Goal: Information Seeking & Learning: Learn about a topic

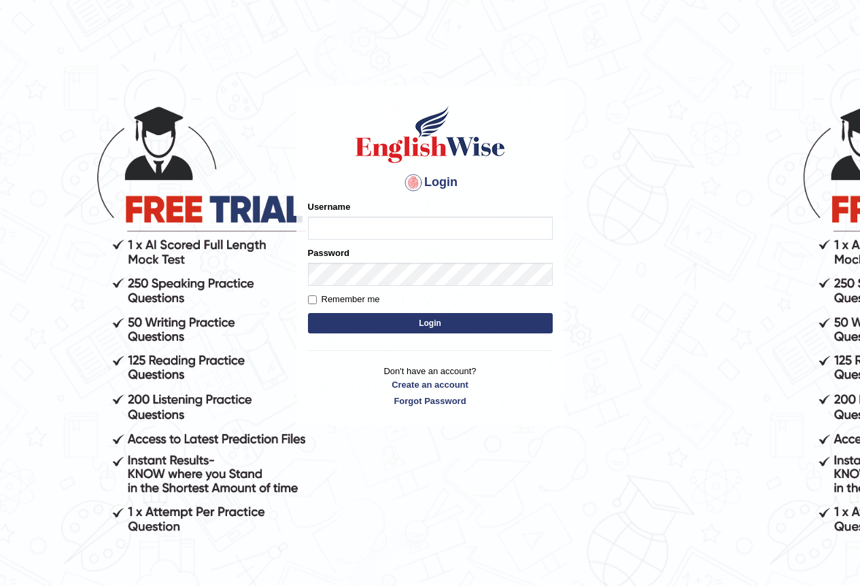
click at [354, 229] on input "Username" at bounding box center [430, 228] width 245 height 23
type input "nafisa"
click at [416, 332] on button "Login" at bounding box center [430, 323] width 245 height 20
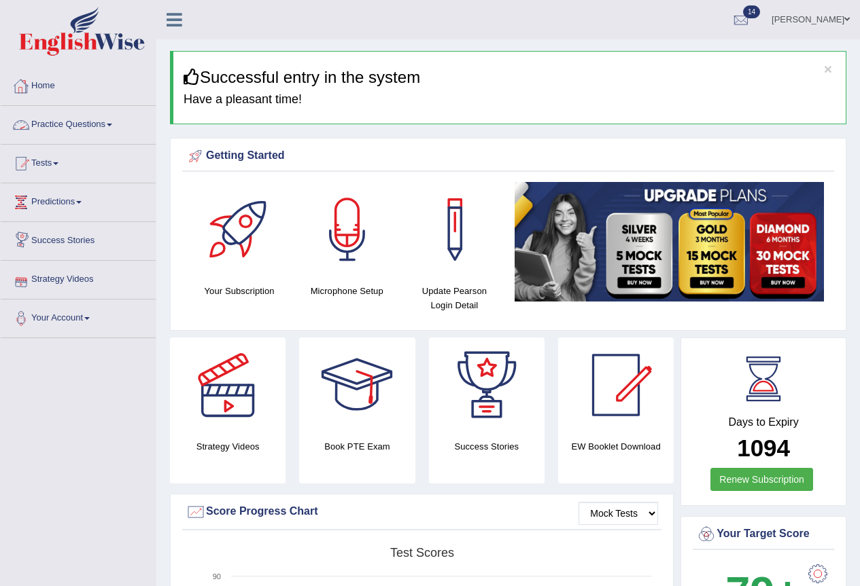
click at [121, 130] on link "Practice Questions" at bounding box center [78, 123] width 155 height 34
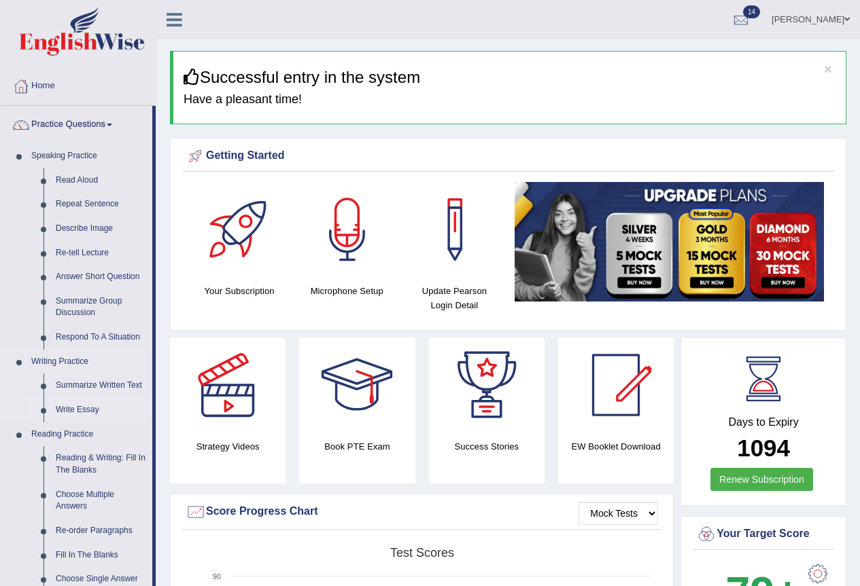
click at [86, 414] on link "Write Essay" at bounding box center [101, 410] width 103 height 24
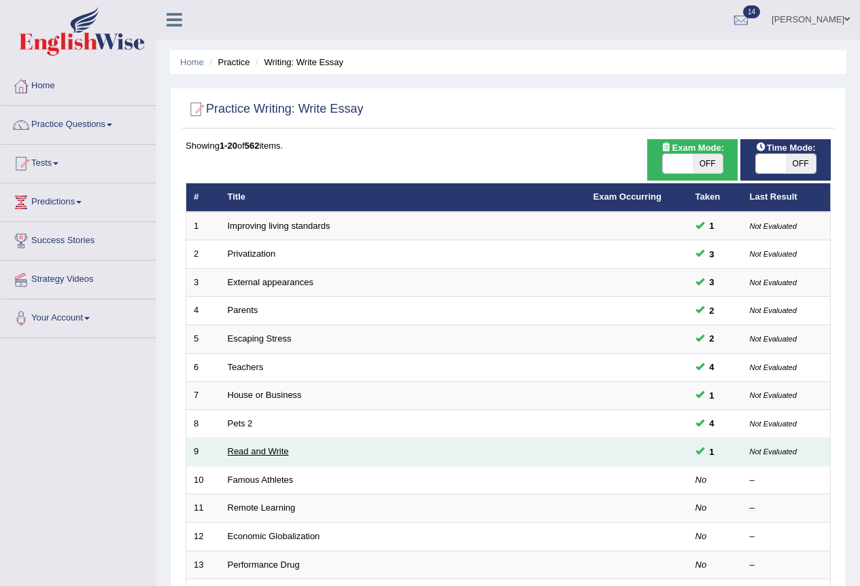
click at [253, 451] on link "Read and Write" at bounding box center [258, 451] width 61 height 10
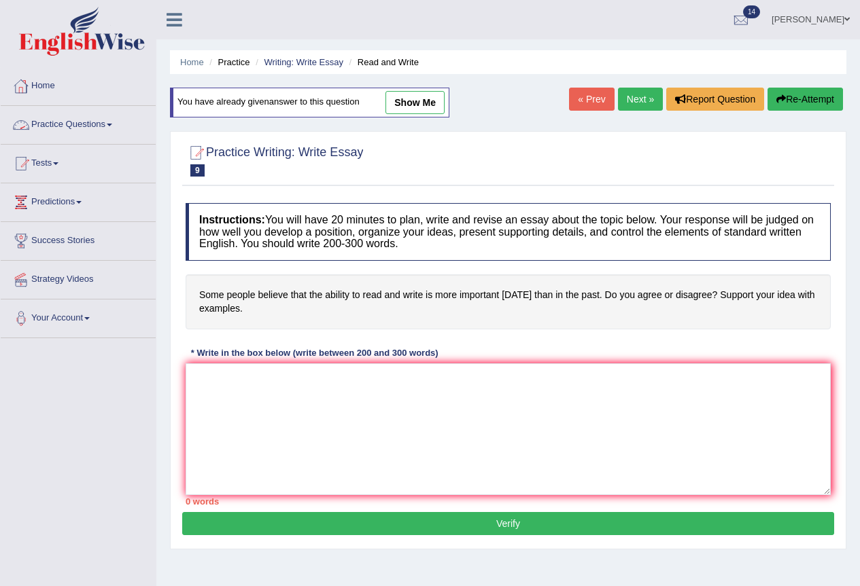
click at [119, 127] on link "Practice Questions" at bounding box center [78, 123] width 155 height 34
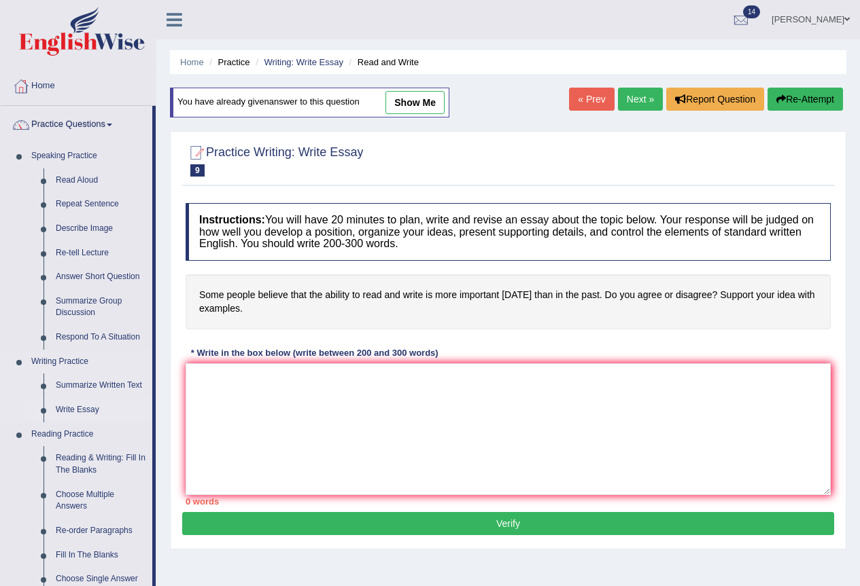
click at [83, 410] on link "Write Essay" at bounding box center [101, 410] width 103 height 24
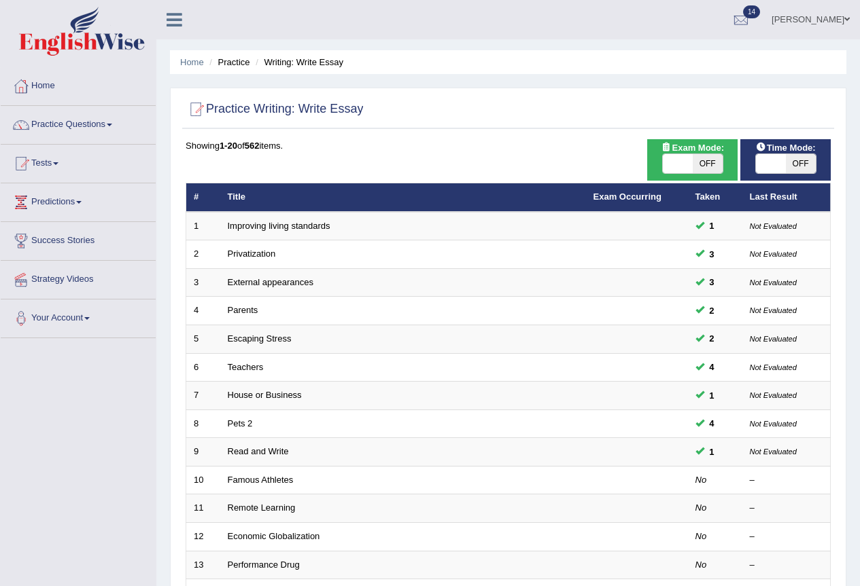
click at [805, 159] on span "OFF" at bounding box center [800, 163] width 30 height 19
checkbox input "true"
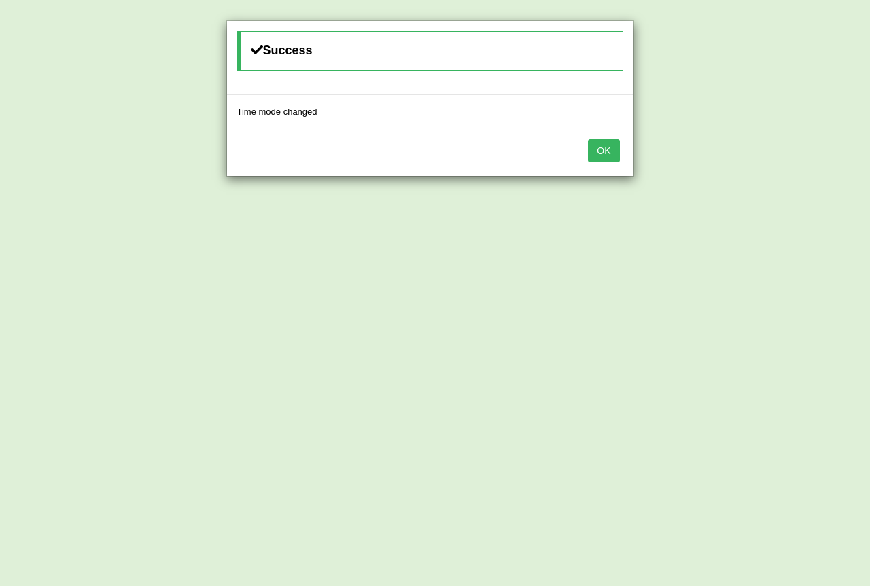
drag, startPoint x: 602, startPoint y: 153, endPoint x: 609, endPoint y: 153, distance: 7.5
click at [609, 153] on button "OK" at bounding box center [603, 150] width 31 height 23
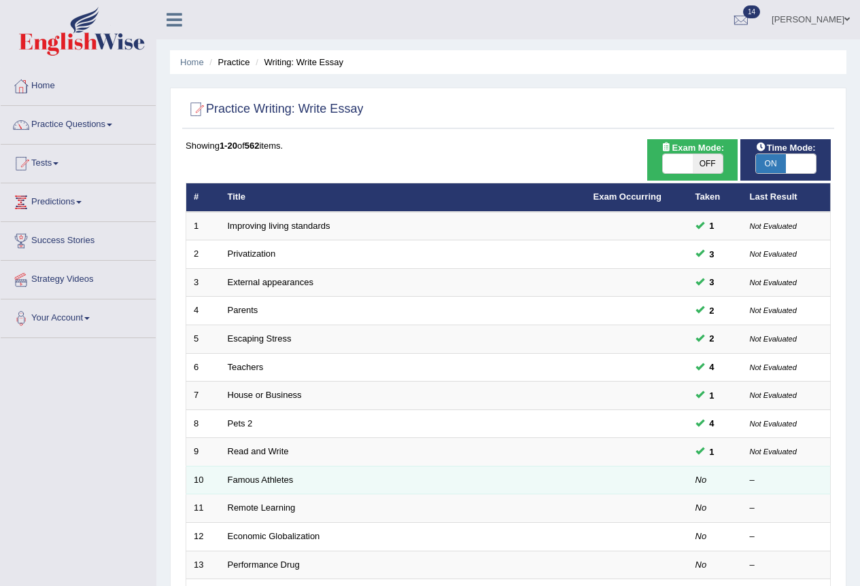
click at [688, 480] on td "No" at bounding box center [715, 480] width 54 height 29
click at [231, 480] on link "Famous Athletes" at bounding box center [261, 480] width 66 height 10
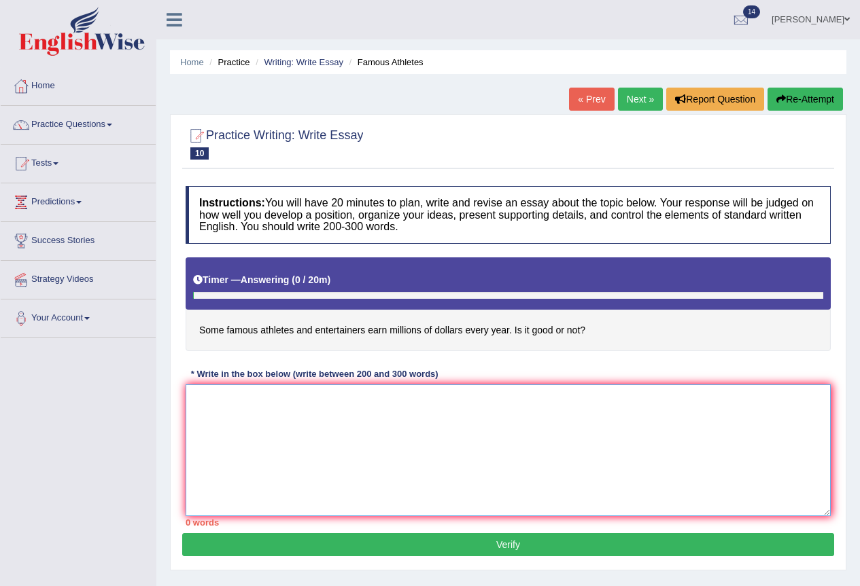
click at [239, 395] on textarea at bounding box center [507, 451] width 645 height 132
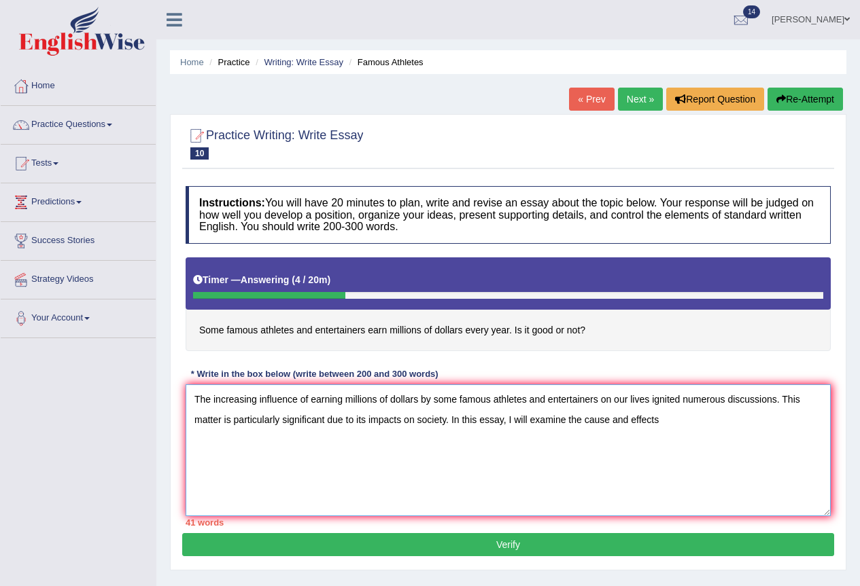
click at [607, 421] on textarea "The increasing influence of earning millions of dollars by some famous athletes…" at bounding box center [507, 451] width 645 height 132
click at [669, 427] on textarea "The increasing influence of earning millions of dollars by some famous athletes…" at bounding box center [507, 451] width 645 height 132
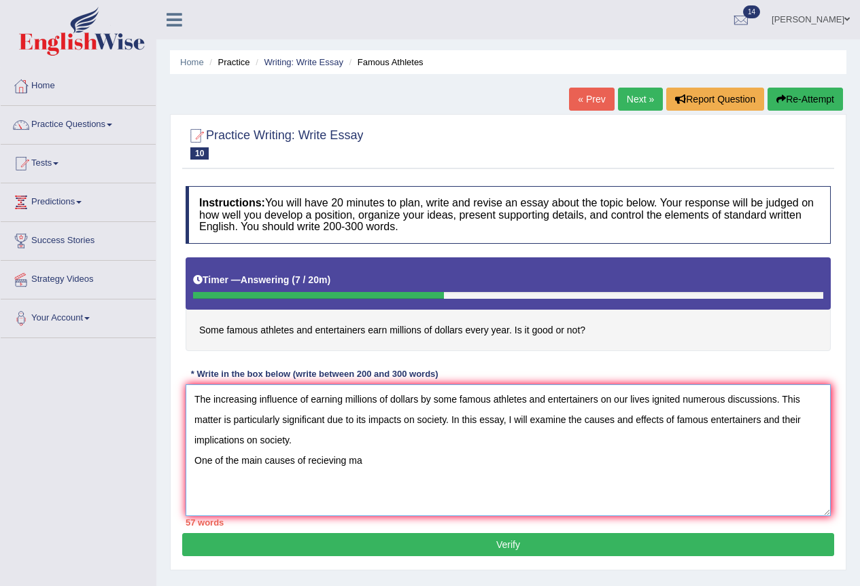
click at [328, 459] on textarea "The increasing influence of earning millions of dollars by some famous athletes…" at bounding box center [507, 451] width 645 height 132
click at [360, 458] on textarea "The increasing influence of earning millions of dollars by some famous athletes…" at bounding box center [507, 451] width 645 height 132
click at [317, 449] on textarea "The increasing influence of earning millions of dollars by some famous athletes…" at bounding box center [507, 451] width 645 height 132
click at [540, 463] on textarea "The increasing influence of earning millions of dollars by some famous athletes…" at bounding box center [507, 451] width 645 height 132
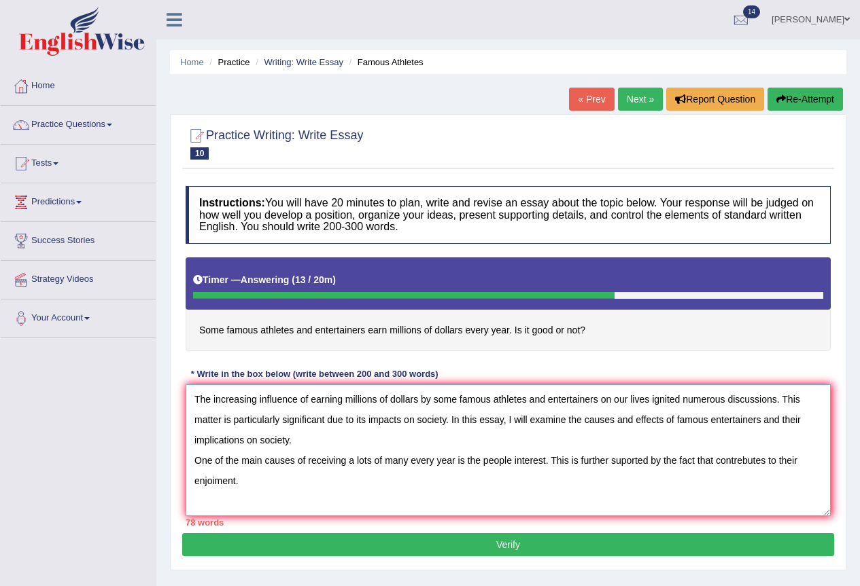
click at [213, 482] on textarea "The increasing influence of earning millions of dollars by some famous athletes…" at bounding box center [507, 451] width 645 height 132
click at [217, 478] on textarea "The increasing influence of earning millions of dollars by some famous athletes…" at bounding box center [507, 451] width 645 height 132
click at [243, 480] on textarea "The increasing influence of earning millions of dollars by some famous athletes…" at bounding box center [507, 451] width 645 height 132
click at [486, 481] on textarea "The increasing influence of earning millions of dollars by some famous athletes…" at bounding box center [507, 451] width 645 height 132
click at [505, 489] on textarea "The increasing influence of earning millions of dollars by some famous athletes…" at bounding box center [507, 451] width 645 height 132
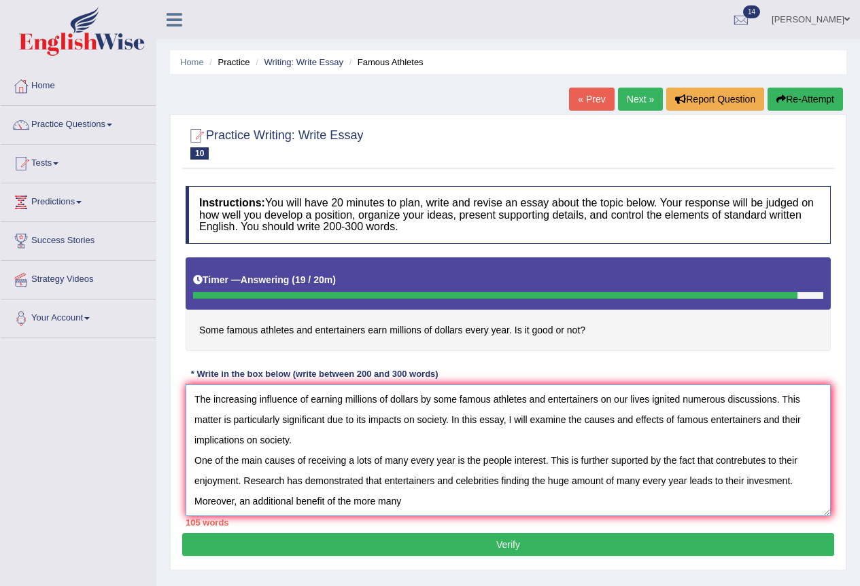
click at [351, 496] on textarea "The increasing influence of earning millions of dollars by some famous athletes…" at bounding box center [507, 451] width 645 height 132
click at [355, 500] on textarea "The increasing influence of earning millions of dollars by some famous athletes…" at bounding box center [507, 451] width 645 height 132
click at [347, 500] on textarea "The increasing influence of earning millions of dollars by some famous athletes…" at bounding box center [507, 451] width 645 height 132
click at [352, 501] on textarea "The increasing influence of earning millions of dollars by some famous athletes…" at bounding box center [507, 451] width 645 height 132
click at [410, 501] on textarea "The increasing influence of earning millions of dollars by some famous athletes…" at bounding box center [507, 451] width 645 height 132
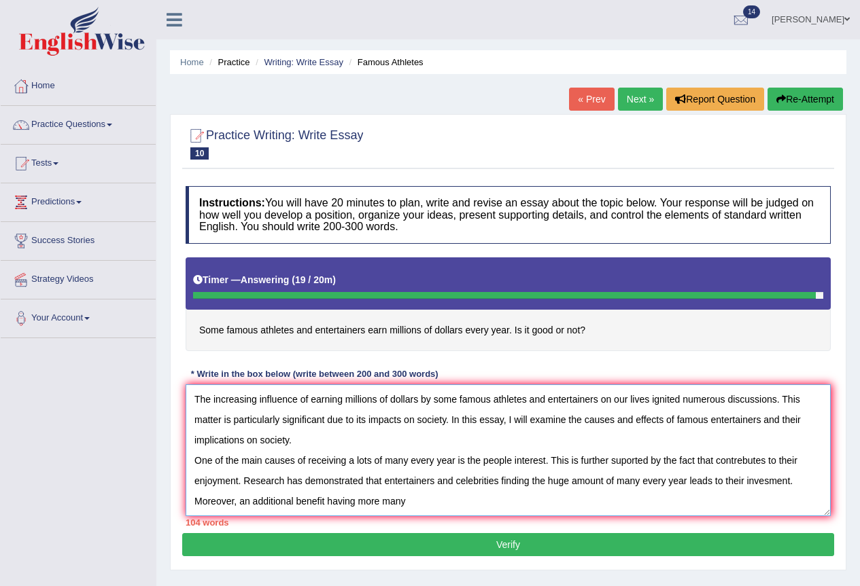
click at [354, 501] on textarea "The increasing influence of earning millions of dollars by some famous athletes…" at bounding box center [507, 451] width 645 height 132
click at [408, 504] on textarea "The increasing influence of earning millions of dollars by some famous athletes…" at bounding box center [507, 451] width 645 height 132
type textarea "The increasing influence of earning millions of dollars by some famous athletes…"
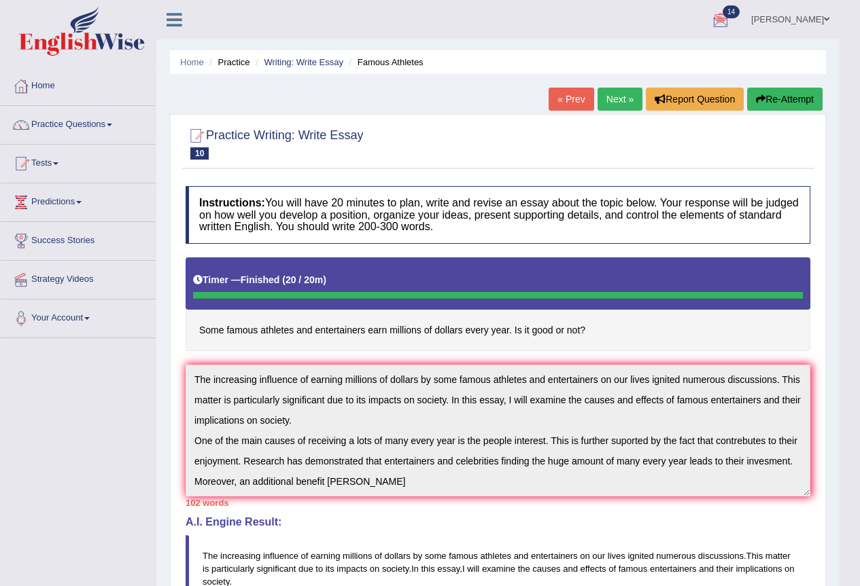
click at [762, 100] on icon "button" at bounding box center [761, 99] width 10 height 10
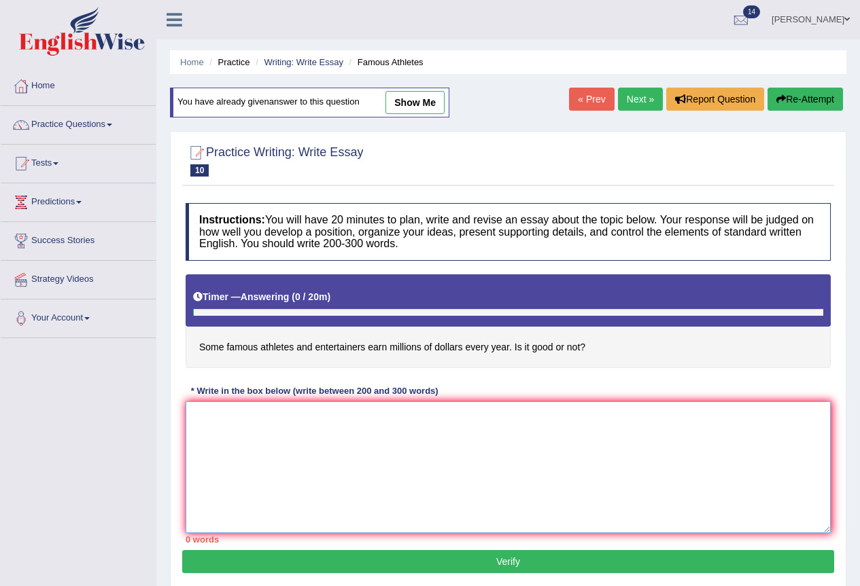
click at [266, 409] on textarea at bounding box center [507, 468] width 645 height 132
paste textarea "The increasing influence of earning millions of dollars by some famous athletes…"
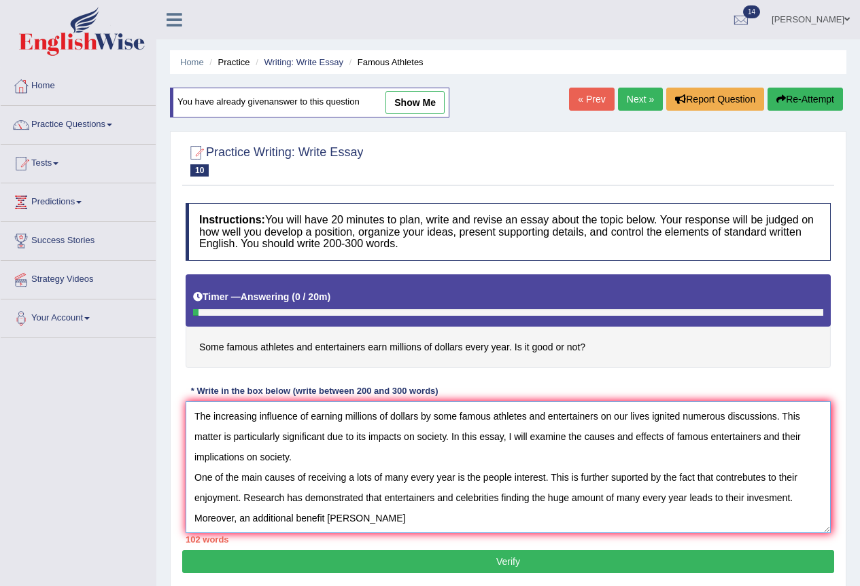
click at [624, 480] on textarea "The increasing influence of earning millions of dollars by some famous athletes…" at bounding box center [507, 468] width 645 height 132
click at [746, 475] on textarea "The increasing influence of earning millions of dollars by some famous athletes…" at bounding box center [507, 468] width 645 height 132
drag, startPoint x: 789, startPoint y: 499, endPoint x: 746, endPoint y: 501, distance: 42.9
click at [746, 501] on textarea "The increasing influence of earning millions of dollars by some famous athletes…" at bounding box center [507, 468] width 645 height 132
click at [770, 503] on textarea "The increasing influence of earning millions of dollars by some famous athletes…" at bounding box center [507, 468] width 645 height 132
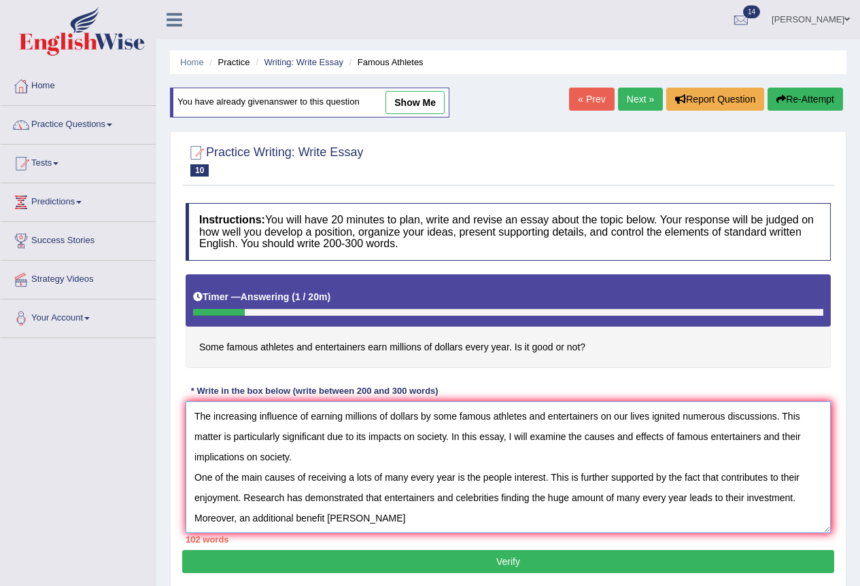
click at [351, 517] on textarea "The increasing influence of earning millions of dollars by some famous athletes…" at bounding box center [507, 468] width 645 height 132
click at [332, 518] on textarea "The increasing influence of earning millions of dollars by some famous athletes…" at bounding box center [507, 468] width 645 height 132
click at [328, 515] on textarea "The increasing influence of earning millions of dollars by some famous athletes…" at bounding box center [507, 468] width 645 height 132
click at [328, 522] on textarea "The increasing influence of earning millions of dollars by some famous athletes…" at bounding box center [507, 468] width 645 height 132
click at [408, 517] on textarea "The increasing influence of earning millions of dollars by some famous athletes…" at bounding box center [507, 468] width 645 height 132
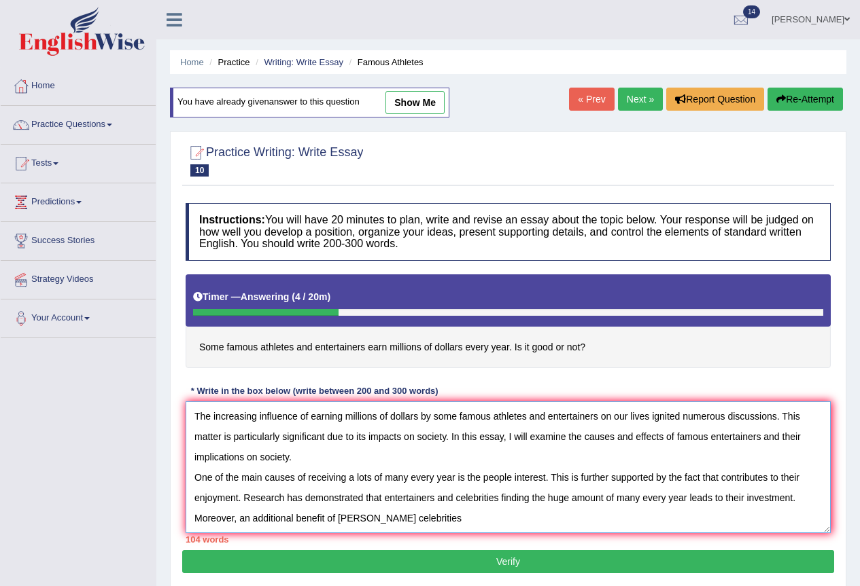
click at [326, 517] on textarea "The increasing influence of earning millions of dollars by some famous athletes…" at bounding box center [507, 468] width 645 height 132
click at [325, 517] on textarea "The increasing influence of earning millions of dollars by some famous athletes…" at bounding box center [507, 468] width 645 height 132
drag, startPoint x: 334, startPoint y: 518, endPoint x: 401, endPoint y: 525, distance: 67.6
click at [401, 525] on textarea "The increasing influence of earning millions of dollars by some famous athletes…" at bounding box center [507, 468] width 645 height 132
click at [350, 514] on textarea "The increasing influence of earning millions of dollars by some famous athletes…" at bounding box center [507, 468] width 645 height 132
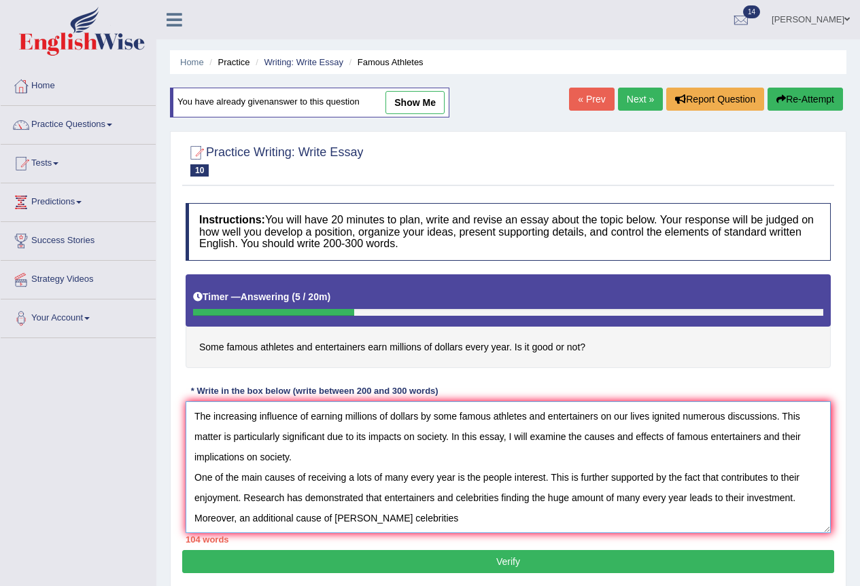
click at [355, 521] on textarea "The increasing influence of earning millions of dollars by some famous athletes…" at bounding box center [507, 468] width 645 height 132
drag, startPoint x: 336, startPoint y: 516, endPoint x: 353, endPoint y: 520, distance: 17.6
click at [353, 520] on textarea "The increasing influence of earning millions of dollars by some famous athletes…" at bounding box center [507, 468] width 645 height 132
click at [372, 520] on textarea "The increasing influence of earning millions of dollars by some famous athletes…" at bounding box center [507, 468] width 645 height 132
click at [427, 520] on textarea "The increasing influence of earning millions of dollars by some famous athletes…" at bounding box center [507, 468] width 645 height 132
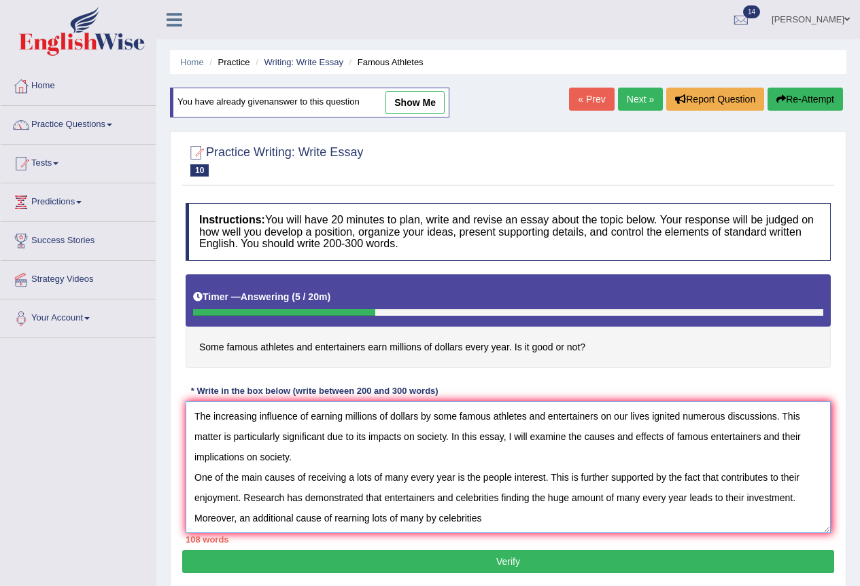
click at [492, 521] on textarea "The increasing influence of earning millions of dollars by some famous athletes…" at bounding box center [507, 468] width 645 height 132
click at [514, 523] on textarea "The increasing influence of earning millions of dollars by some famous athletes…" at bounding box center [507, 468] width 645 height 132
click at [574, 520] on textarea "The increasing influence of earning millions of dollars by some famous athletes…" at bounding box center [507, 468] width 645 height 132
click at [615, 514] on textarea "The increasing influence of earning millions of dollars by some famous athletes…" at bounding box center [507, 468] width 645 height 132
click at [618, 524] on textarea "The increasing influence of earning millions of dollars by some famous athletes…" at bounding box center [507, 468] width 645 height 132
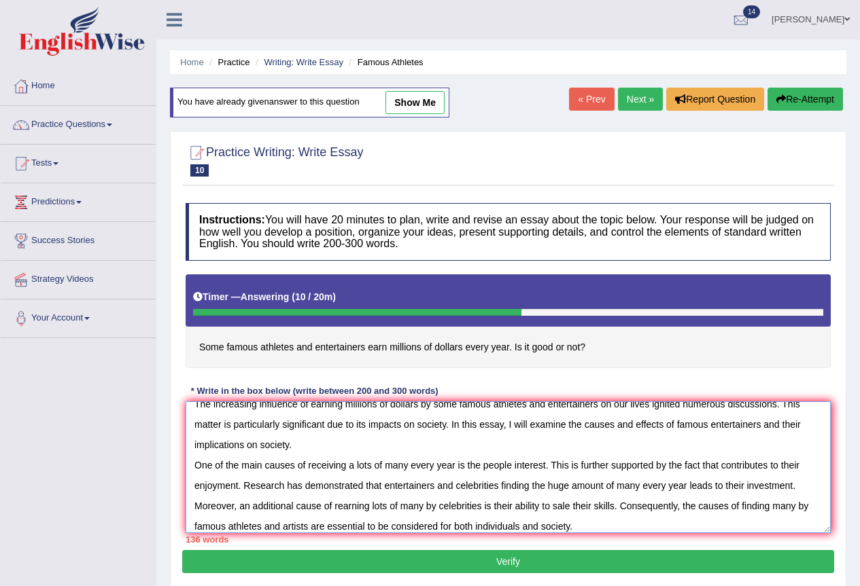
scroll to position [33, 0]
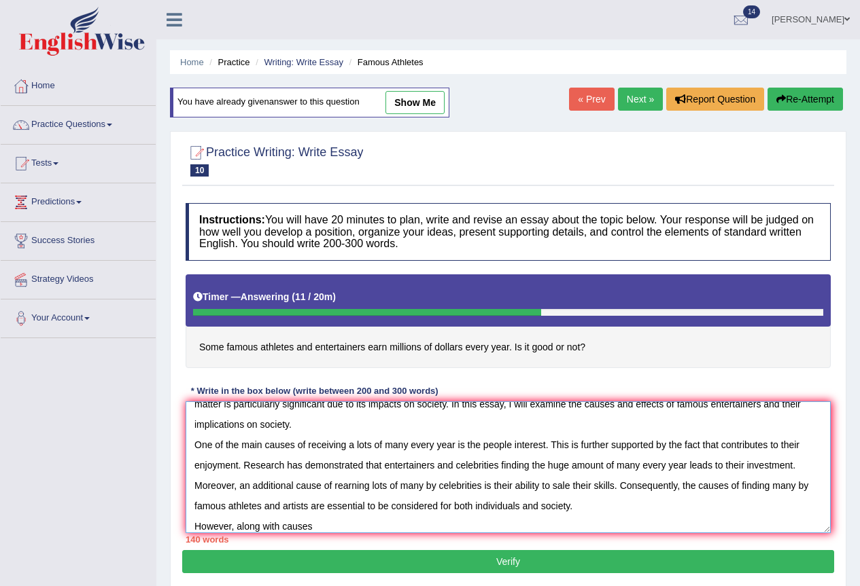
click at [275, 522] on textarea "The increasing influence of earning millions of dollars by some famous athletes…" at bounding box center [507, 468] width 645 height 132
click at [280, 531] on textarea "The increasing influence of earning millions of dollars by some famous athletes…" at bounding box center [507, 468] width 645 height 132
click at [340, 523] on textarea "The increasing influence of earning millions of dollars by some famous athletes…" at bounding box center [507, 468] width 645 height 132
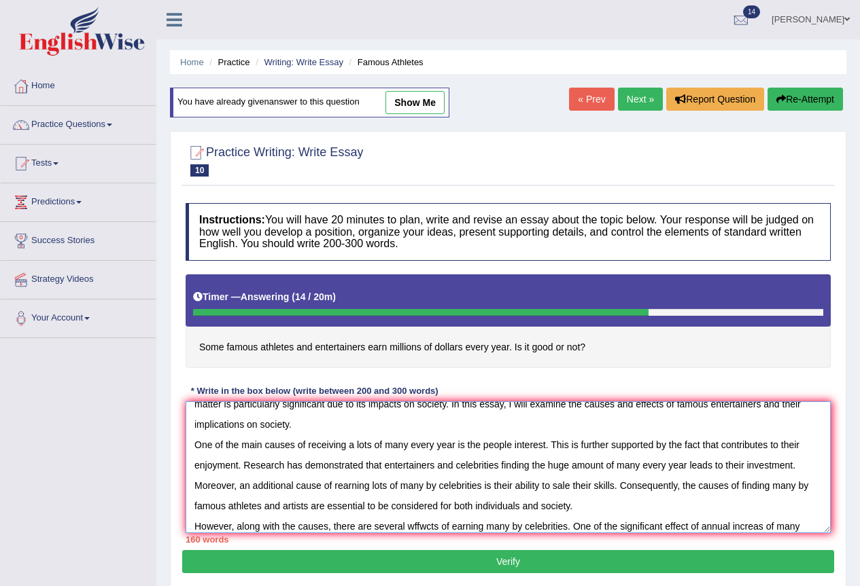
click at [795, 525] on textarea "The increasing influence of earning millions of dollars by some famous athletes…" at bounding box center [507, 468] width 645 height 132
click at [503, 527] on textarea "The increasing influence of earning millions of dollars by some famous athletes…" at bounding box center [507, 468] width 645 height 132
click at [404, 445] on textarea "The increasing influence of earning millions of dollars by some famous athletes…" at bounding box center [507, 468] width 645 height 132
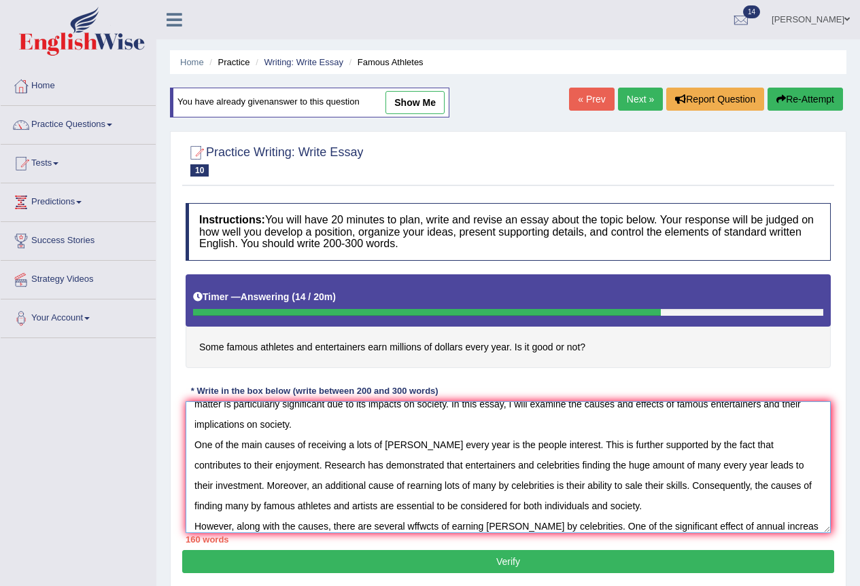
click at [769, 527] on textarea "The increasing influence of earning millions of dollars by some famous athletes…" at bounding box center [507, 468] width 645 height 132
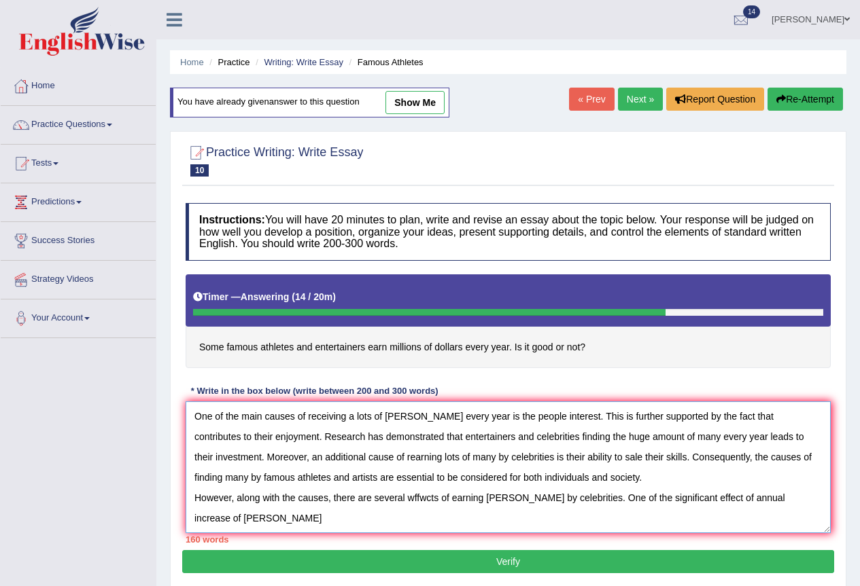
click at [233, 516] on textarea "The increasing influence of earning millions of dollars by some famous athletes…" at bounding box center [507, 468] width 645 height 132
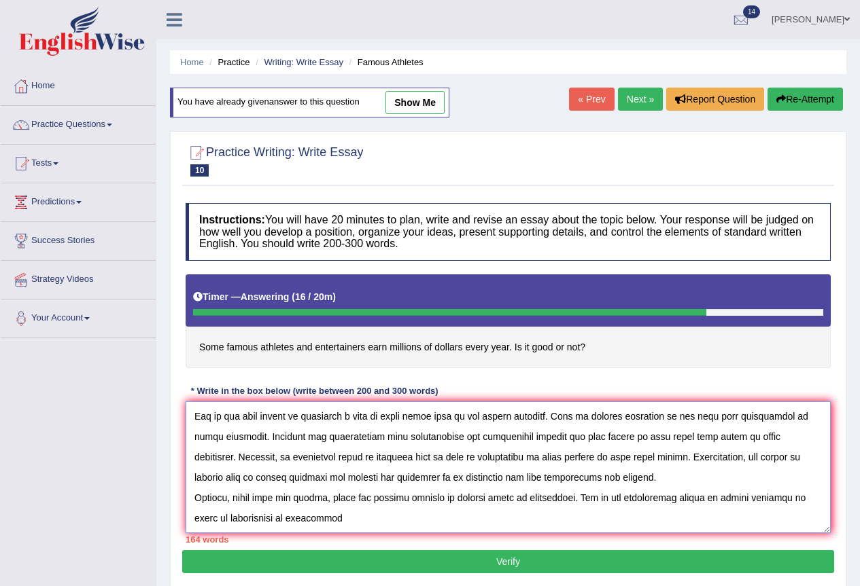
click at [296, 524] on textarea at bounding box center [507, 468] width 645 height 132
click at [396, 515] on textarea at bounding box center [507, 468] width 645 height 132
click at [397, 525] on textarea at bounding box center [507, 468] width 645 height 132
click at [467, 520] on textarea at bounding box center [507, 468] width 645 height 132
type textarea "The increasing influence of earning millions of dollars by some famous athletes…"
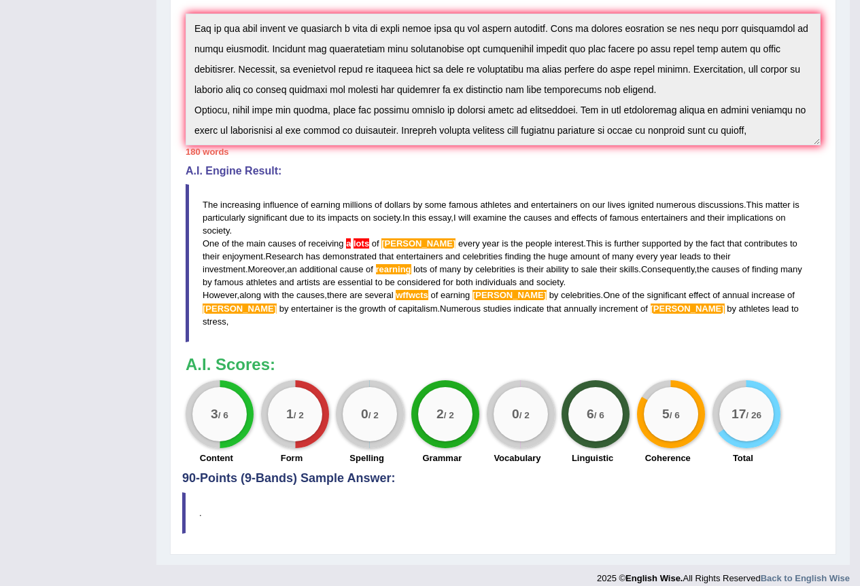
scroll to position [0, 0]
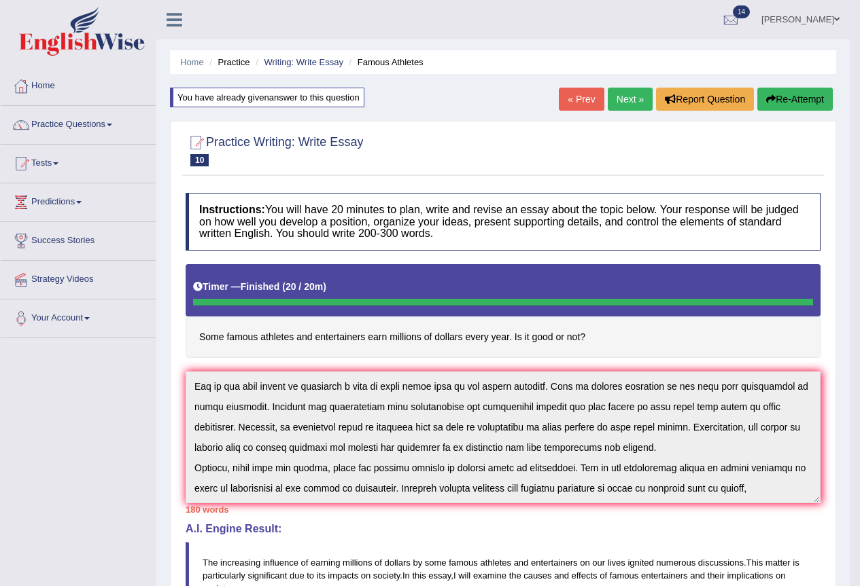
click at [801, 104] on button "Re-Attempt" at bounding box center [794, 99] width 75 height 23
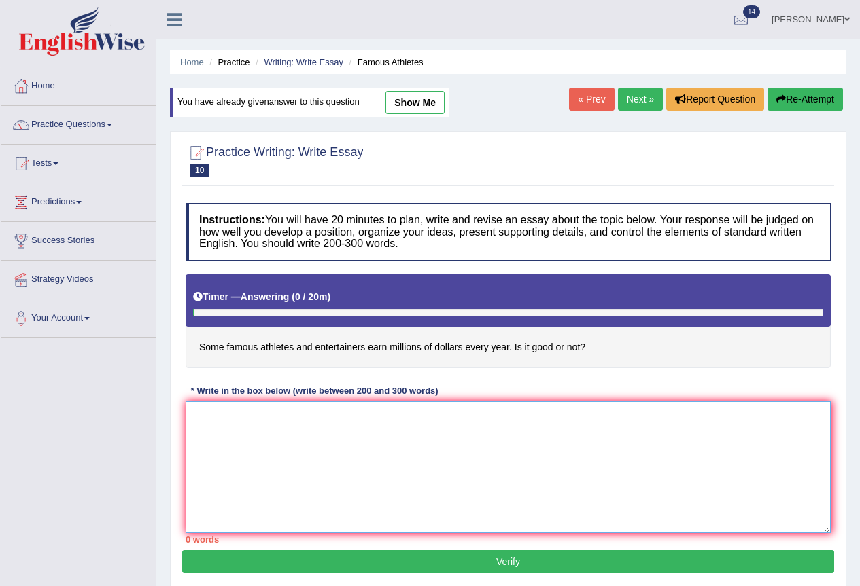
click at [271, 441] on textarea at bounding box center [507, 468] width 645 height 132
paste textarea "The increasing influence of earning millions of dollars by some famous athletes…"
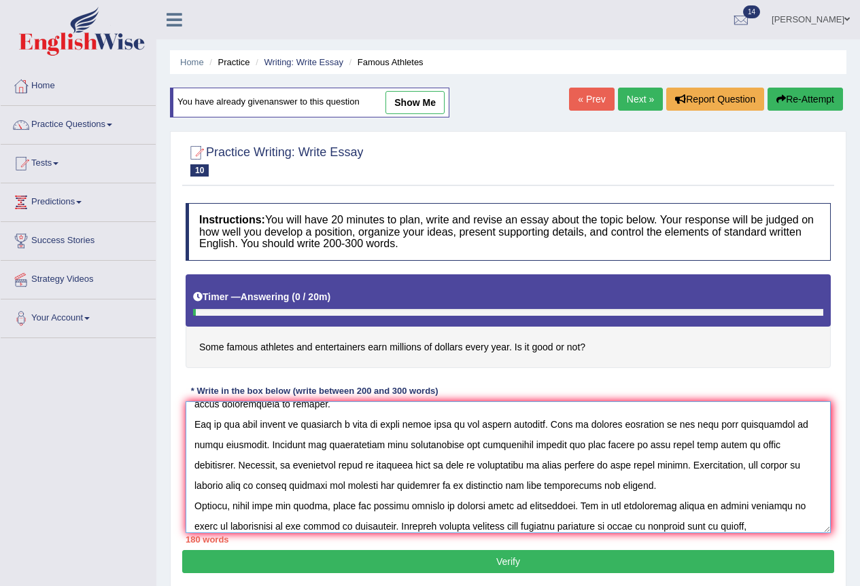
scroll to position [61, 0]
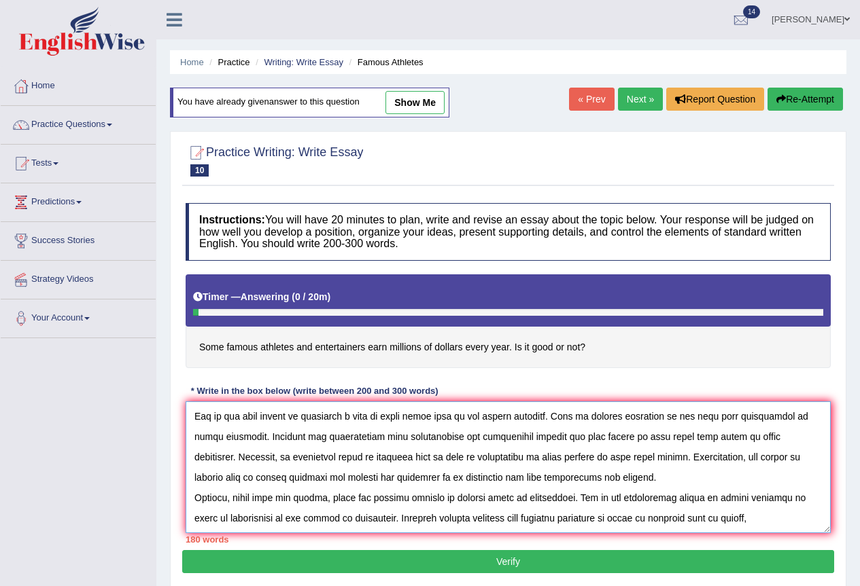
click at [764, 520] on textarea at bounding box center [507, 468] width 645 height 132
click at [771, 524] on textarea at bounding box center [507, 468] width 645 height 132
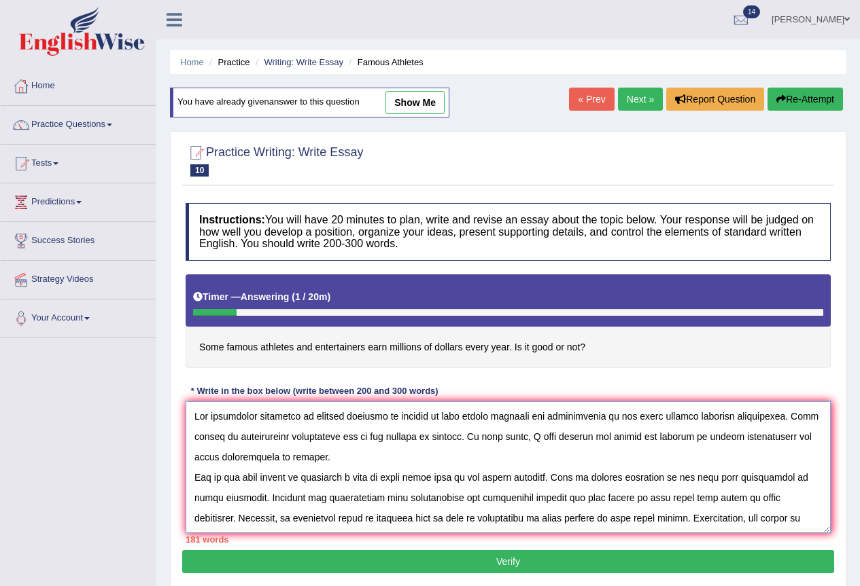
click at [396, 483] on textarea at bounding box center [507, 468] width 645 height 132
click at [355, 479] on textarea at bounding box center [507, 468] width 645 height 132
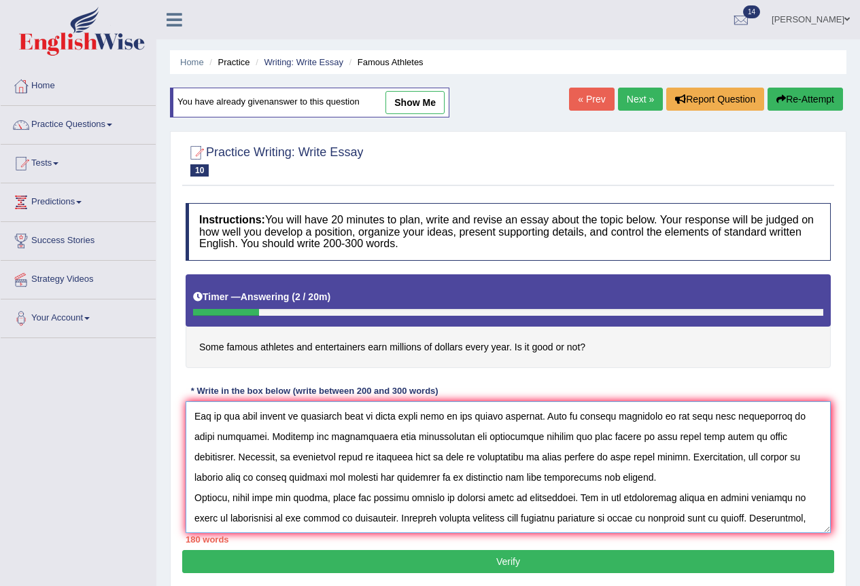
click at [787, 437] on textarea at bounding box center [507, 468] width 645 height 132
click at [792, 443] on textarea at bounding box center [507, 468] width 645 height 132
click at [497, 479] on textarea at bounding box center [507, 468] width 645 height 132
click at [414, 440] on textarea at bounding box center [507, 468] width 645 height 132
click at [421, 434] on textarea at bounding box center [507, 468] width 645 height 132
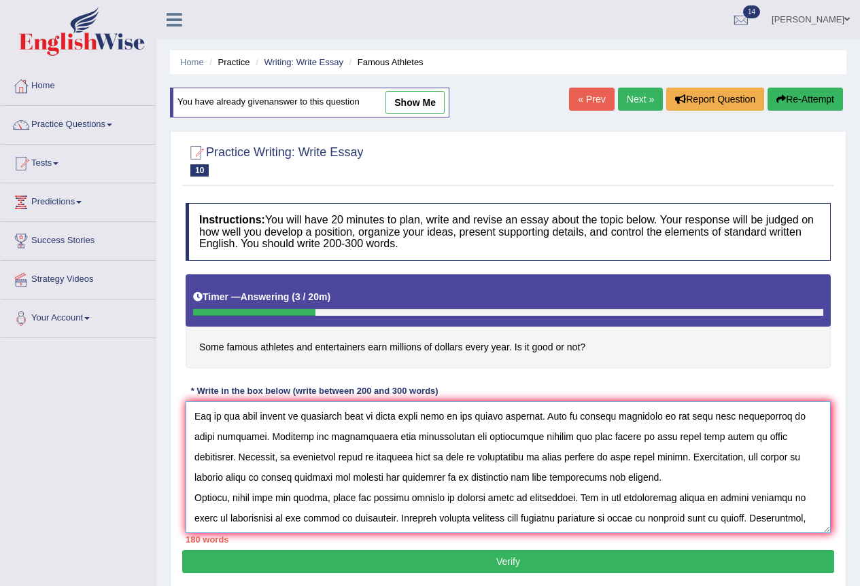
click at [417, 439] on textarea at bounding box center [507, 468] width 645 height 132
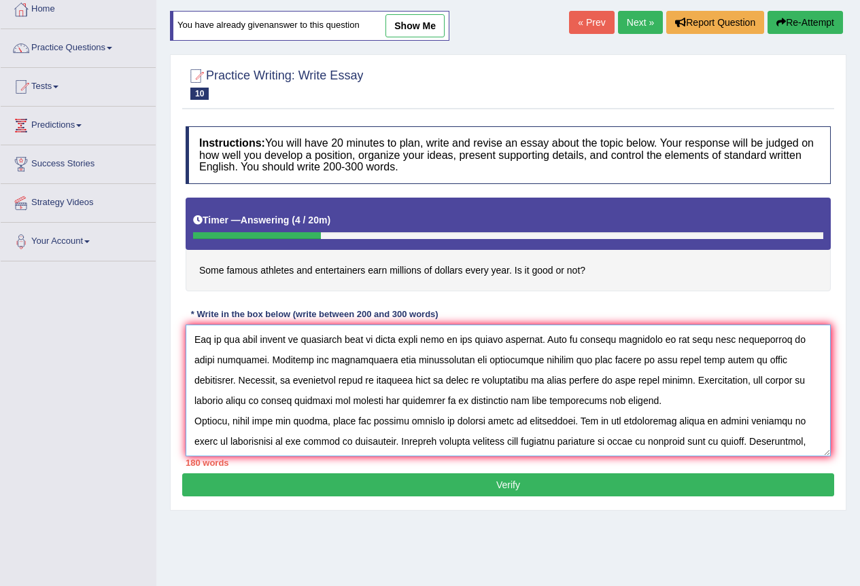
scroll to position [127, 0]
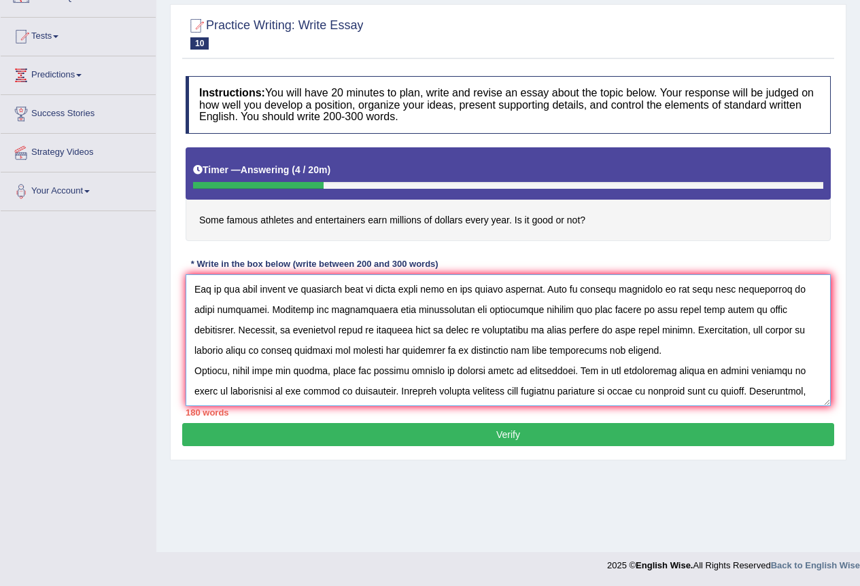
click at [253, 397] on textarea at bounding box center [507, 341] width 645 height 132
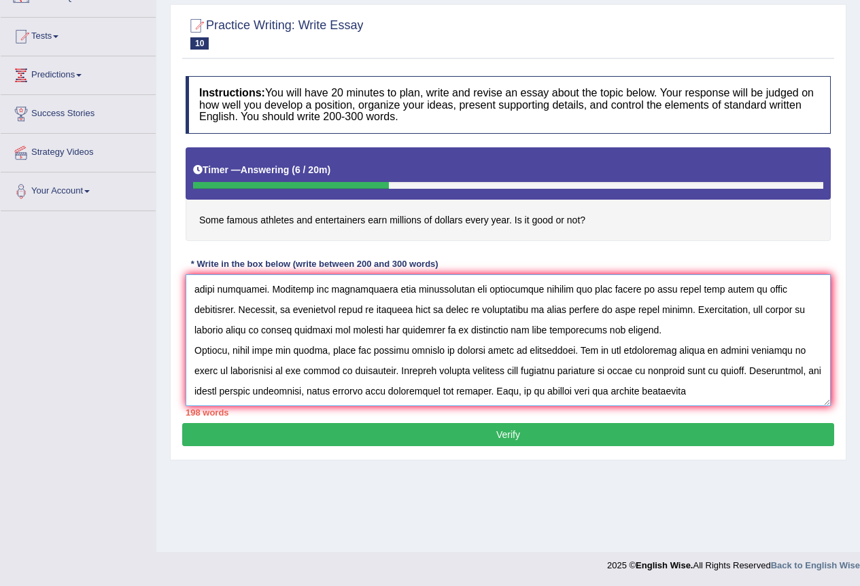
click at [729, 398] on textarea at bounding box center [507, 341] width 645 height 132
click at [768, 388] on textarea at bounding box center [507, 341] width 645 height 132
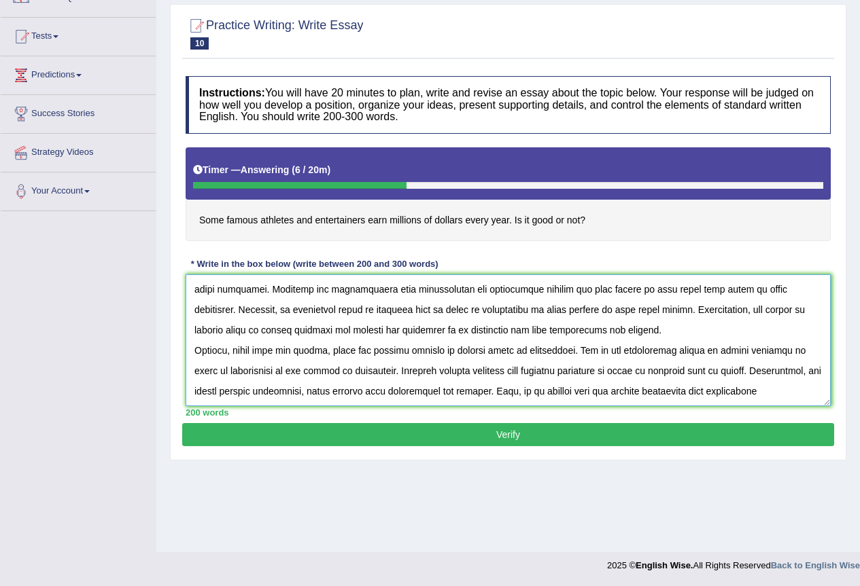
scroll to position [94, 0]
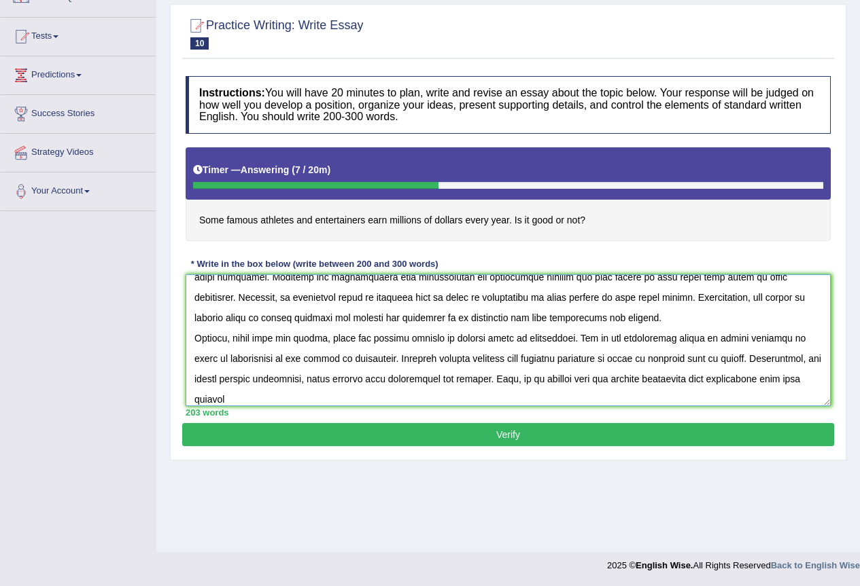
click at [311, 400] on textarea at bounding box center [507, 341] width 645 height 132
click at [282, 402] on textarea at bounding box center [507, 341] width 645 height 132
click at [315, 403] on textarea at bounding box center [507, 341] width 645 height 132
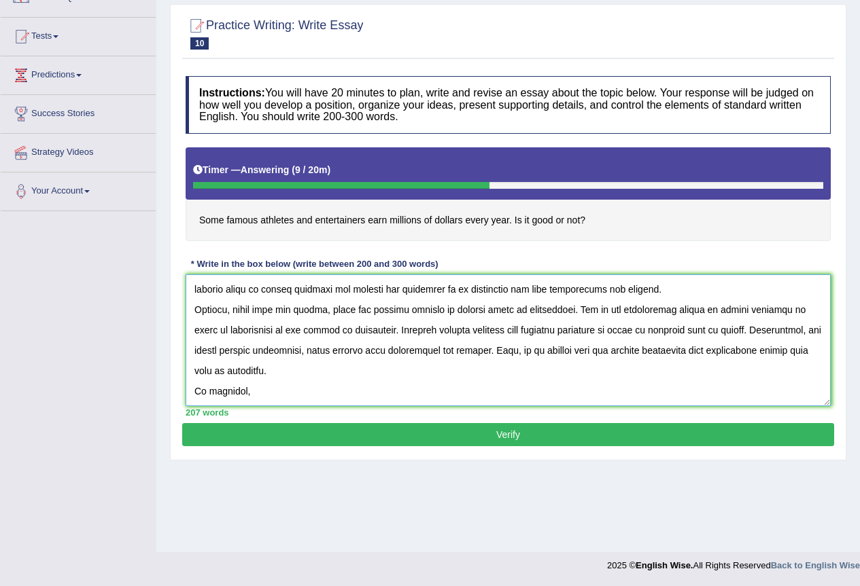
scroll to position [0, 0]
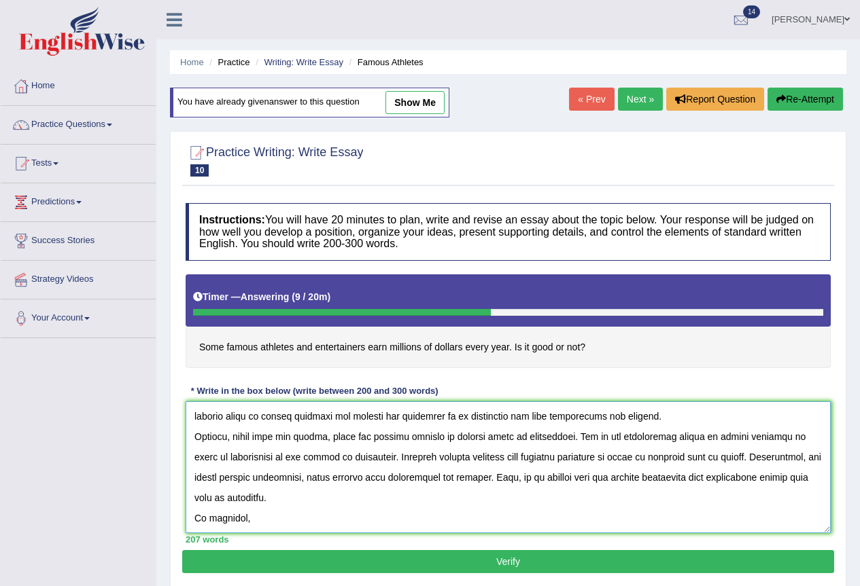
click at [251, 410] on textarea at bounding box center [507, 468] width 645 height 132
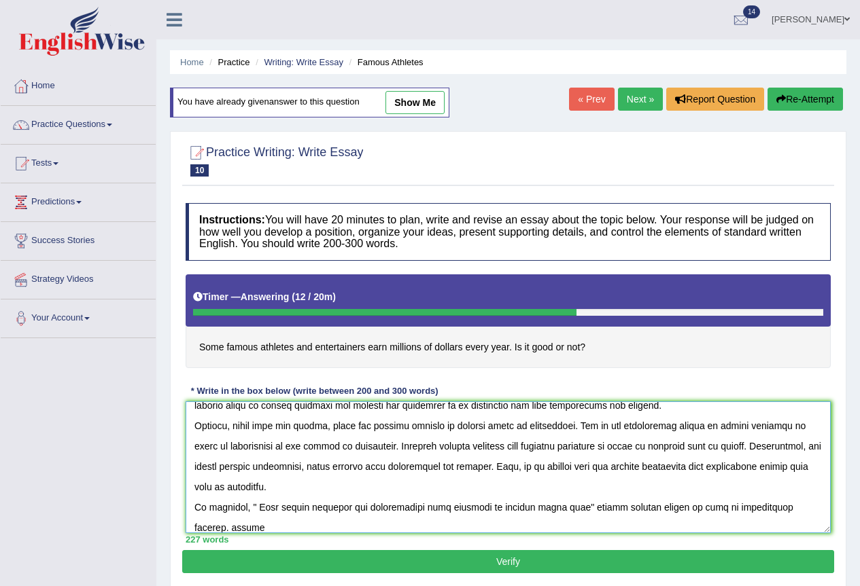
scroll to position [135, 0]
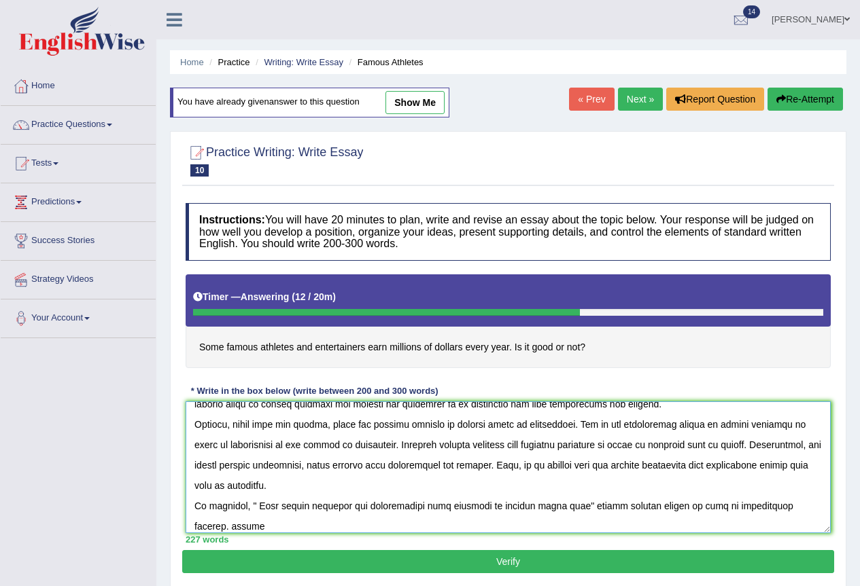
click at [196, 533] on textarea at bounding box center [507, 468] width 645 height 132
click at [224, 532] on textarea at bounding box center [507, 468] width 645 height 132
click at [532, 524] on textarea at bounding box center [507, 468] width 645 height 132
click at [570, 519] on textarea at bounding box center [507, 468] width 645 height 132
click at [575, 524] on textarea at bounding box center [507, 468] width 645 height 132
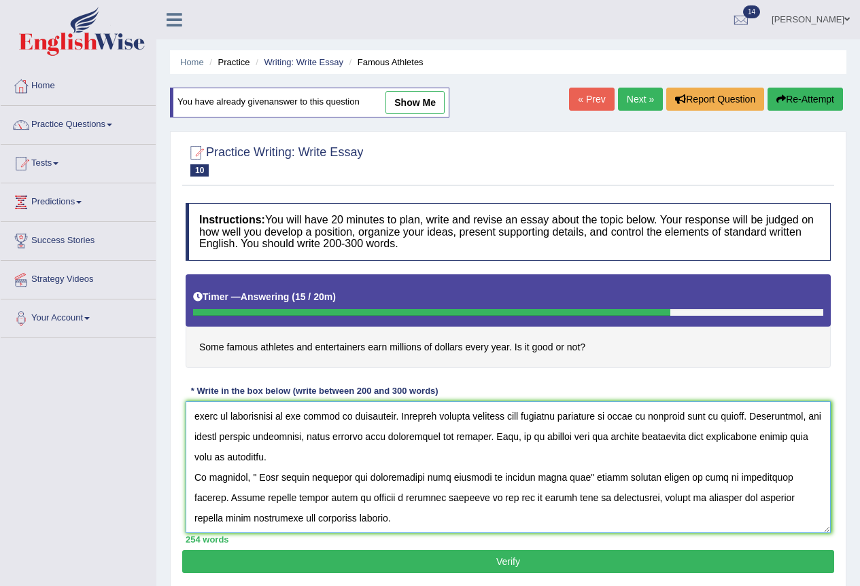
scroll to position [0, 0]
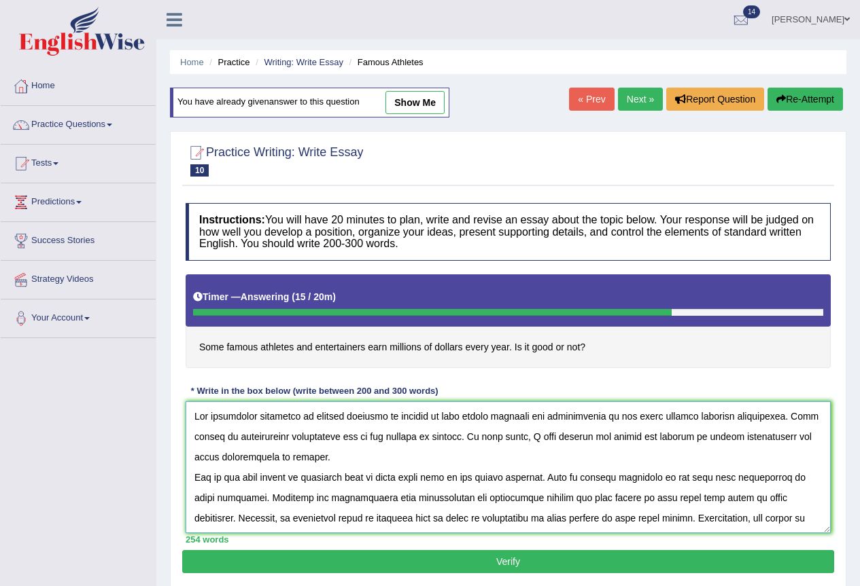
type textarea "The increasing influence of earning millions of dollars by some famous athletes…"
click at [508, 564] on button "Verify" at bounding box center [508, 561] width 652 height 23
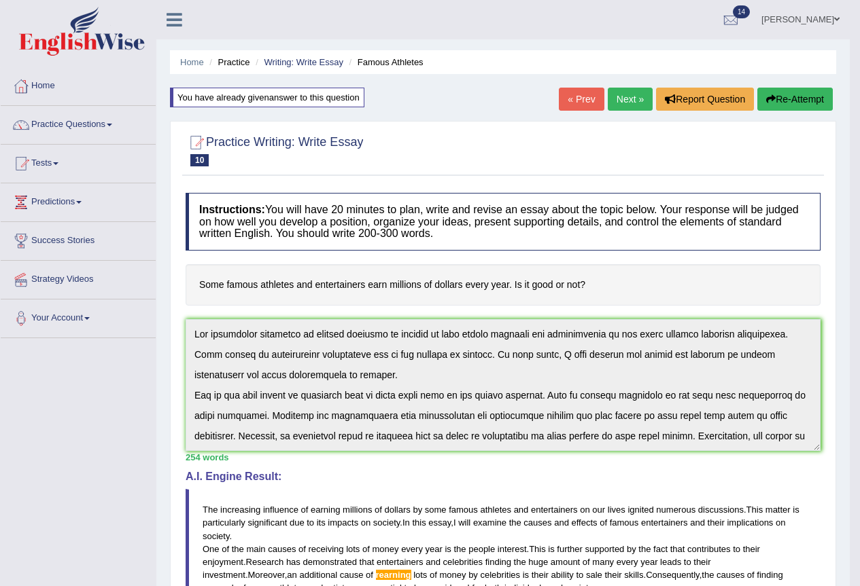
click at [621, 92] on link "Next »" at bounding box center [629, 99] width 45 height 23
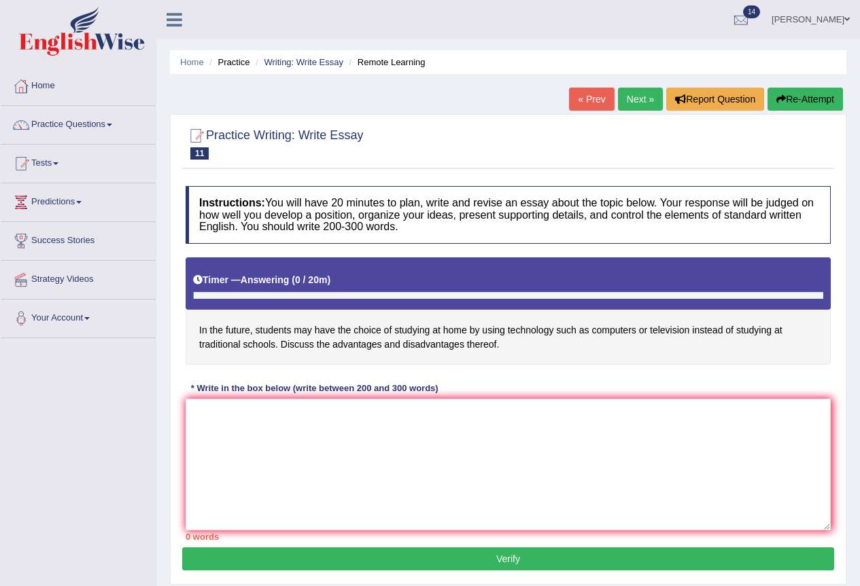
click at [232, 410] on textarea at bounding box center [507, 465] width 645 height 132
click at [448, 413] on textarea "The inceasing influence of studuing online indtead of face toface" at bounding box center [507, 465] width 645 height 132
click at [449, 410] on textarea "The inceasing influence of studuing online indtead of face toface" at bounding box center [507, 465] width 645 height 132
click at [446, 417] on textarea "The inceasing influence of studuing online indtead of face toface" at bounding box center [507, 465] width 645 height 132
click at [466, 419] on textarea "The inceasing influence of studuing online indtead of face to face" at bounding box center [507, 465] width 645 height 132
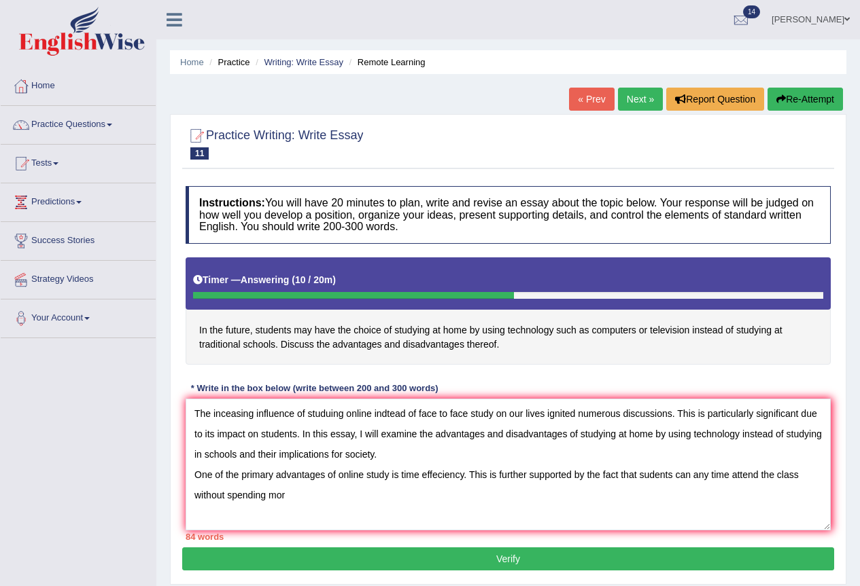
drag, startPoint x: 706, startPoint y: 480, endPoint x: 693, endPoint y: 482, distance: 13.1
click at [693, 482] on textarea "The inceasing influence of studuing online indtead of face to face study on our…" at bounding box center [507, 465] width 645 height 132
drag, startPoint x: 725, startPoint y: 478, endPoint x: 695, endPoint y: 482, distance: 30.2
click at [695, 482] on textarea "The inceasing influence of studuing online indtead of face to face study on our…" at bounding box center [507, 465] width 645 height 132
click at [719, 478] on textarea "The inceasing influence of studuing online indtead of face to face study on our…" at bounding box center [507, 465] width 645 height 132
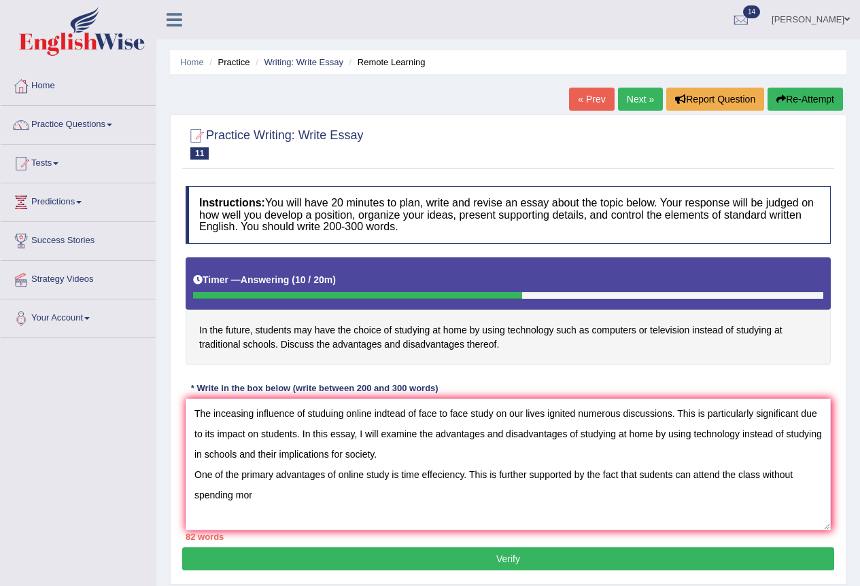
click at [723, 478] on textarea "The inceasing influence of studuing online indtead of face to face study on our…" at bounding box center [507, 465] width 645 height 132
click at [748, 474] on textarea "The inceasing influence of studuing online indtead of face to face study on our…" at bounding box center [507, 465] width 645 height 132
click at [805, 476] on textarea "The inceasing influence of studuing online indtead of face to face study on our…" at bounding box center [507, 465] width 645 height 132
click at [258, 498] on textarea "The inceasing influence of studuing online indtead of face to face study on our…" at bounding box center [507, 465] width 645 height 132
click at [251, 497] on textarea "The inceasing influence of studuing online indtead of face to face study on our…" at bounding box center [507, 465] width 645 height 132
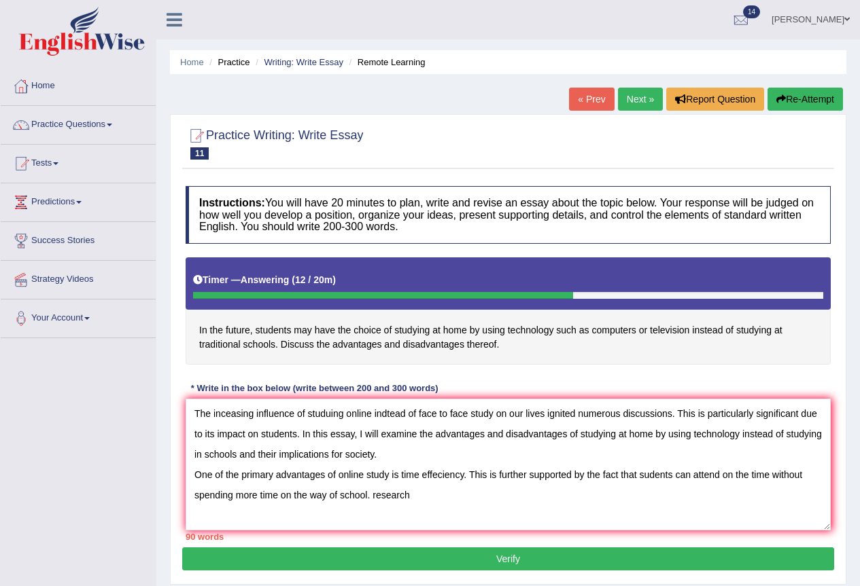
click at [376, 492] on textarea "The inceasing influence of studuing online indtead of face to face study on our…" at bounding box center [507, 465] width 645 height 132
click at [423, 502] on textarea "The inceasing influence of studuing online indtead of face to face study on our…" at bounding box center [507, 465] width 645 height 132
click at [556, 494] on textarea "The inceasing influence of studuing online indtead of face to face study on our…" at bounding box center [507, 465] width 645 height 132
click at [670, 497] on textarea "The inceasing influence of studuing online indtead of face to face study on our…" at bounding box center [507, 465] width 645 height 132
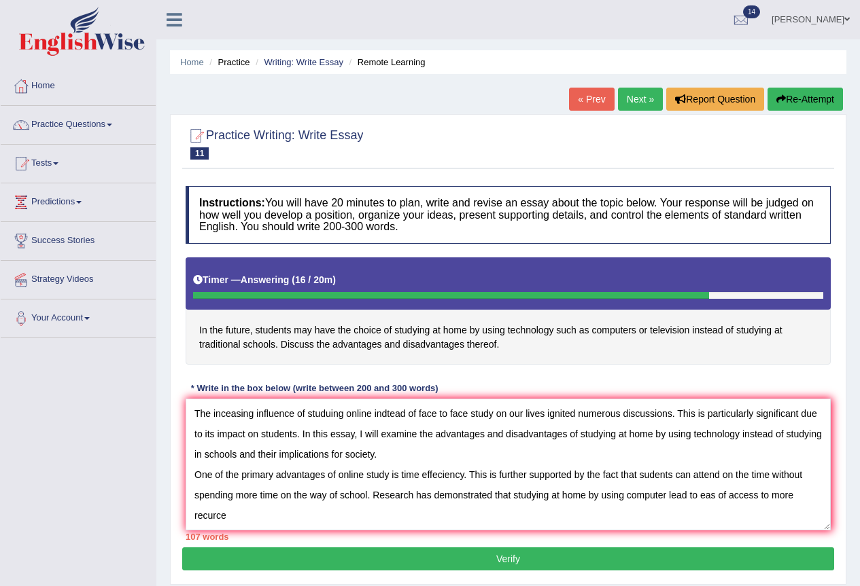
click at [715, 497] on textarea "The inceasing influence of studuing online indtead of face to face study on our…" at bounding box center [507, 465] width 645 height 132
click at [732, 495] on textarea "The inceasing influence of studuing online indtead of face to face study on our…" at bounding box center [507, 465] width 645 height 132
click at [800, 497] on textarea "The inceasing influence of studuing online indtead of face to face study on our…" at bounding box center [507, 465] width 645 height 132
click at [228, 518] on textarea "The inceasing influence of studuing online indtead of face to face study on our…" at bounding box center [507, 465] width 645 height 132
click at [247, 516] on textarea "The inceasing influence of studuing online indtead of face to face study on our…" at bounding box center [507, 465] width 645 height 132
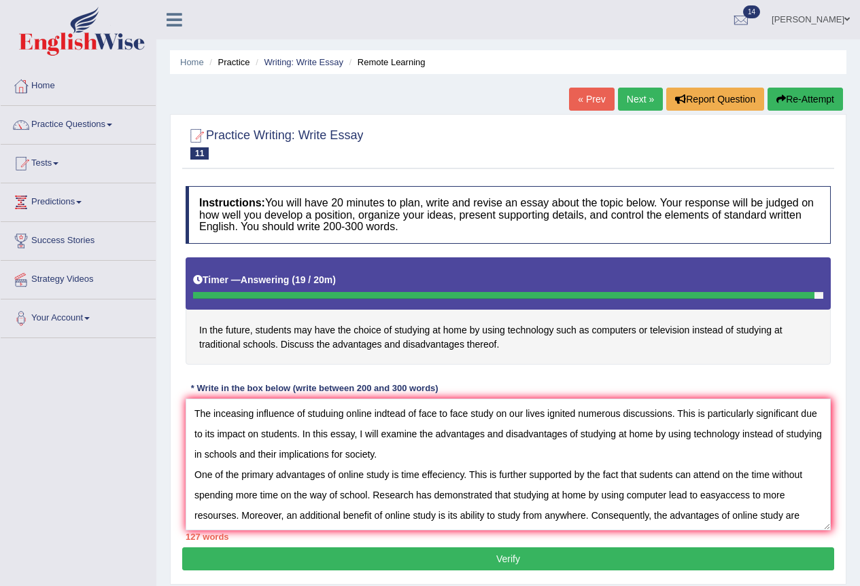
scroll to position [12, 0]
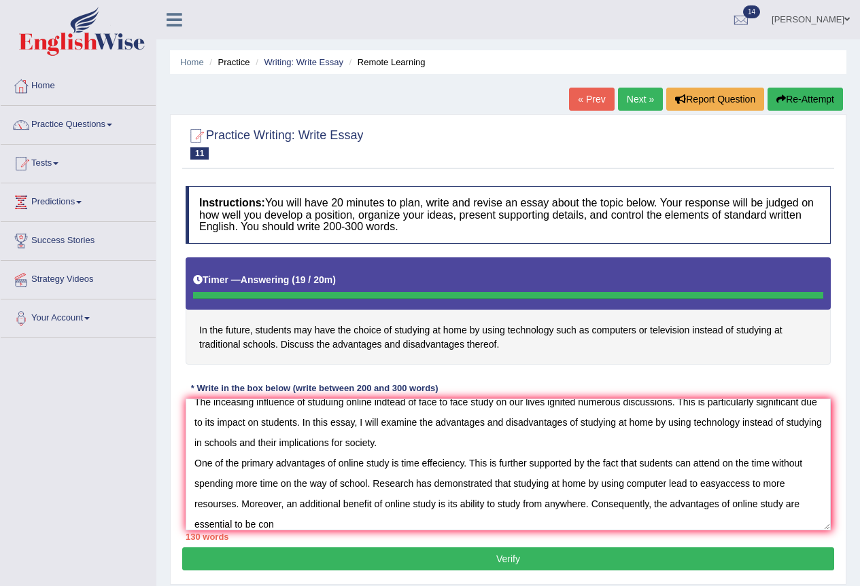
type textarea "The inceasing influence of studuing online indtead of face to face study on our…"
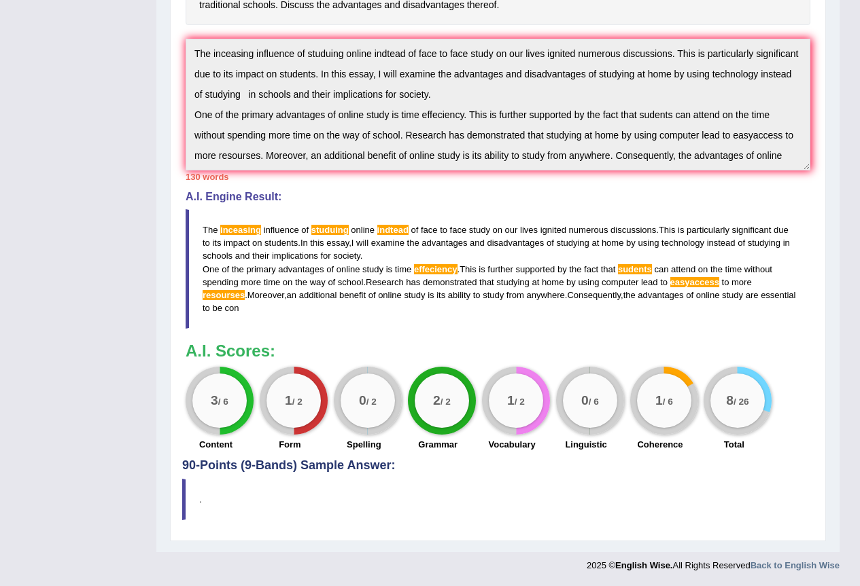
scroll to position [0, 0]
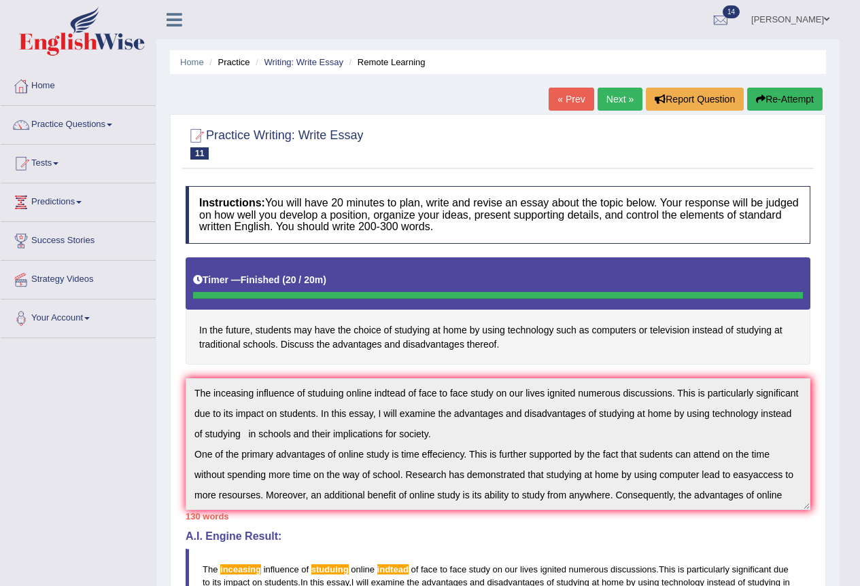
click at [773, 89] on button "Re-Attempt" at bounding box center [784, 99] width 75 height 23
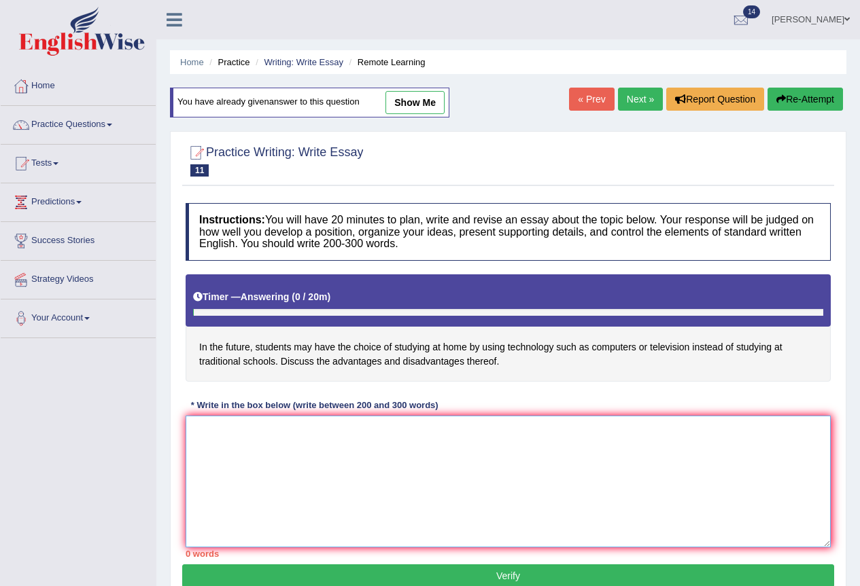
click at [199, 438] on textarea at bounding box center [507, 482] width 645 height 132
paste textarea "The inceasing influence of studuing online indtead of face to face study on our…"
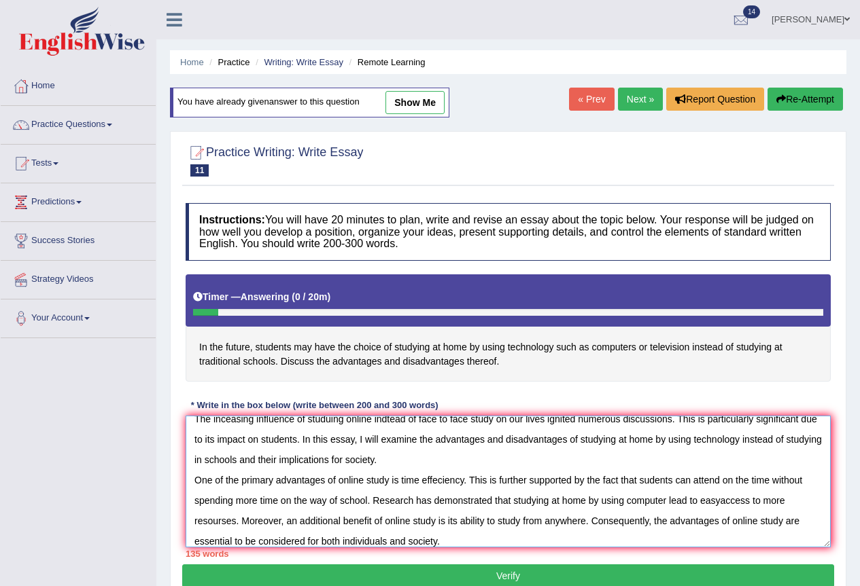
scroll to position [32, 0]
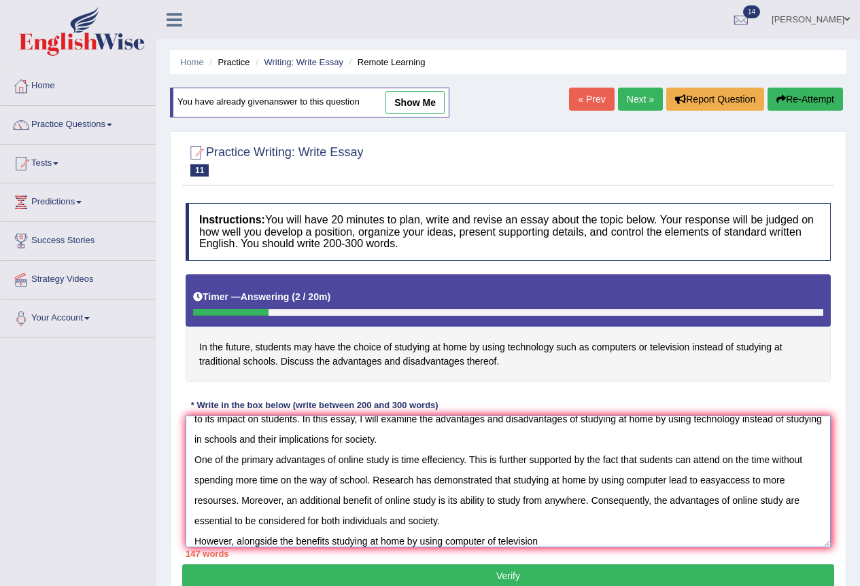
click at [329, 542] on textarea "The inceasing influence of studuing online indtead of face to face study on our…" at bounding box center [507, 482] width 645 height 132
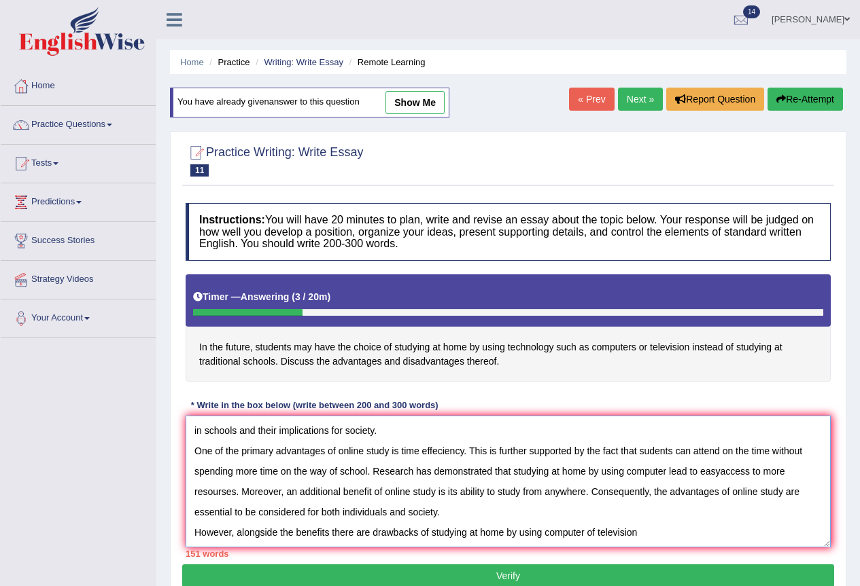
click at [638, 528] on textarea "The inceasing influence of studuing online indtead of face to face study on our…" at bounding box center [507, 482] width 645 height 132
click at [431, 533] on textarea "The inceasing influence of studuing online indtead of face to face study on our…" at bounding box center [507, 482] width 645 height 132
click at [671, 538] on textarea "The inceasing influence of studuing online indtead of face to face study on our…" at bounding box center [507, 482] width 645 height 132
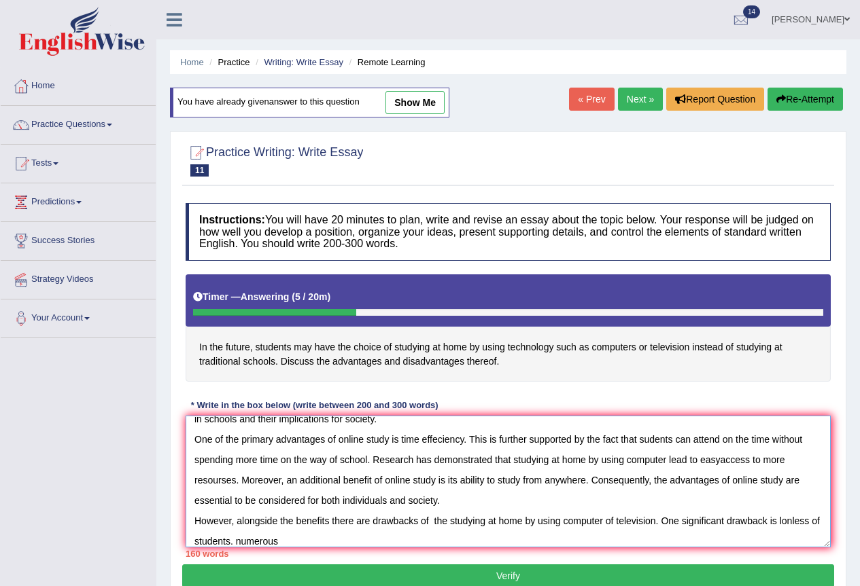
click at [253, 544] on textarea "The inceasing influence of studuing online indtead of face to face study on our…" at bounding box center [507, 482] width 645 height 132
click at [300, 546] on textarea "The inceasing influence of studuing online indtead of face to face study on our…" at bounding box center [507, 482] width 645 height 132
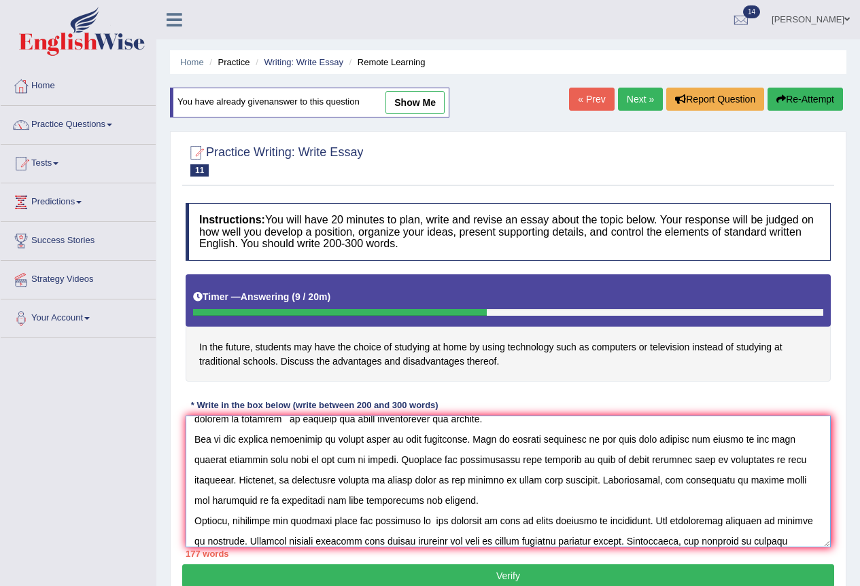
click at [675, 543] on textarea at bounding box center [507, 482] width 645 height 132
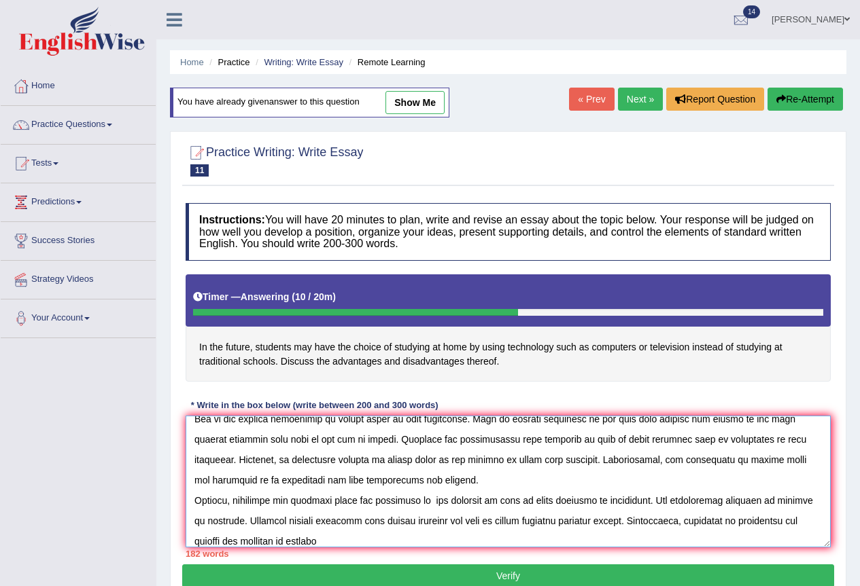
click at [206, 538] on textarea at bounding box center [507, 482] width 645 height 132
click at [230, 537] on textarea at bounding box center [507, 482] width 645 height 132
click at [285, 540] on textarea at bounding box center [507, 482] width 645 height 132
click at [385, 538] on textarea at bounding box center [507, 482] width 645 height 132
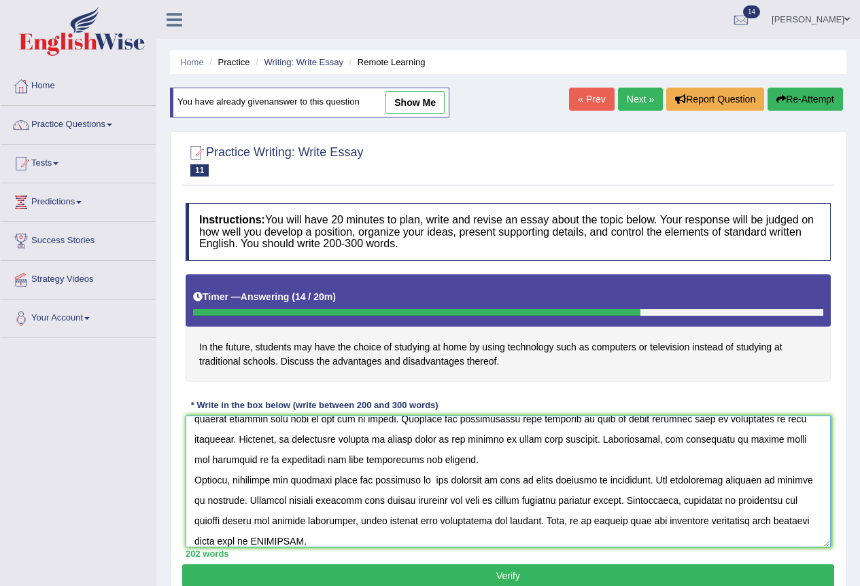
scroll to position [113, 0]
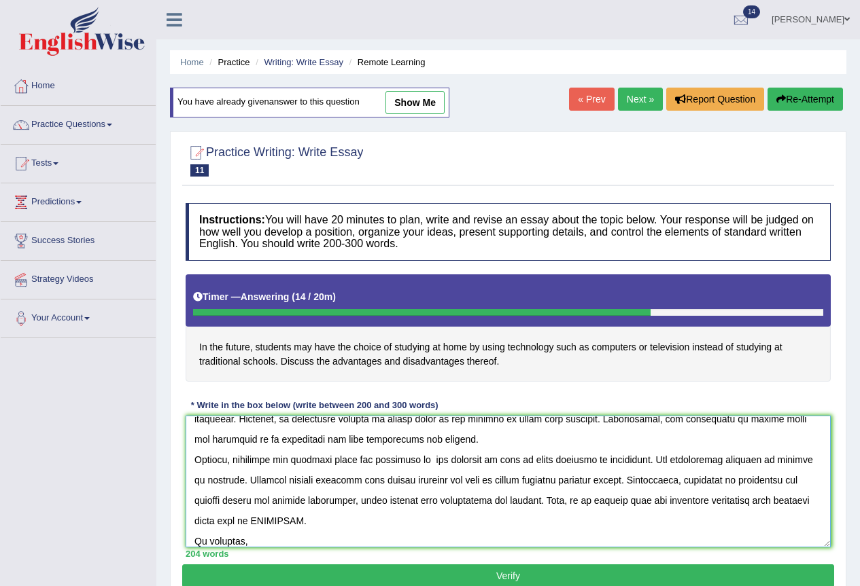
click at [313, 520] on textarea at bounding box center [507, 482] width 645 height 132
click at [257, 540] on textarea at bounding box center [507, 482] width 645 height 132
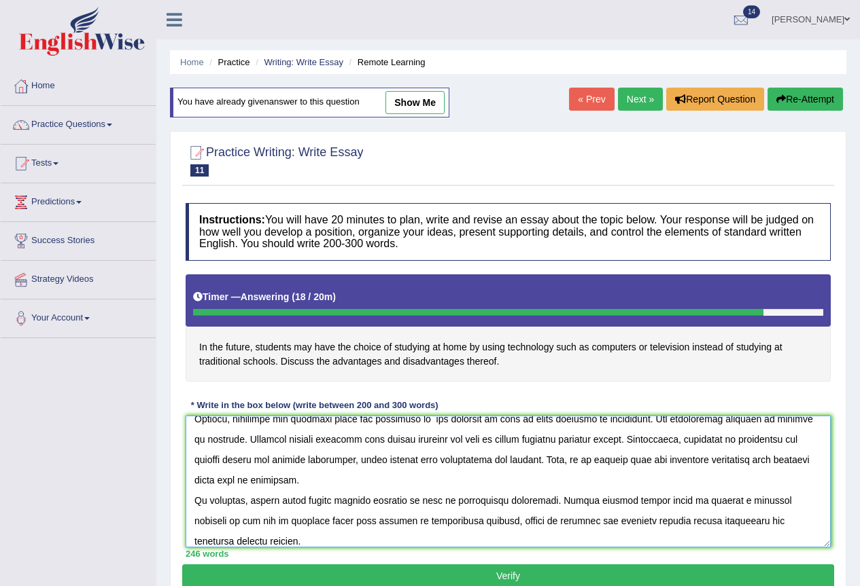
scroll to position [175, 0]
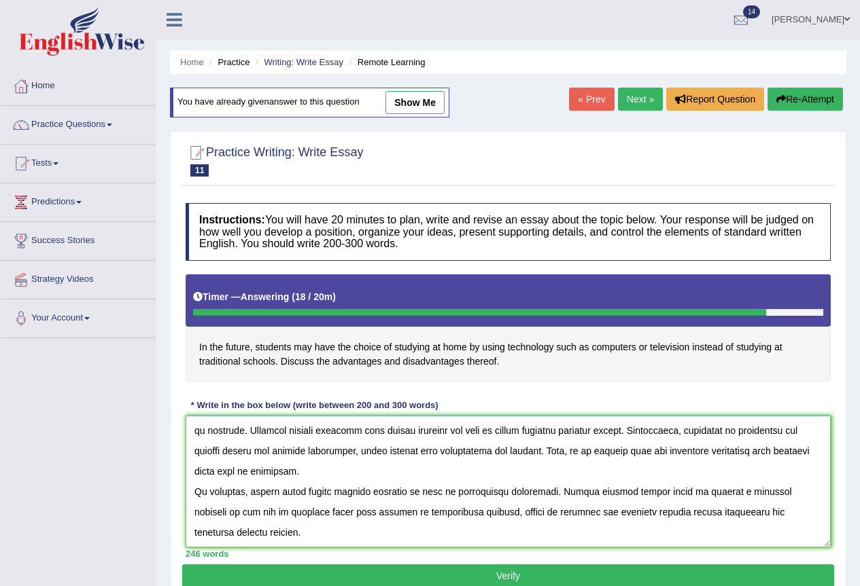
type textarea "The inceasing influence of studuing online indtead of face to face study on our…"
click at [497, 571] on button "Verify" at bounding box center [508, 576] width 652 height 23
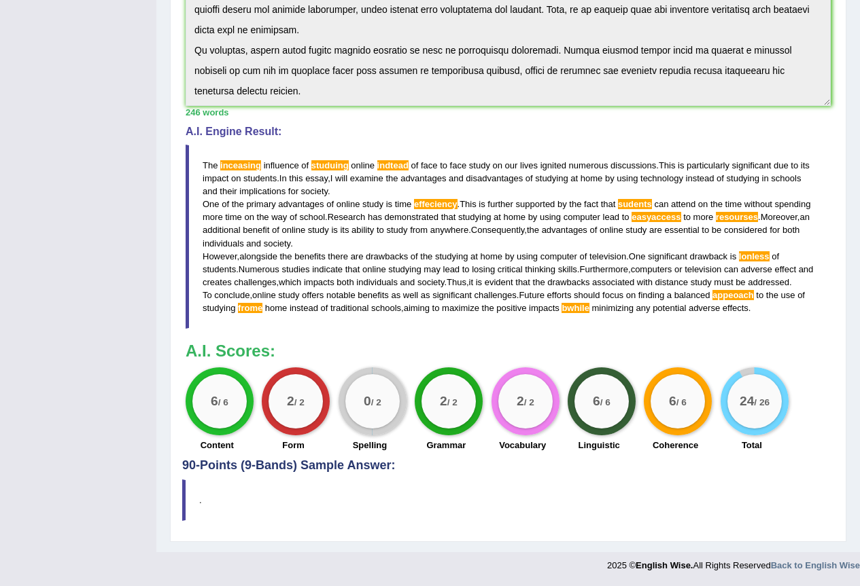
scroll to position [0, 0]
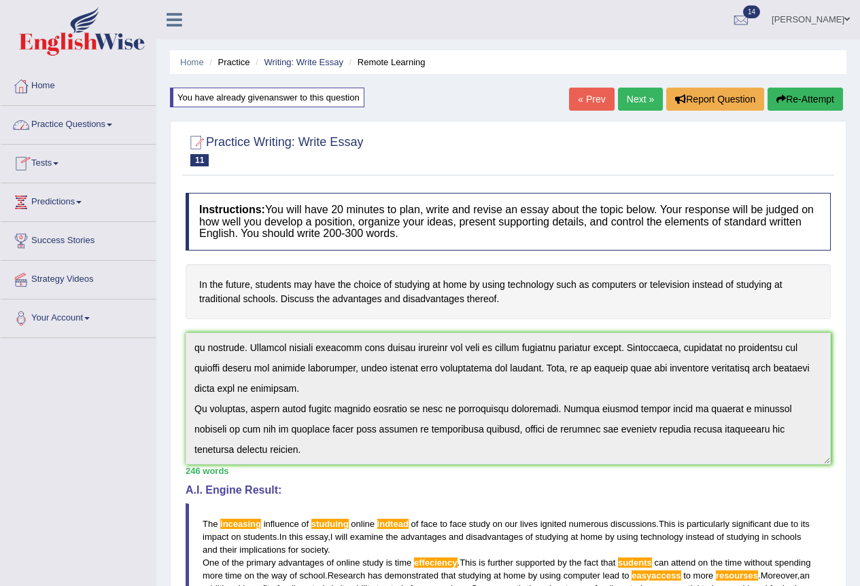
click at [105, 126] on link "Practice Questions" at bounding box center [78, 123] width 155 height 34
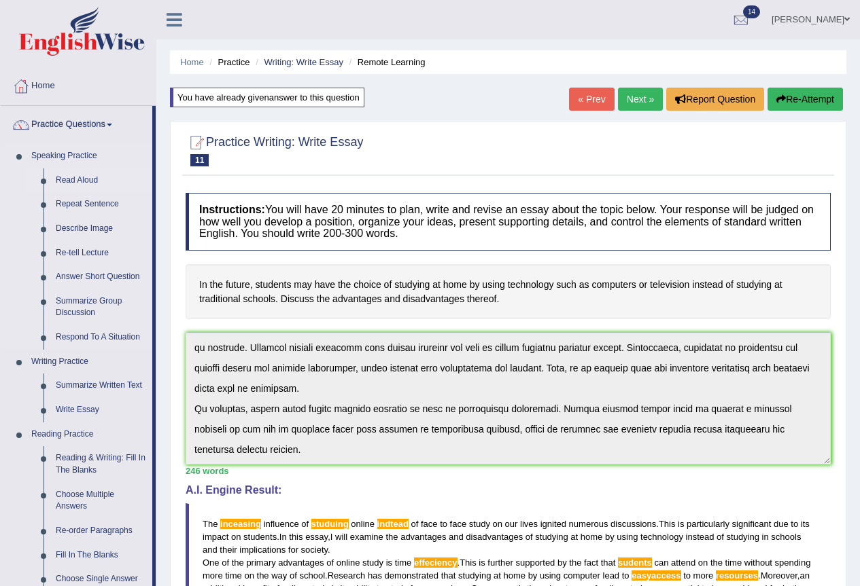
click at [81, 184] on link "Read Aloud" at bounding box center [101, 181] width 103 height 24
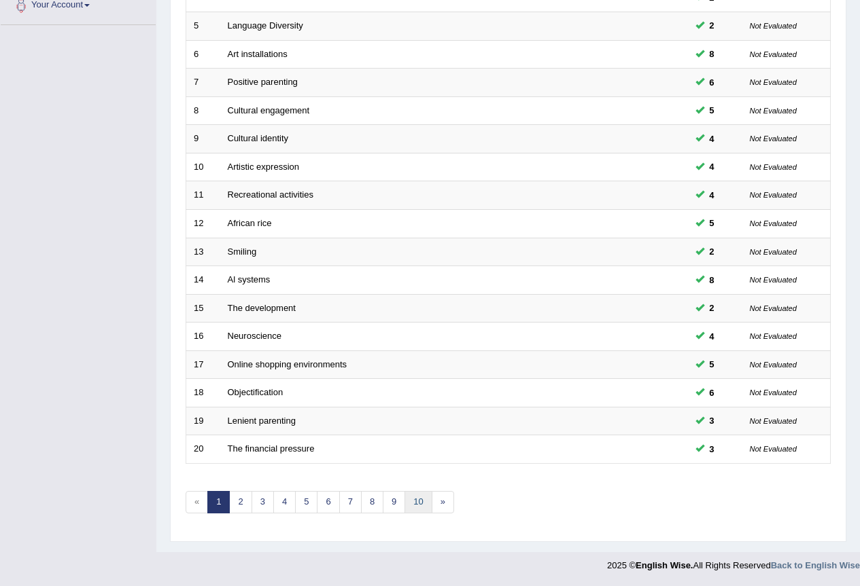
click at [427, 503] on link "10" at bounding box center [417, 502] width 27 height 22
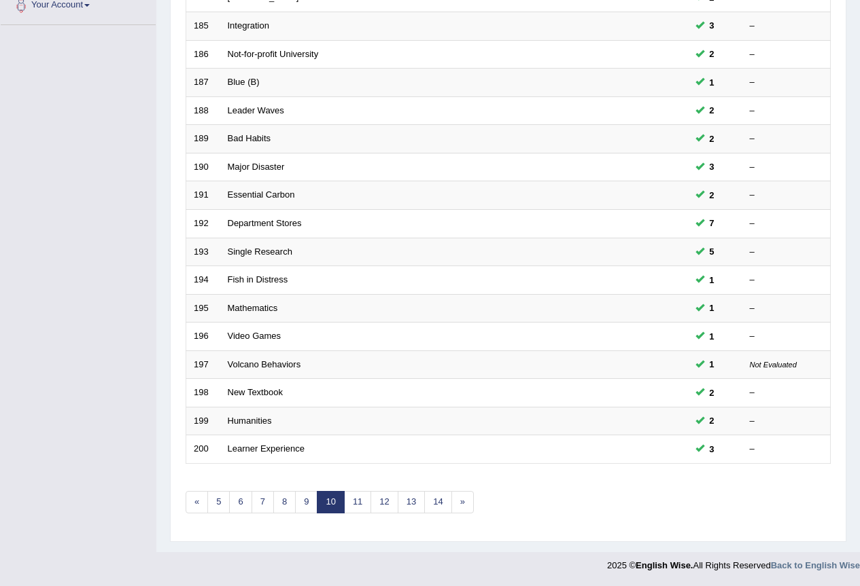
scroll to position [313, 0]
click at [440, 500] on link "14" at bounding box center [437, 502] width 27 height 22
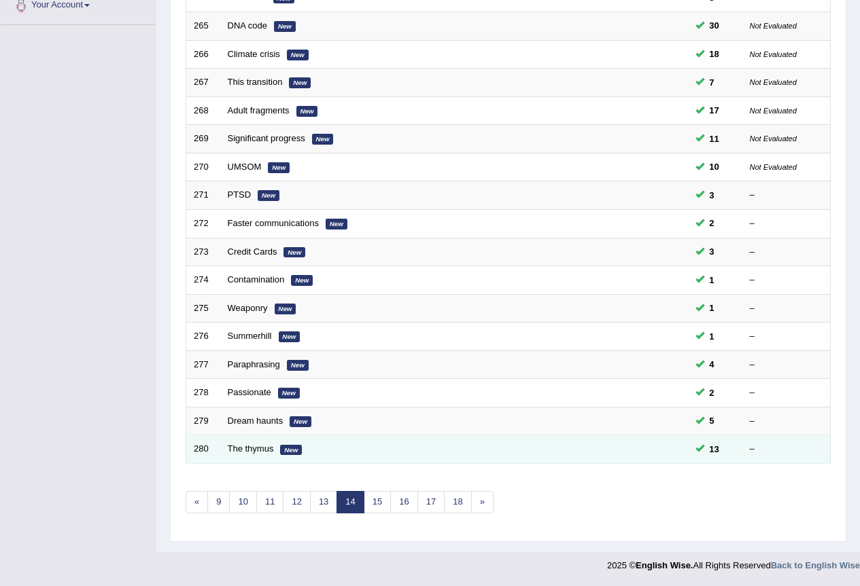
scroll to position [313, 0]
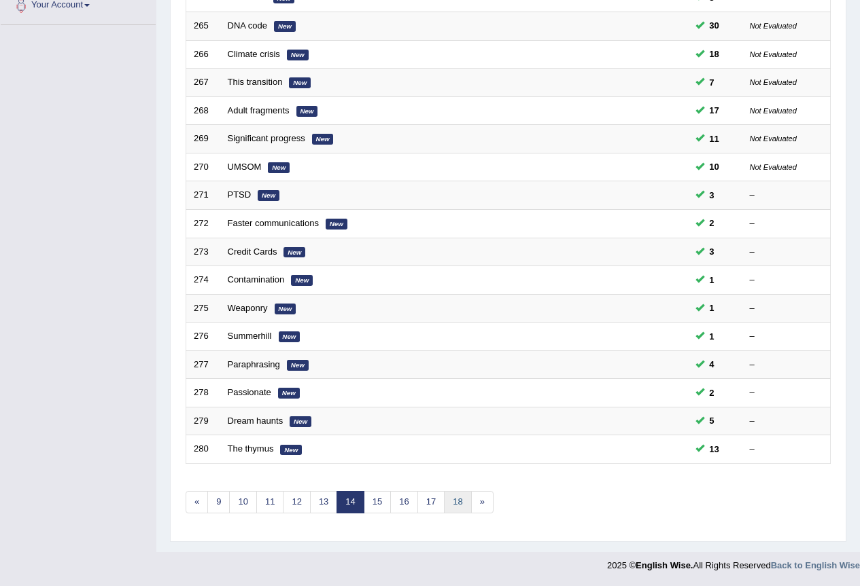
click at [460, 511] on link "18" at bounding box center [457, 502] width 27 height 22
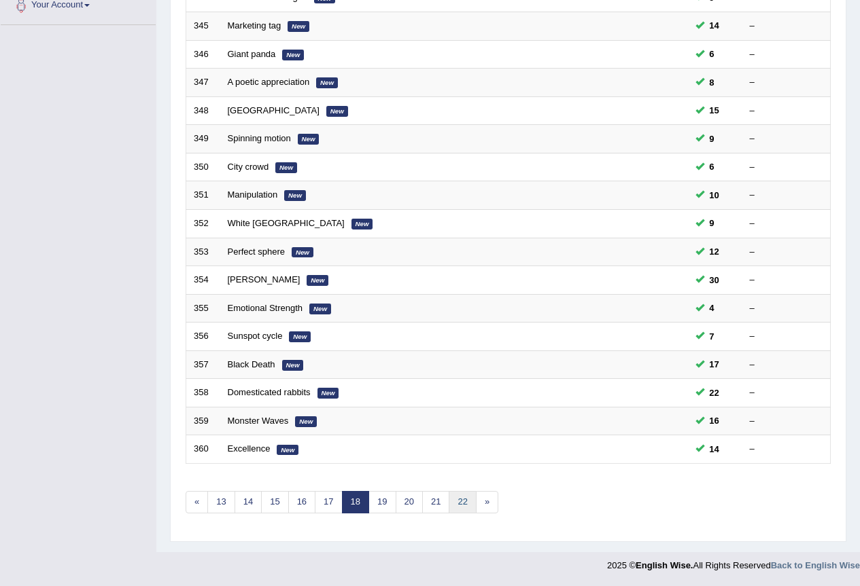
click at [461, 505] on link "22" at bounding box center [461, 502] width 27 height 22
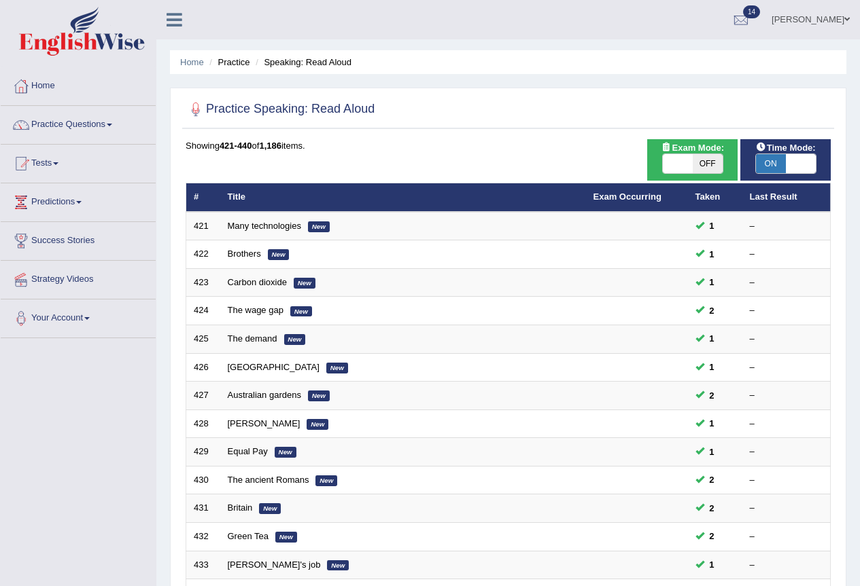
scroll to position [313, 0]
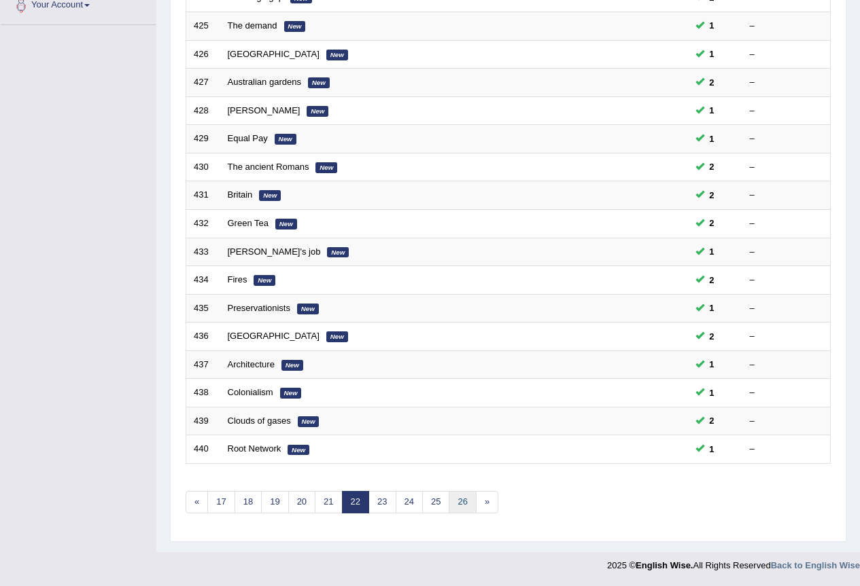
click at [459, 499] on link "26" at bounding box center [461, 502] width 27 height 22
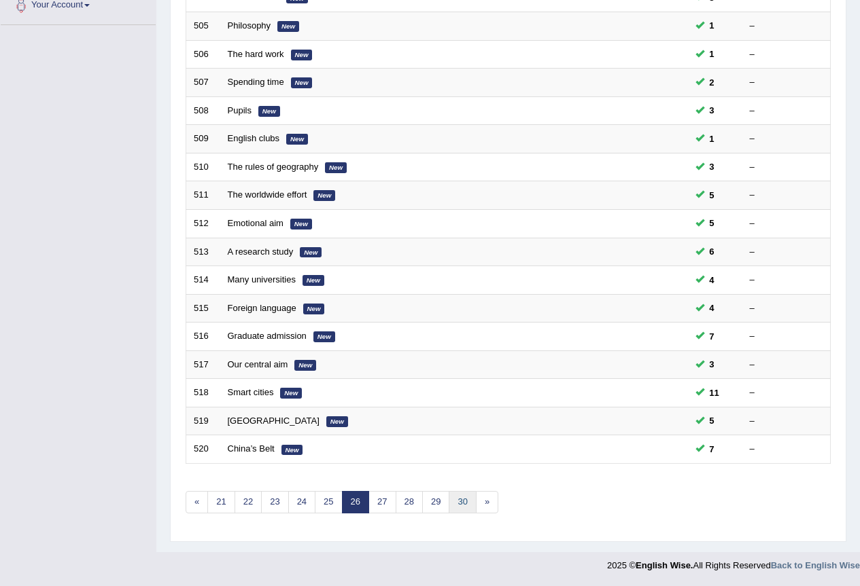
click at [464, 506] on link "30" at bounding box center [461, 502] width 27 height 22
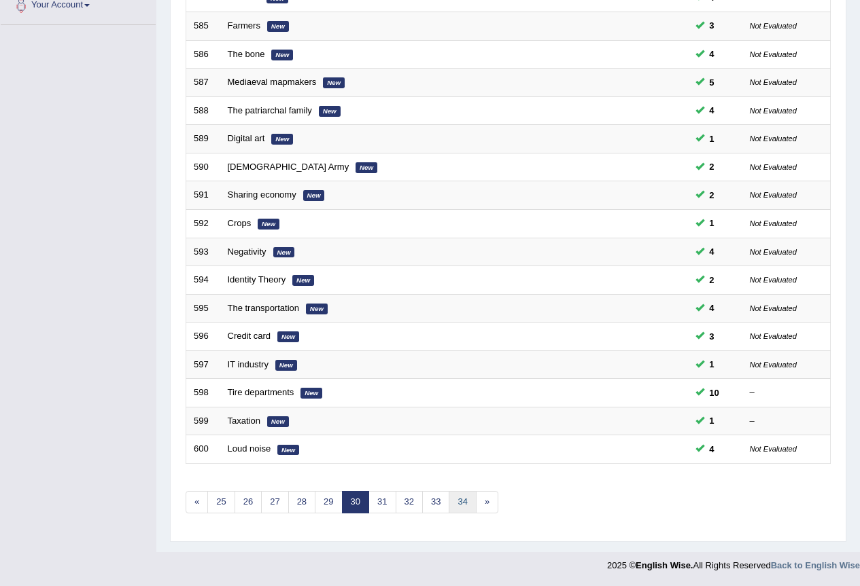
click at [471, 513] on link "34" at bounding box center [461, 502] width 27 height 22
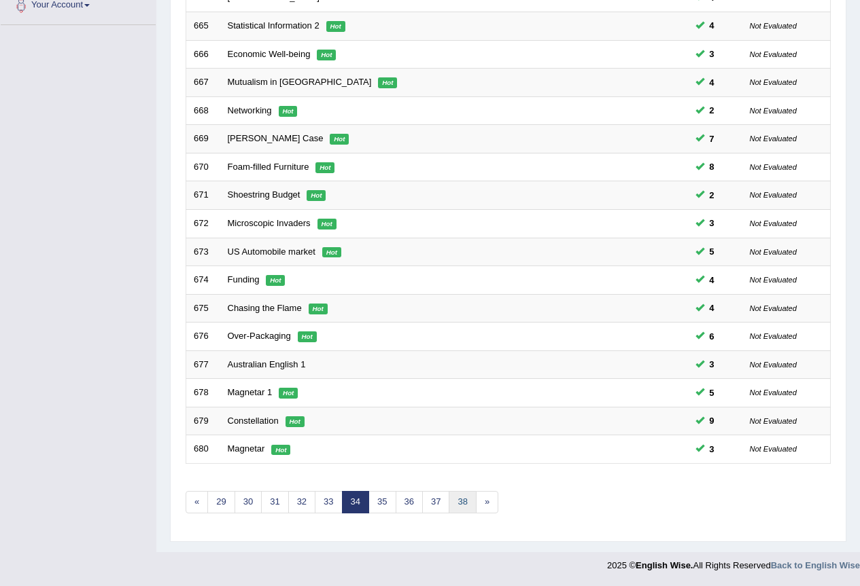
click at [460, 506] on link "38" at bounding box center [461, 502] width 27 height 22
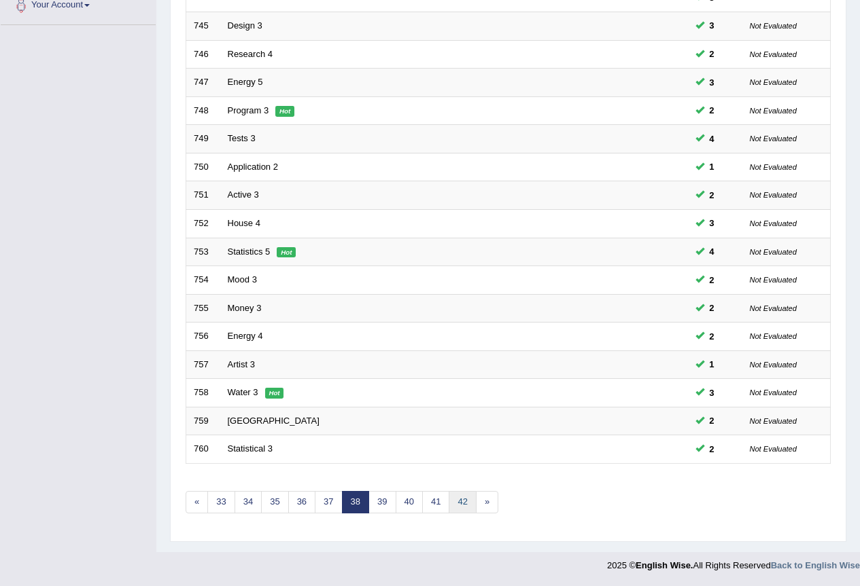
click at [459, 508] on link "42" at bounding box center [461, 502] width 27 height 22
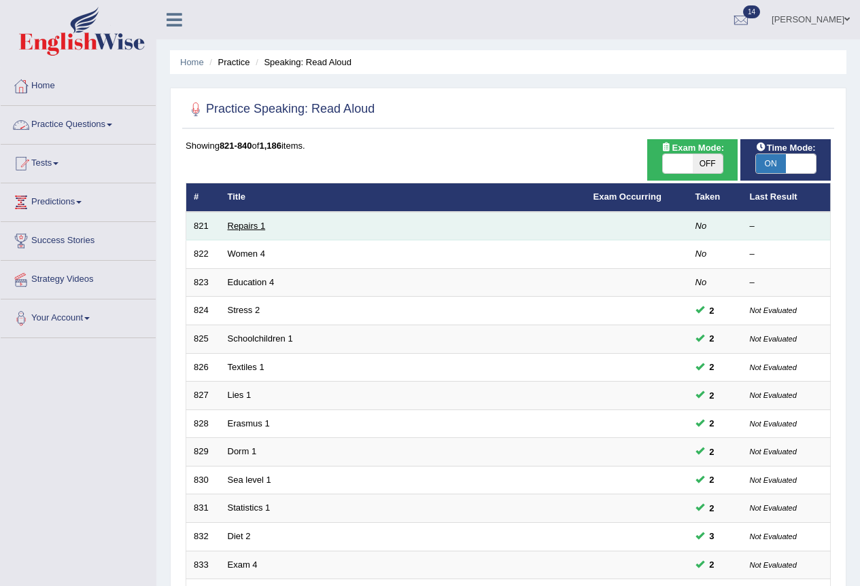
click at [262, 224] on link "Repairs 1" at bounding box center [247, 226] width 38 height 10
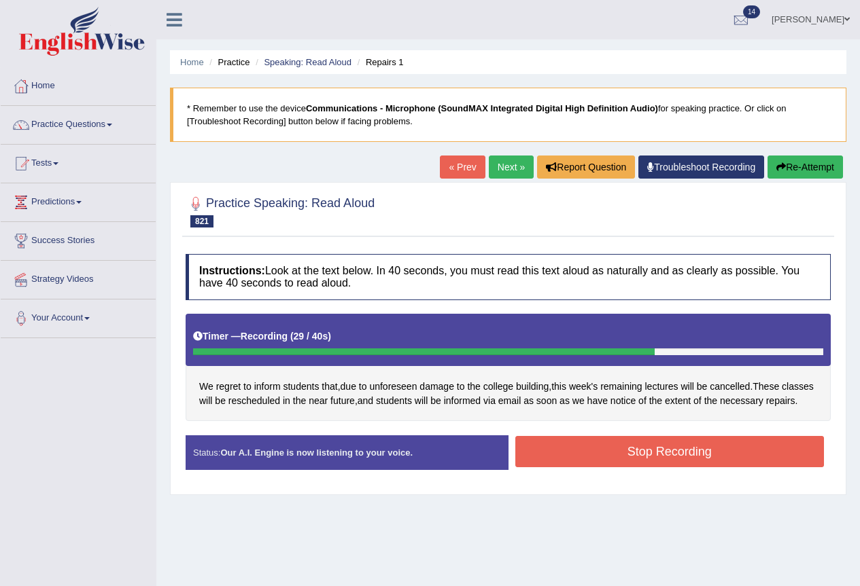
click at [567, 463] on button "Stop Recording" at bounding box center [669, 451] width 309 height 31
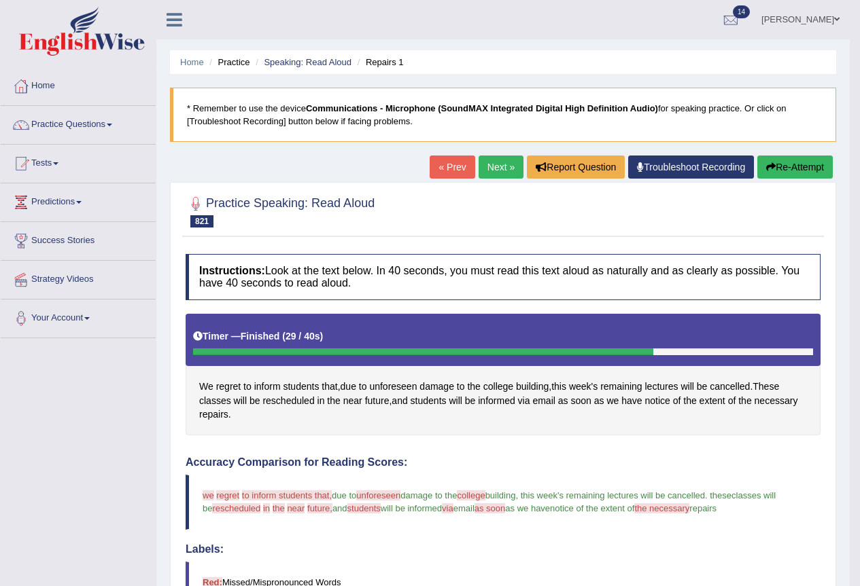
click at [771, 159] on button "Re-Attempt" at bounding box center [794, 167] width 75 height 23
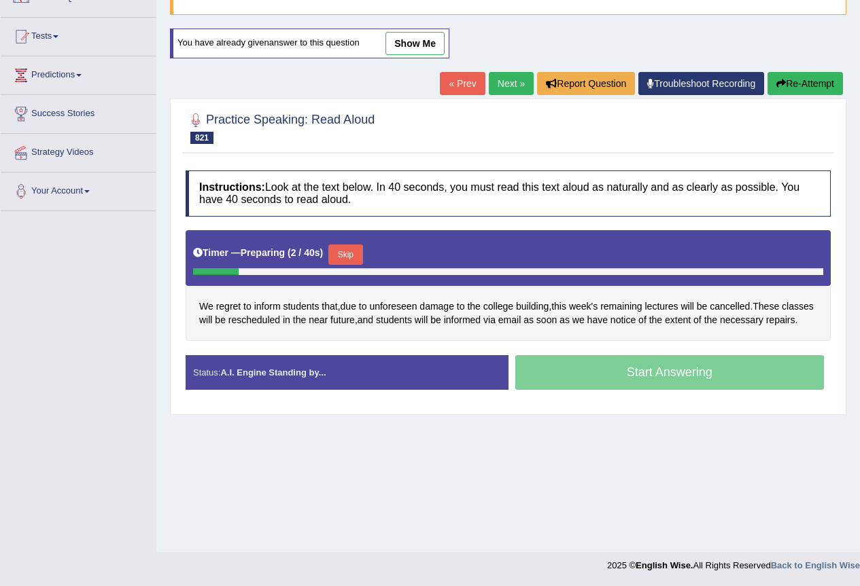
click at [352, 261] on button "Skip" at bounding box center [345, 255] width 34 height 20
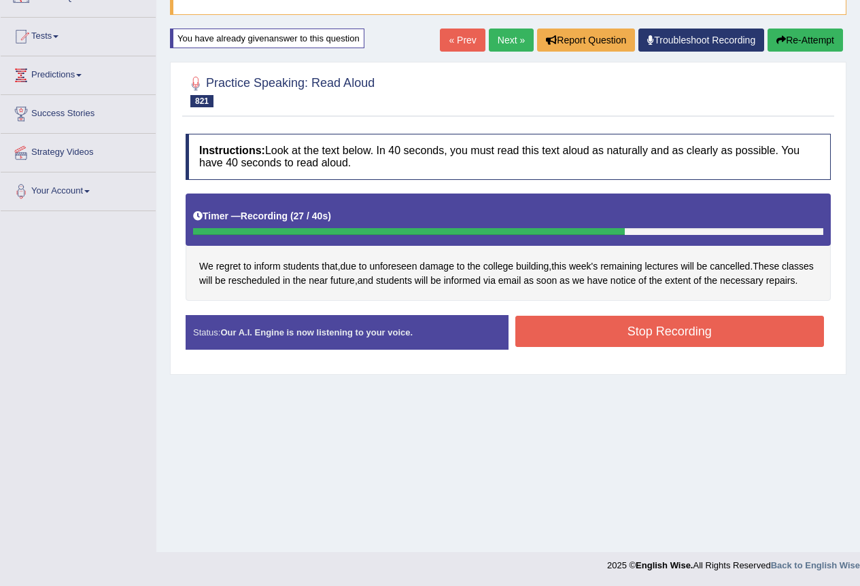
click at [643, 347] on button "Stop Recording" at bounding box center [669, 331] width 309 height 31
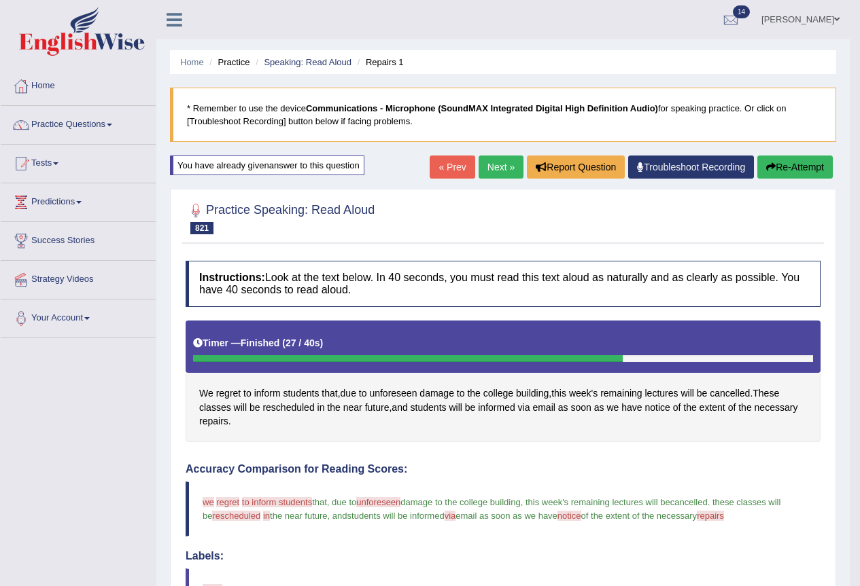
click at [478, 165] on link "Next »" at bounding box center [500, 167] width 45 height 23
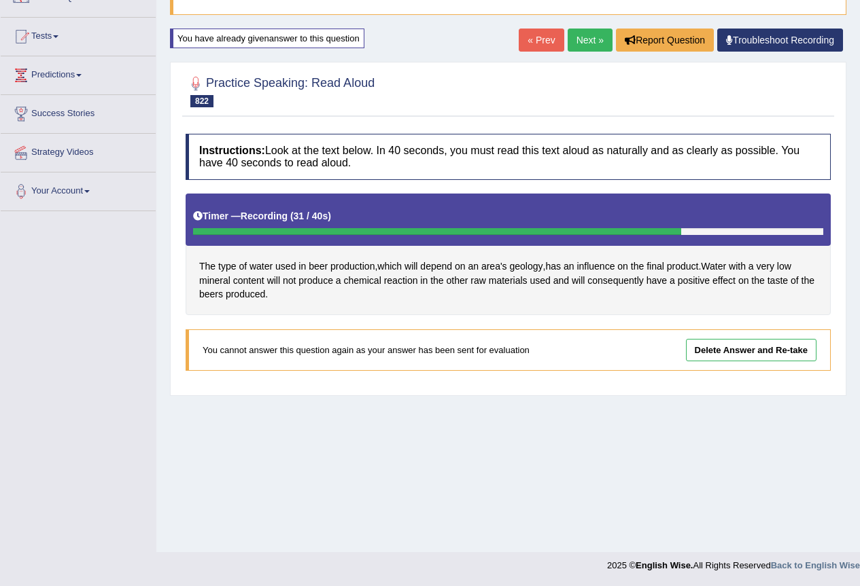
click at [731, 344] on link "Delete Answer and Re-take" at bounding box center [751, 350] width 130 height 22
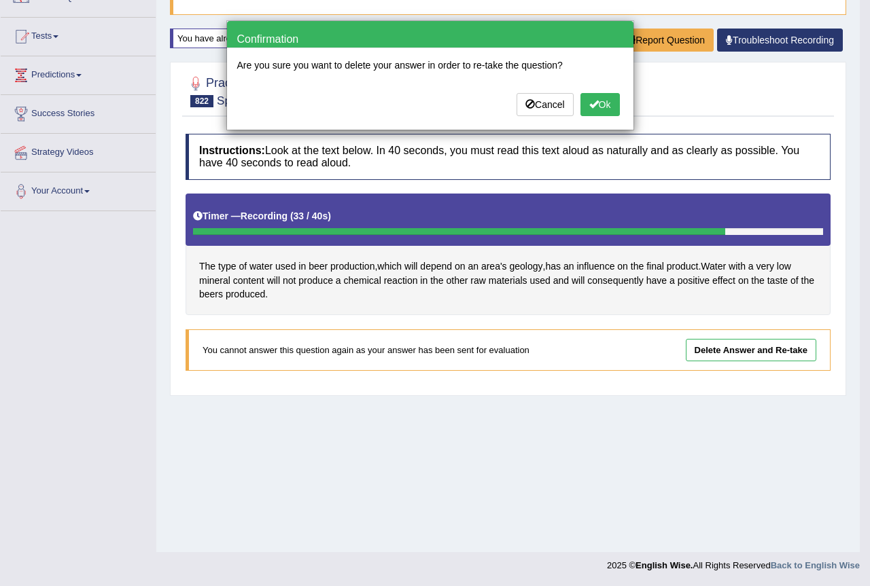
click at [602, 102] on button "Ok" at bounding box center [599, 104] width 39 height 23
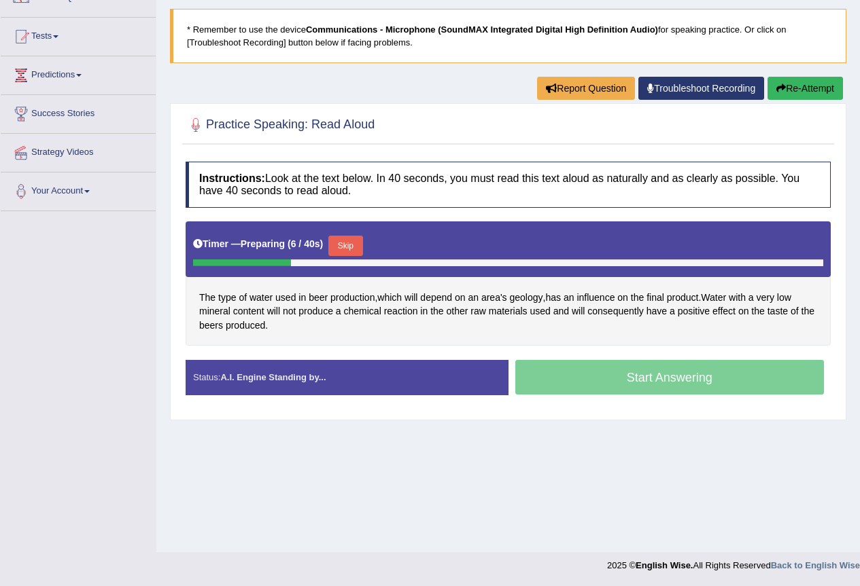
click at [351, 249] on button "Skip" at bounding box center [345, 246] width 34 height 20
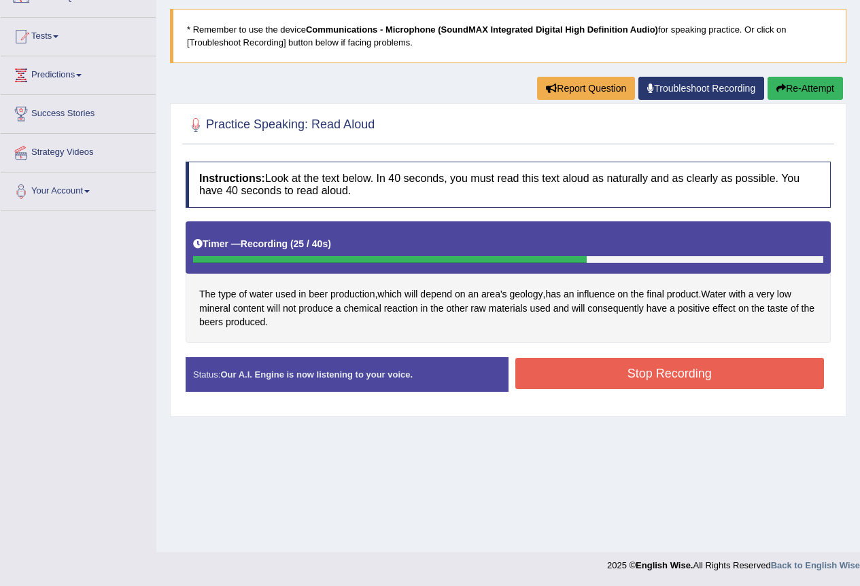
click at [703, 389] on button "Stop Recording" at bounding box center [669, 373] width 309 height 31
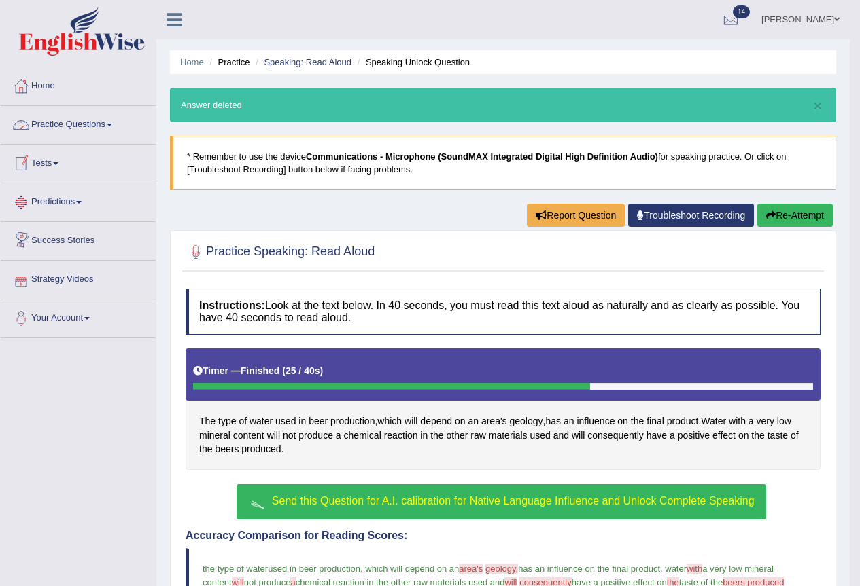
click at [118, 128] on link "Practice Questions" at bounding box center [78, 123] width 155 height 34
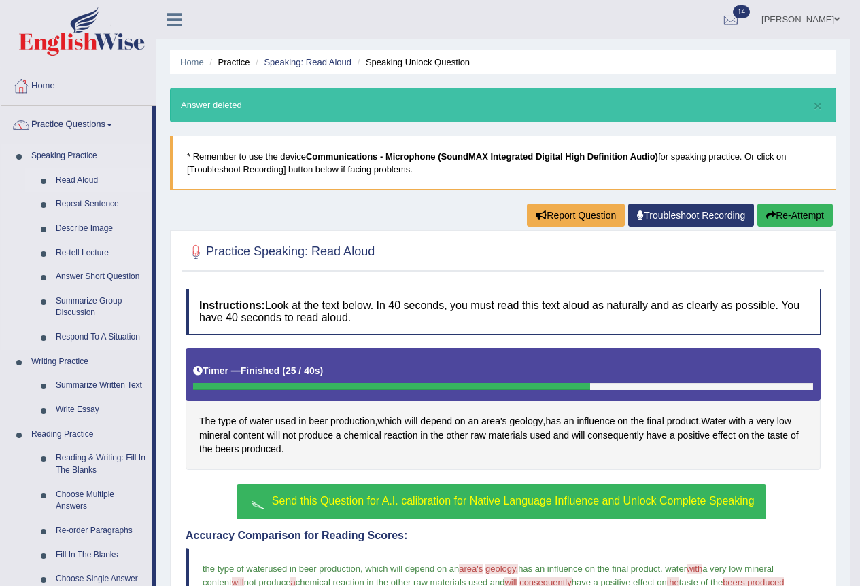
click at [68, 181] on link "Read Aloud" at bounding box center [101, 181] width 103 height 24
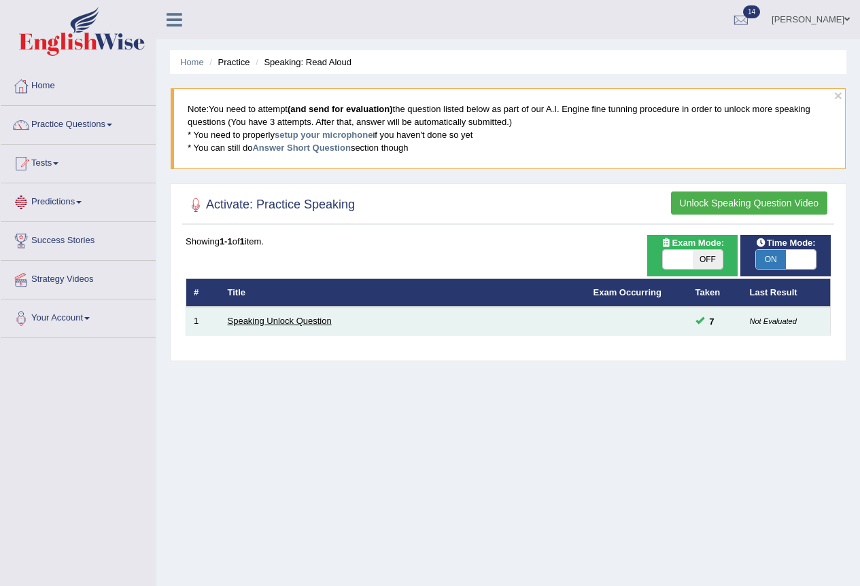
click at [294, 324] on link "Speaking Unlock Question" at bounding box center [280, 321] width 104 height 10
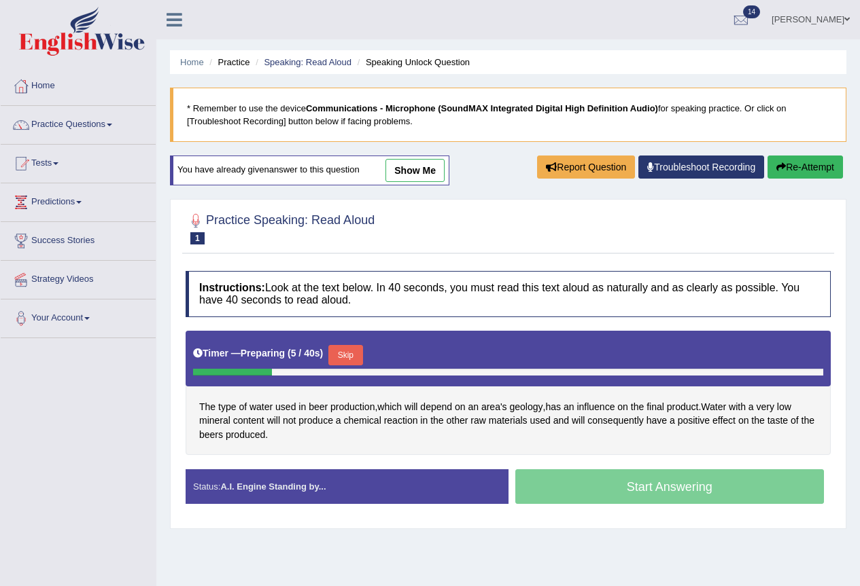
click at [354, 359] on button "Skip" at bounding box center [345, 355] width 34 height 20
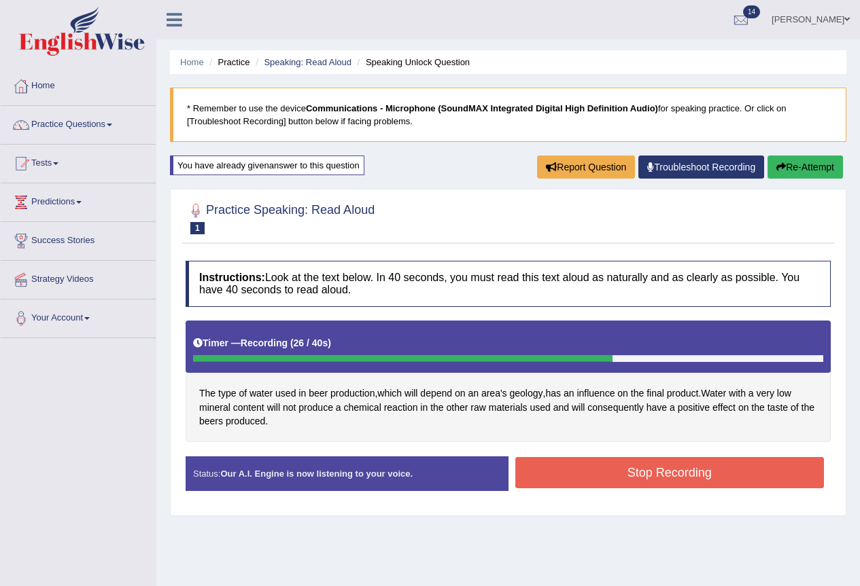
click at [599, 475] on button "Stop Recording" at bounding box center [669, 472] width 309 height 31
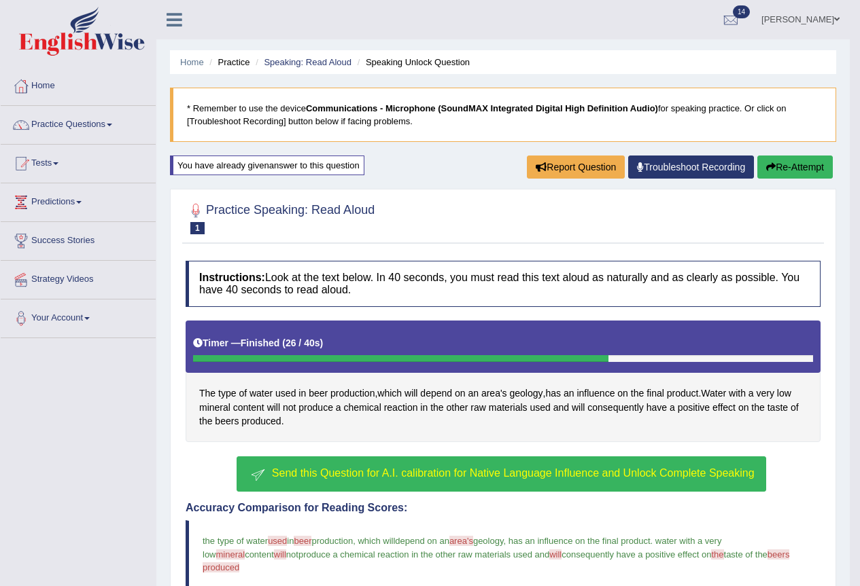
click at [597, 467] on button "Send this Question for A.I. calibration for Native Language Influence and Unloc…" at bounding box center [500, 474] width 529 height 35
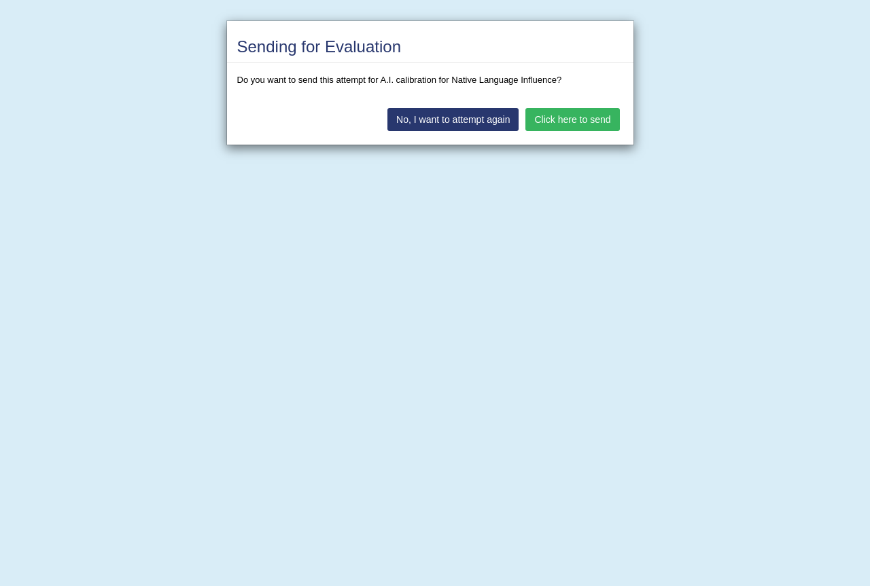
click at [557, 120] on button "Click here to send" at bounding box center [572, 119] width 94 height 23
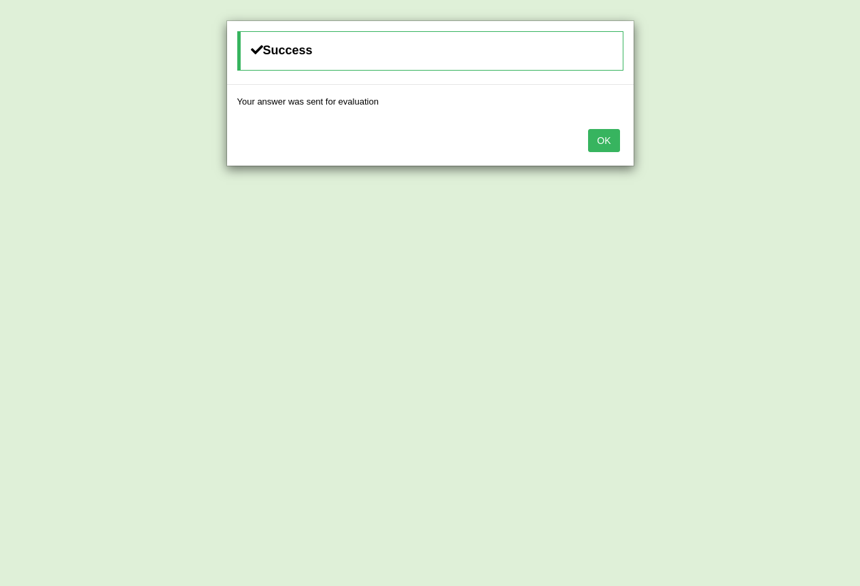
click at [578, 133] on div "OK" at bounding box center [430, 142] width 406 height 48
click at [605, 142] on button "OK" at bounding box center [603, 140] width 31 height 23
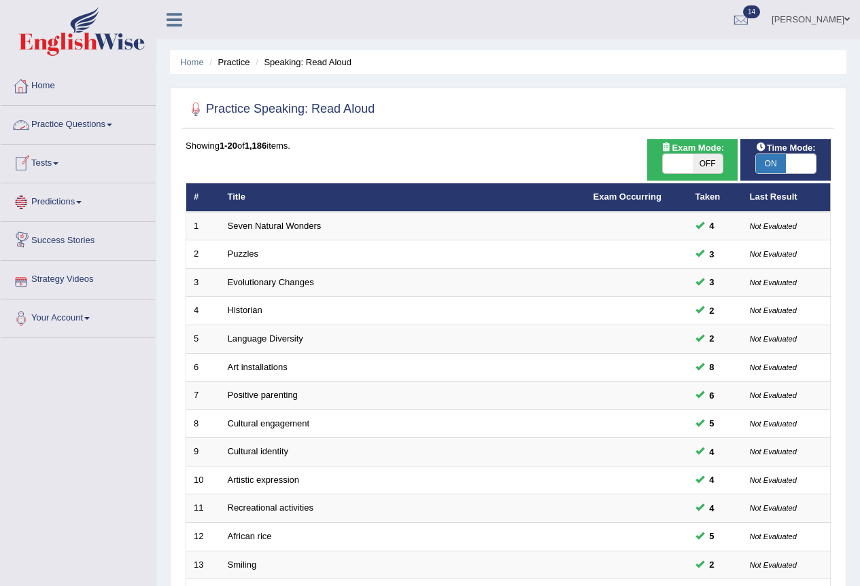
click at [107, 126] on link "Practice Questions" at bounding box center [78, 123] width 155 height 34
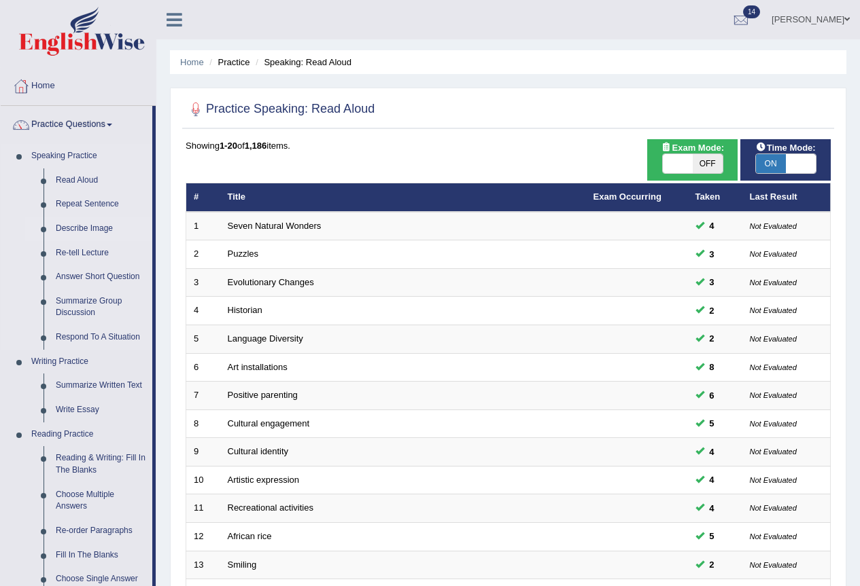
click at [113, 232] on link "Describe Image" at bounding box center [101, 229] width 103 height 24
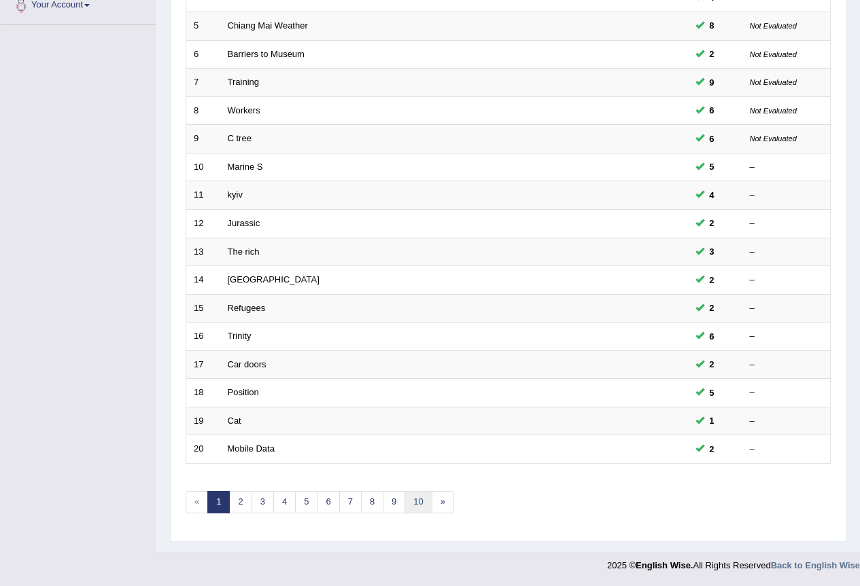
click at [416, 500] on link "10" at bounding box center [417, 502] width 27 height 22
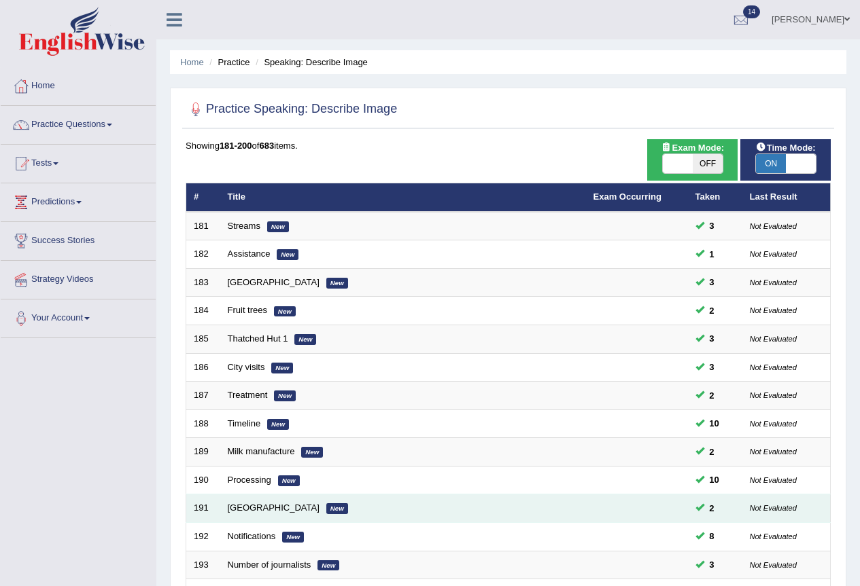
scroll to position [313, 0]
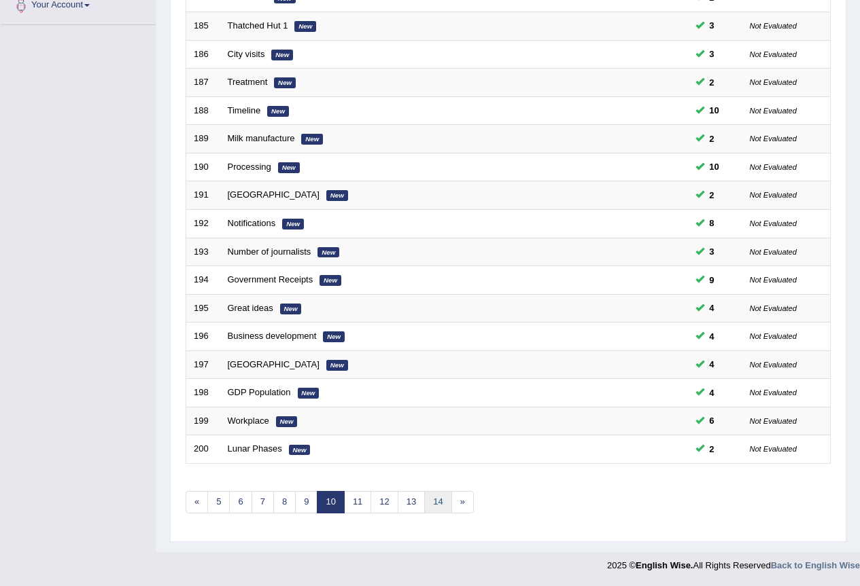
click at [442, 506] on link "14" at bounding box center [437, 502] width 27 height 22
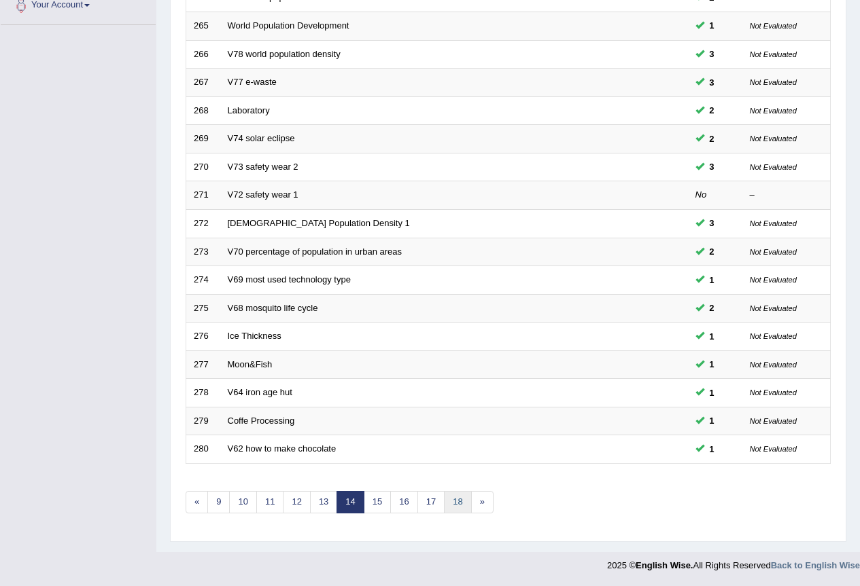
click at [455, 501] on link "18" at bounding box center [457, 502] width 27 height 22
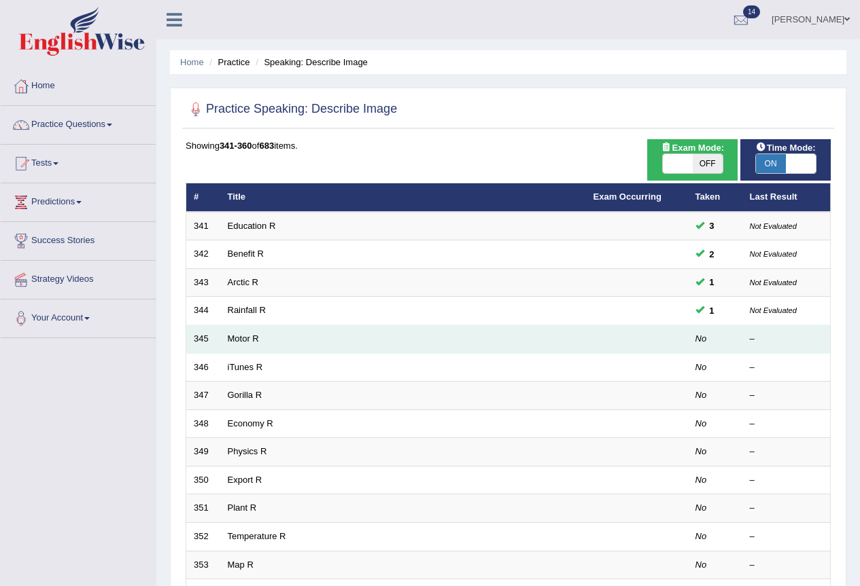
click at [243, 327] on td "Motor R" at bounding box center [403, 339] width 366 height 29
click at [243, 332] on td "Motor R" at bounding box center [403, 339] width 366 height 29
click at [247, 330] on td "Motor R" at bounding box center [403, 339] width 366 height 29
click at [255, 338] on link "Motor R" at bounding box center [243, 339] width 31 height 10
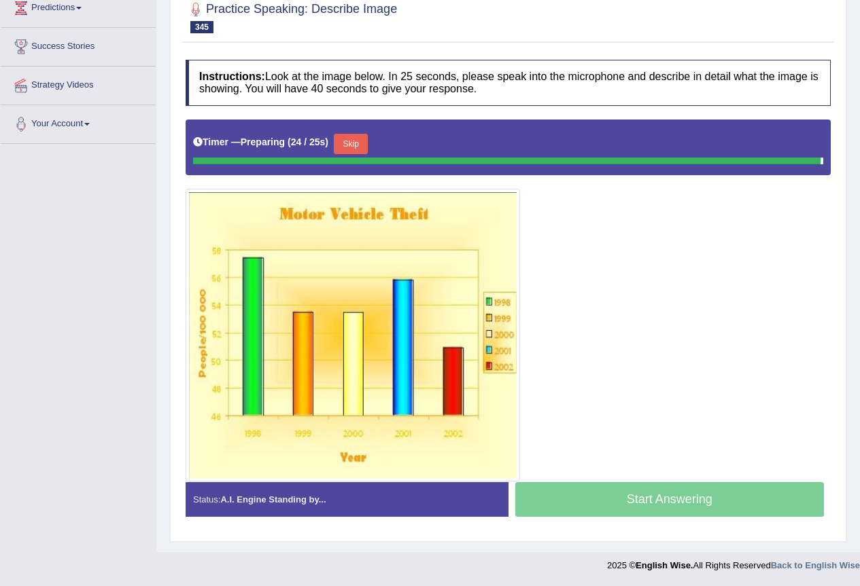
scroll to position [191, 0]
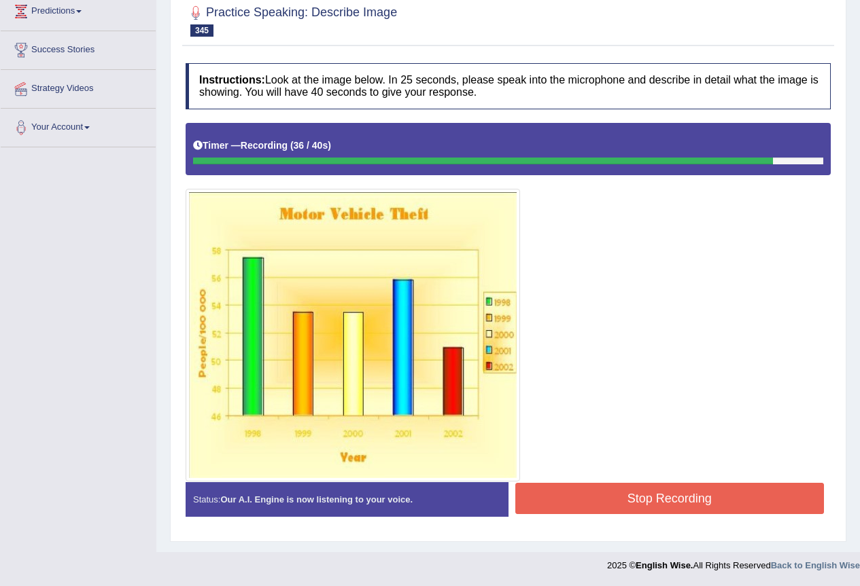
click at [682, 501] on button "Stop Recording" at bounding box center [669, 498] width 309 height 31
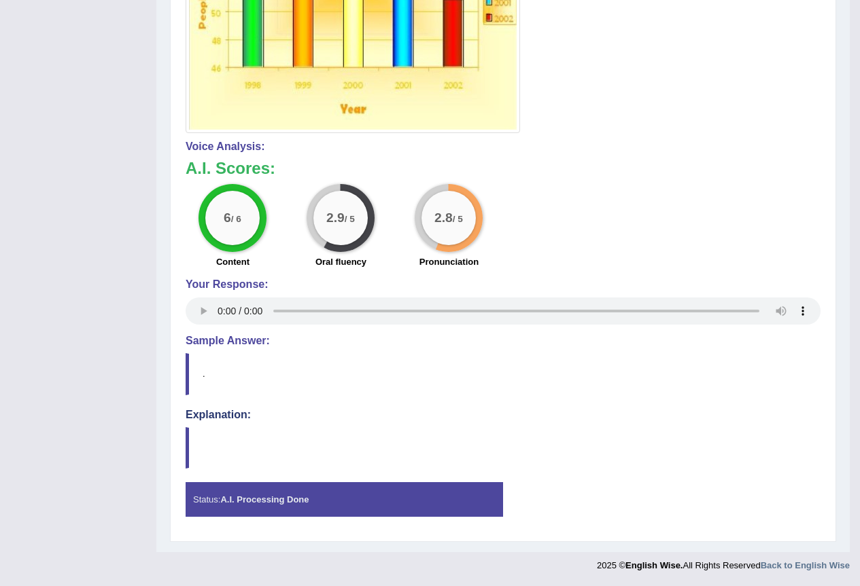
scroll to position [0, 0]
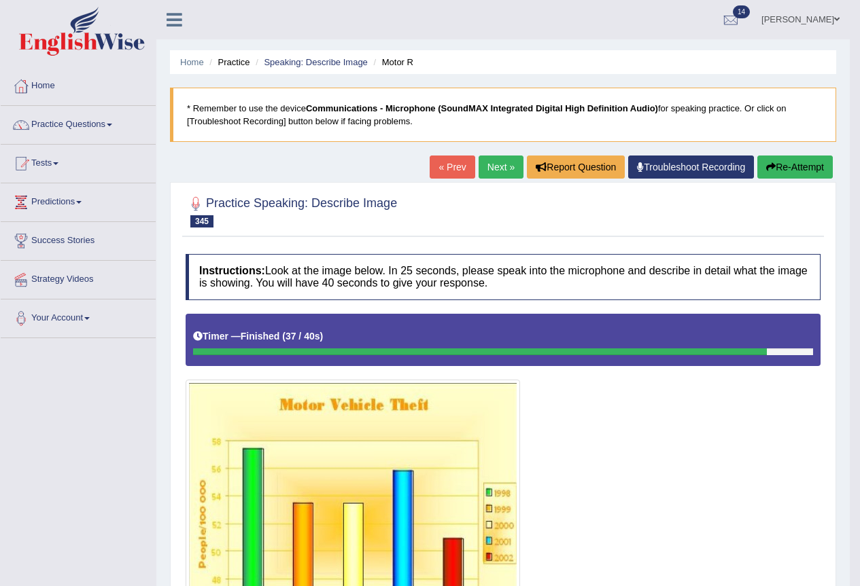
click at [777, 164] on button "Re-Attempt" at bounding box center [794, 167] width 75 height 23
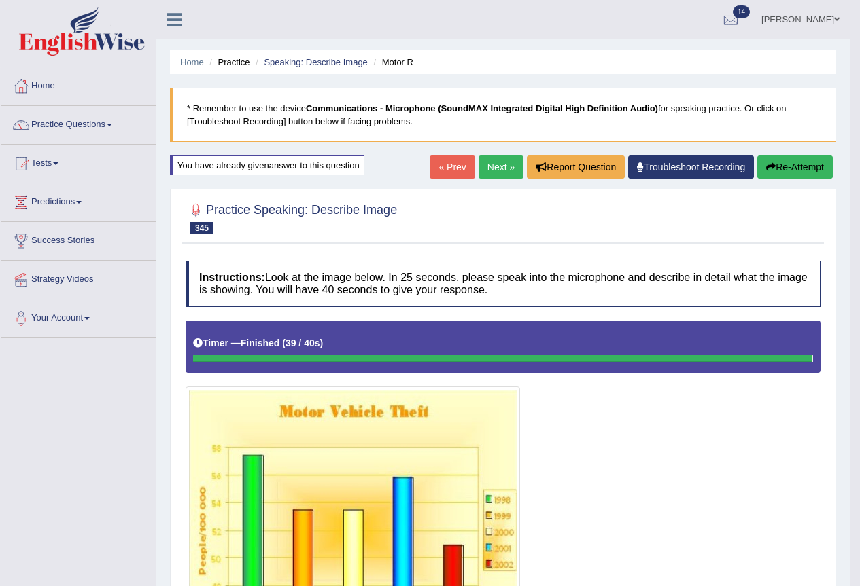
click at [774, 162] on button "Re-Attempt" at bounding box center [794, 167] width 75 height 23
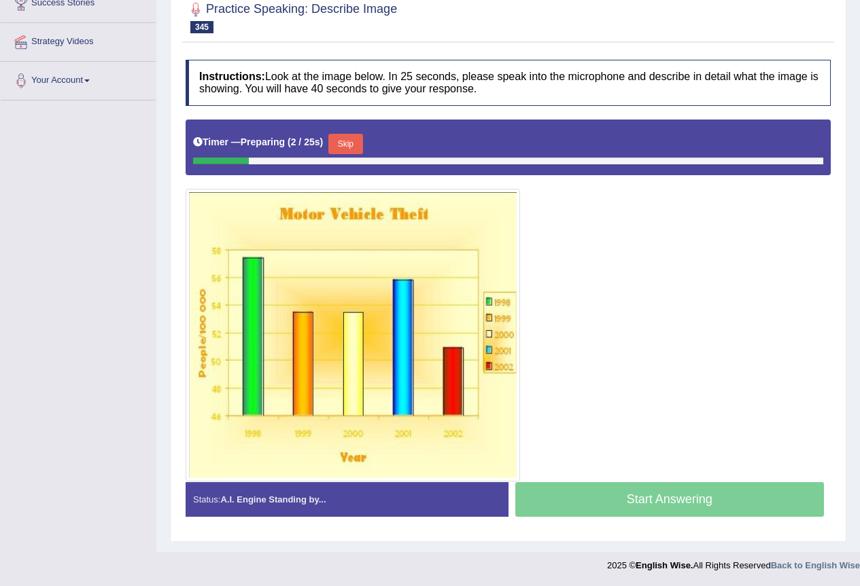
click at [344, 142] on button "Skip" at bounding box center [345, 144] width 34 height 20
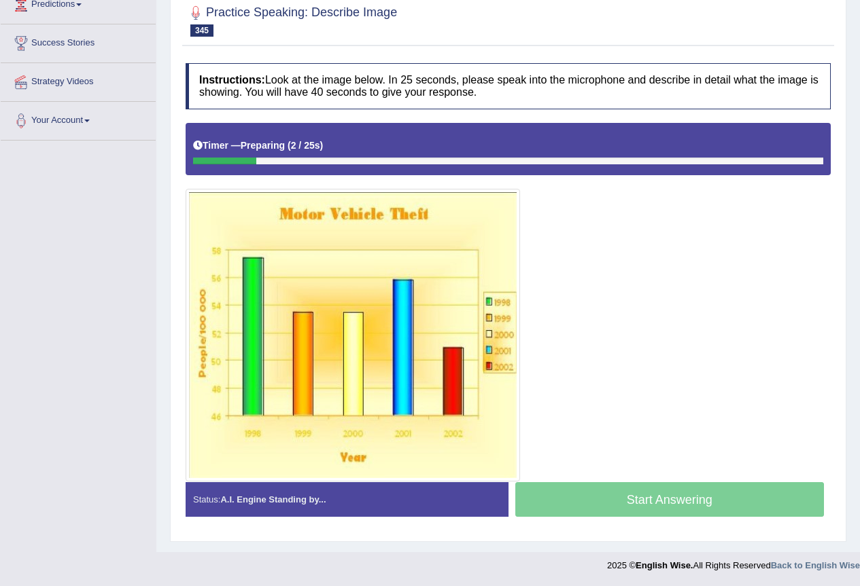
scroll to position [198, 0]
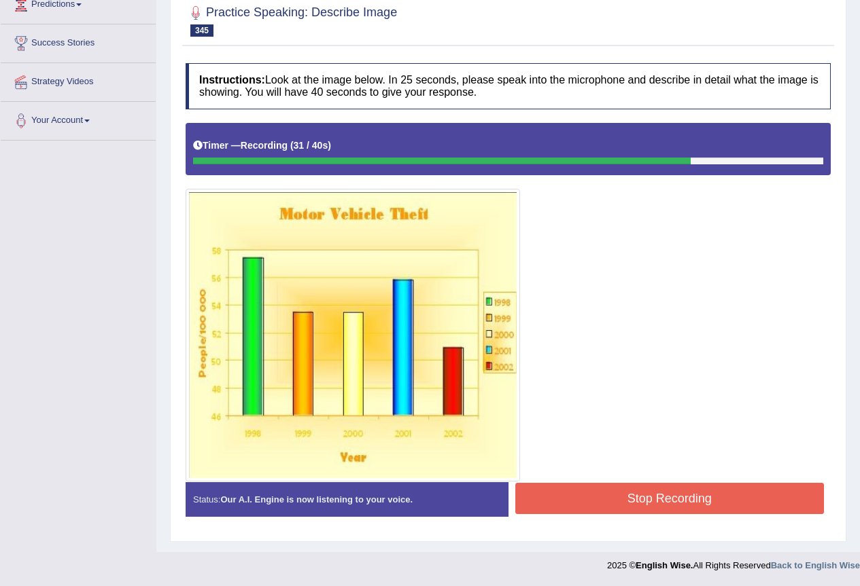
click at [680, 491] on button "Stop Recording" at bounding box center [669, 498] width 309 height 31
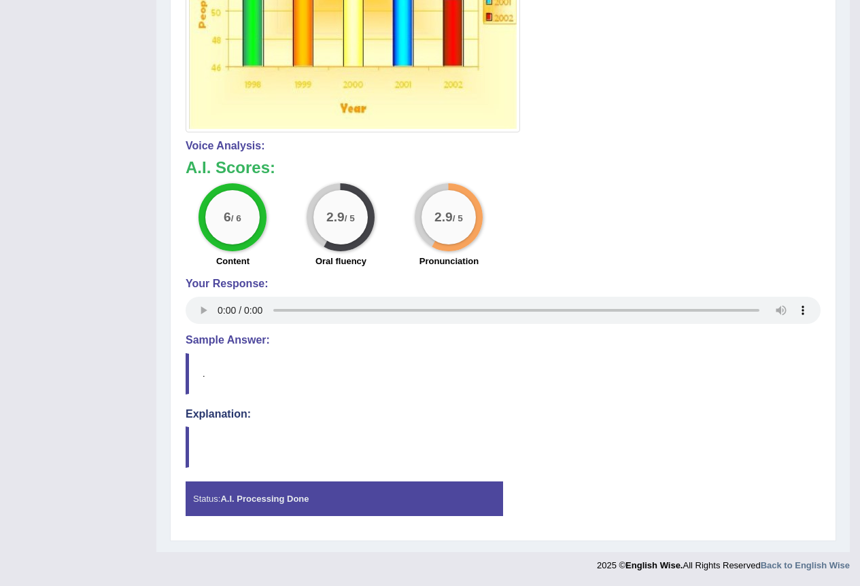
scroll to position [0, 0]
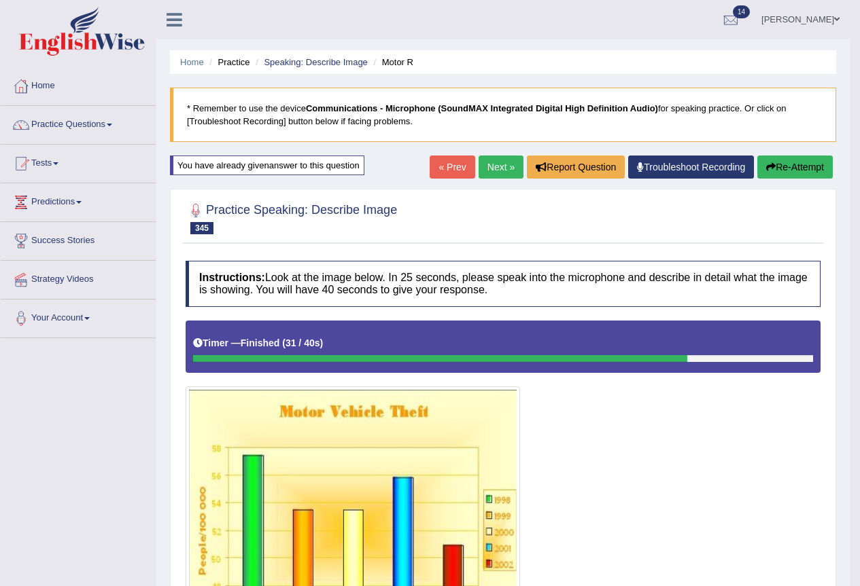
click at [478, 172] on link "Next »" at bounding box center [500, 167] width 45 height 23
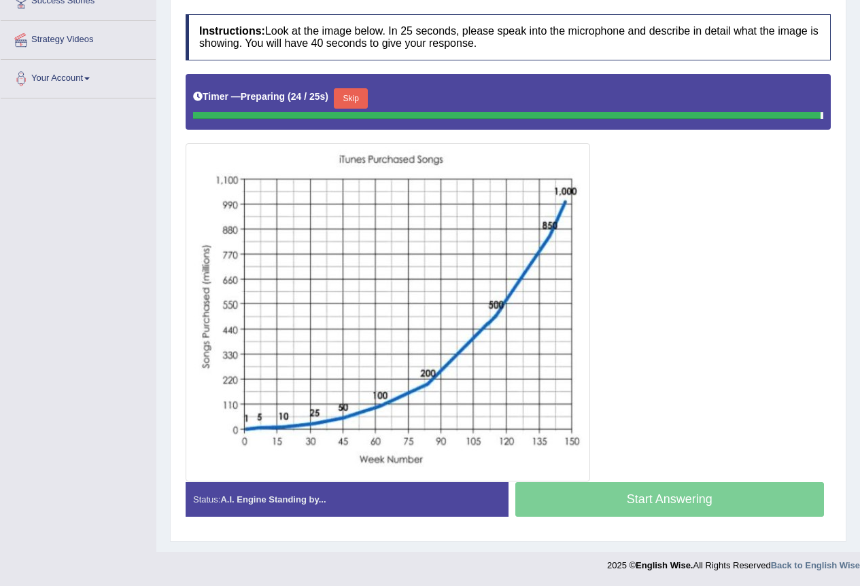
scroll to position [236, 0]
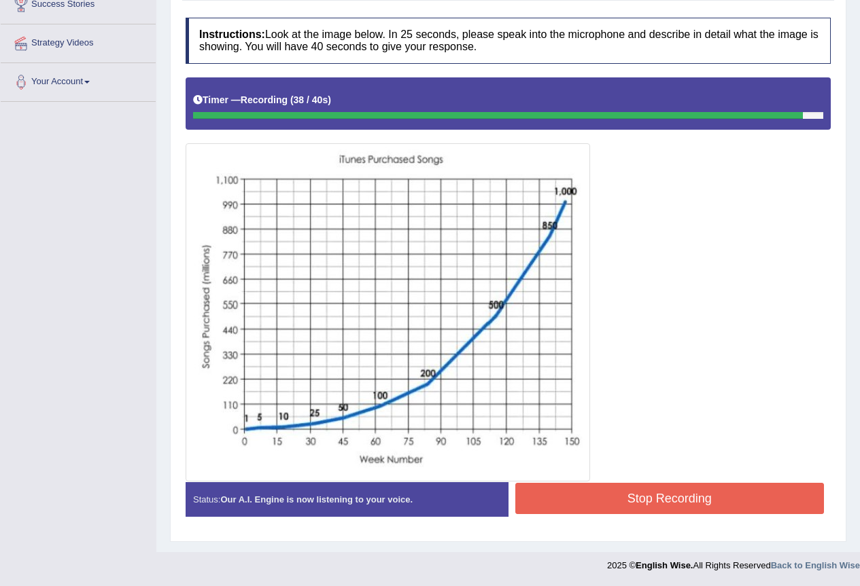
click at [682, 497] on button "Stop Recording" at bounding box center [669, 498] width 309 height 31
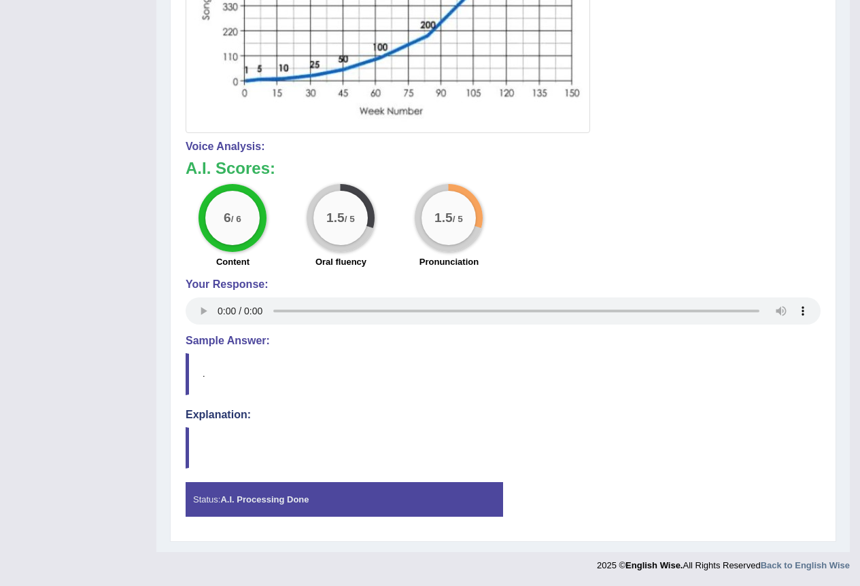
scroll to position [0, 0]
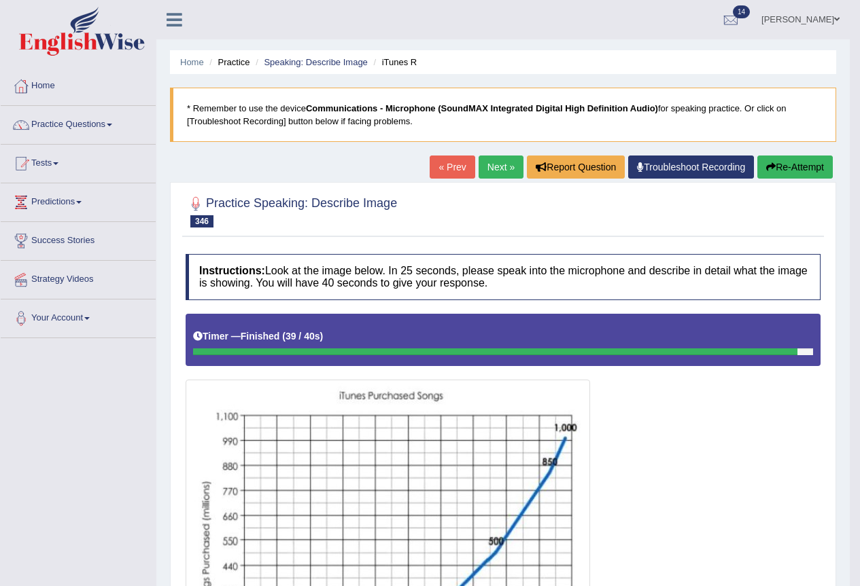
click at [806, 172] on button "Re-Attempt" at bounding box center [794, 167] width 75 height 23
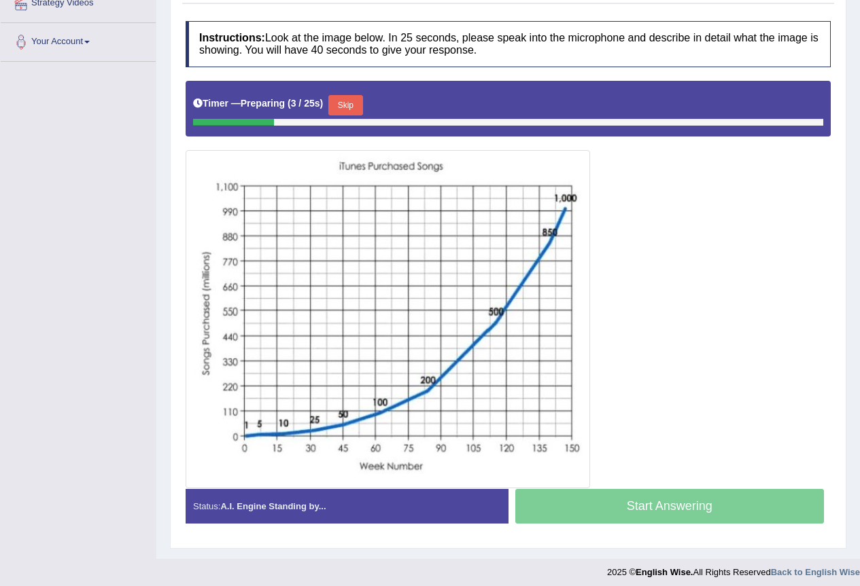
click at [355, 105] on button "Skip" at bounding box center [345, 105] width 34 height 20
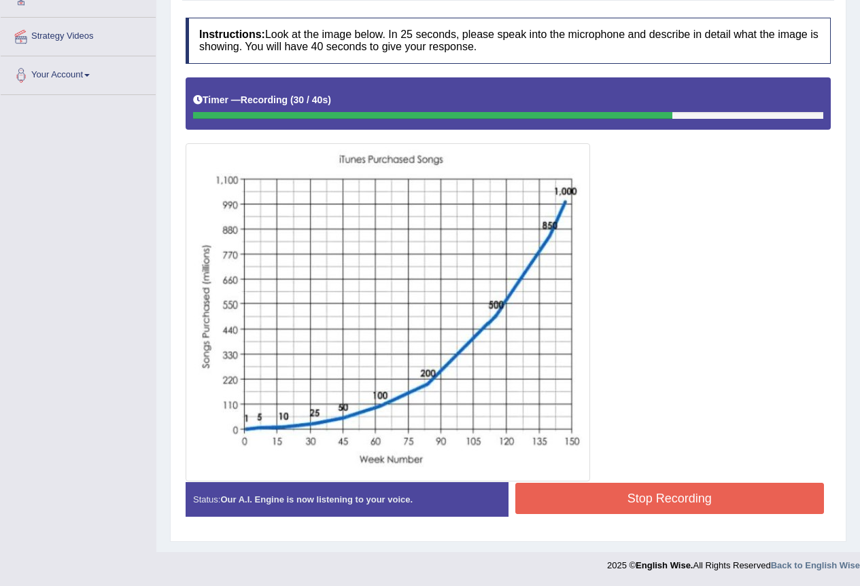
click at [667, 497] on button "Stop Recording" at bounding box center [669, 498] width 309 height 31
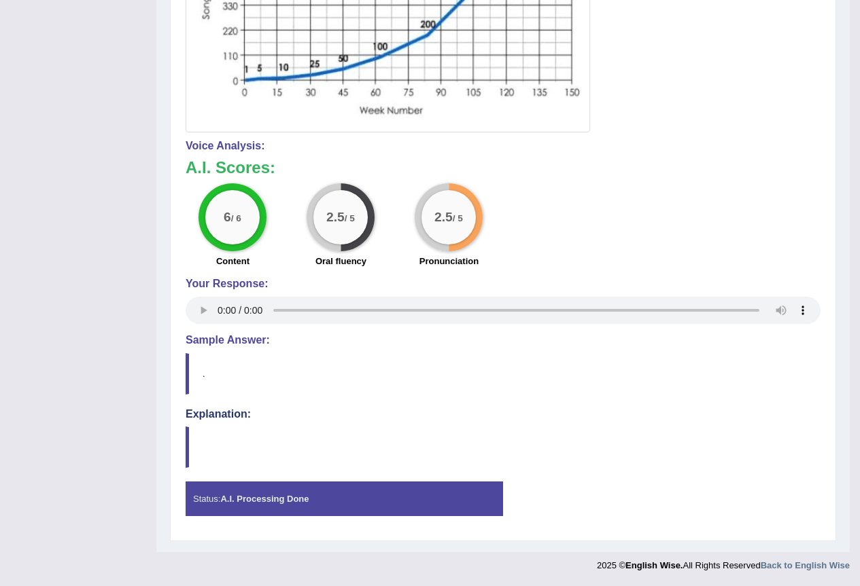
scroll to position [0, 0]
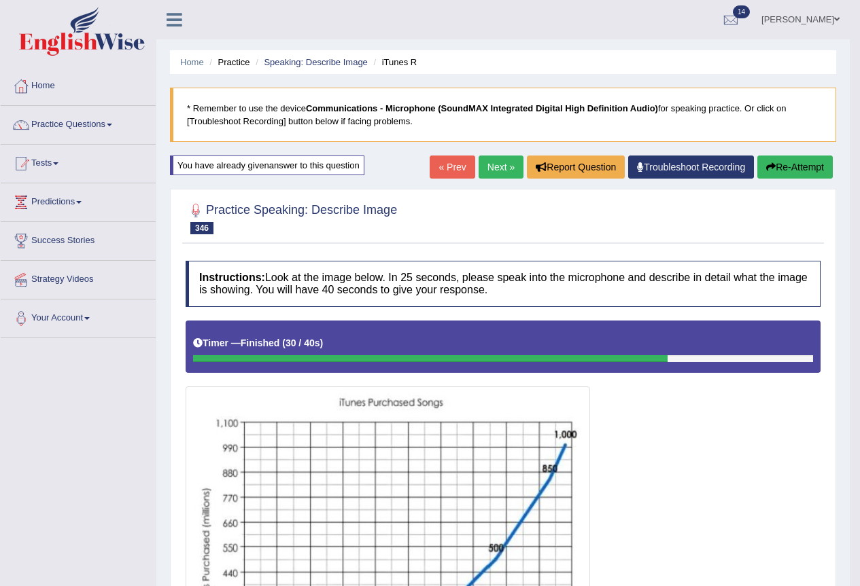
click at [492, 168] on link "Next »" at bounding box center [500, 167] width 45 height 23
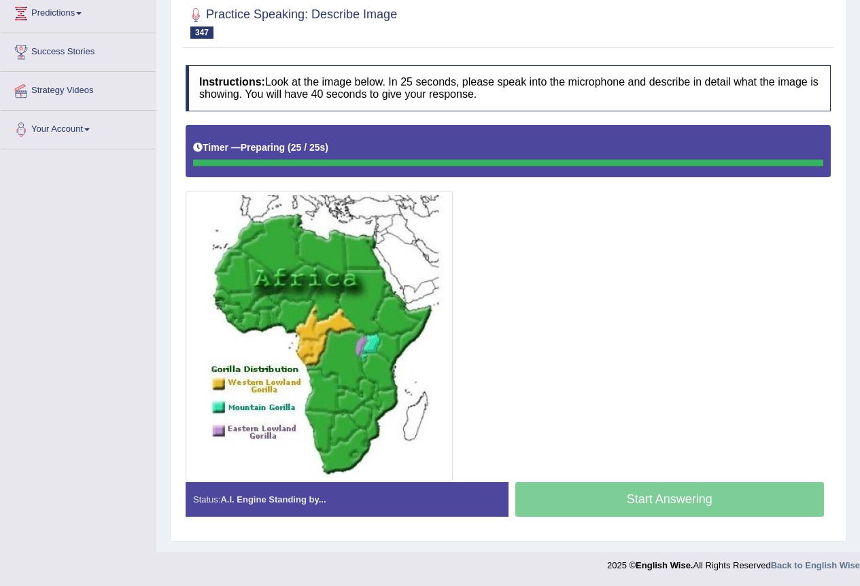
scroll to position [189, 0]
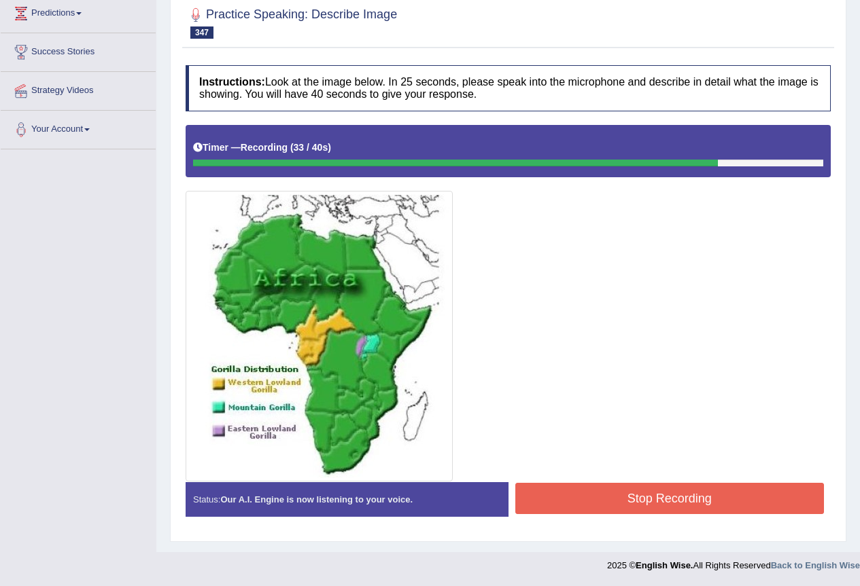
click at [705, 506] on button "Stop Recording" at bounding box center [669, 498] width 309 height 31
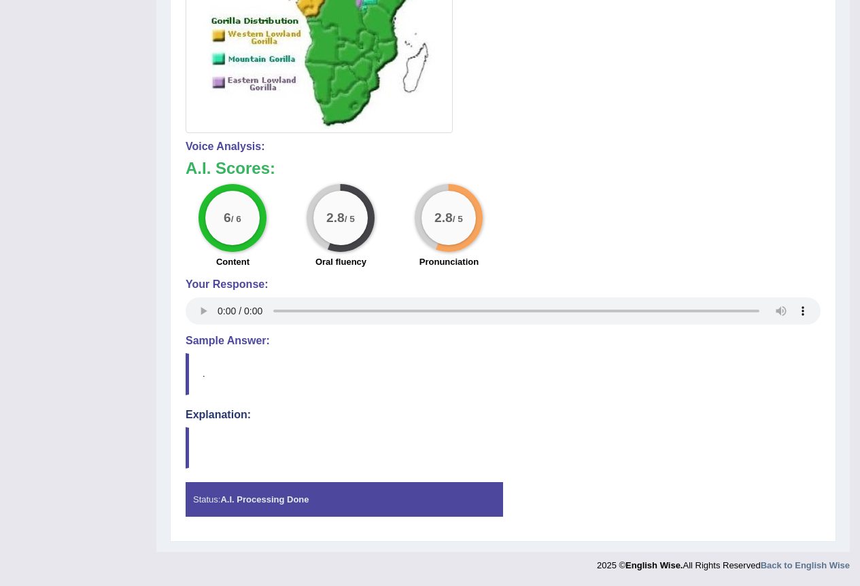
scroll to position [0, 0]
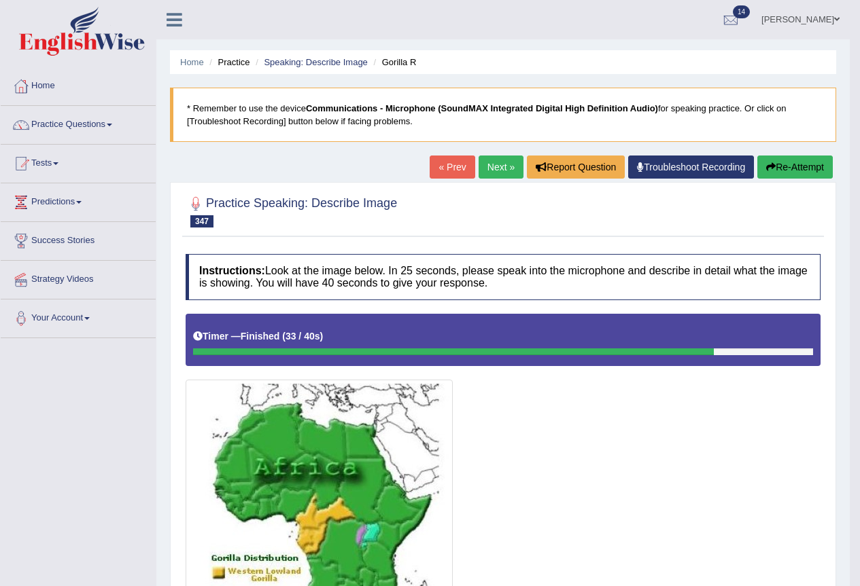
click at [780, 162] on button "Re-Attempt" at bounding box center [794, 167] width 75 height 23
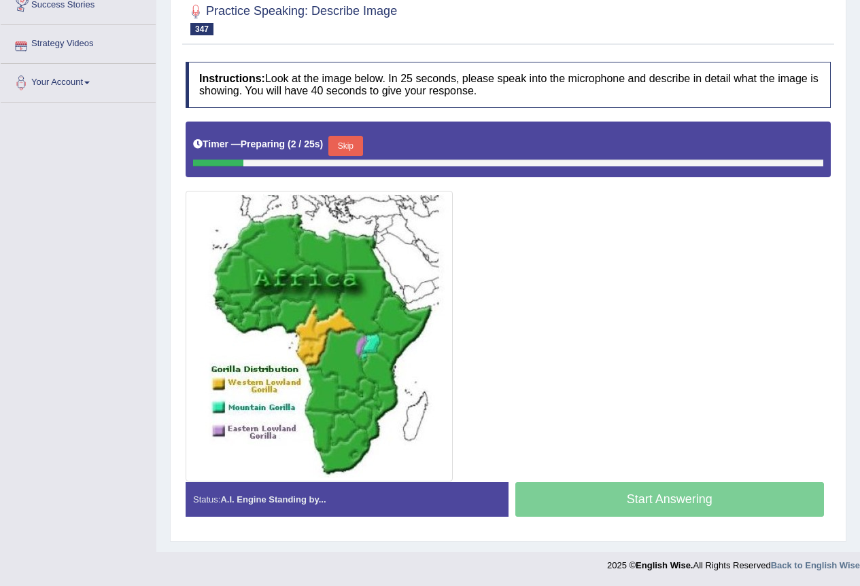
click at [357, 146] on button "Skip" at bounding box center [345, 146] width 34 height 20
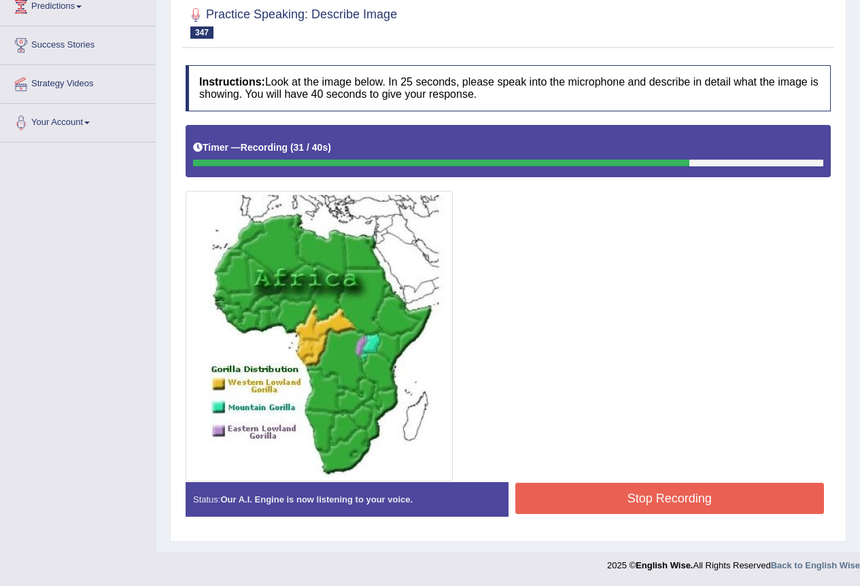
click at [654, 494] on button "Stop Recording" at bounding box center [669, 498] width 309 height 31
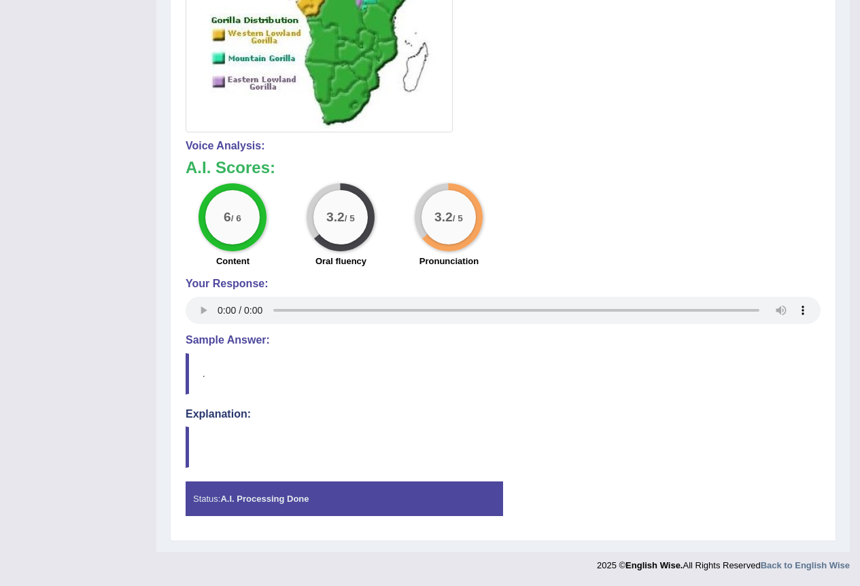
scroll to position [0, 0]
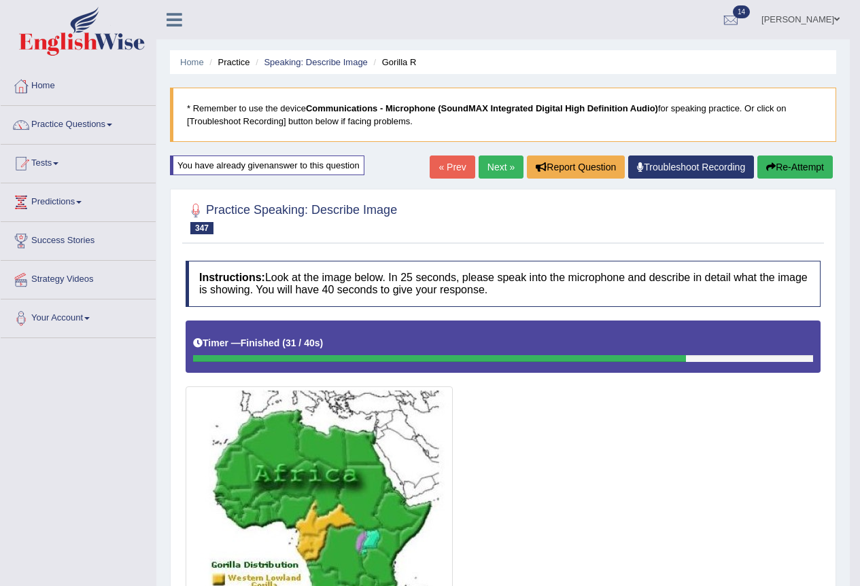
click at [510, 169] on link "Next »" at bounding box center [500, 167] width 45 height 23
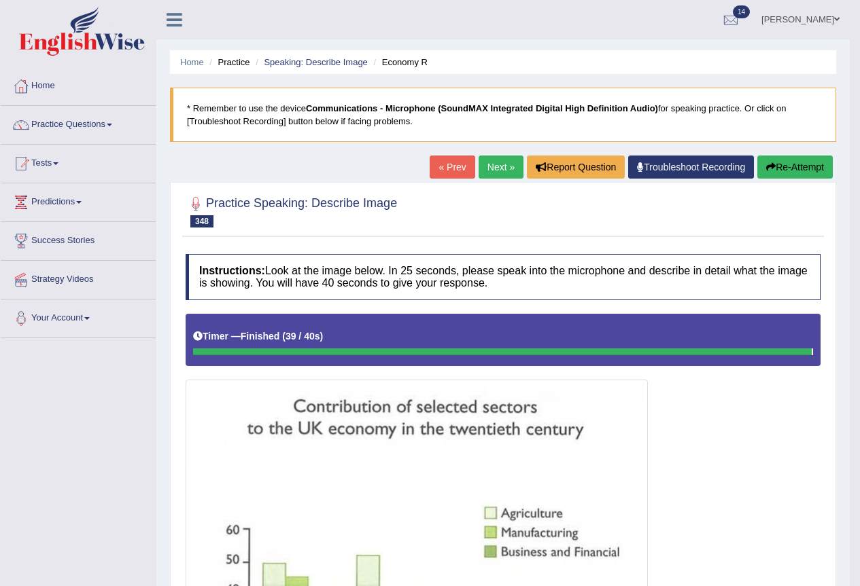
click at [787, 171] on button "Re-Attempt" at bounding box center [794, 167] width 75 height 23
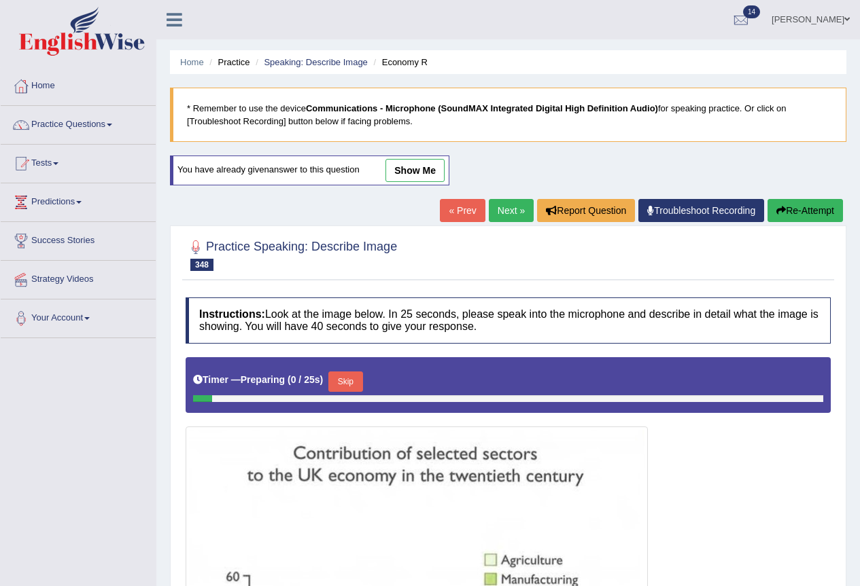
scroll to position [336, 0]
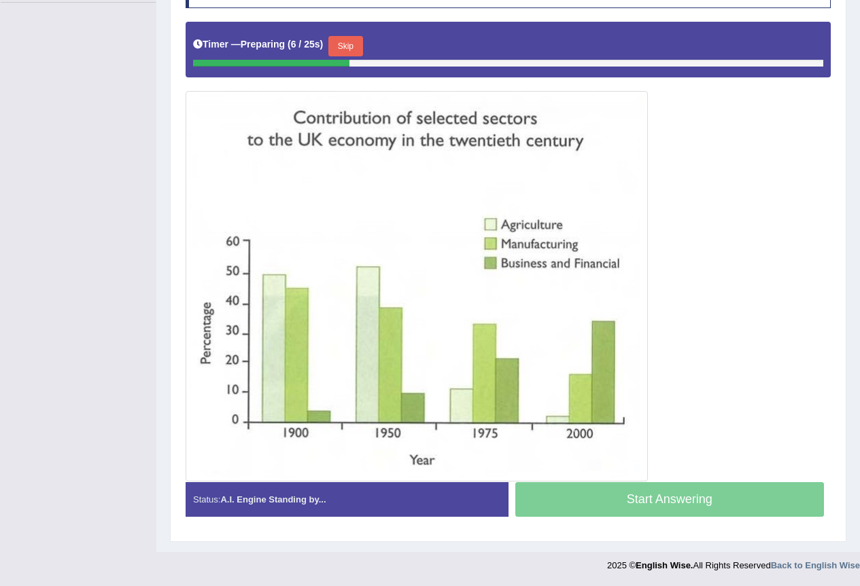
click at [349, 46] on button "Skip" at bounding box center [345, 46] width 34 height 20
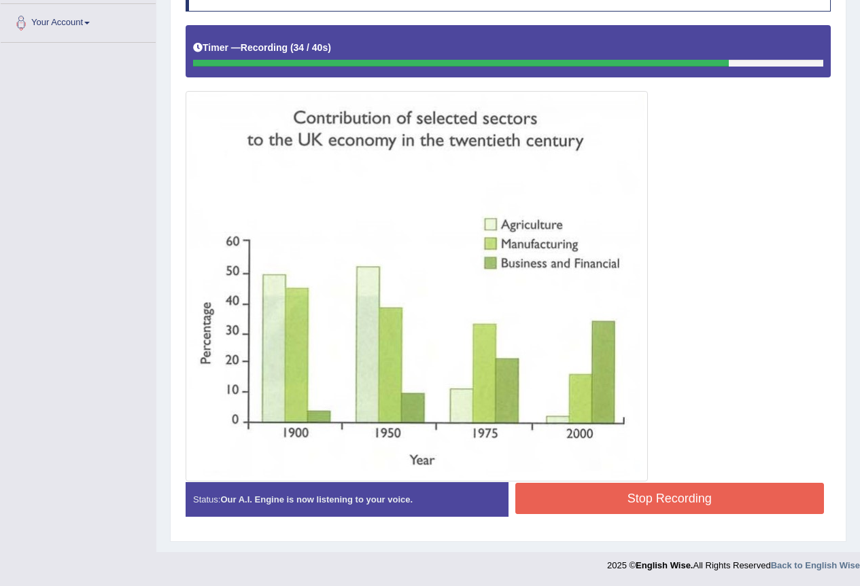
click at [654, 502] on button "Stop Recording" at bounding box center [669, 498] width 309 height 31
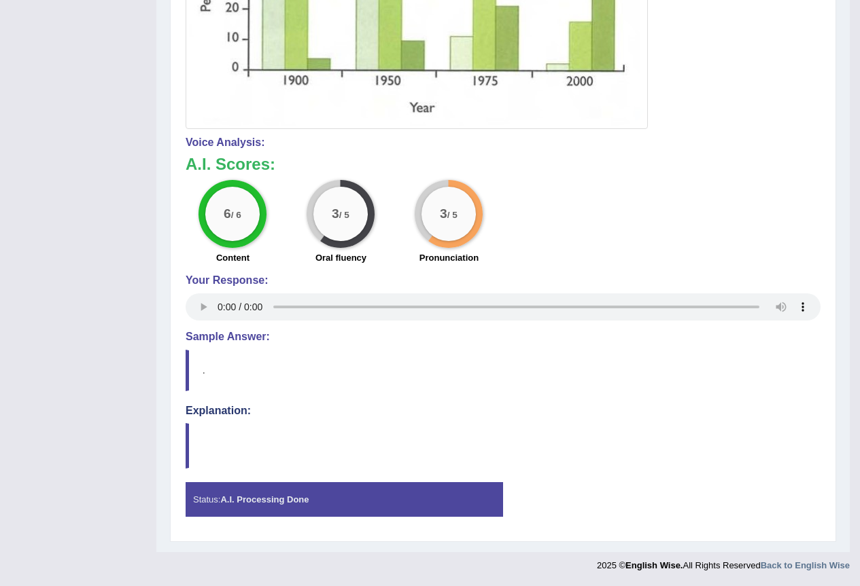
scroll to position [0, 0]
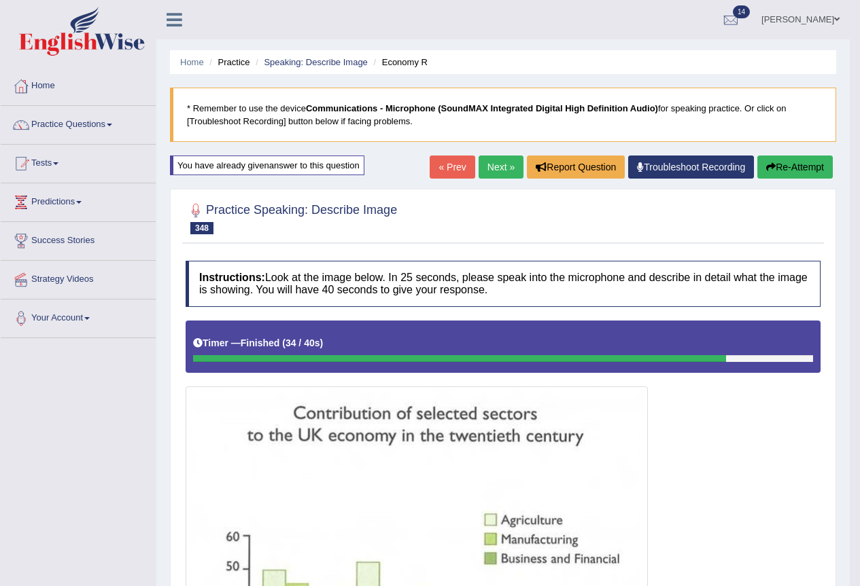
click at [501, 168] on link "Next »" at bounding box center [500, 167] width 45 height 23
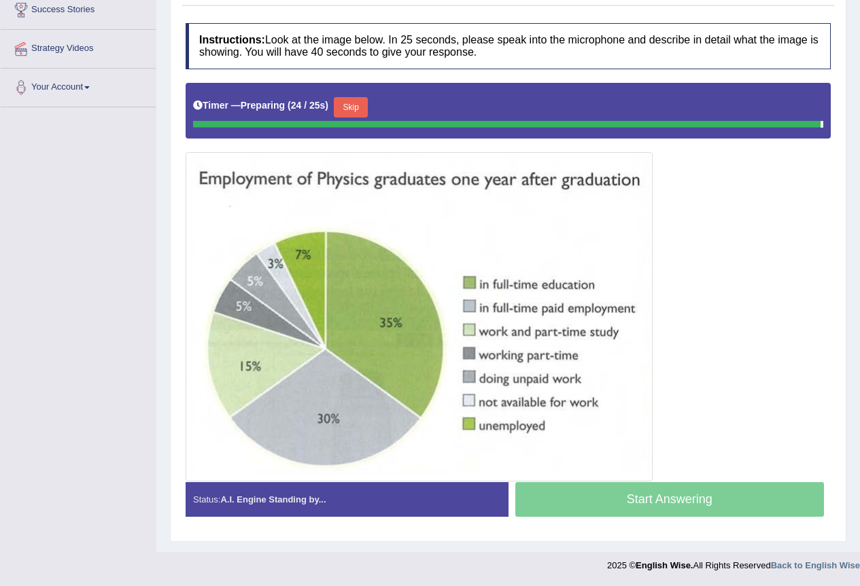
scroll to position [228, 0]
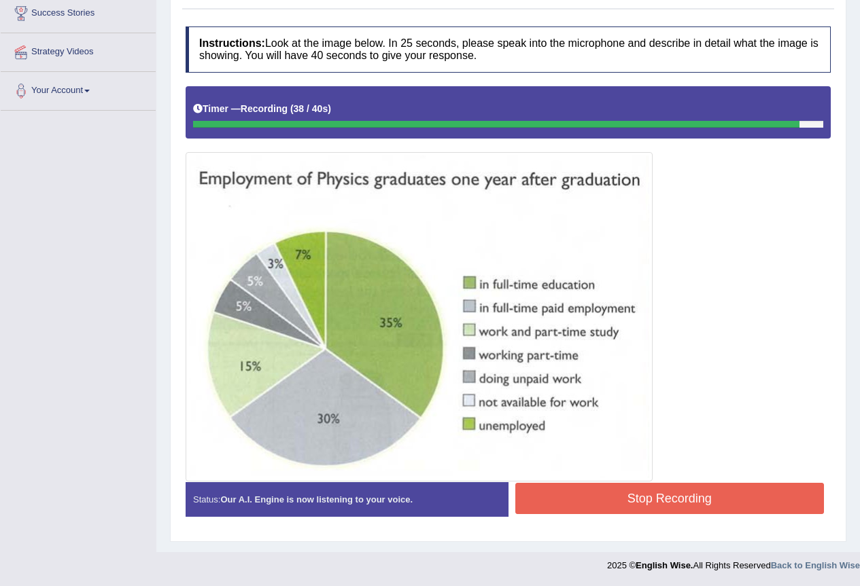
click at [672, 500] on button "Stop Recording" at bounding box center [669, 498] width 309 height 31
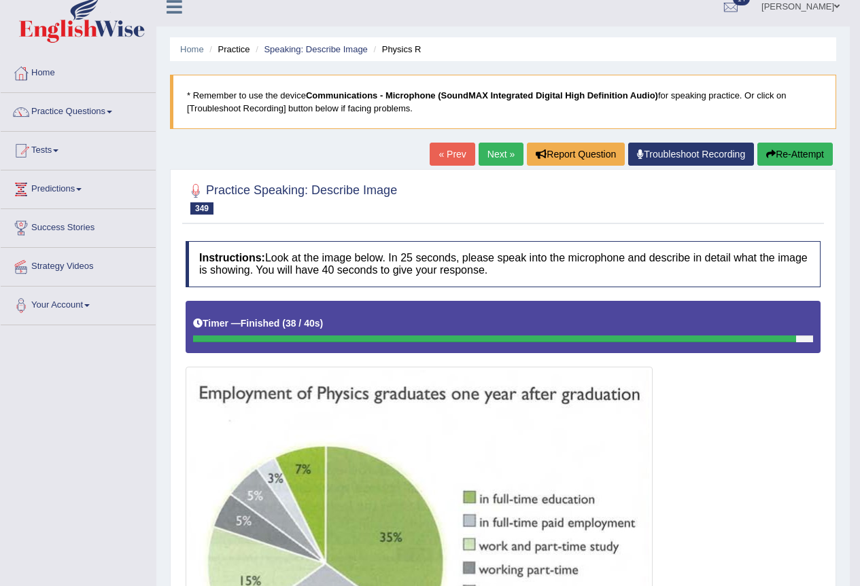
scroll to position [0, 0]
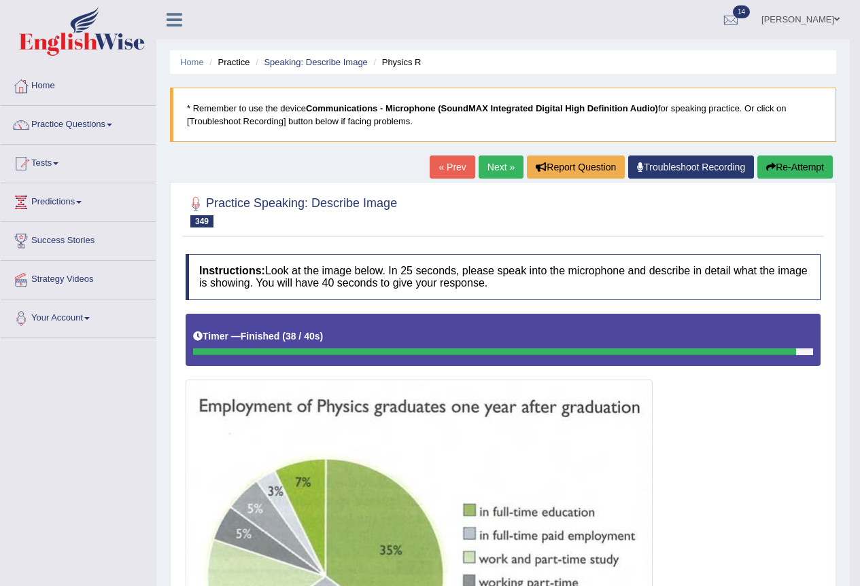
click at [493, 159] on link "Next »" at bounding box center [500, 167] width 45 height 23
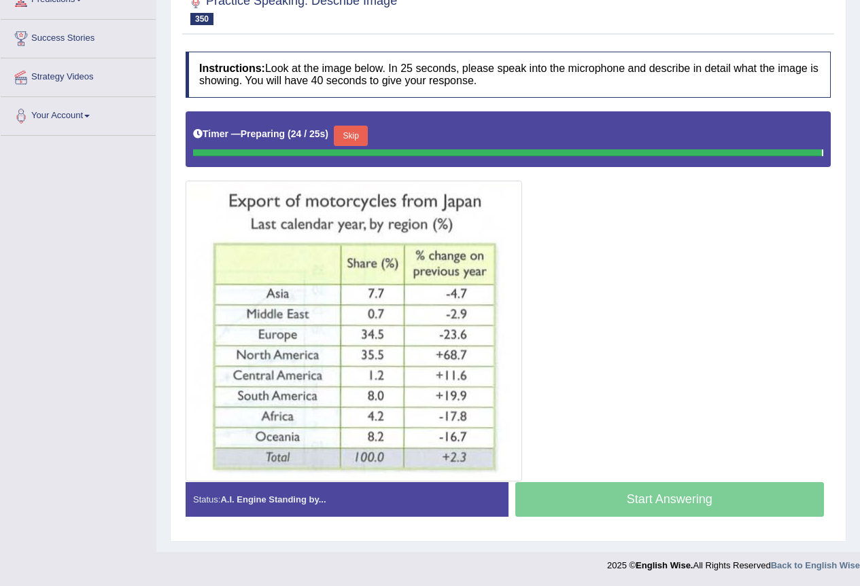
scroll to position [199, 0]
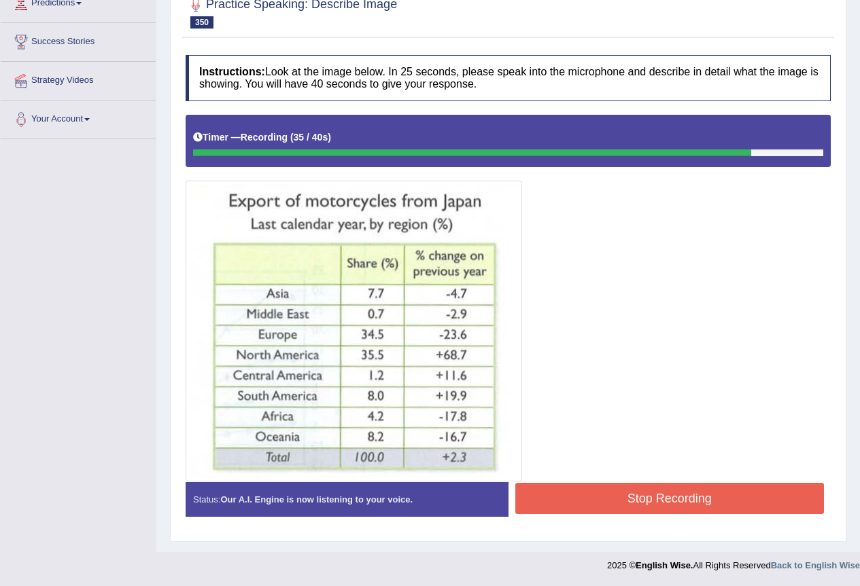
drag, startPoint x: 647, startPoint y: 494, endPoint x: 665, endPoint y: 489, distance: 18.5
click at [655, 492] on button "Stop Recording" at bounding box center [669, 498] width 309 height 31
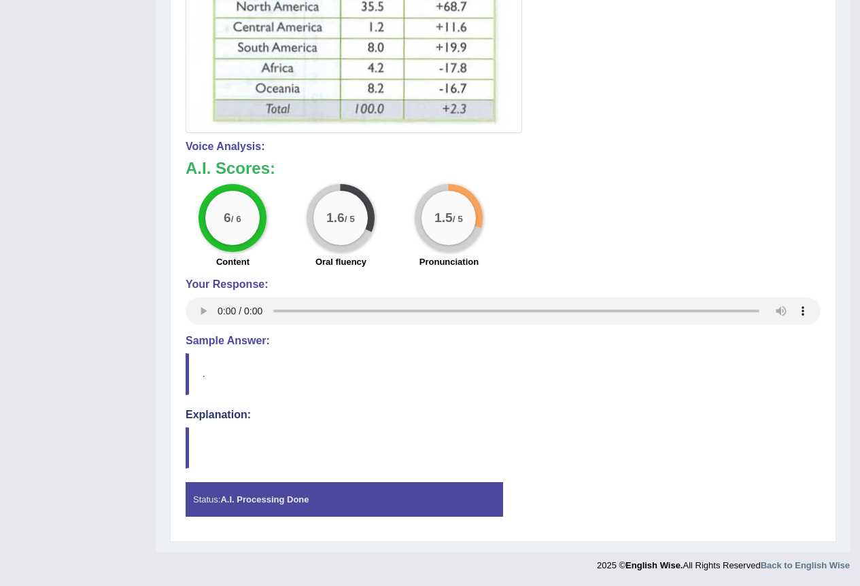
scroll to position [0, 0]
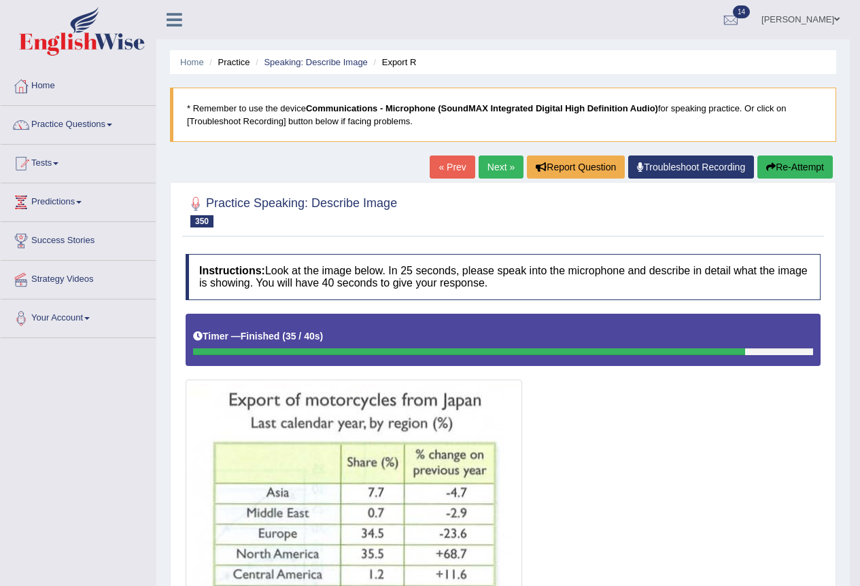
click at [796, 153] on div "Home Practice Speaking: Describe Image Export R * Remember to use the device Co…" at bounding box center [502, 550] width 693 height 1100
click at [796, 160] on button "Re-Attempt" at bounding box center [794, 167] width 75 height 23
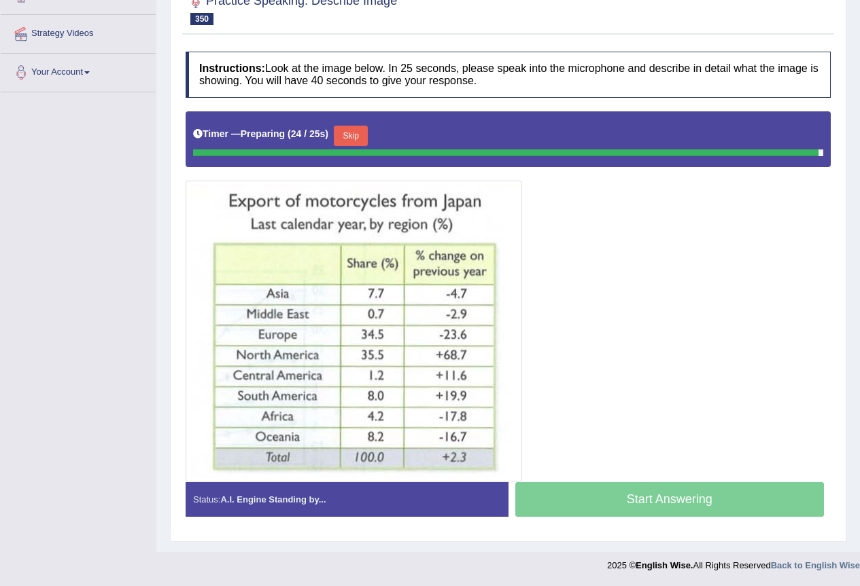
scroll to position [206, 0]
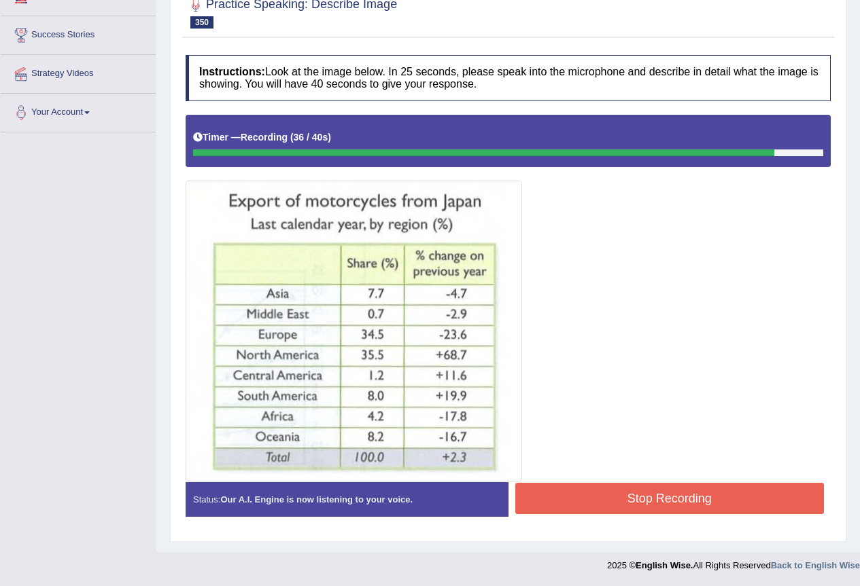
click at [667, 508] on button "Stop Recording" at bounding box center [669, 498] width 309 height 31
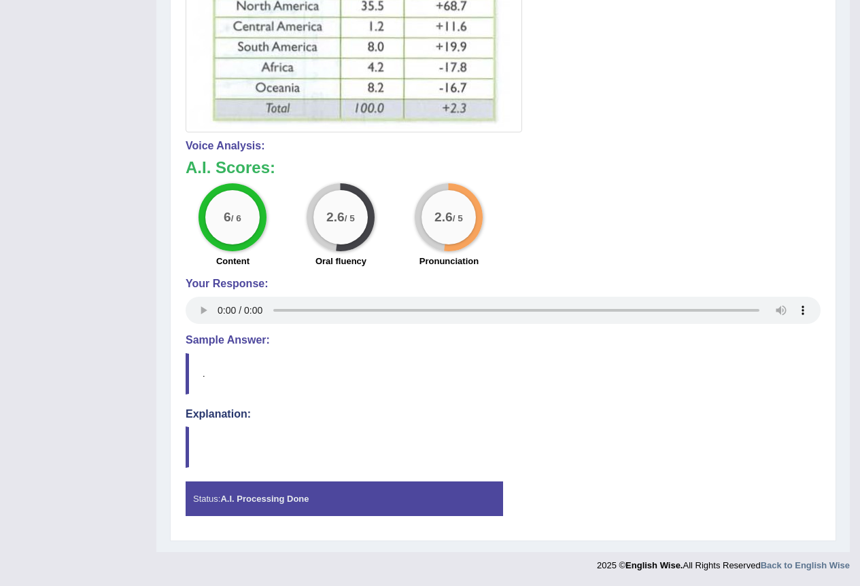
scroll to position [0, 0]
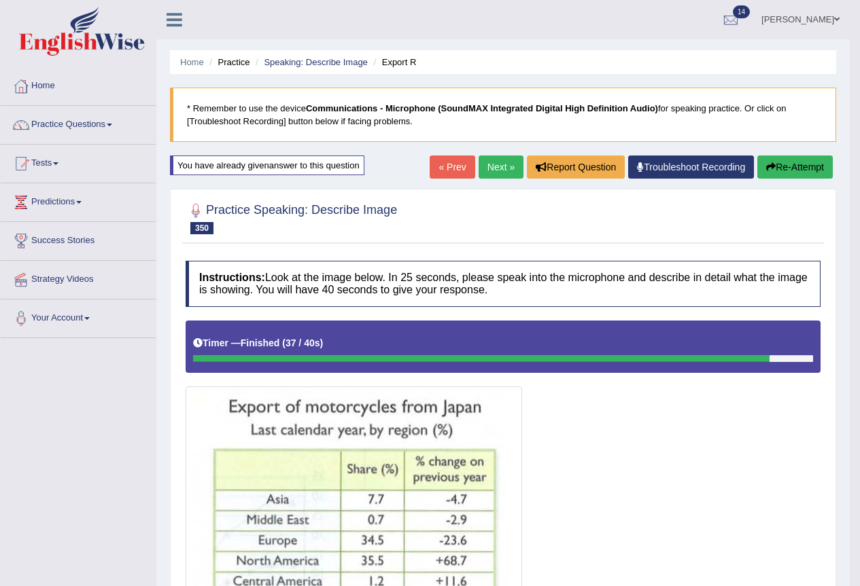
click at [478, 169] on link "Next »" at bounding box center [500, 167] width 45 height 23
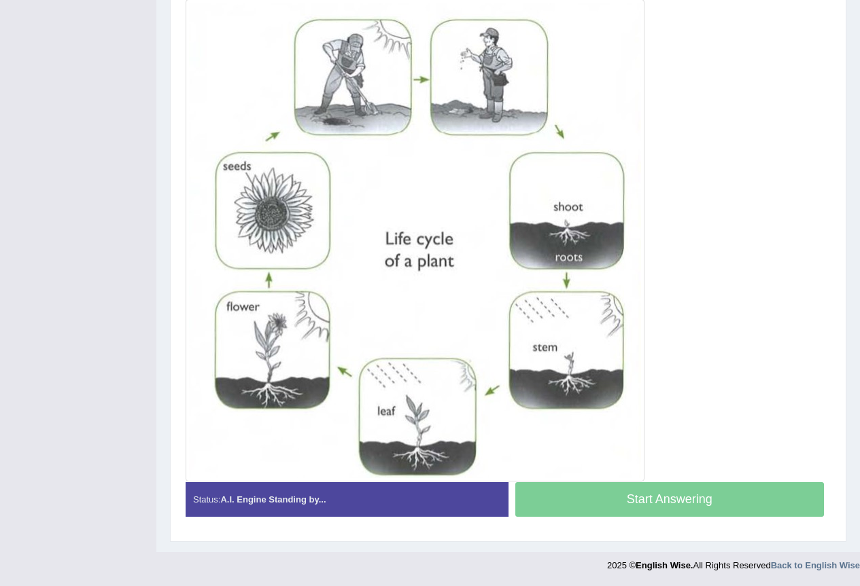
scroll to position [381, 0]
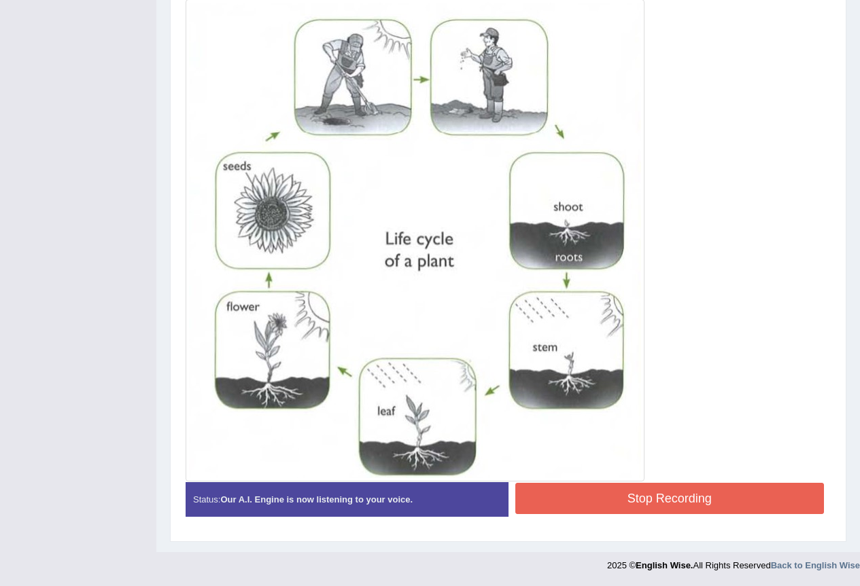
click at [707, 488] on button "Stop Recording" at bounding box center [669, 498] width 309 height 31
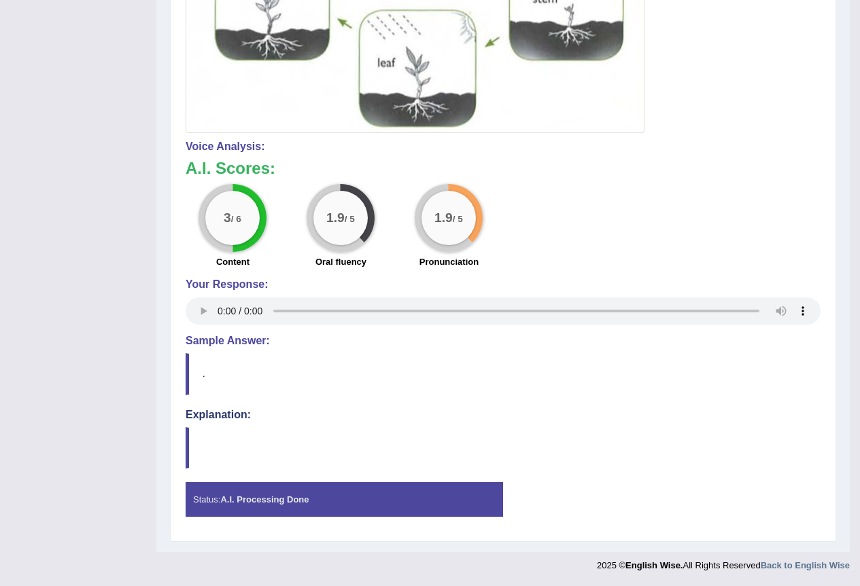
scroll to position [0, 0]
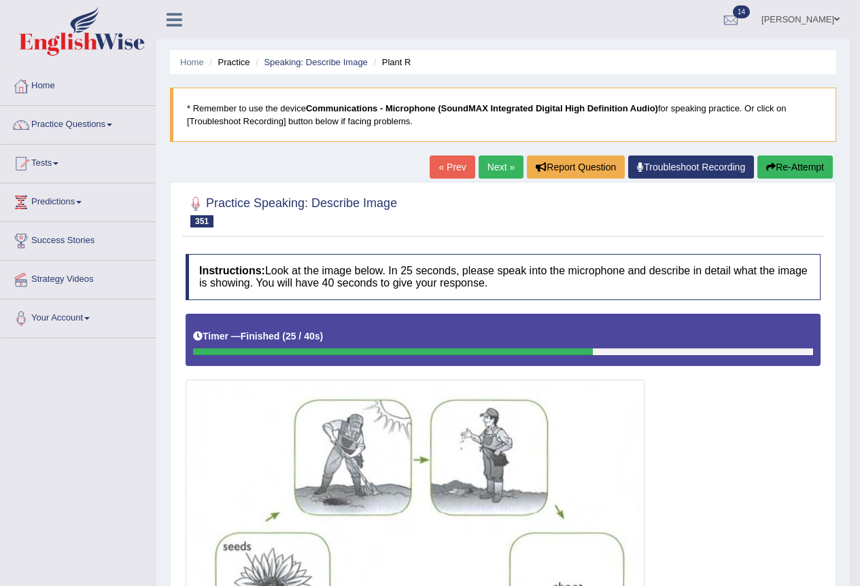
click at [792, 171] on button "Re-Attempt" at bounding box center [794, 167] width 75 height 23
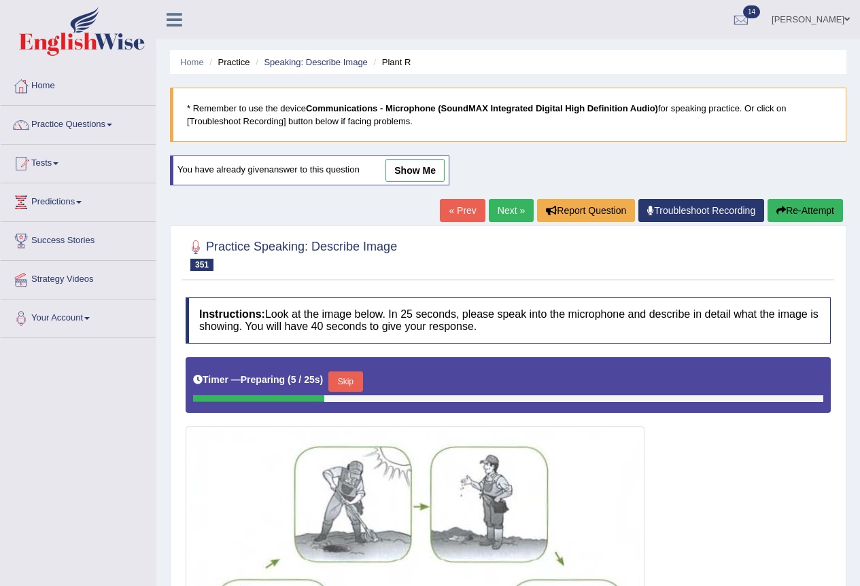
click at [352, 385] on button "Skip" at bounding box center [345, 382] width 34 height 20
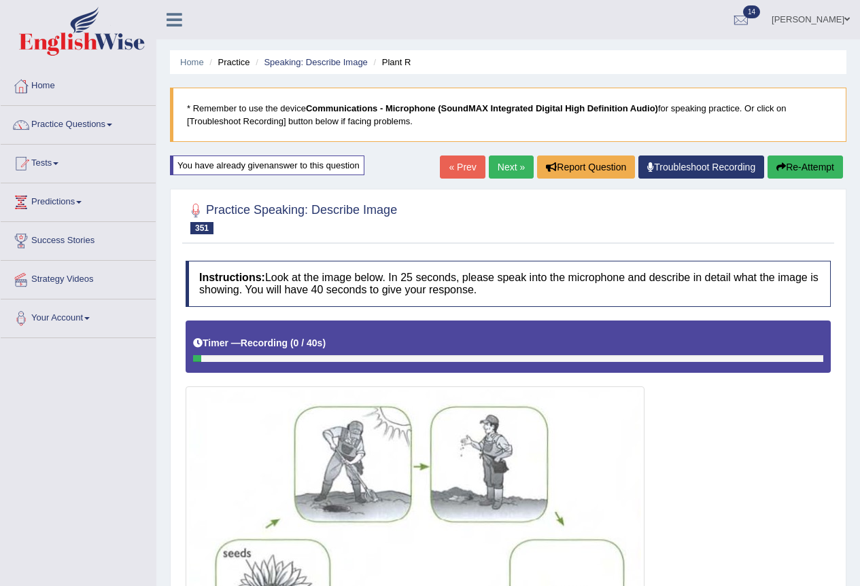
scroll to position [387, 0]
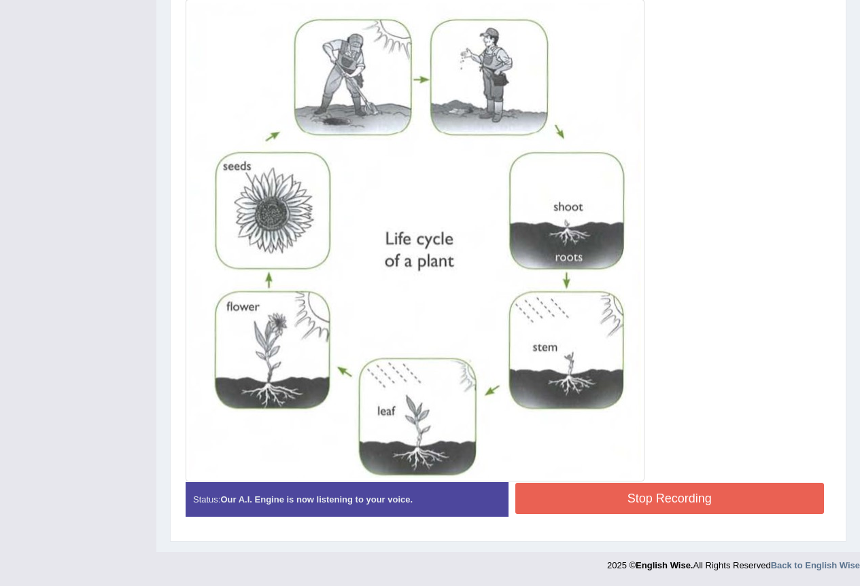
click at [740, 505] on button "Stop Recording" at bounding box center [669, 498] width 309 height 31
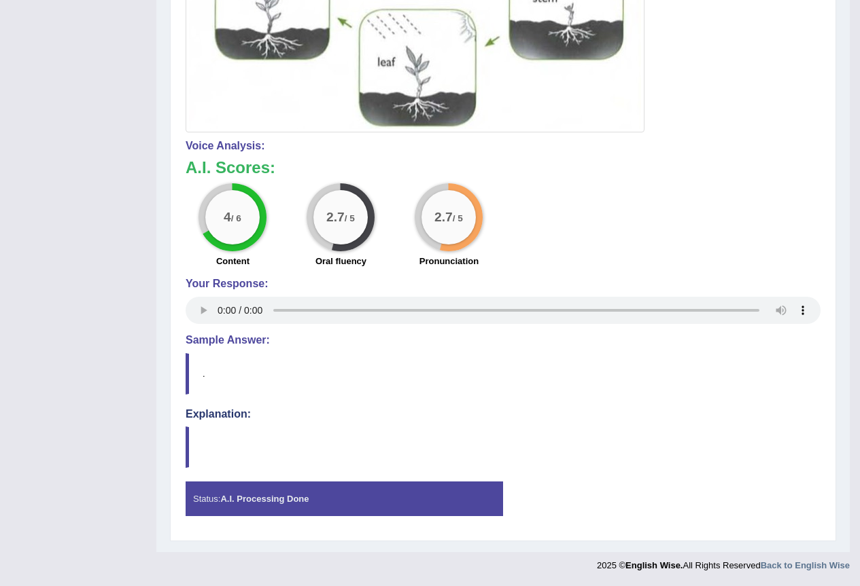
scroll to position [0, 0]
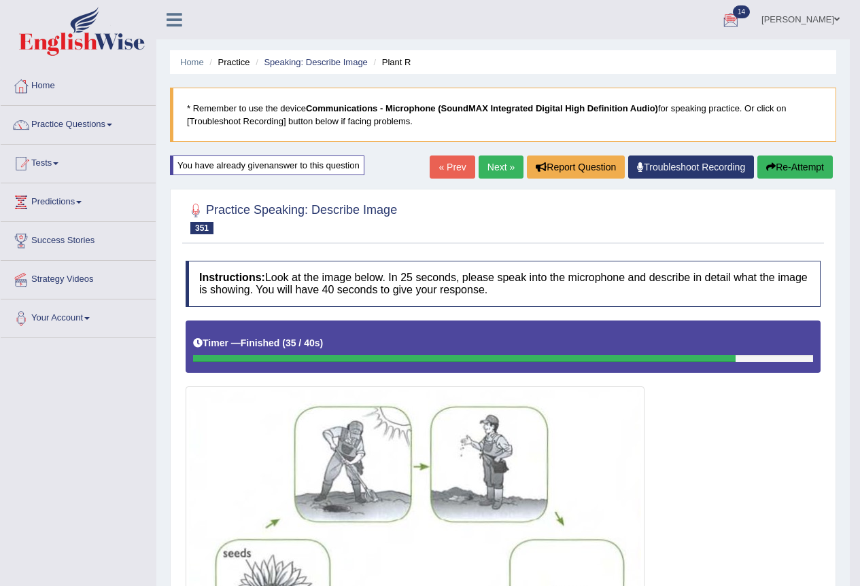
click at [493, 162] on link "Next »" at bounding box center [500, 167] width 45 height 23
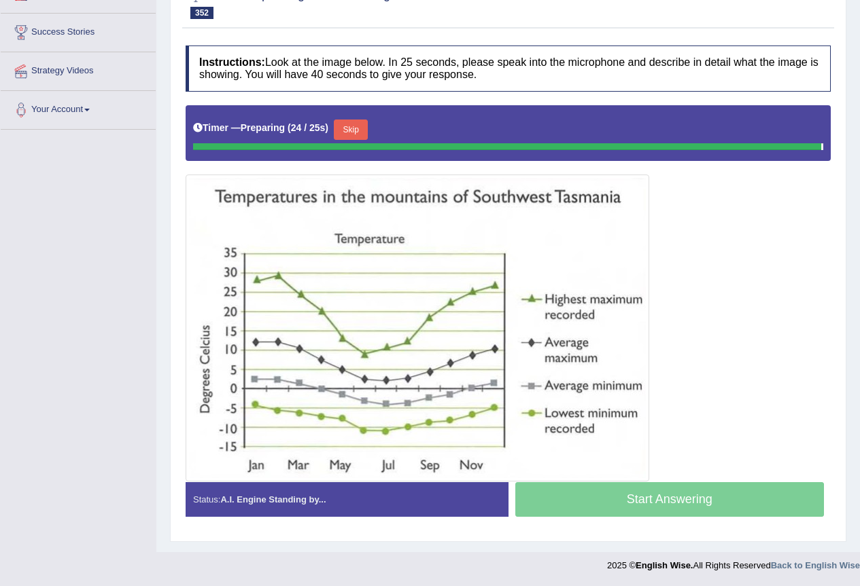
scroll to position [205, 0]
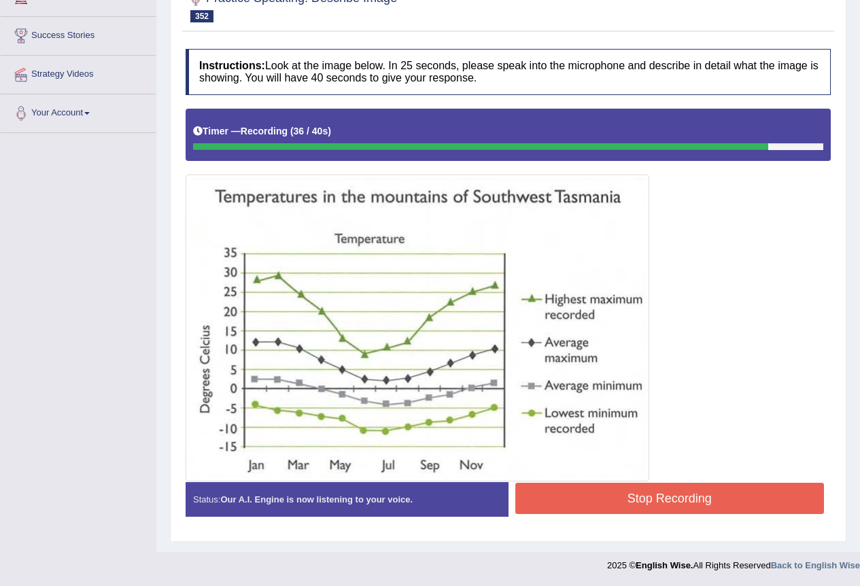
click at [682, 502] on button "Stop Recording" at bounding box center [669, 498] width 309 height 31
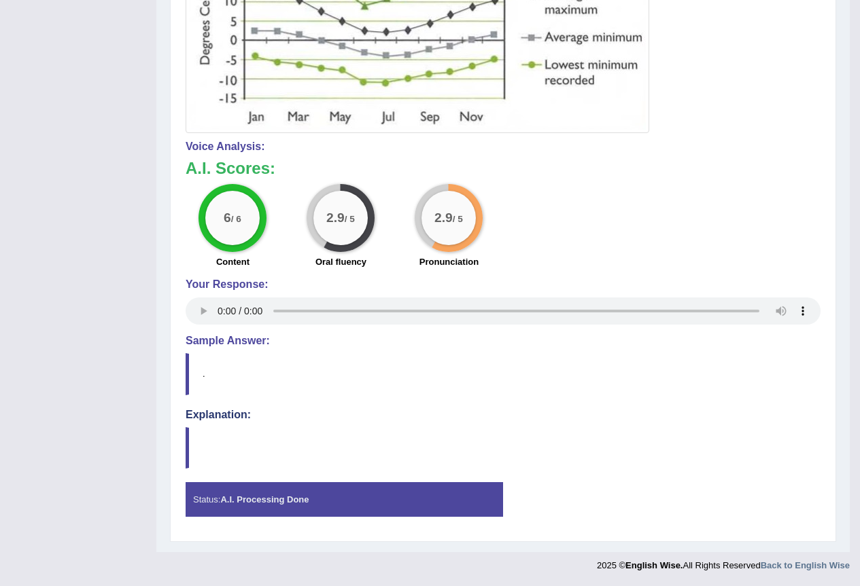
scroll to position [0, 0]
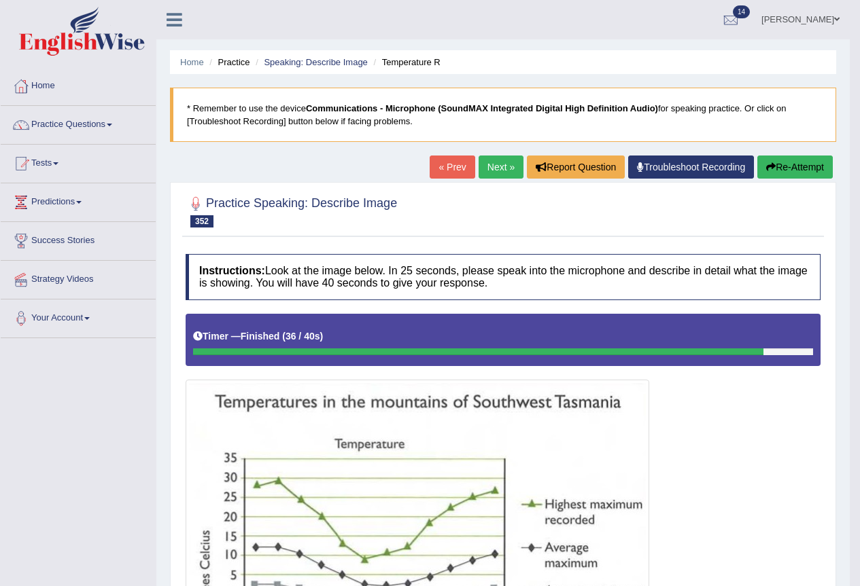
click at [481, 171] on link "Next »" at bounding box center [500, 167] width 45 height 23
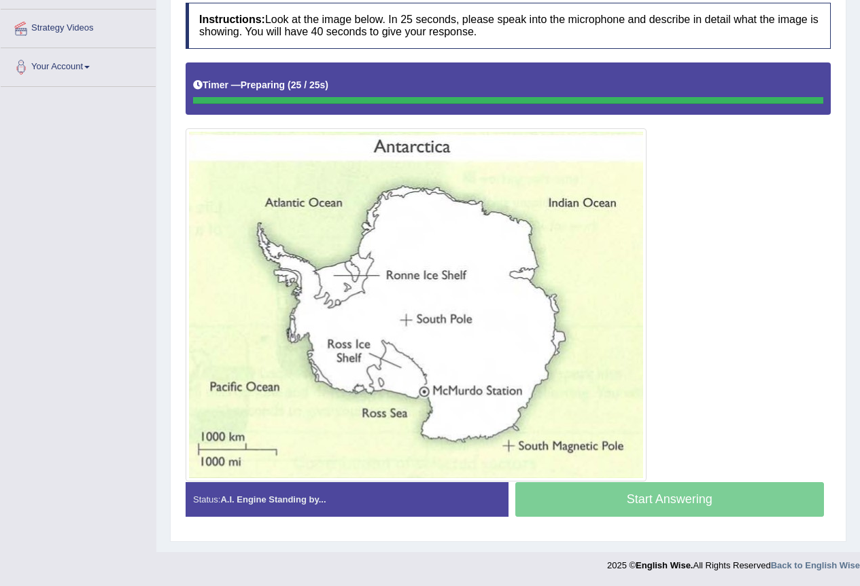
scroll to position [251, 0]
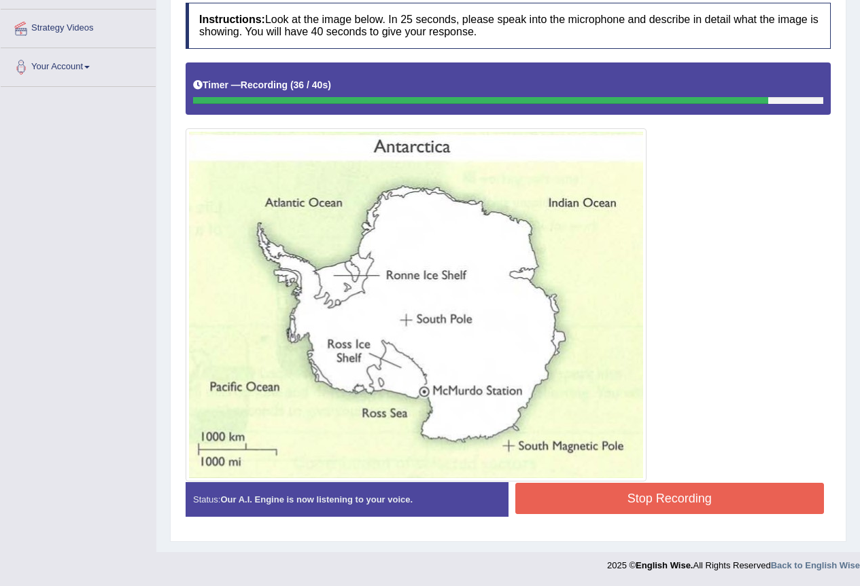
click at [680, 498] on button "Stop Recording" at bounding box center [669, 498] width 309 height 31
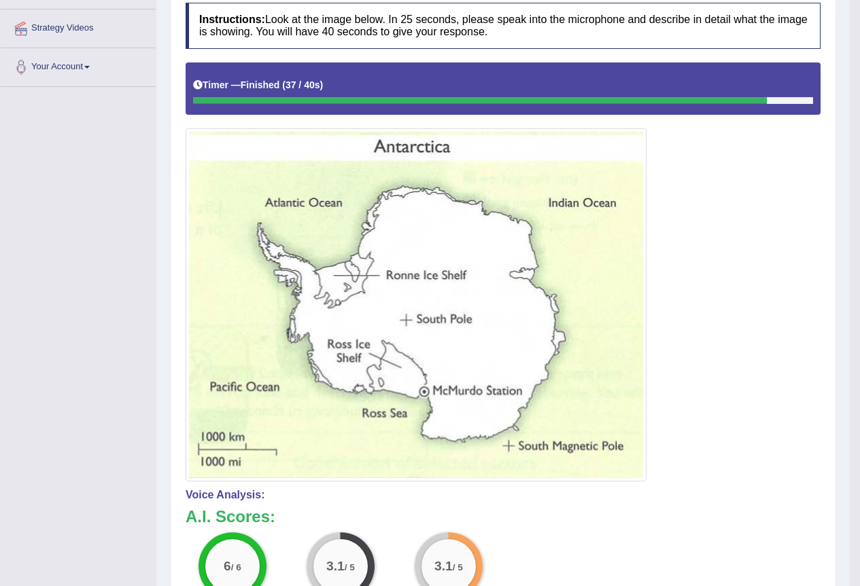
scroll to position [0, 0]
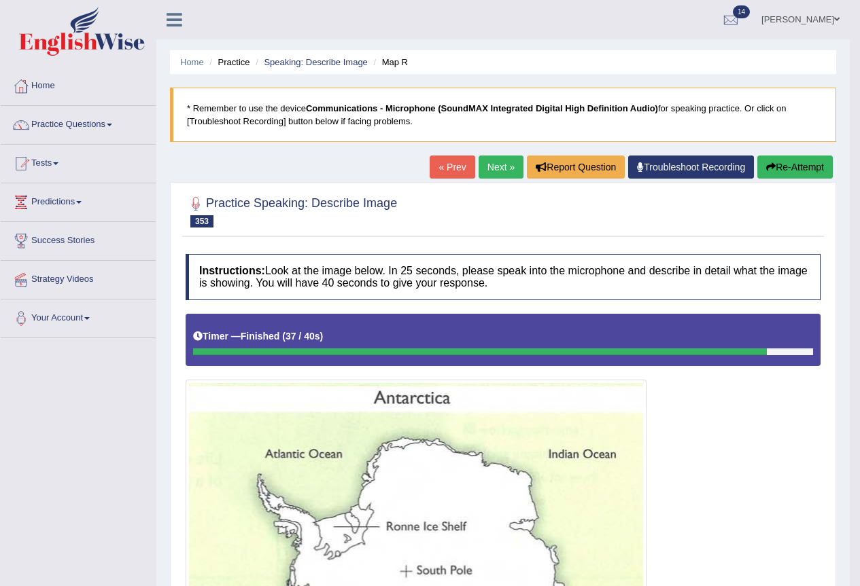
click at [502, 176] on link "Next »" at bounding box center [500, 167] width 45 height 23
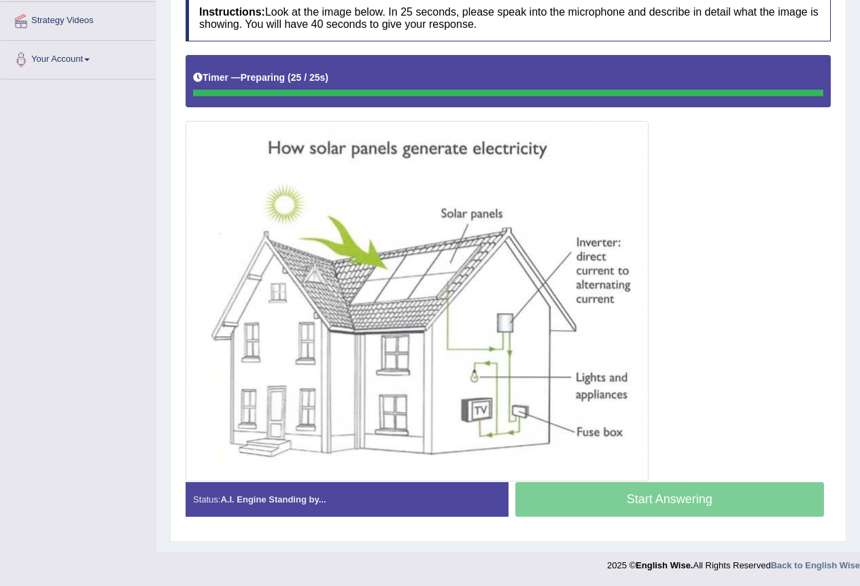
scroll to position [259, 0]
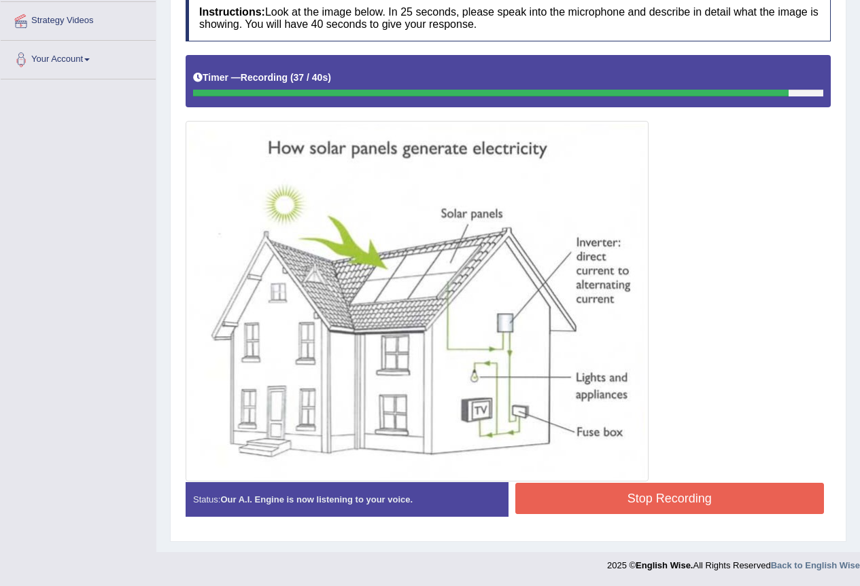
click at [637, 498] on button "Stop Recording" at bounding box center [669, 498] width 309 height 31
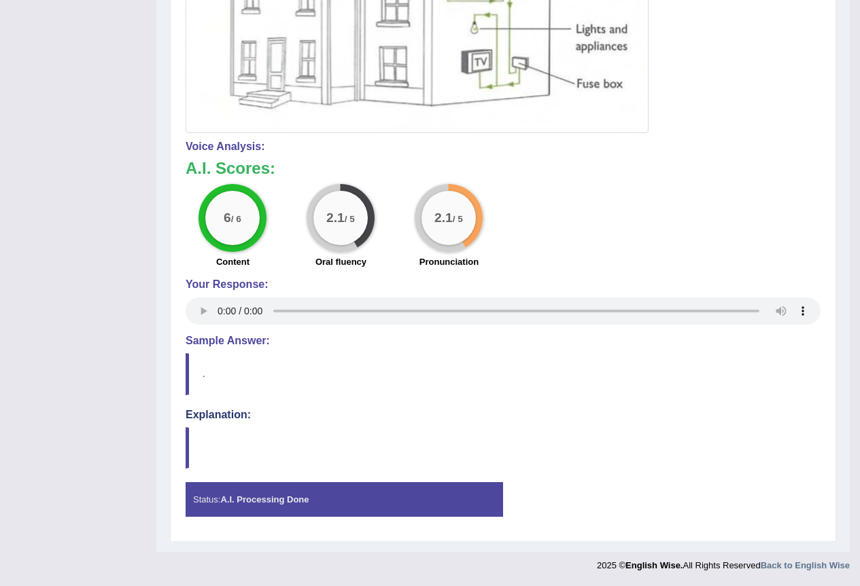
scroll to position [0, 0]
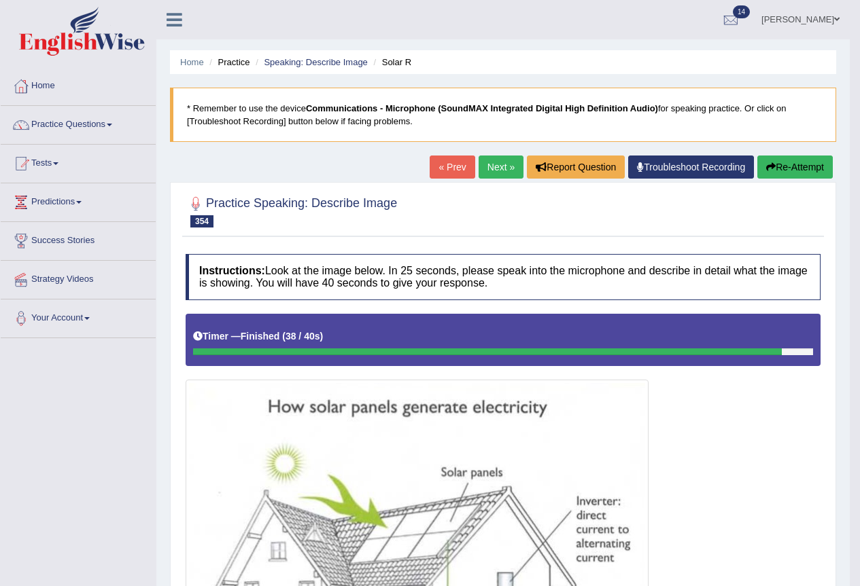
click at [817, 169] on button "Re-Attempt" at bounding box center [794, 167] width 75 height 23
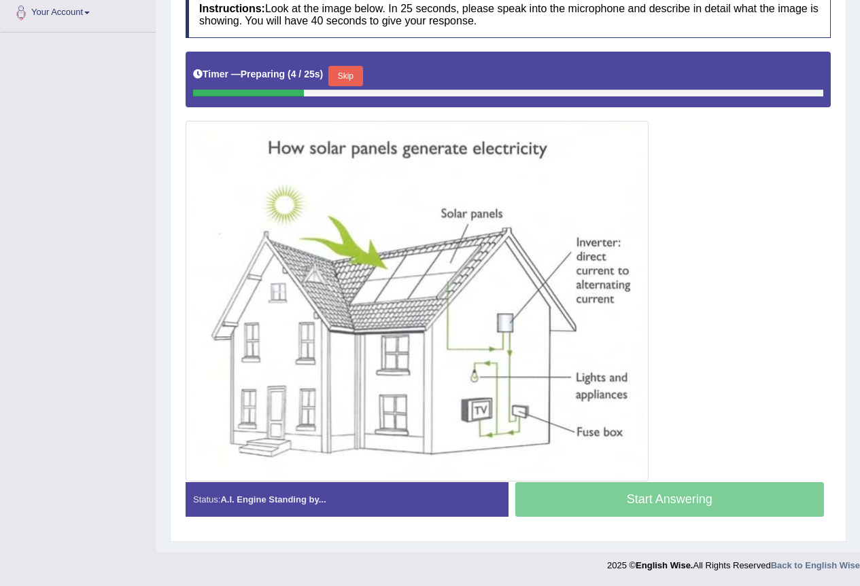
click at [344, 75] on button "Skip" at bounding box center [345, 76] width 34 height 20
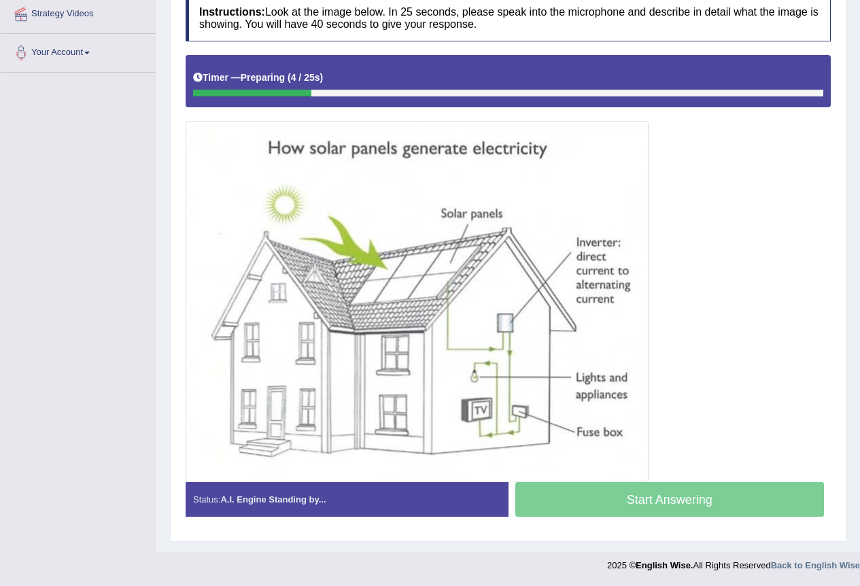
scroll to position [266, 0]
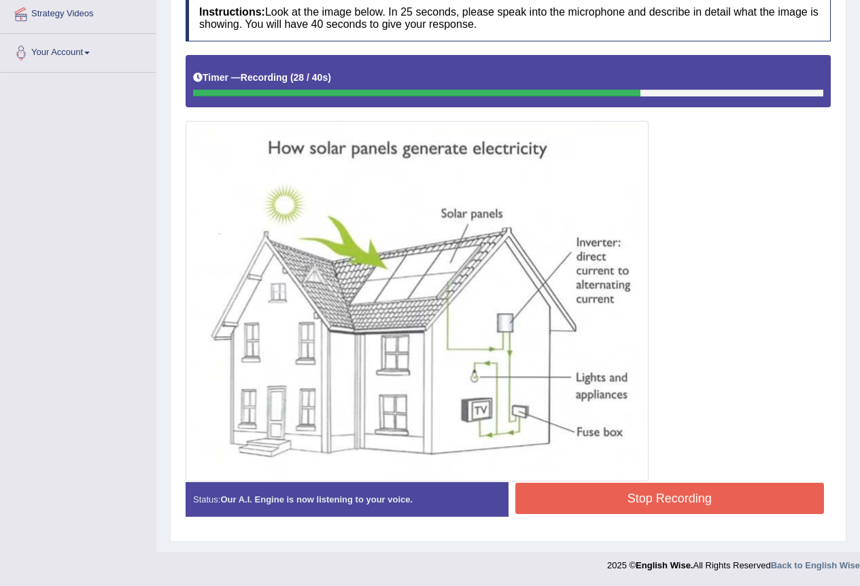
click at [673, 506] on button "Stop Recording" at bounding box center [669, 498] width 309 height 31
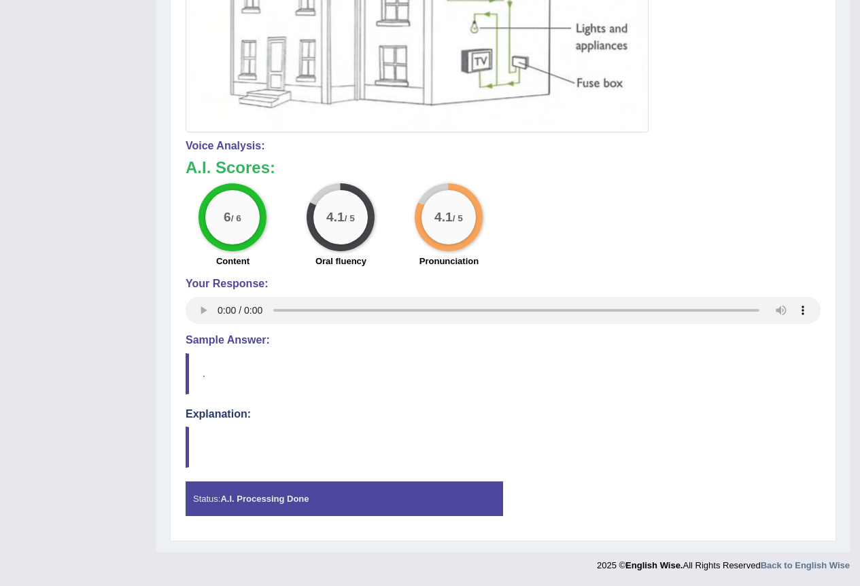
scroll to position [0, 0]
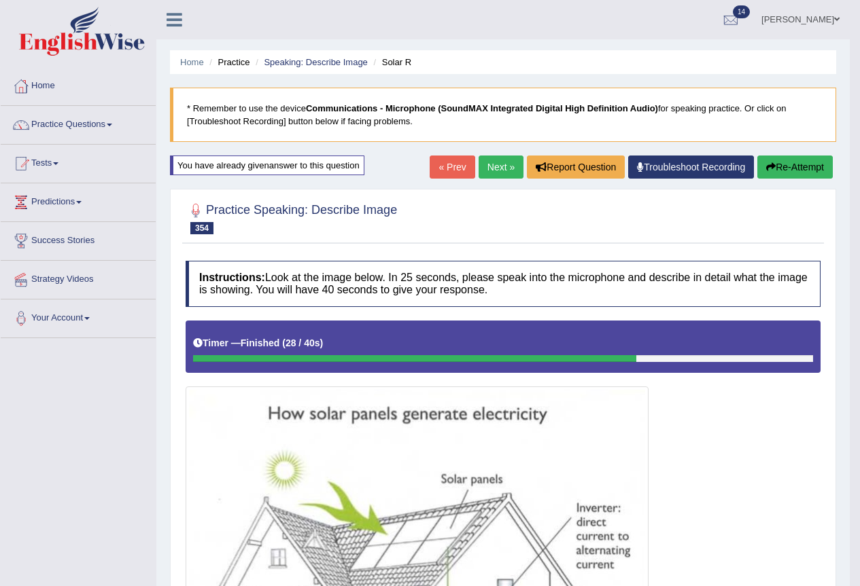
click at [509, 154] on div "Home Practice Speaking: Describe Image Solar R * Remember to use the device Com…" at bounding box center [502, 583] width 693 height 1167
click at [505, 166] on link "Next »" at bounding box center [500, 167] width 45 height 23
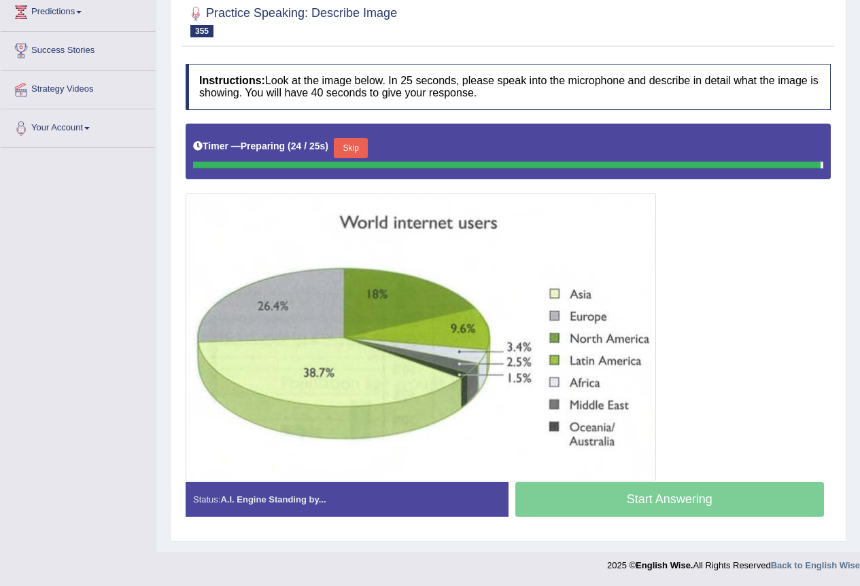
scroll to position [187, 0]
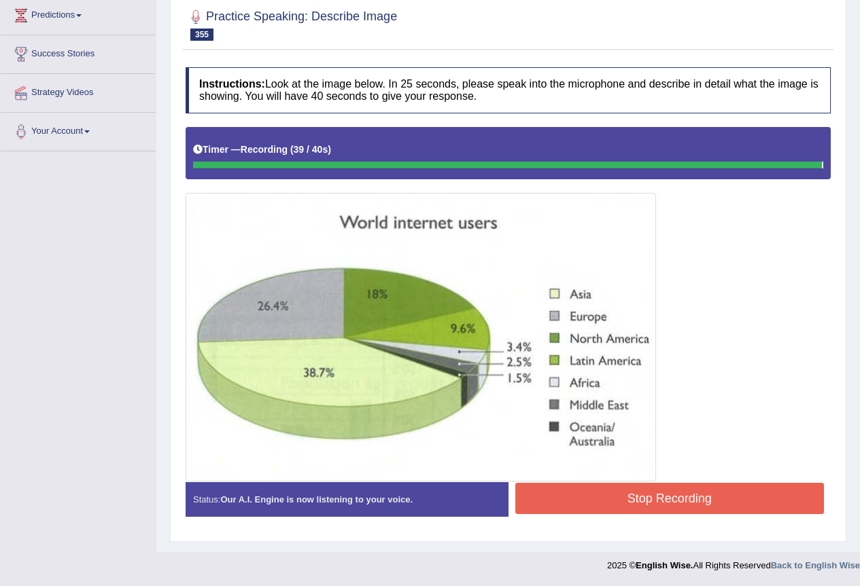
click at [661, 498] on div "Instructions: Look at the image below. In 25 seconds, please speak into the mic…" at bounding box center [508, 297] width 652 height 474
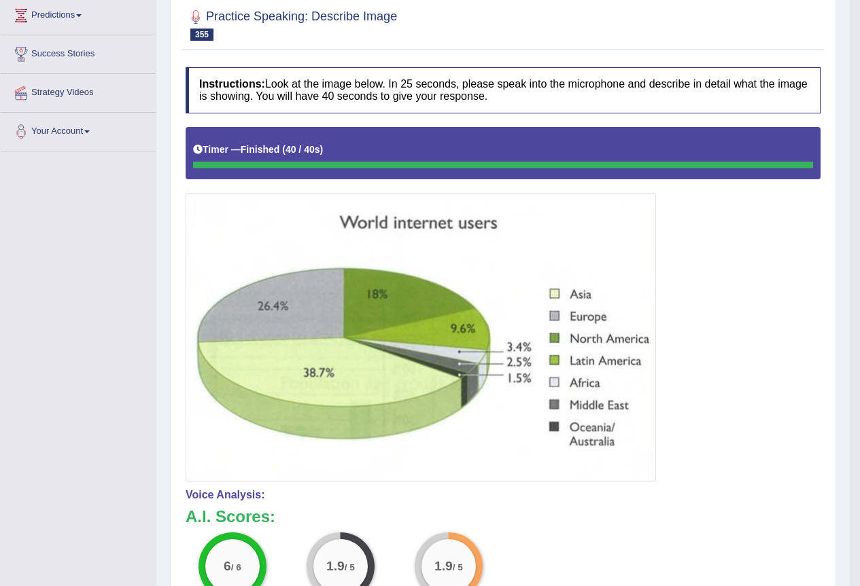
scroll to position [0, 0]
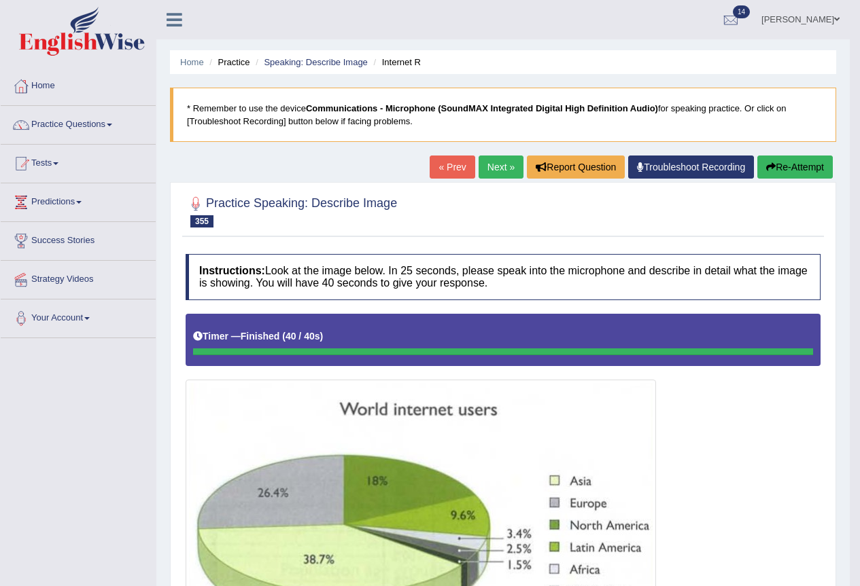
click at [792, 166] on button "Re-Attempt" at bounding box center [794, 167] width 75 height 23
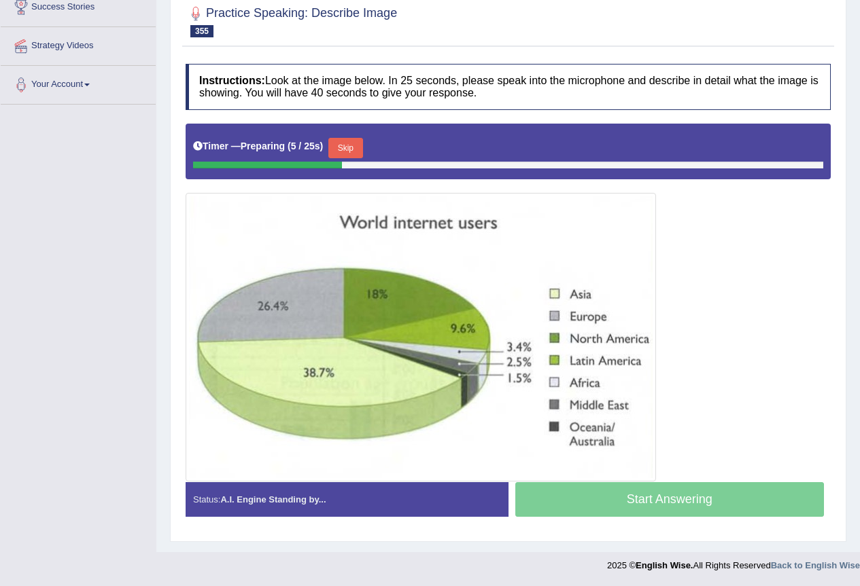
click at [349, 146] on button "Skip" at bounding box center [345, 148] width 34 height 20
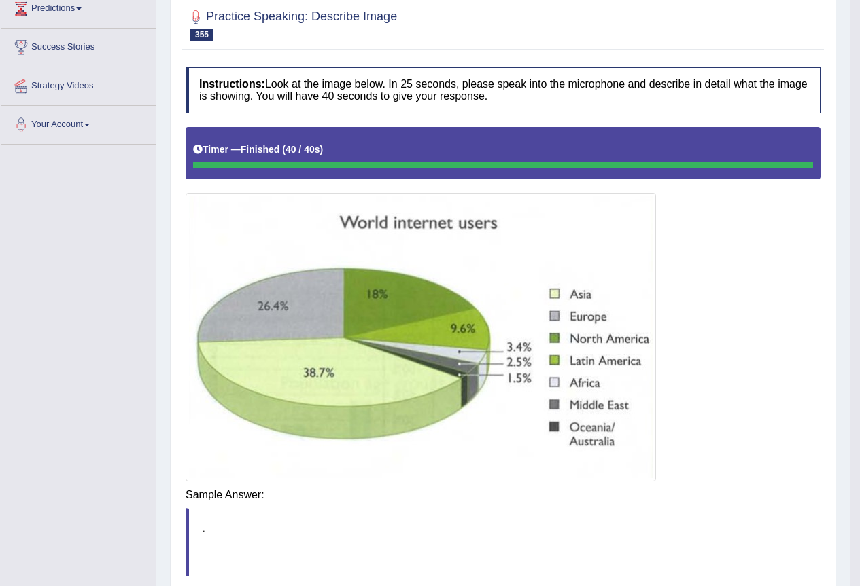
scroll to position [234, 0]
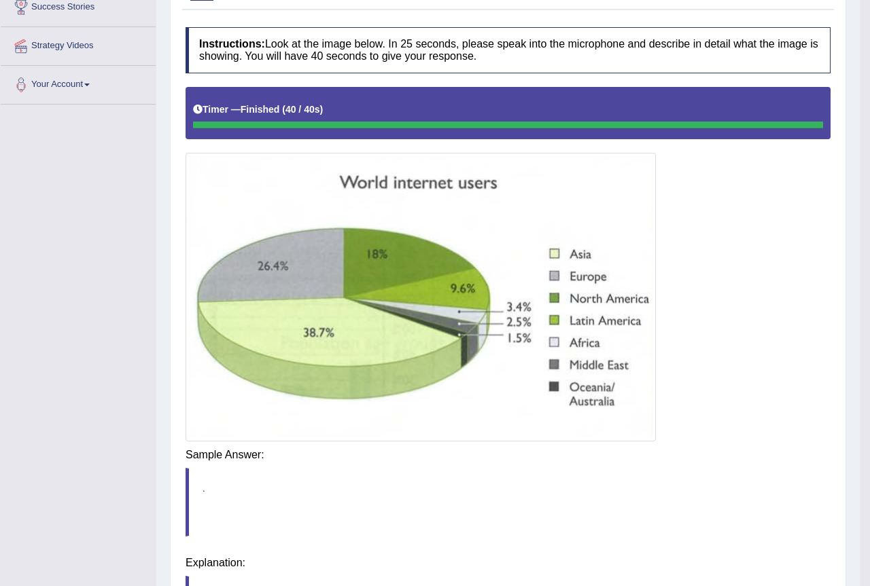
click at [678, 353] on body "Toggle navigation Home Practice Questions Speaking Practice Read Aloud Repeat S…" at bounding box center [435, 59] width 870 height 586
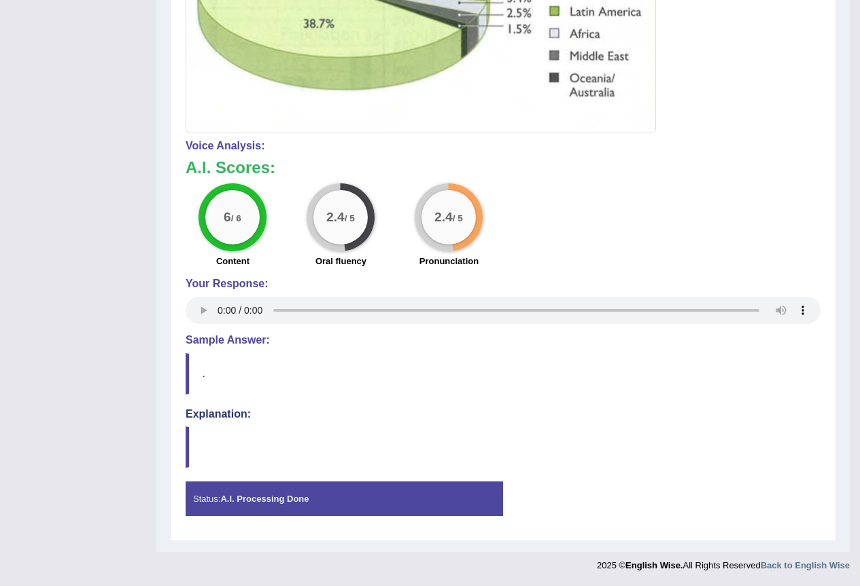
scroll to position [0, 0]
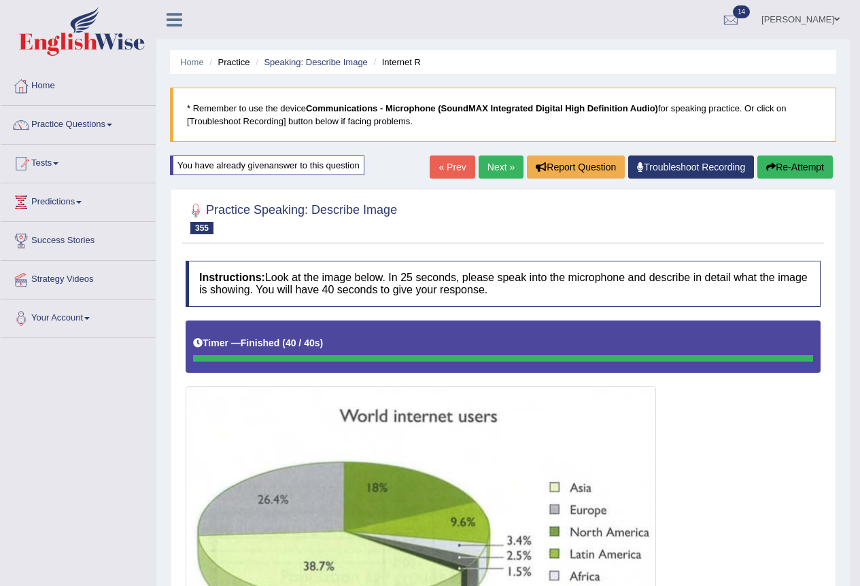
click at [787, 162] on button "Re-Attempt" at bounding box center [794, 167] width 75 height 23
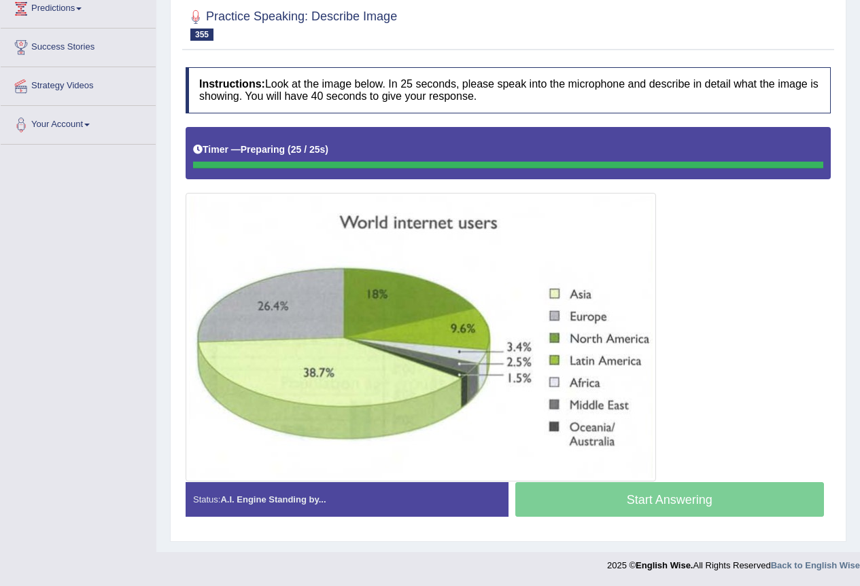
scroll to position [194, 0]
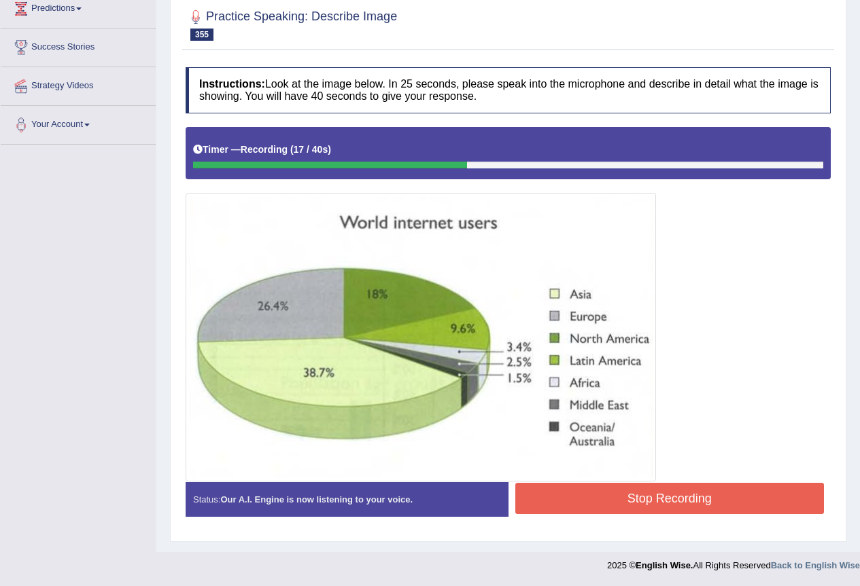
click at [637, 505] on button "Stop Recording" at bounding box center [669, 498] width 309 height 31
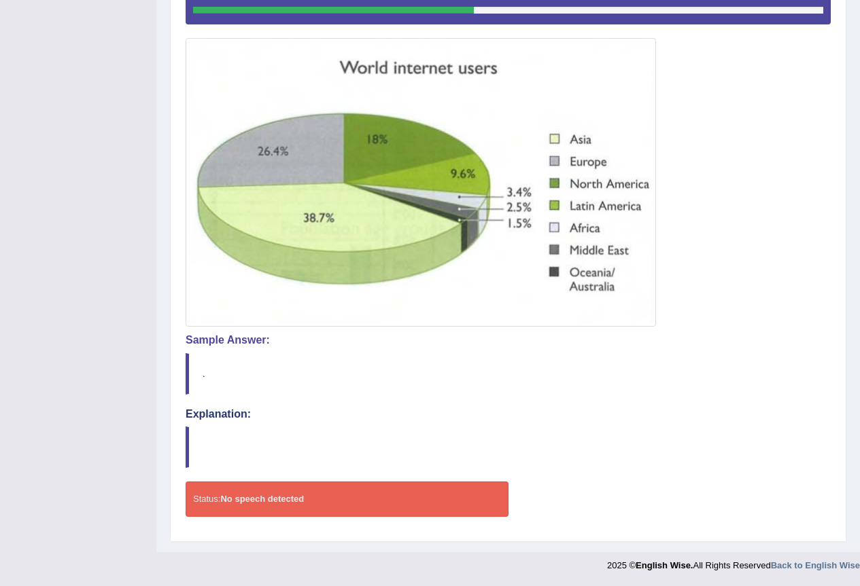
scroll to position [0, 0]
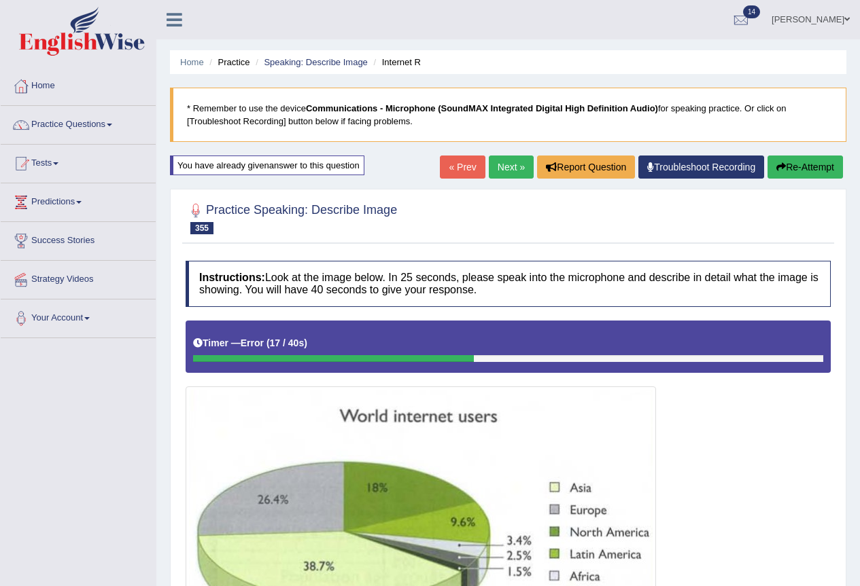
click at [803, 166] on button "Re-Attempt" at bounding box center [804, 167] width 75 height 23
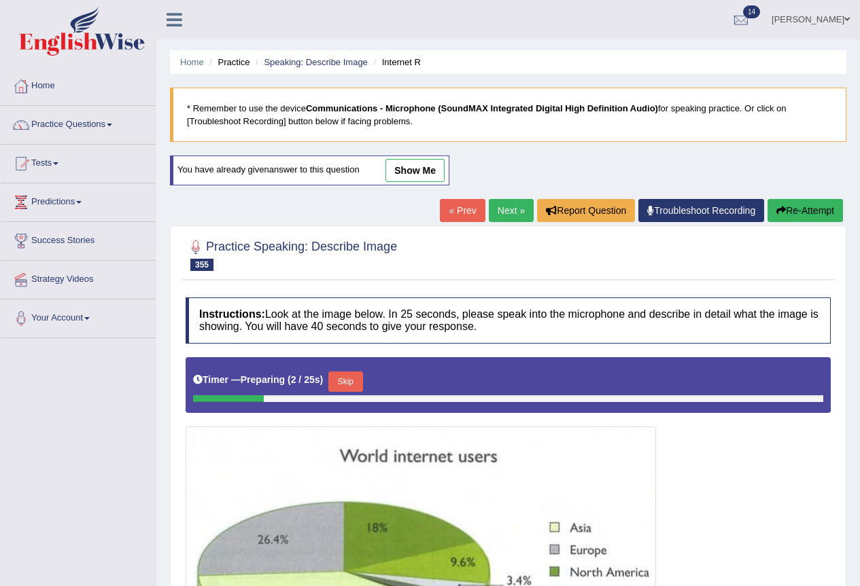
click at [56, 452] on div "Toggle navigation Home Practice Questions Speaking Practice Read Aloud Repeat S…" at bounding box center [430, 406] width 860 height 813
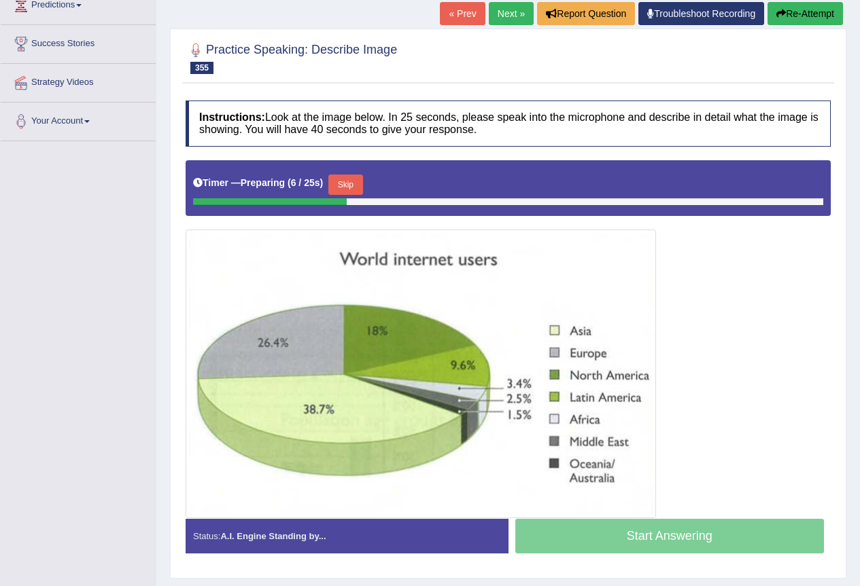
scroll to position [234, 0]
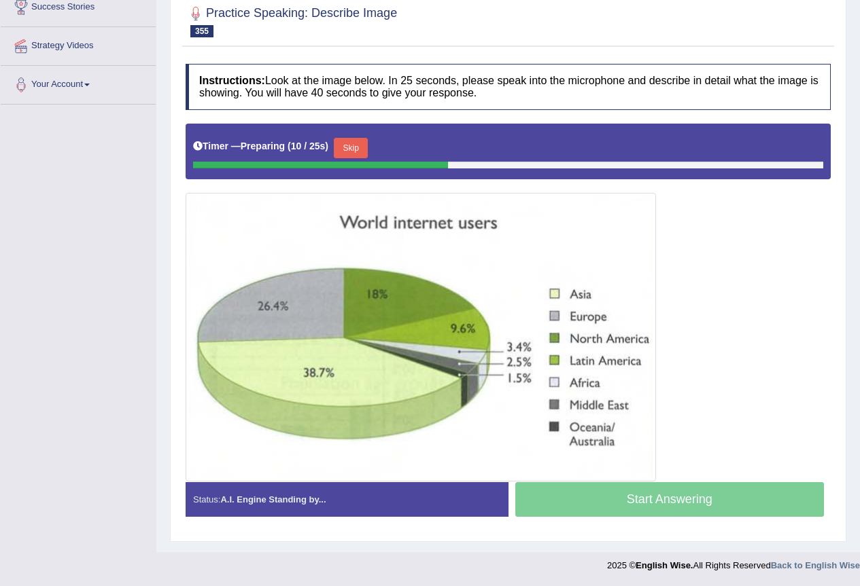
click at [347, 143] on button "Skip" at bounding box center [351, 148] width 34 height 20
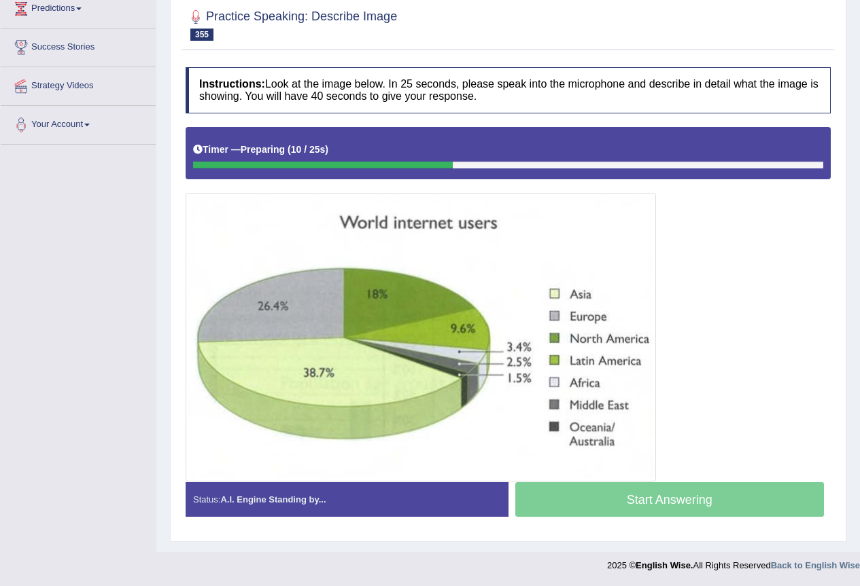
scroll to position [194, 0]
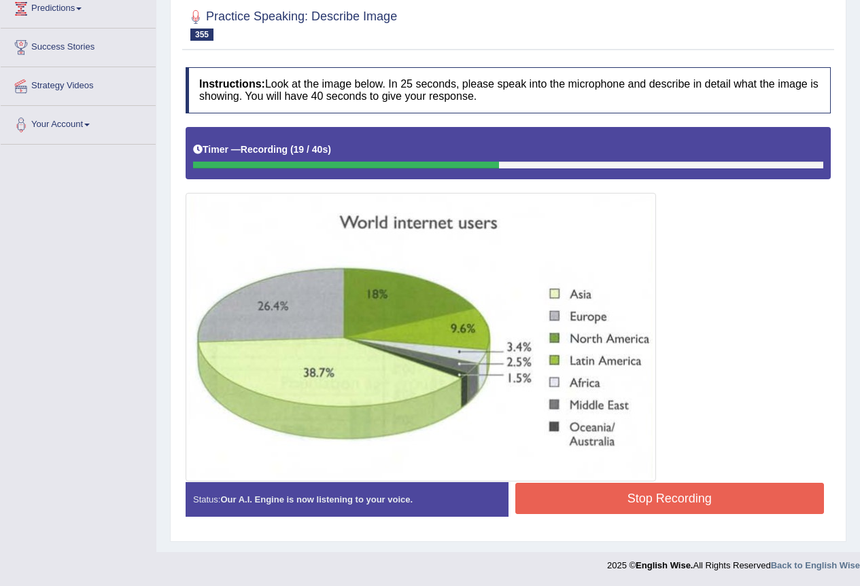
click at [643, 499] on button "Stop Recording" at bounding box center [669, 498] width 309 height 31
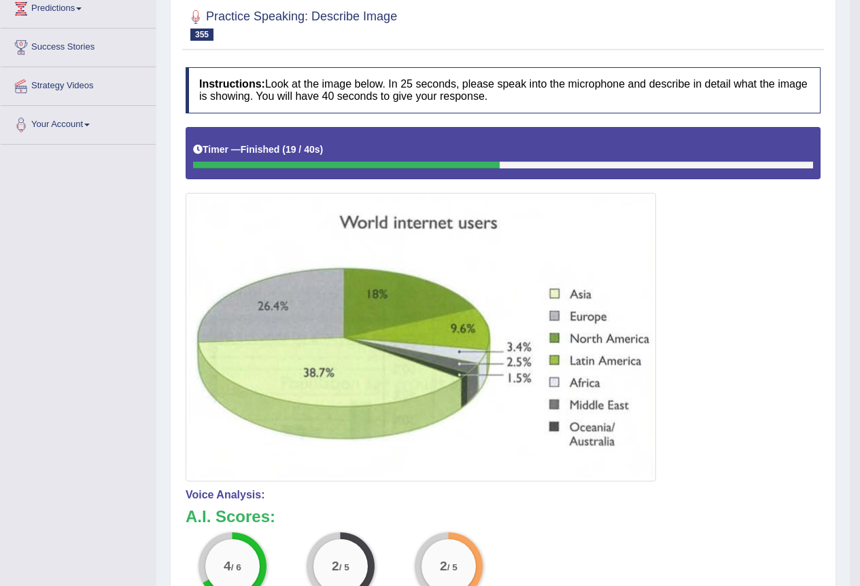
scroll to position [0, 0]
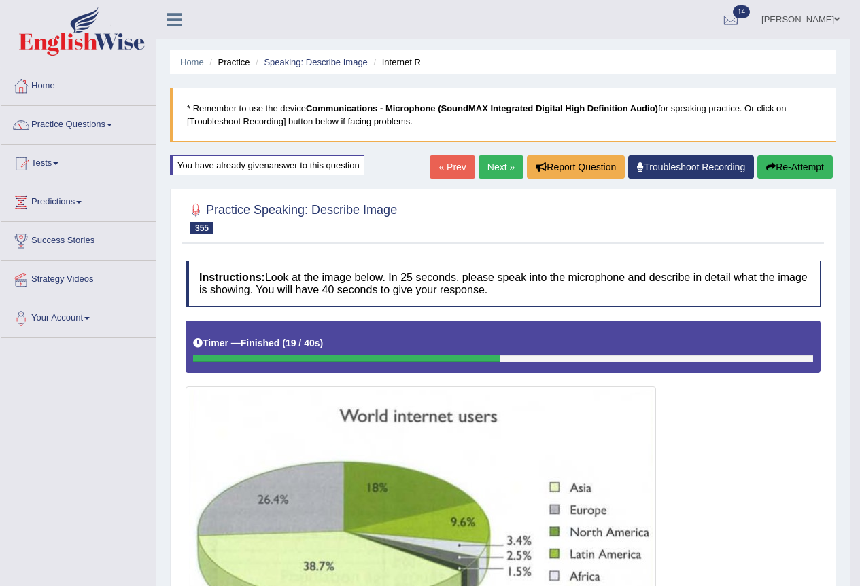
click at [789, 173] on button "Re-Attempt" at bounding box center [794, 167] width 75 height 23
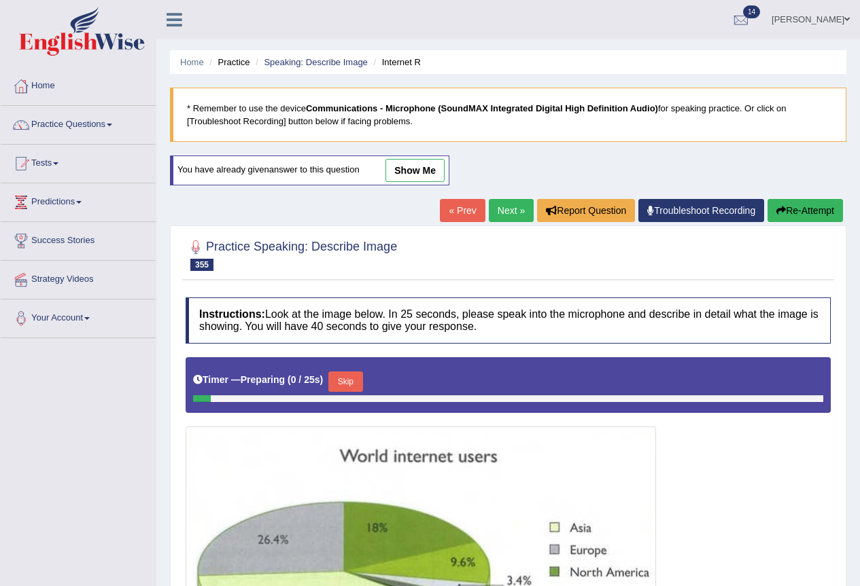
scroll to position [234, 0]
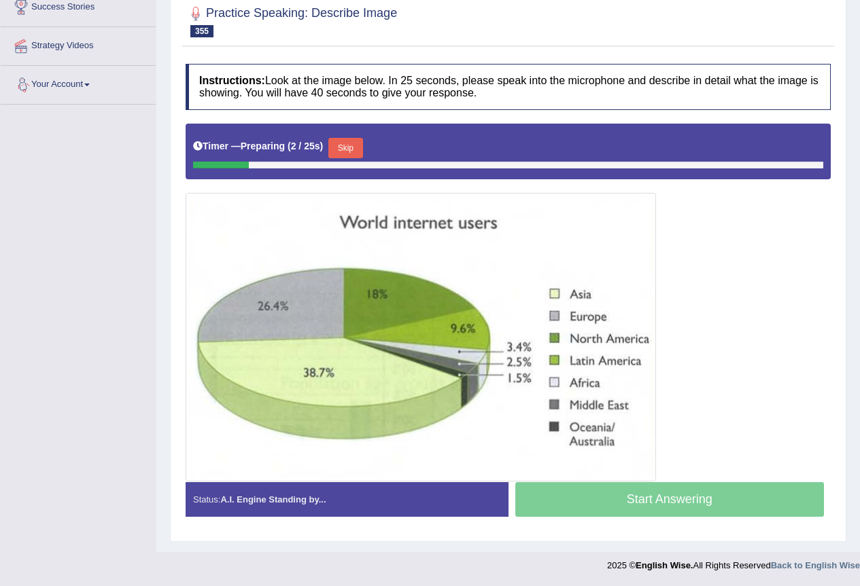
click at [344, 153] on button "Skip" at bounding box center [345, 148] width 34 height 20
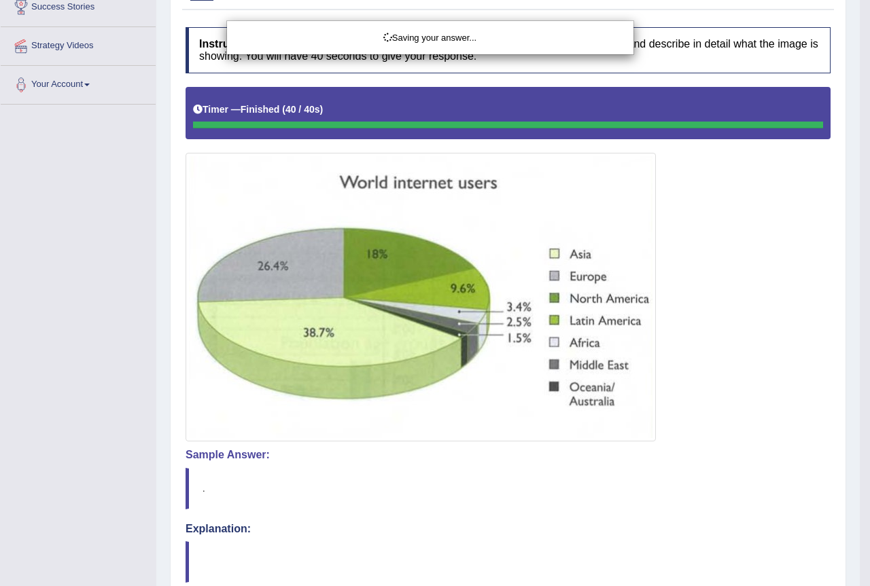
click at [692, 497] on div "Saving your answer..." at bounding box center [435, 293] width 870 height 586
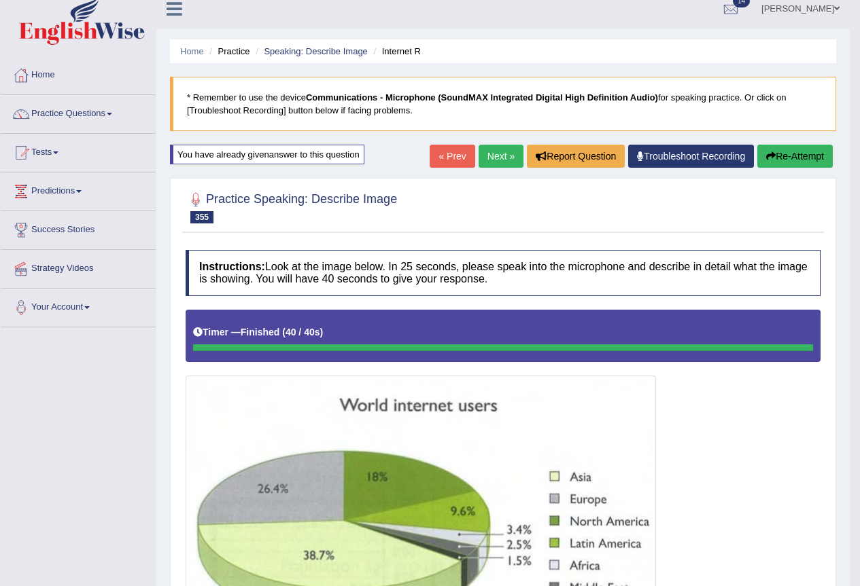
scroll to position [0, 0]
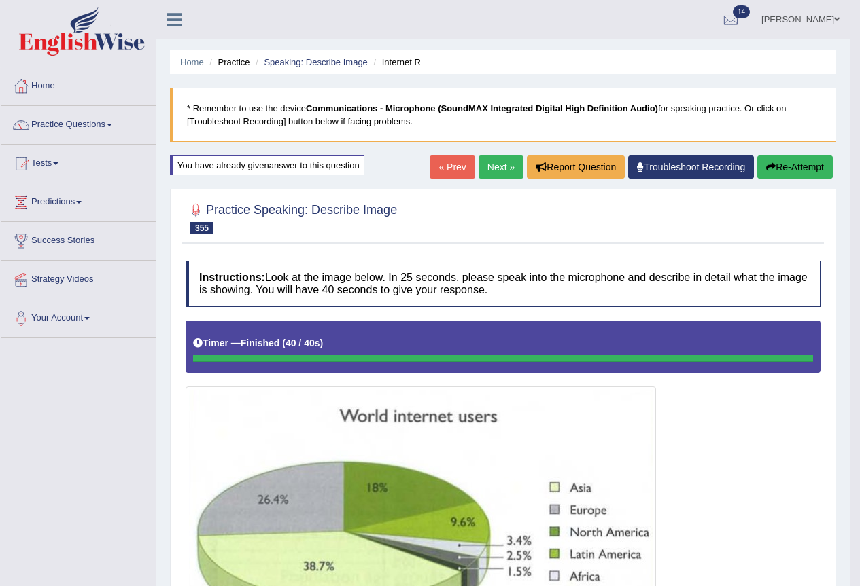
click at [779, 166] on button "Re-Attempt" at bounding box center [794, 167] width 75 height 23
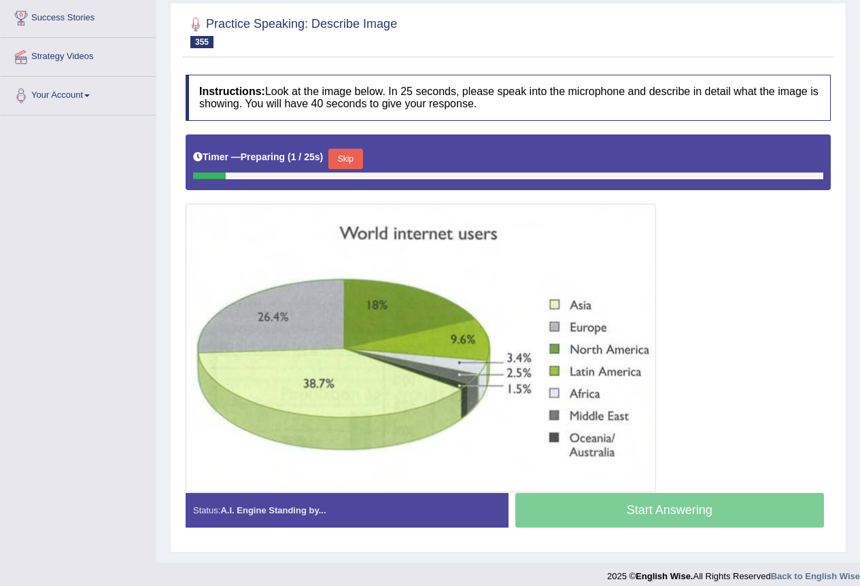
scroll to position [234, 0]
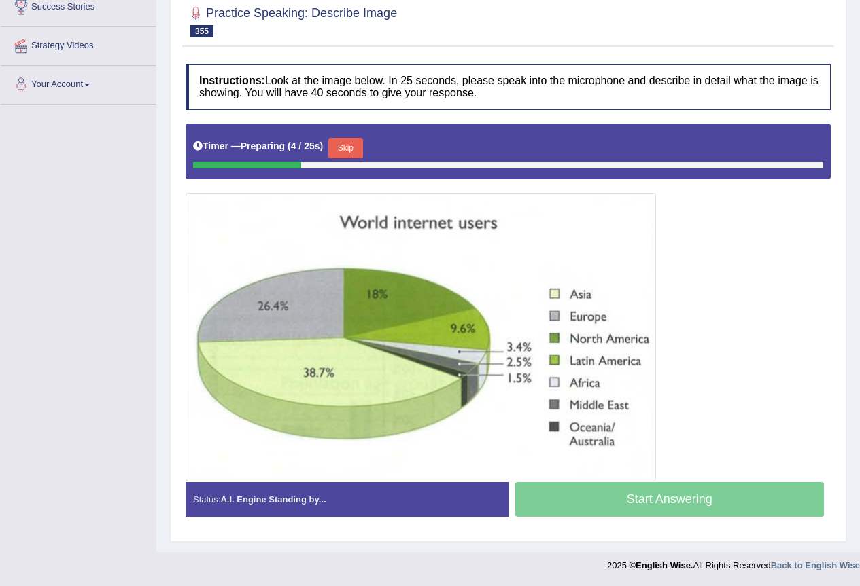
click at [355, 142] on button "Skip" at bounding box center [345, 148] width 34 height 20
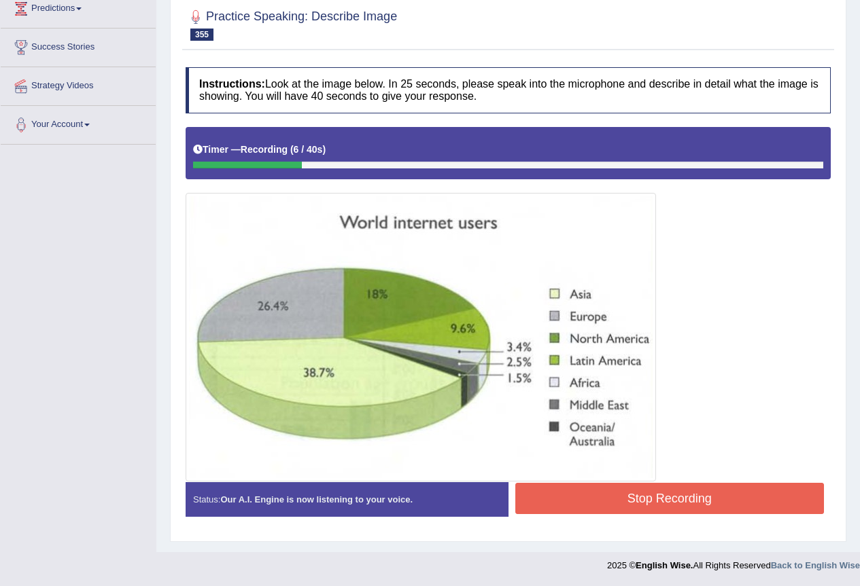
click at [715, 499] on button "Stop Recording" at bounding box center [669, 498] width 309 height 31
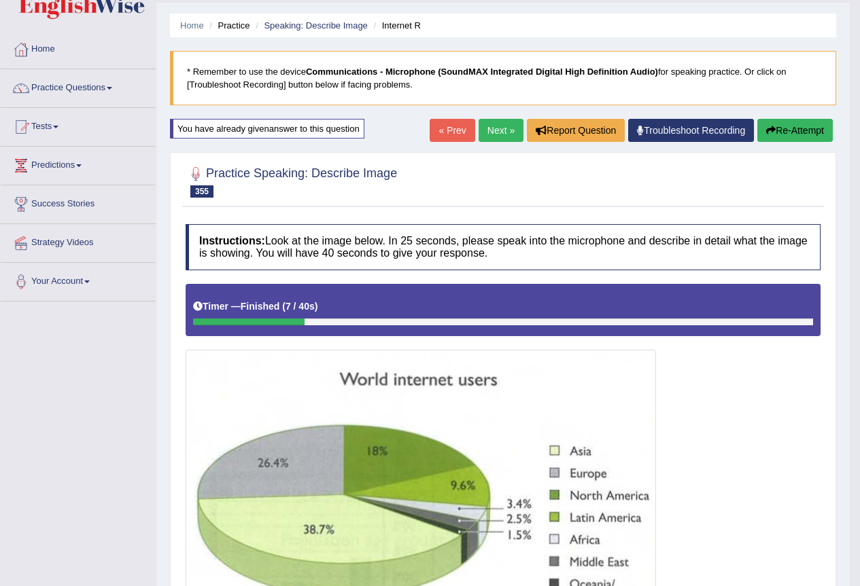
scroll to position [0, 0]
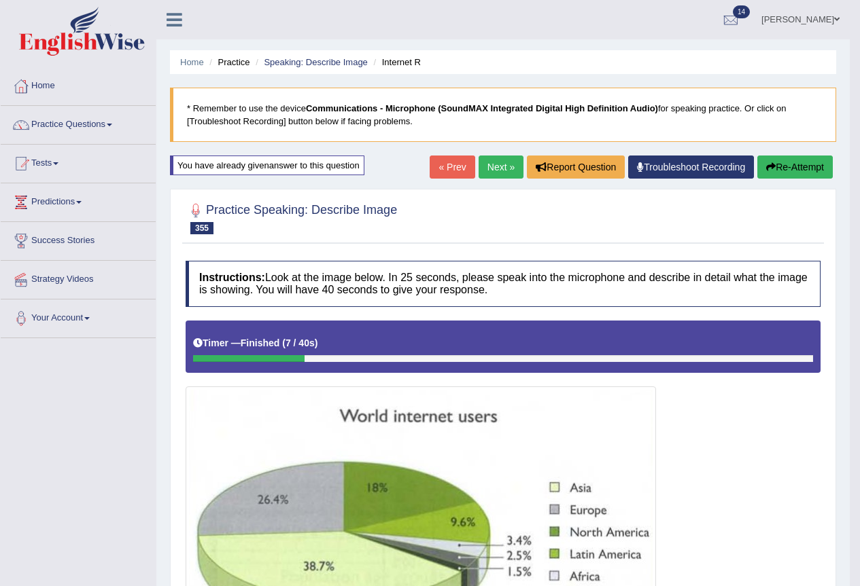
click at [779, 168] on button "Re-Attempt" at bounding box center [794, 167] width 75 height 23
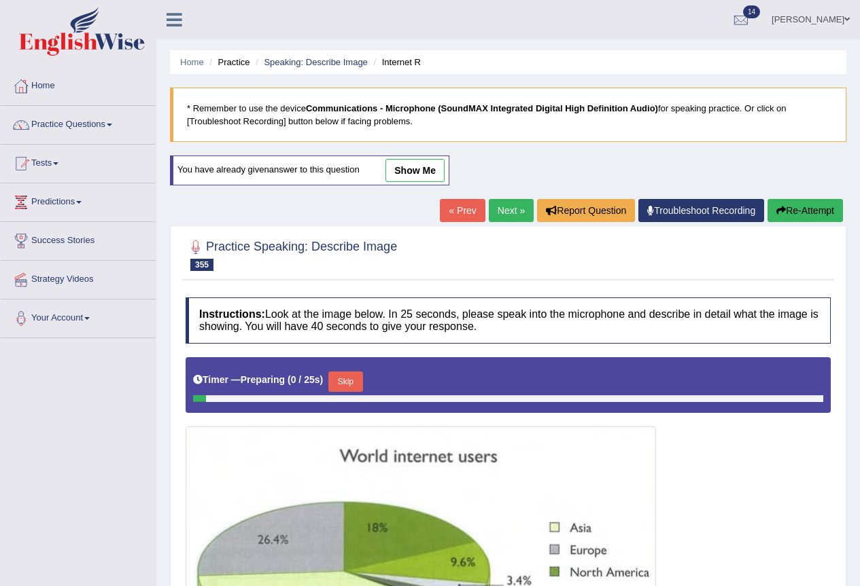
scroll to position [234, 0]
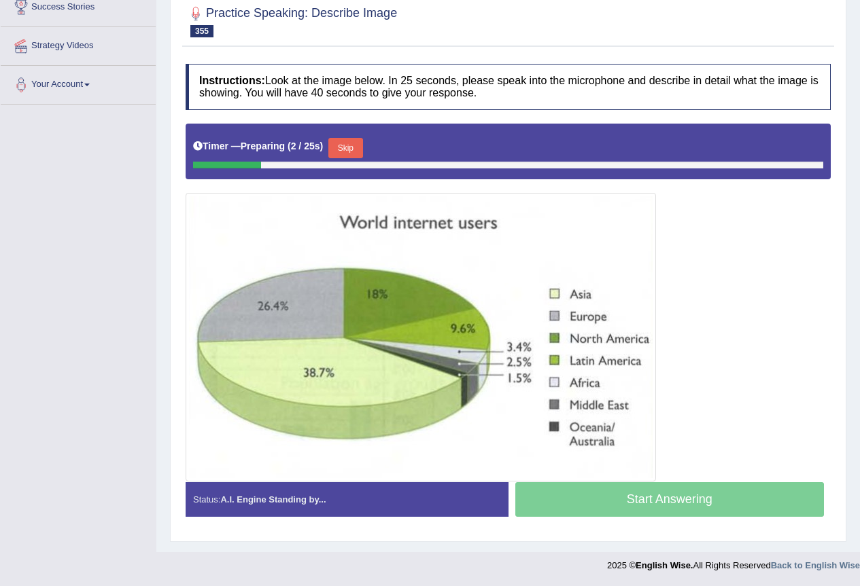
click at [338, 144] on button "Skip" at bounding box center [345, 148] width 34 height 20
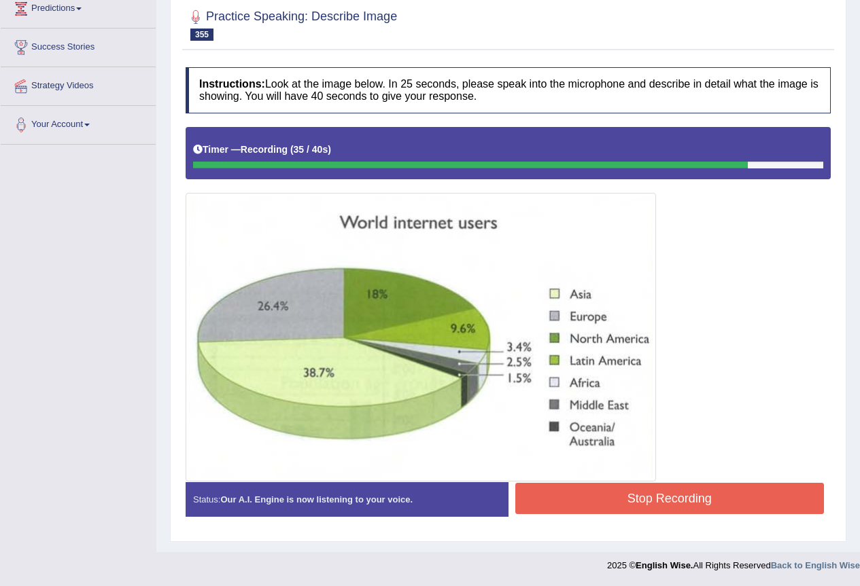
click at [712, 504] on button "Stop Recording" at bounding box center [669, 498] width 309 height 31
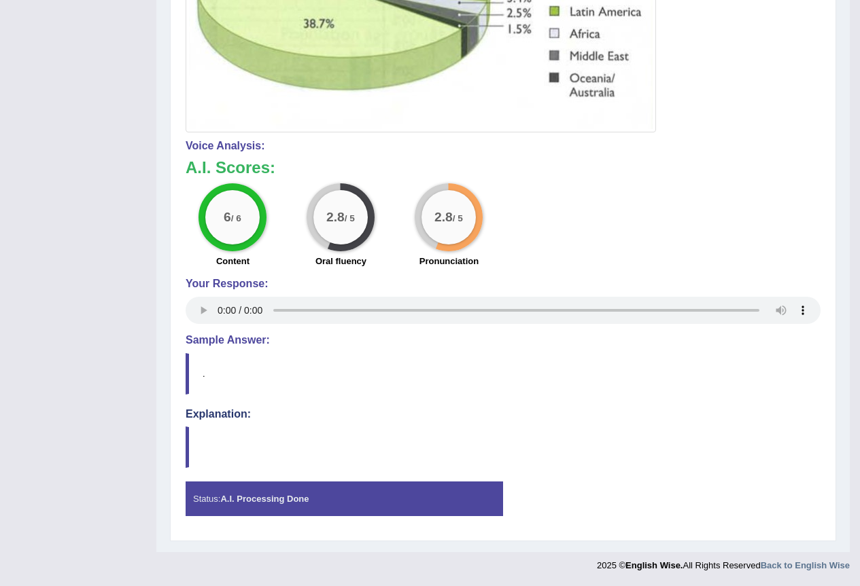
scroll to position [0, 0]
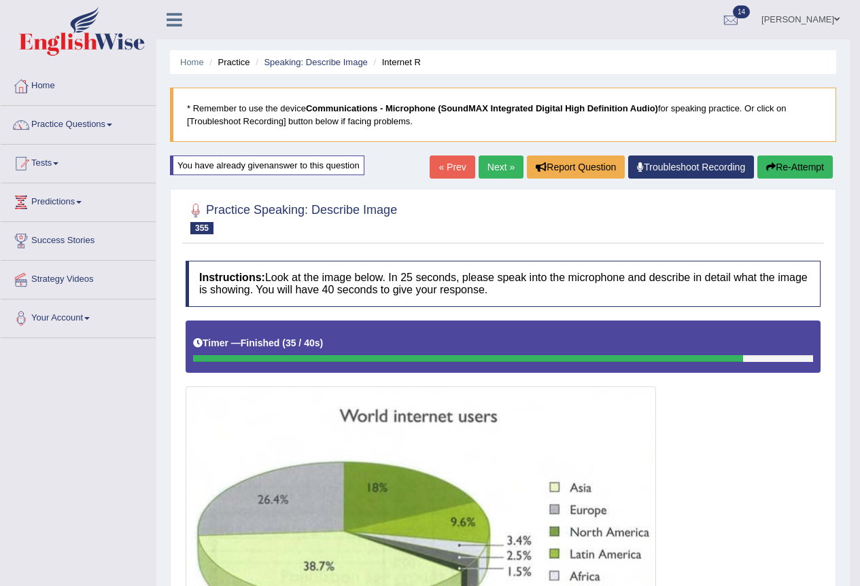
click at [487, 166] on link "Next »" at bounding box center [500, 167] width 45 height 23
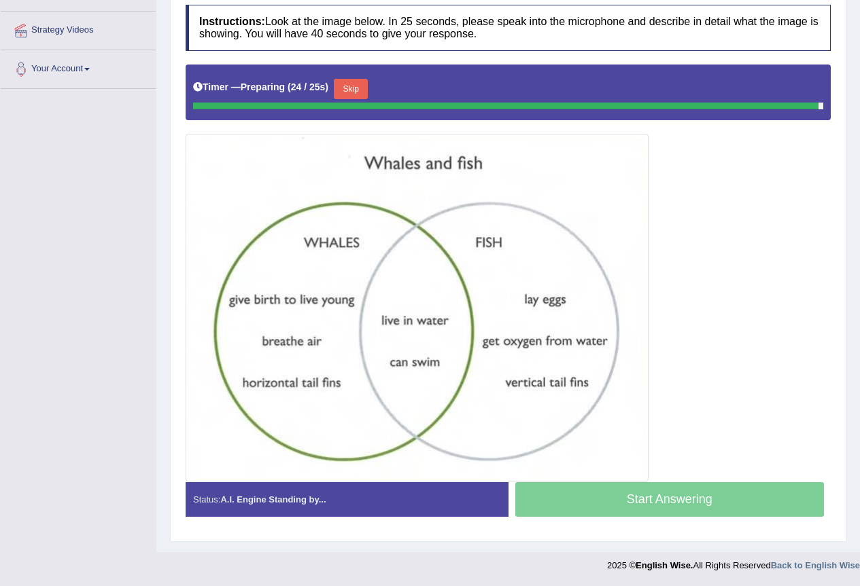
scroll to position [246, 0]
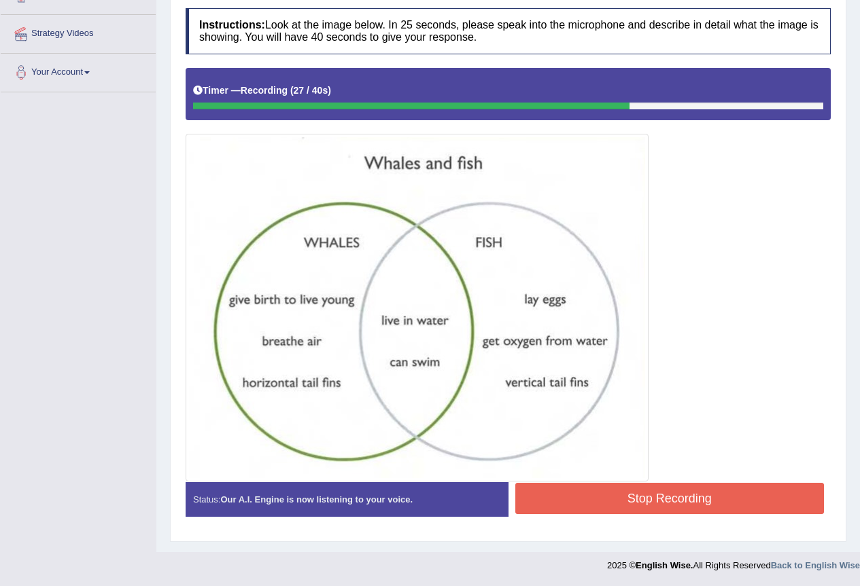
drag, startPoint x: 733, startPoint y: 489, endPoint x: 771, endPoint y: 491, distance: 38.1
click at [741, 490] on button "Stop Recording" at bounding box center [669, 498] width 309 height 31
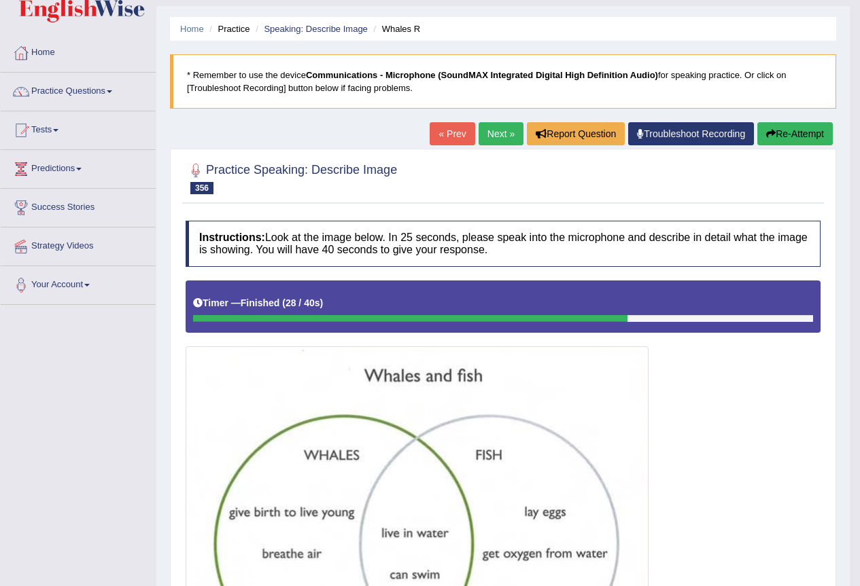
scroll to position [0, 0]
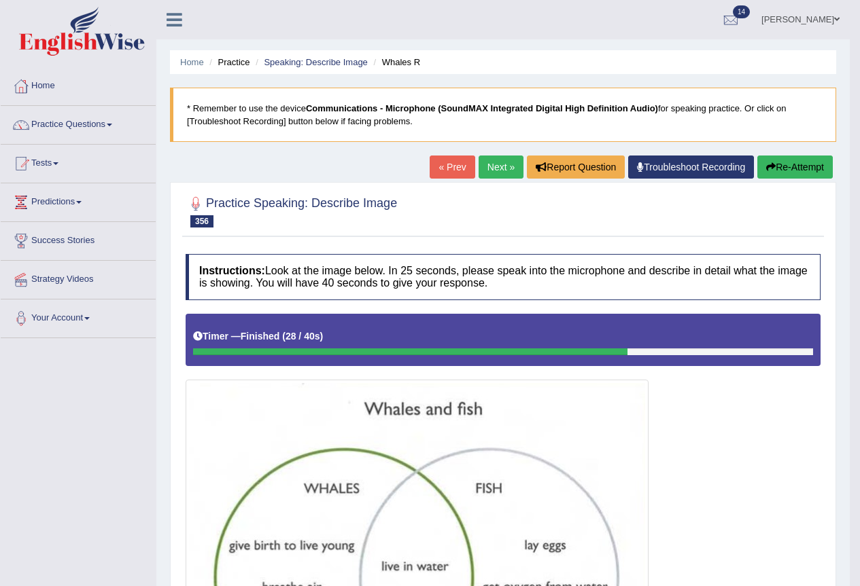
click at [484, 159] on link "Next »" at bounding box center [500, 167] width 45 height 23
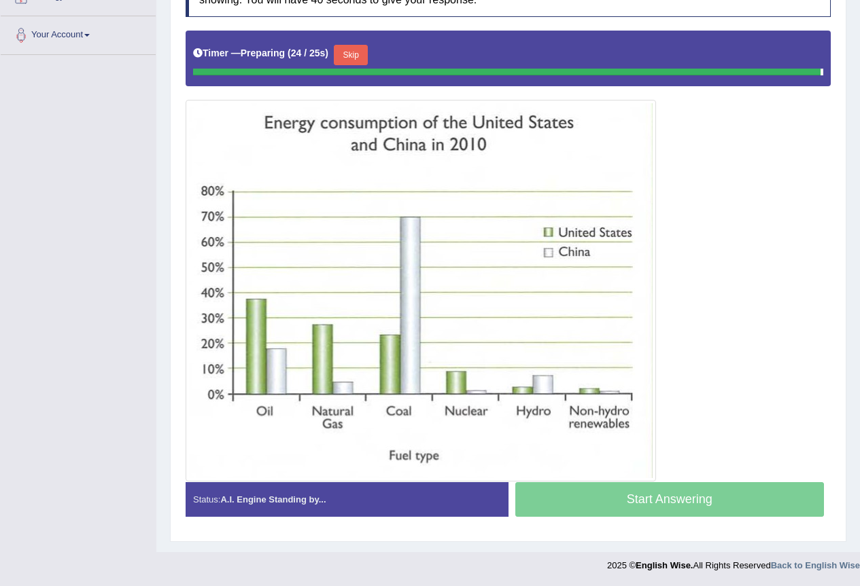
scroll to position [280, 0]
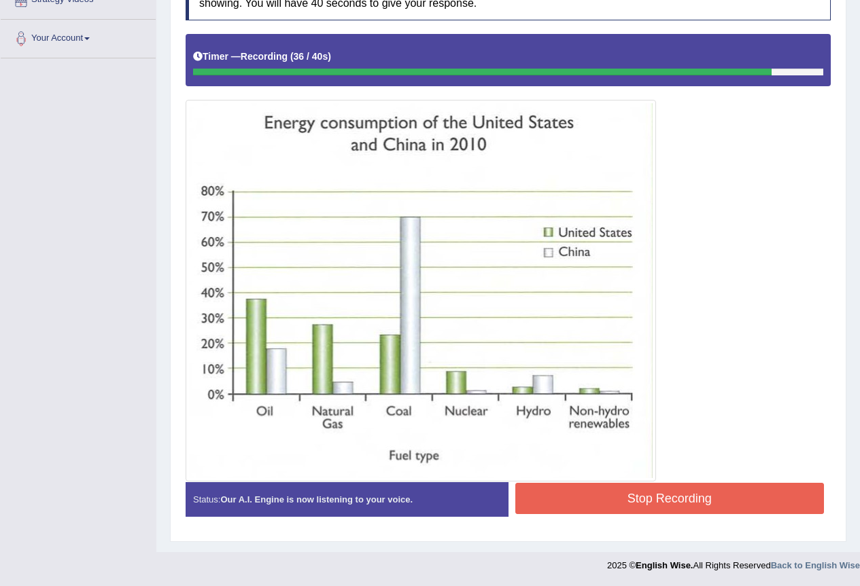
click at [680, 508] on button "Stop Recording" at bounding box center [669, 498] width 309 height 31
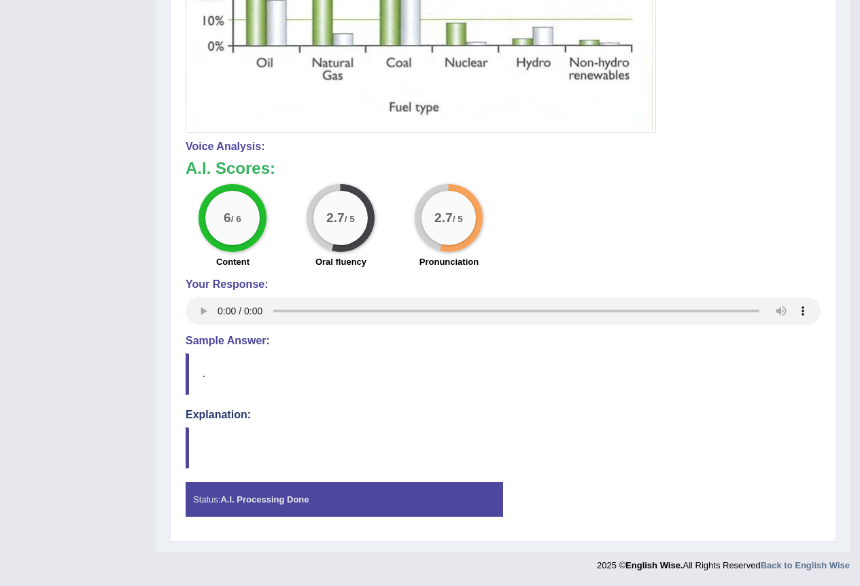
scroll to position [0, 0]
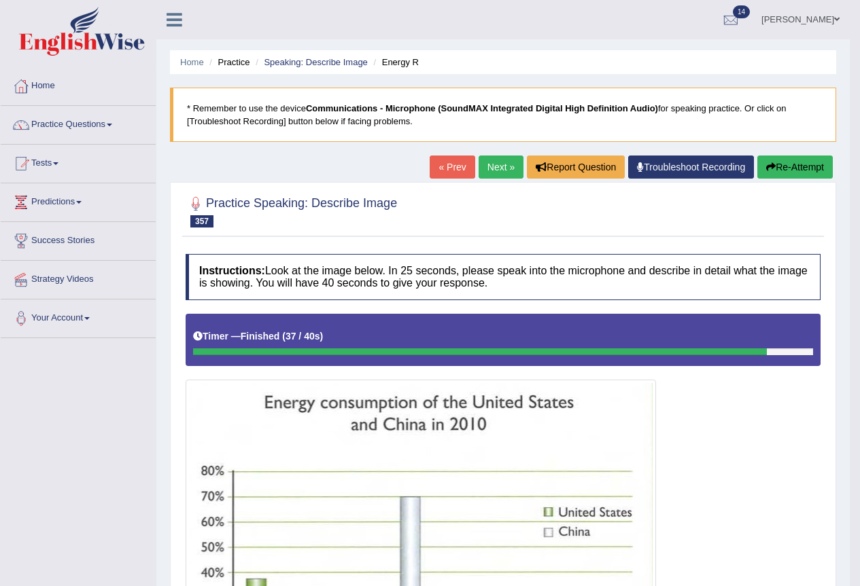
click at [811, 177] on button "Re-Attempt" at bounding box center [794, 167] width 75 height 23
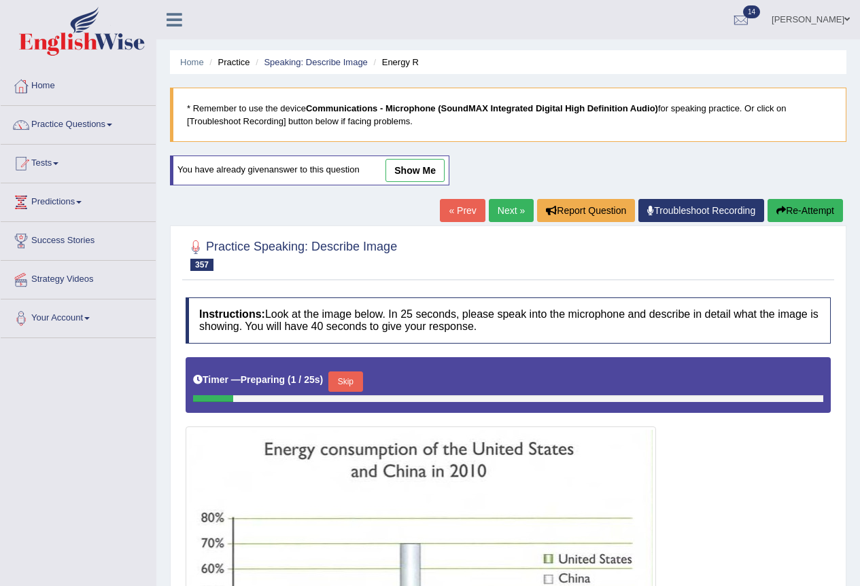
scroll to position [327, 0]
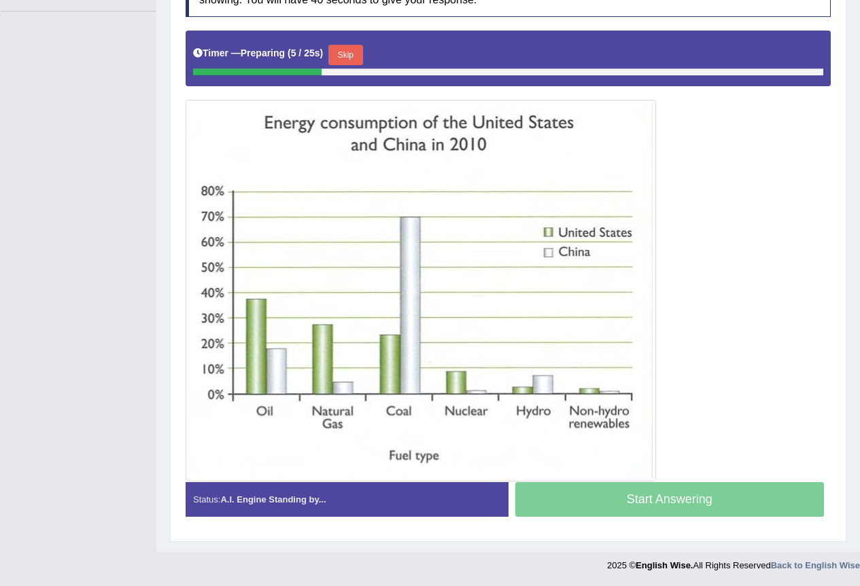
click at [345, 60] on button "Skip" at bounding box center [345, 55] width 34 height 20
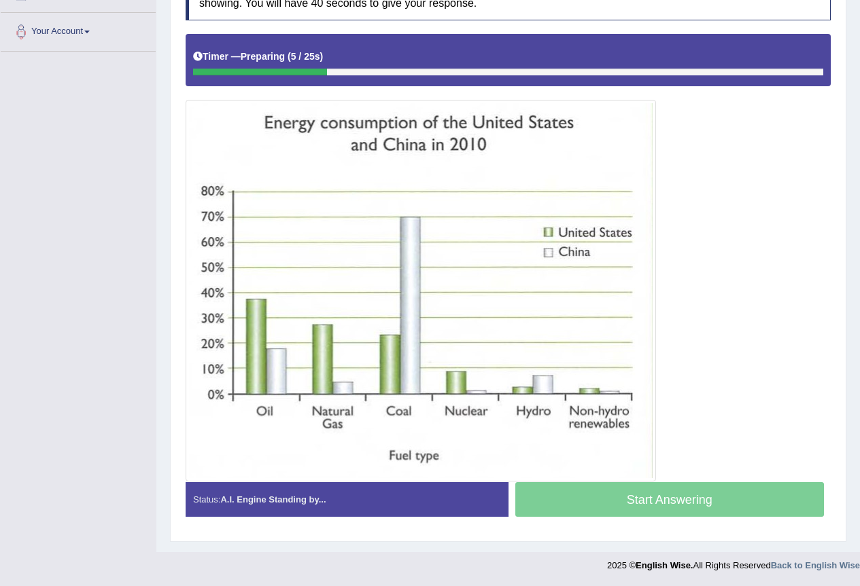
scroll to position [287, 0]
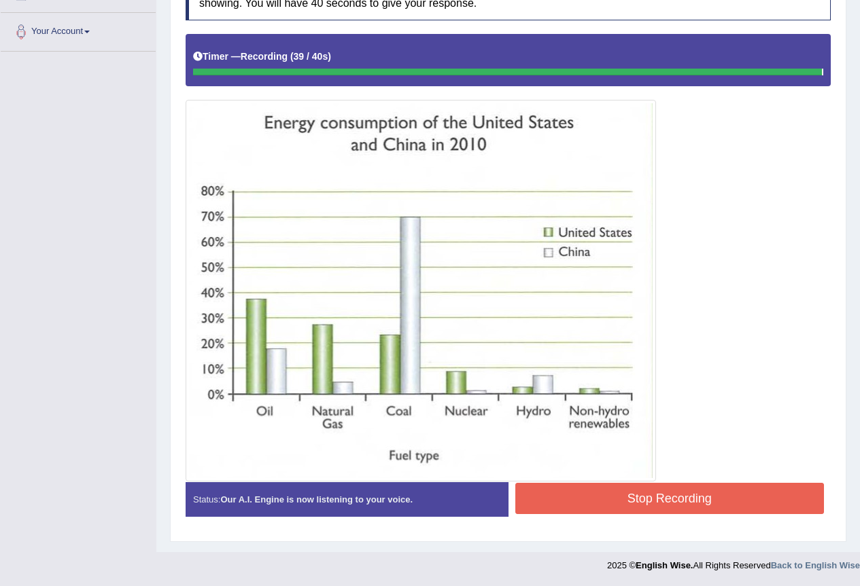
click at [643, 503] on button "Stop Recording" at bounding box center [669, 498] width 309 height 31
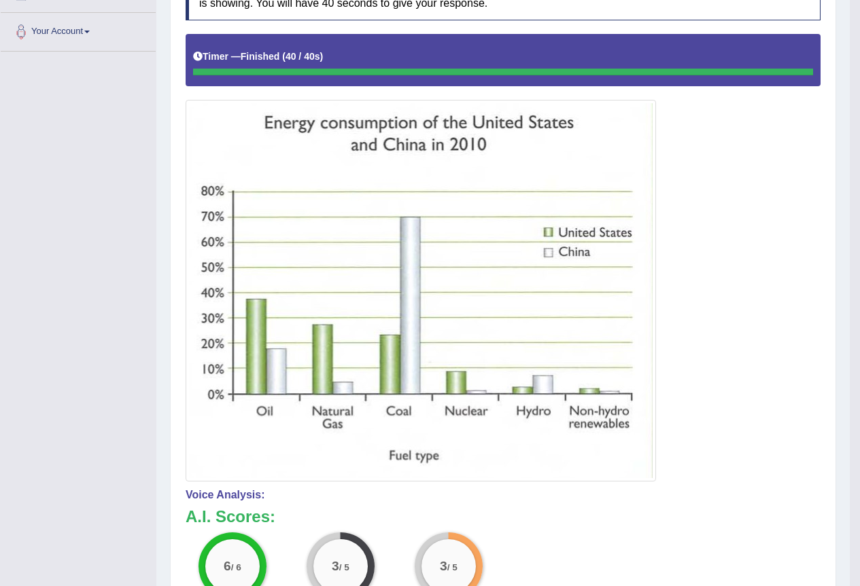
scroll to position [0, 0]
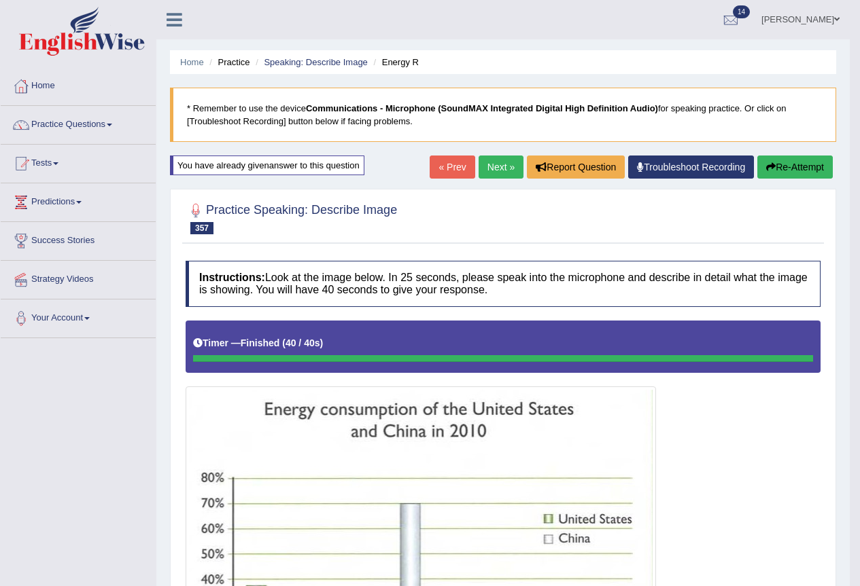
click at [495, 165] on link "Next »" at bounding box center [500, 167] width 45 height 23
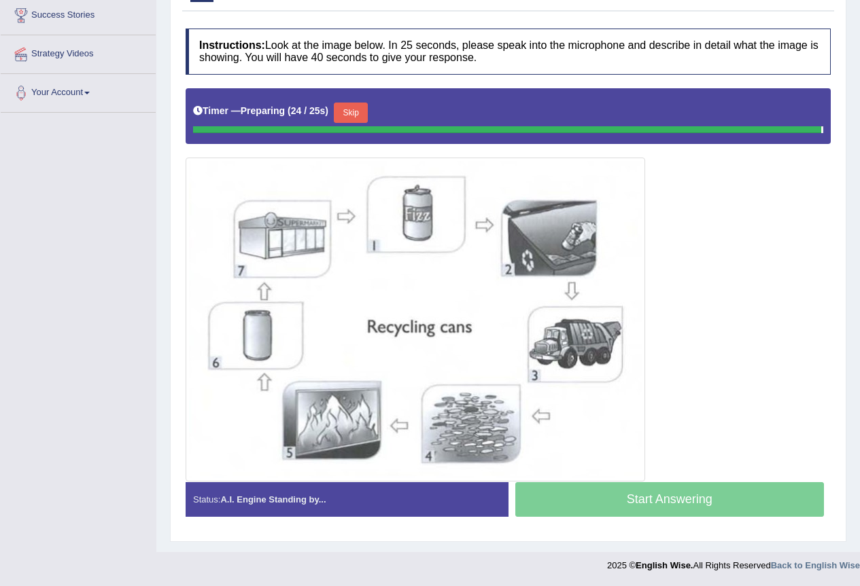
scroll to position [222, 0]
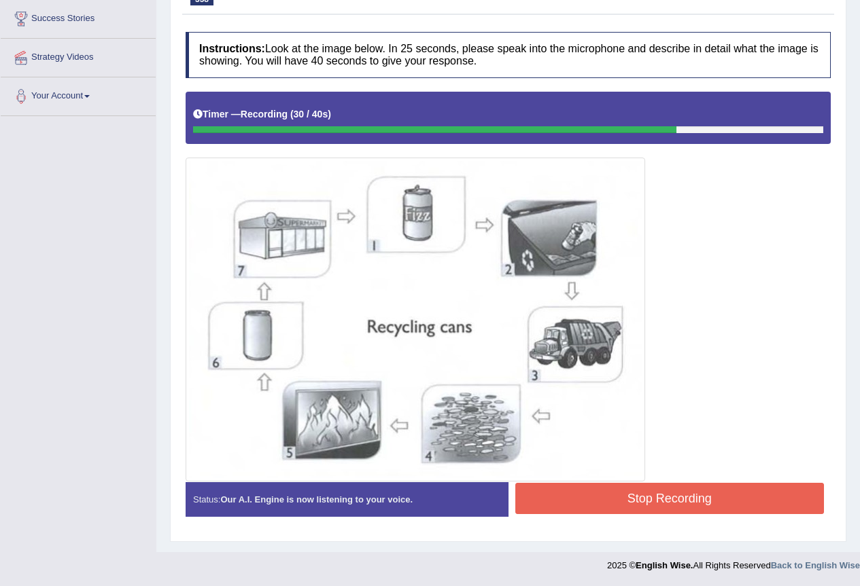
click at [682, 490] on button "Stop Recording" at bounding box center [669, 498] width 309 height 31
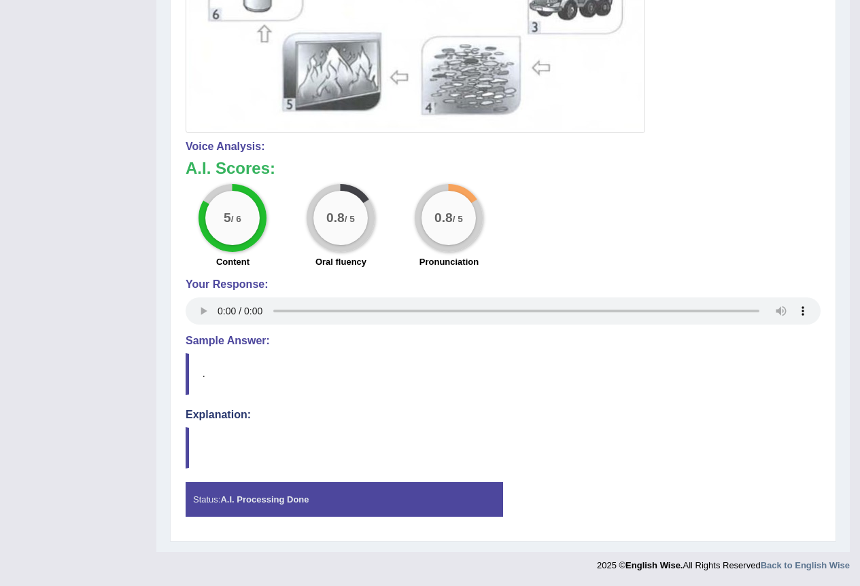
scroll to position [0, 0]
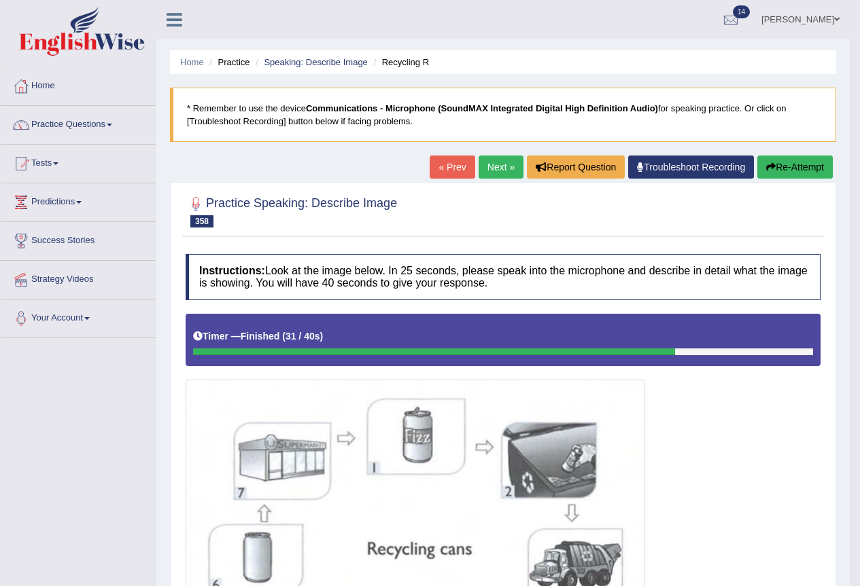
click at [784, 164] on button "Re-Attempt" at bounding box center [794, 167] width 75 height 23
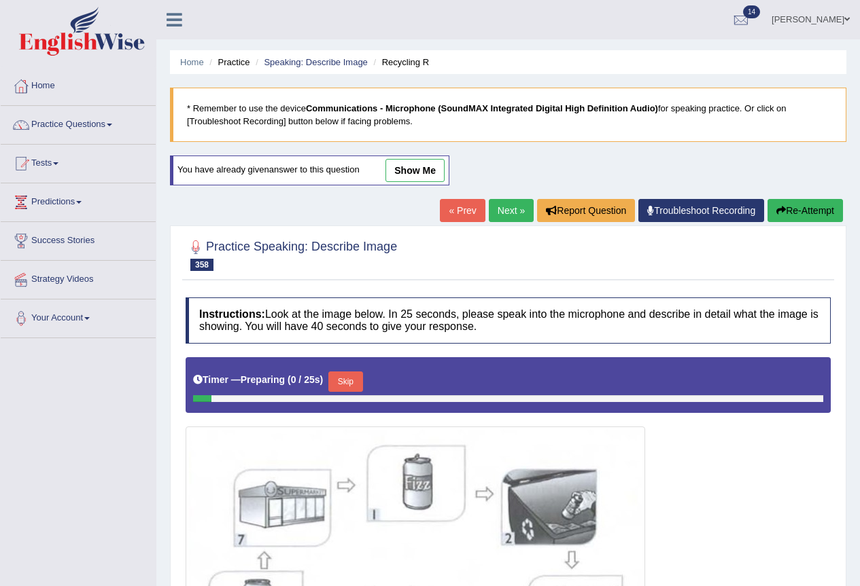
scroll to position [269, 0]
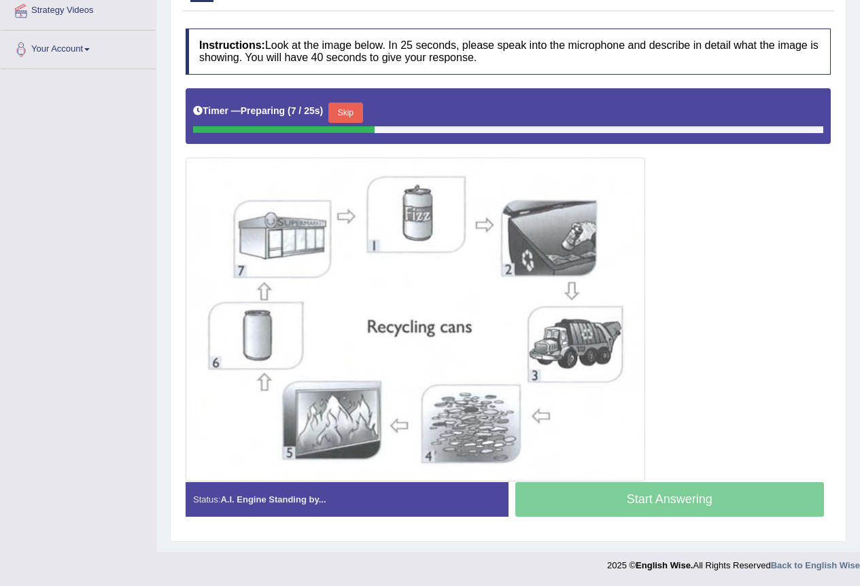
click at [354, 112] on button "Skip" at bounding box center [345, 113] width 34 height 20
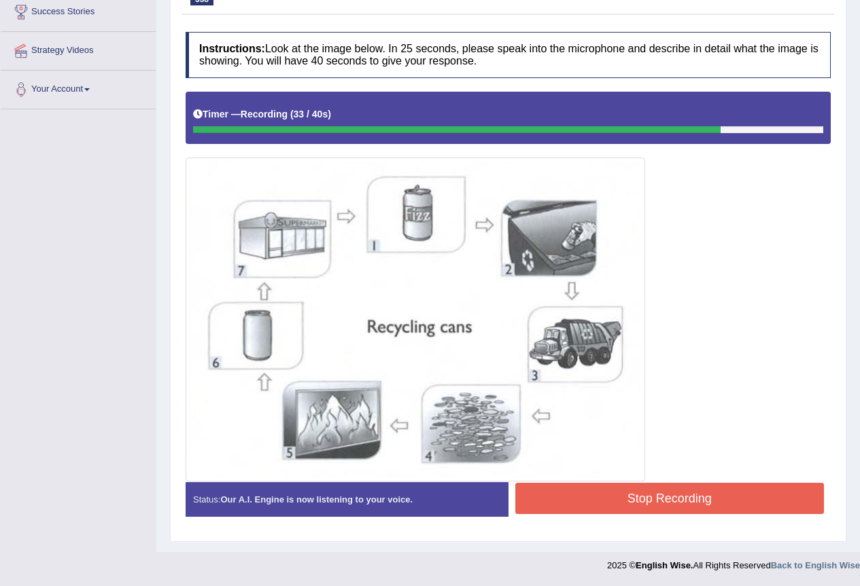
click at [743, 507] on button "Stop Recording" at bounding box center [669, 498] width 309 height 31
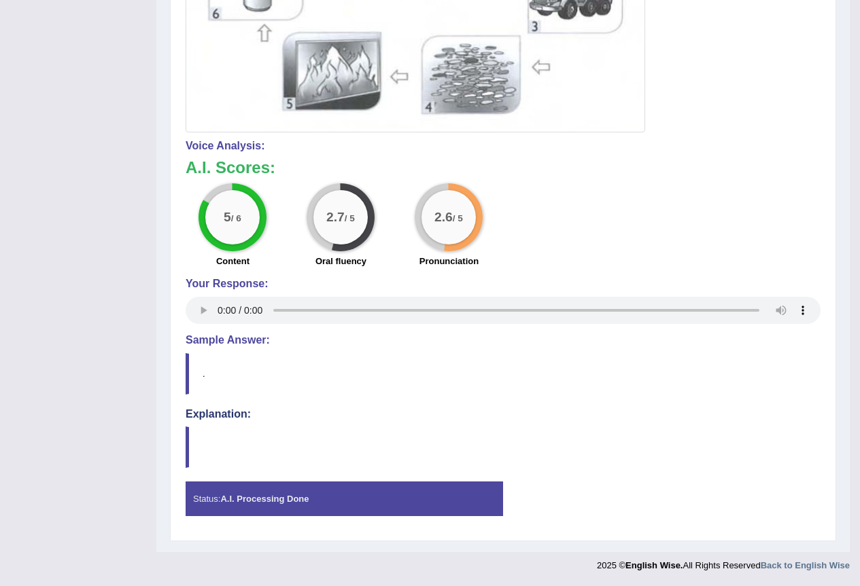
scroll to position [0, 0]
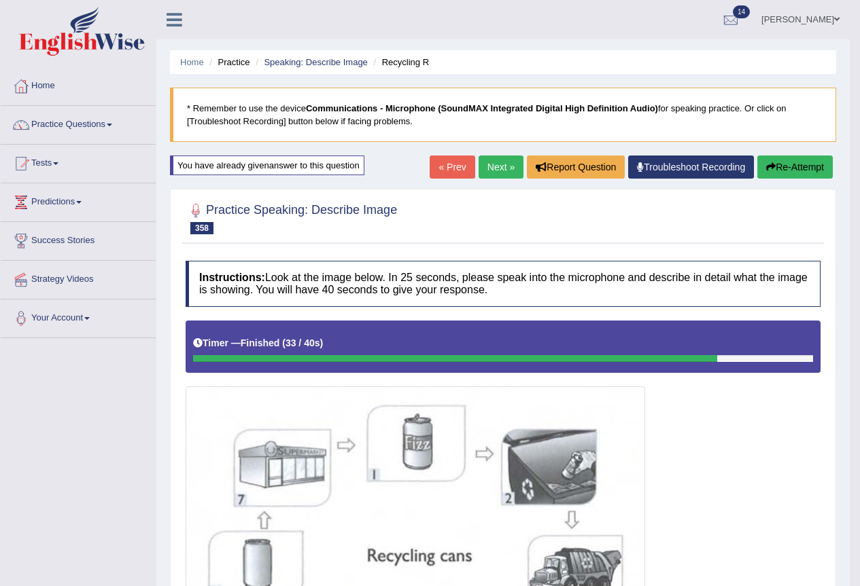
click at [796, 164] on button "Re-Attempt" at bounding box center [794, 167] width 75 height 23
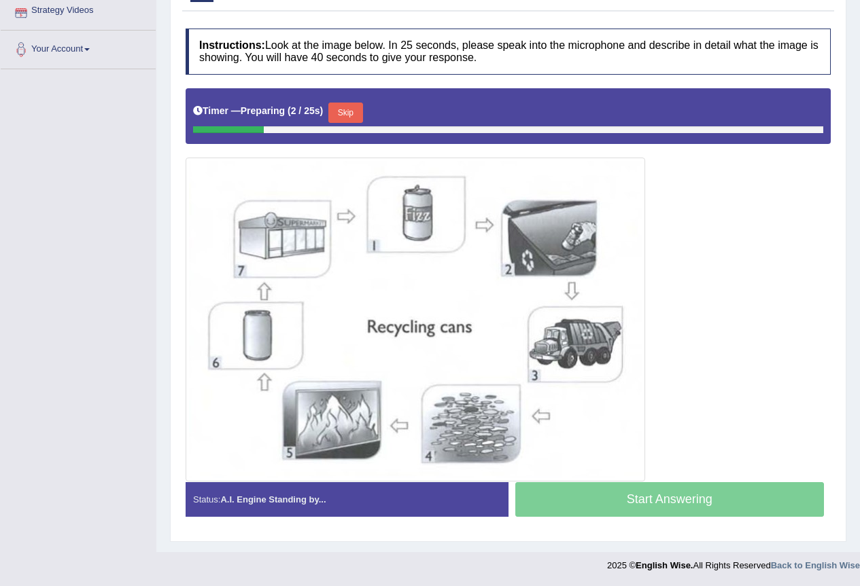
click at [348, 112] on button "Skip" at bounding box center [345, 113] width 34 height 20
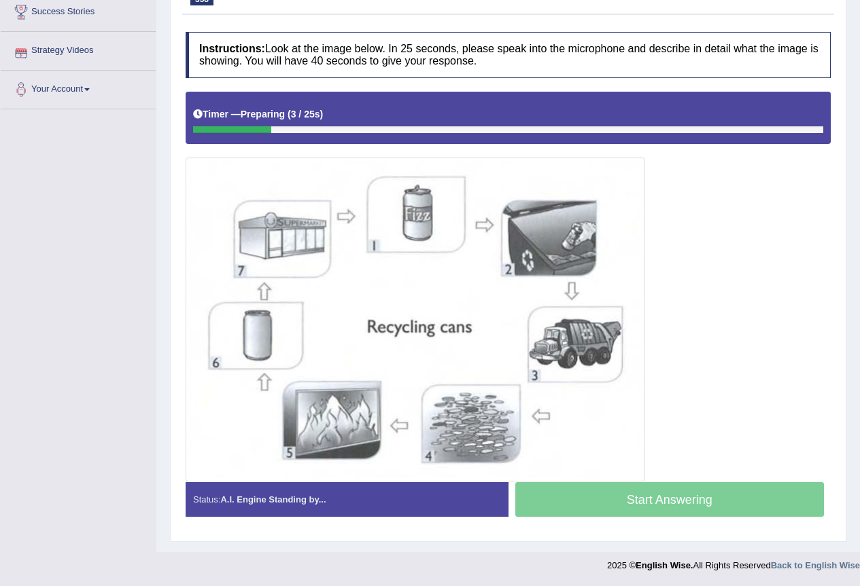
scroll to position [229, 0]
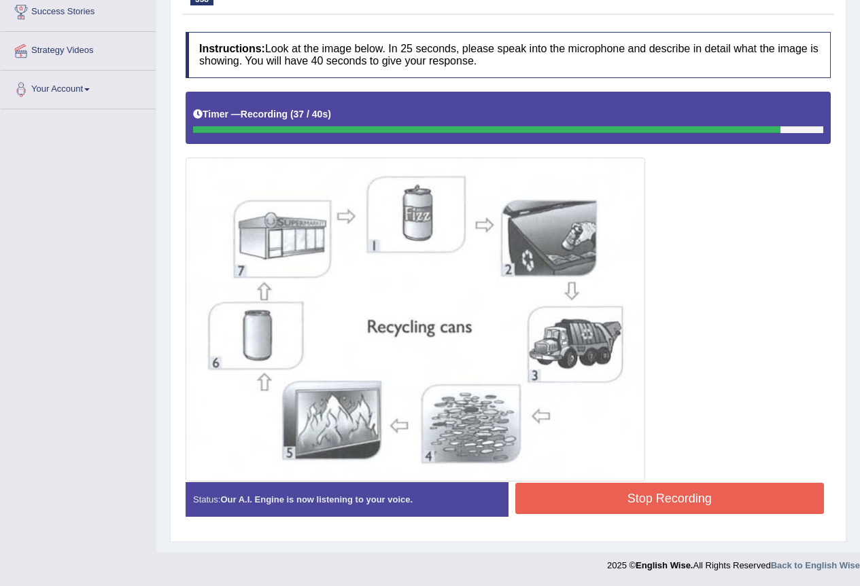
click at [684, 499] on button "Stop Recording" at bounding box center [669, 498] width 309 height 31
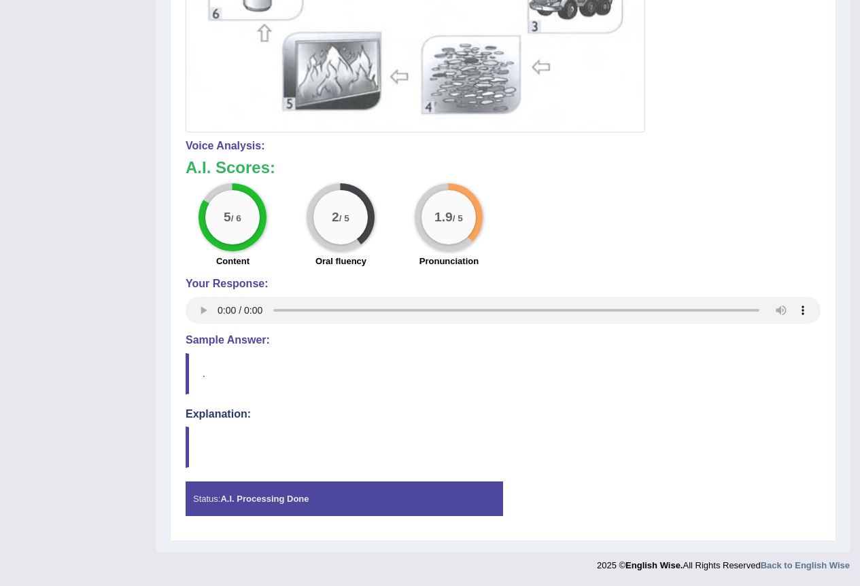
scroll to position [0, 0]
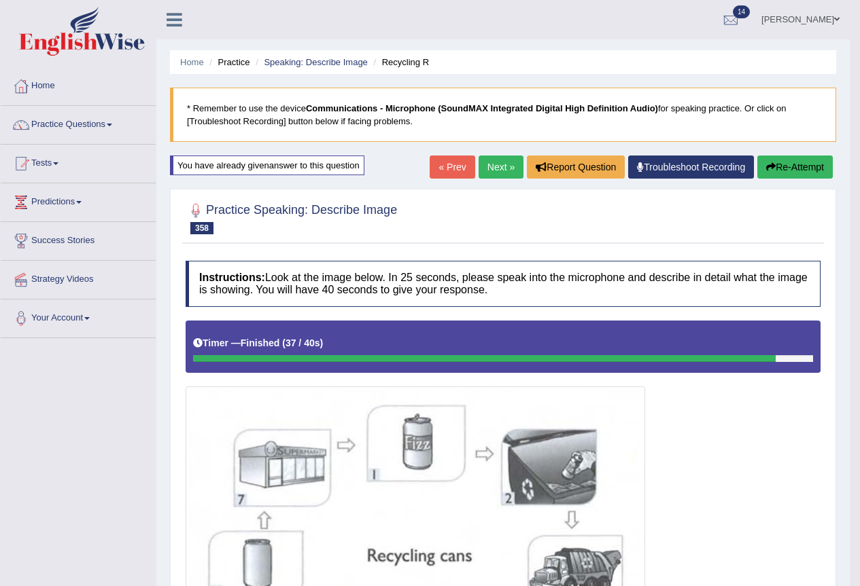
click at [781, 169] on button "Re-Attempt" at bounding box center [794, 167] width 75 height 23
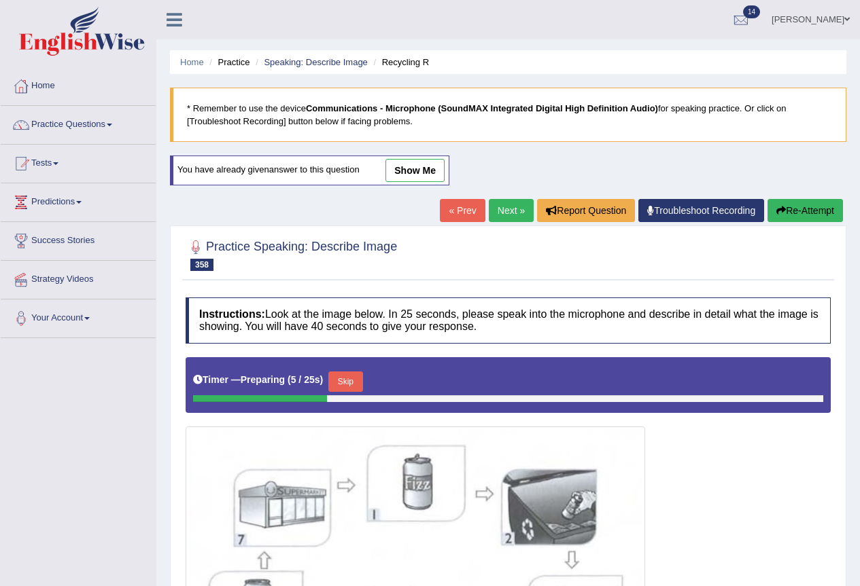
click at [516, 209] on link "Next »" at bounding box center [511, 210] width 45 height 23
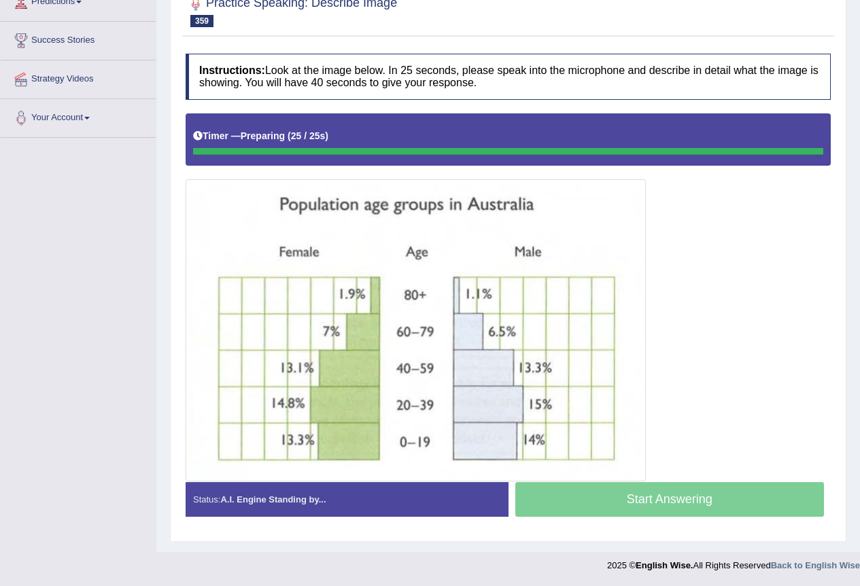
scroll to position [200, 0]
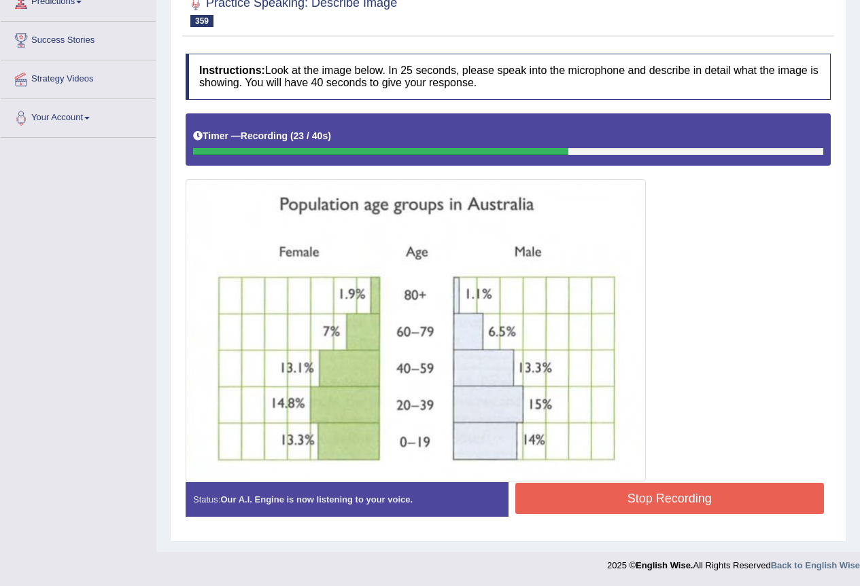
click at [620, 505] on button "Stop Recording" at bounding box center [669, 498] width 309 height 31
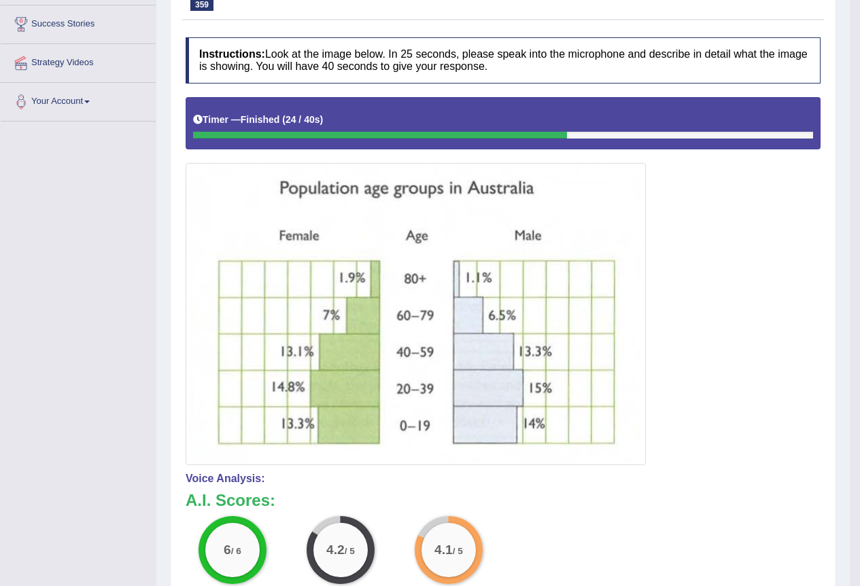
scroll to position [0, 0]
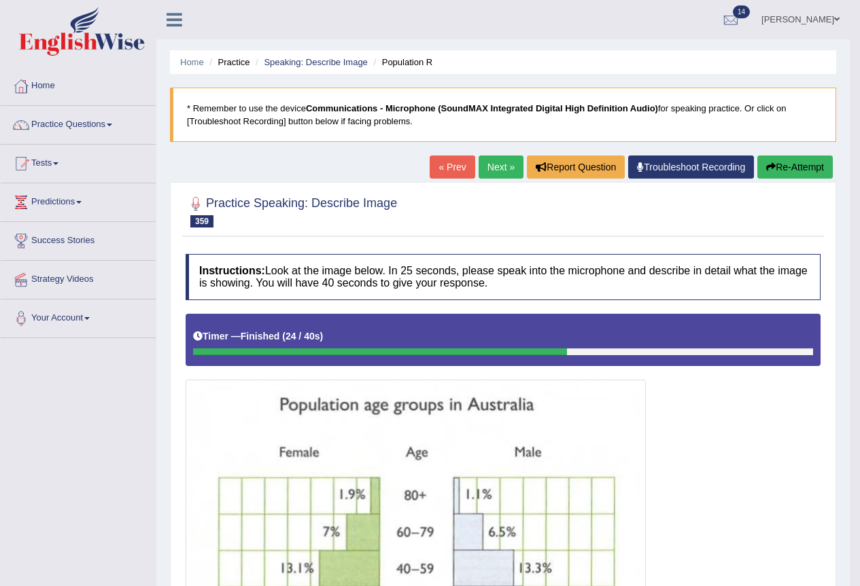
click at [794, 169] on button "Re-Attempt" at bounding box center [794, 167] width 75 height 23
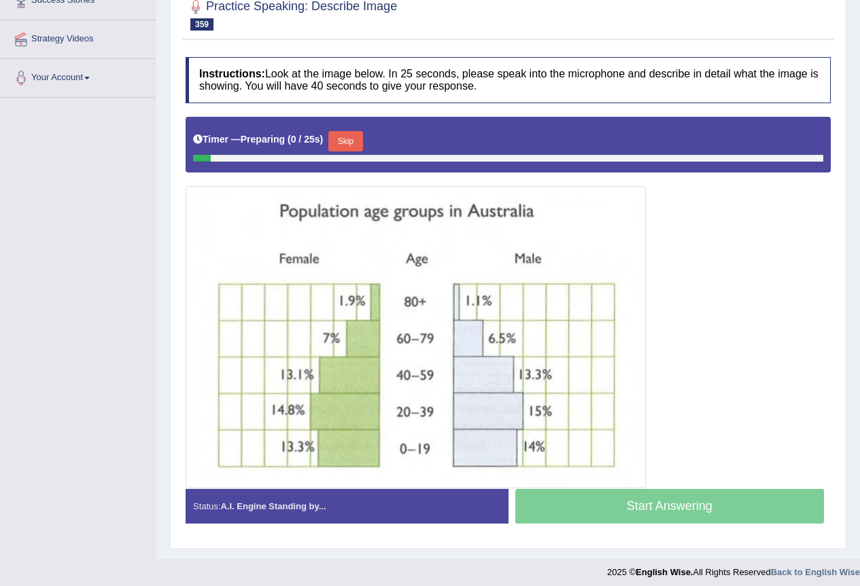
scroll to position [247, 0]
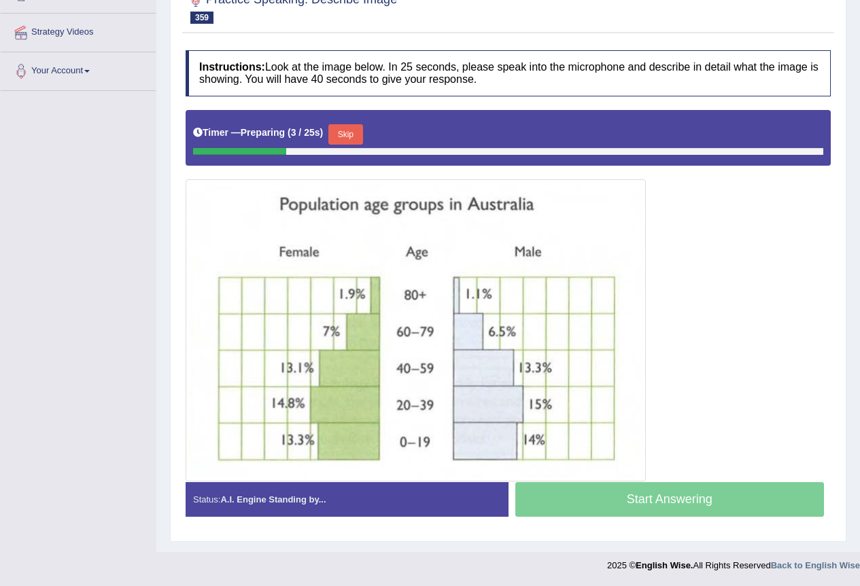
click at [350, 136] on button "Skip" at bounding box center [345, 134] width 34 height 20
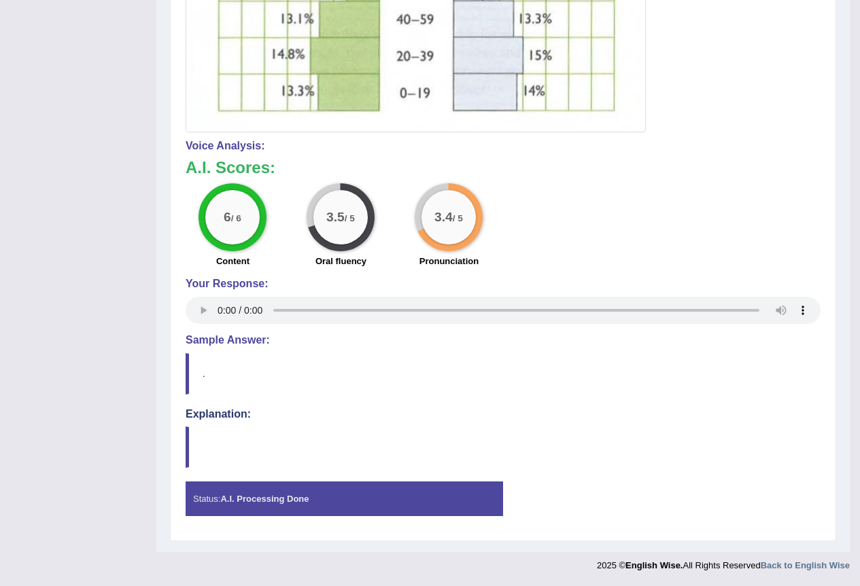
scroll to position [0, 0]
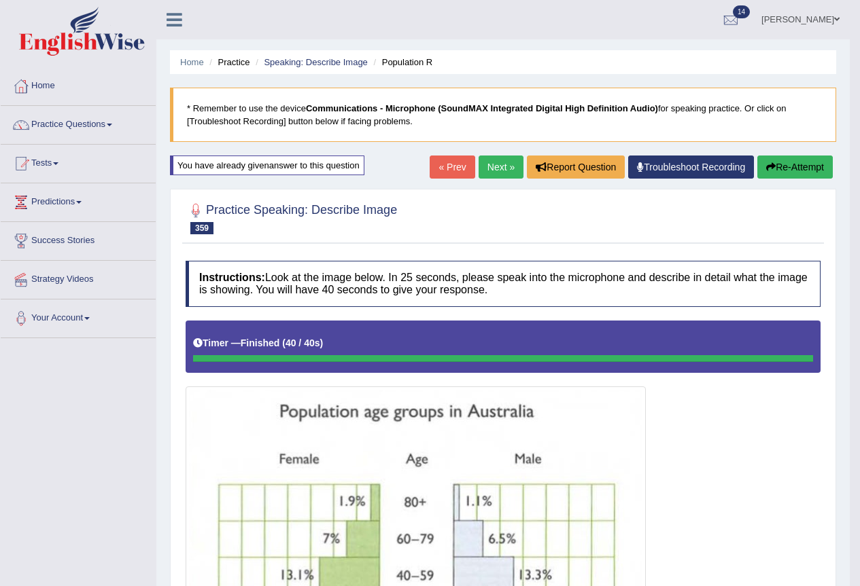
click at [494, 164] on link "Next »" at bounding box center [500, 167] width 45 height 23
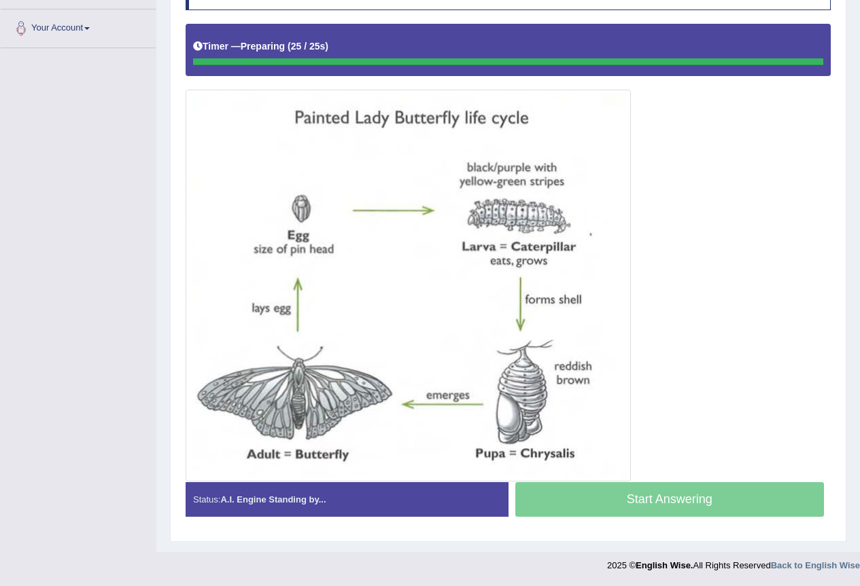
scroll to position [290, 0]
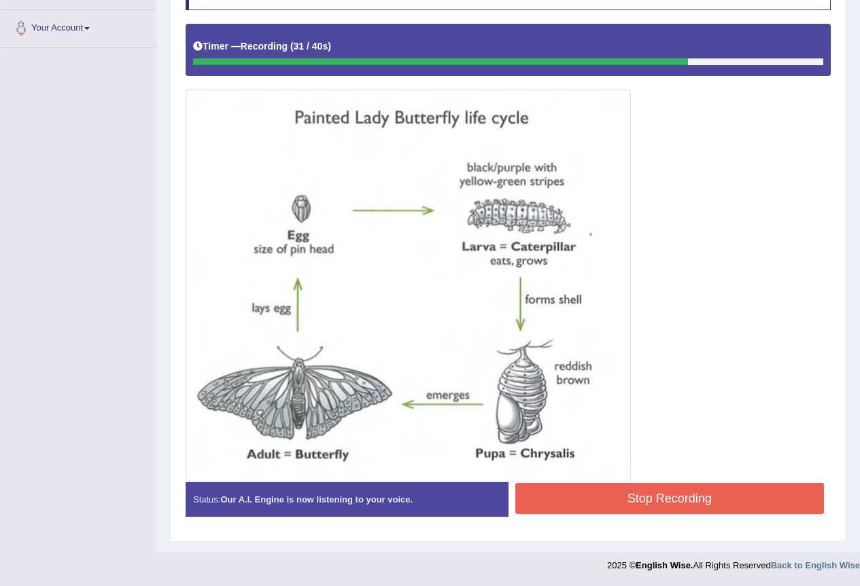
click at [636, 489] on button "Stop Recording" at bounding box center [669, 498] width 309 height 31
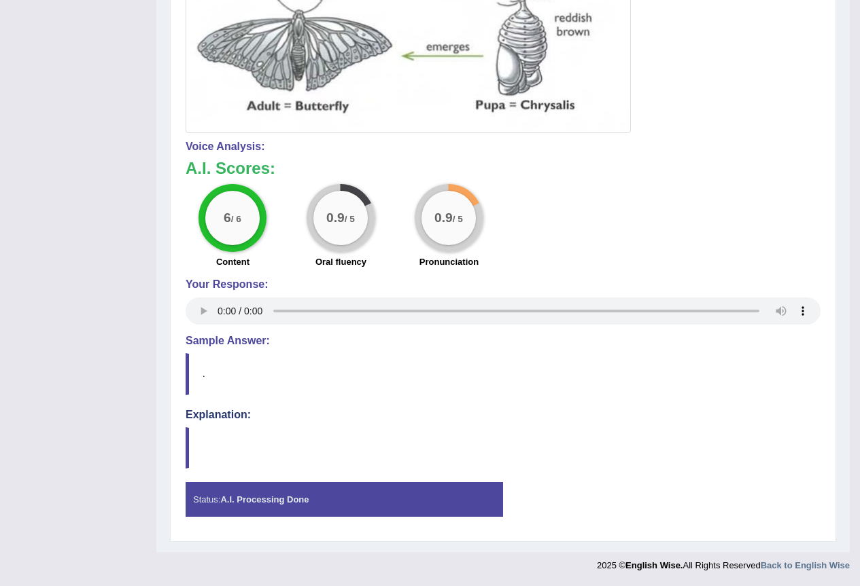
scroll to position [0, 0]
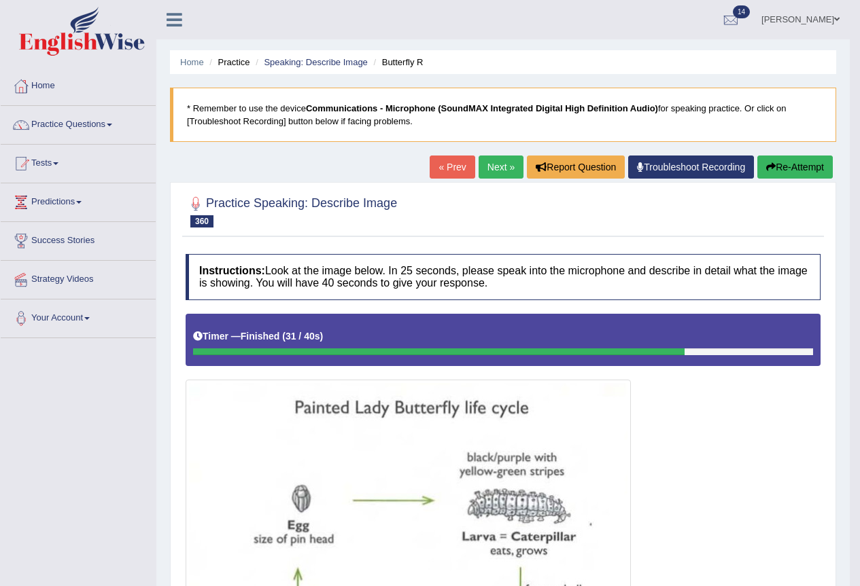
click at [800, 162] on button "Re-Attempt" at bounding box center [794, 167] width 75 height 23
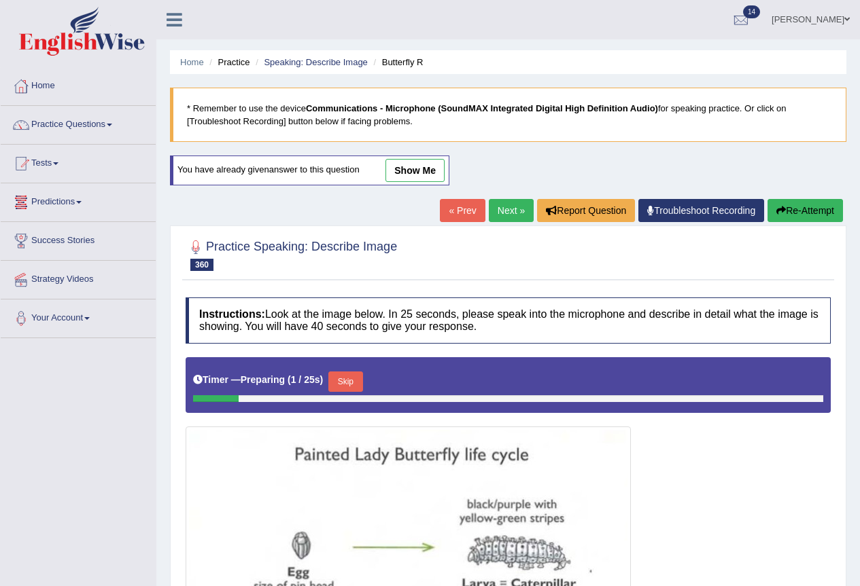
scroll to position [337, 0]
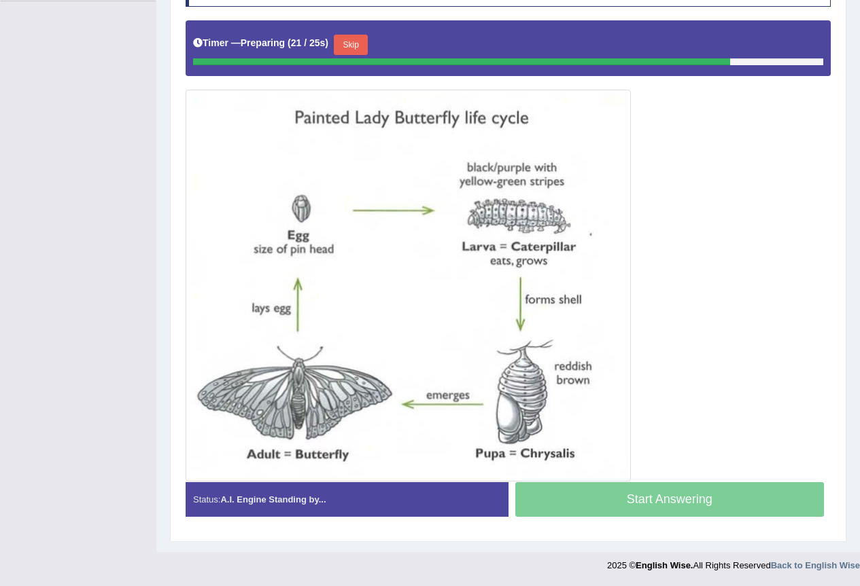
click at [351, 41] on button "Skip" at bounding box center [351, 45] width 34 height 20
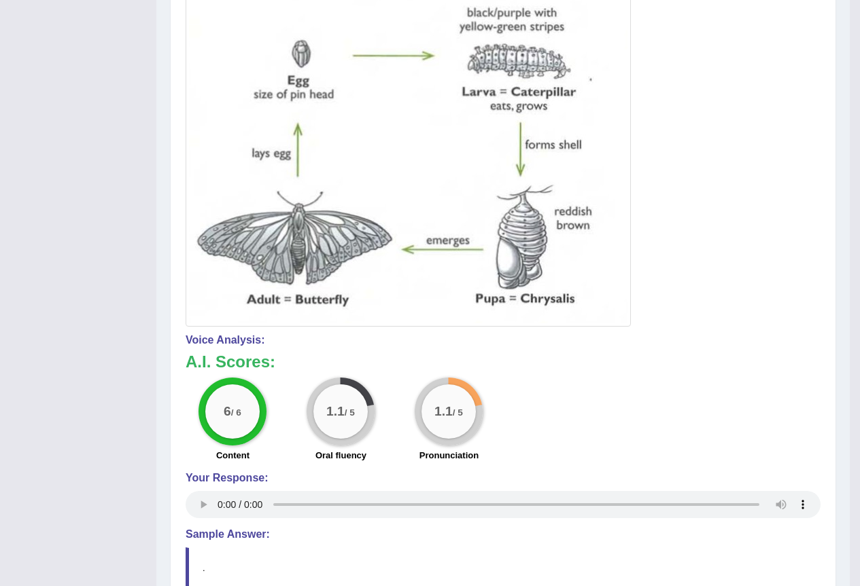
scroll to position [0, 0]
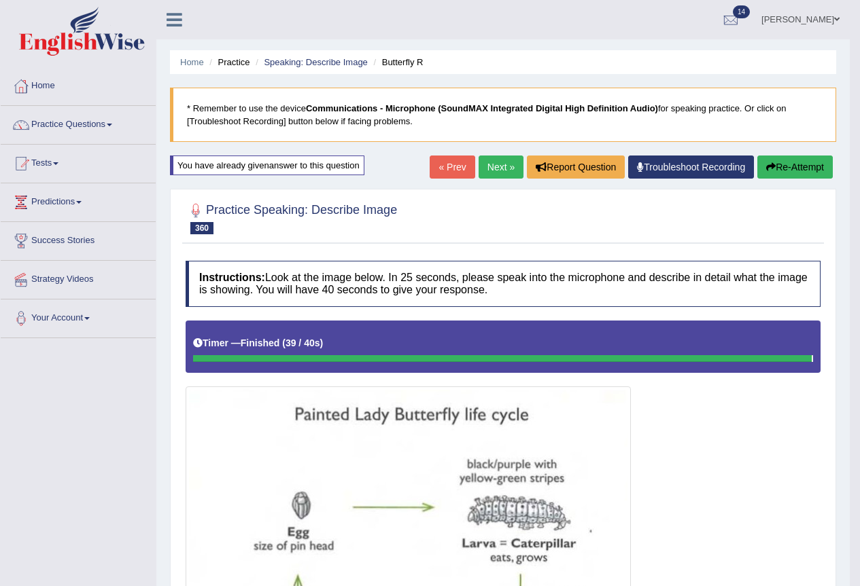
click at [772, 167] on icon "button" at bounding box center [771, 167] width 10 height 10
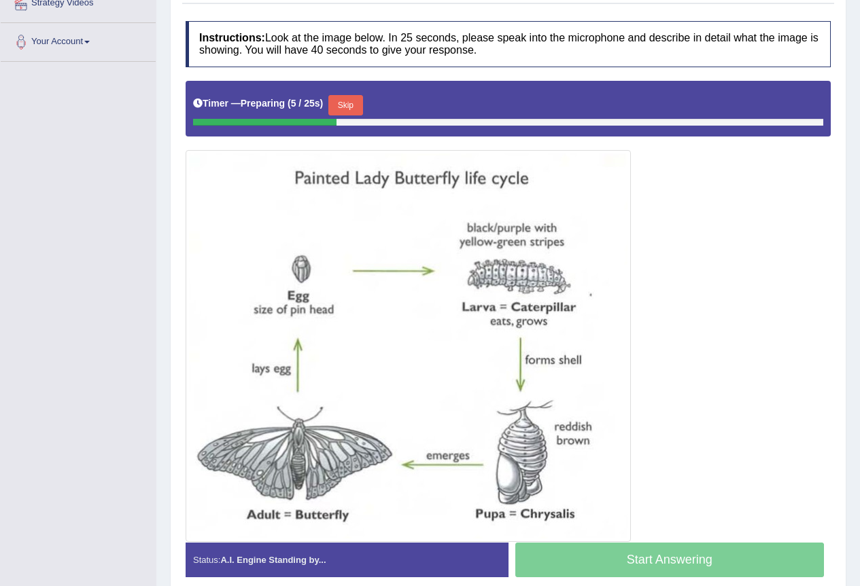
scroll to position [299, 0]
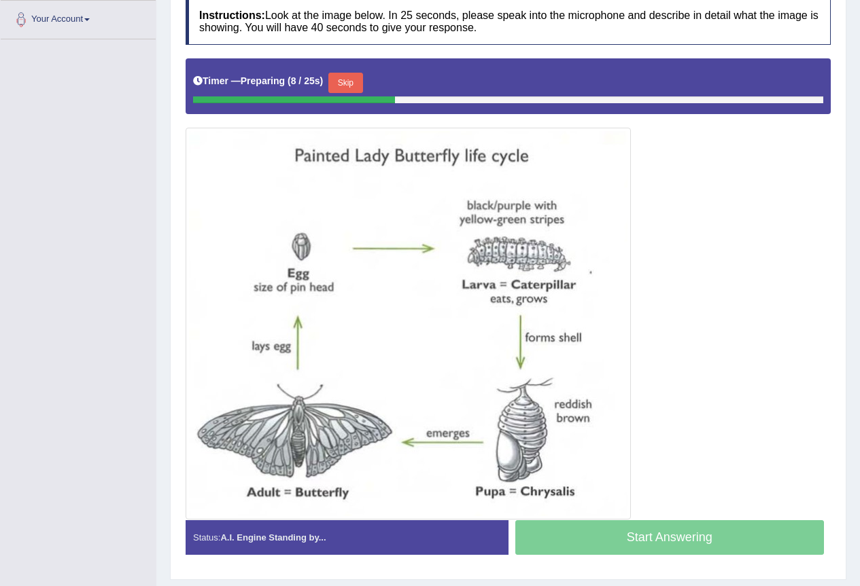
click at [341, 80] on button "Skip" at bounding box center [345, 83] width 34 height 20
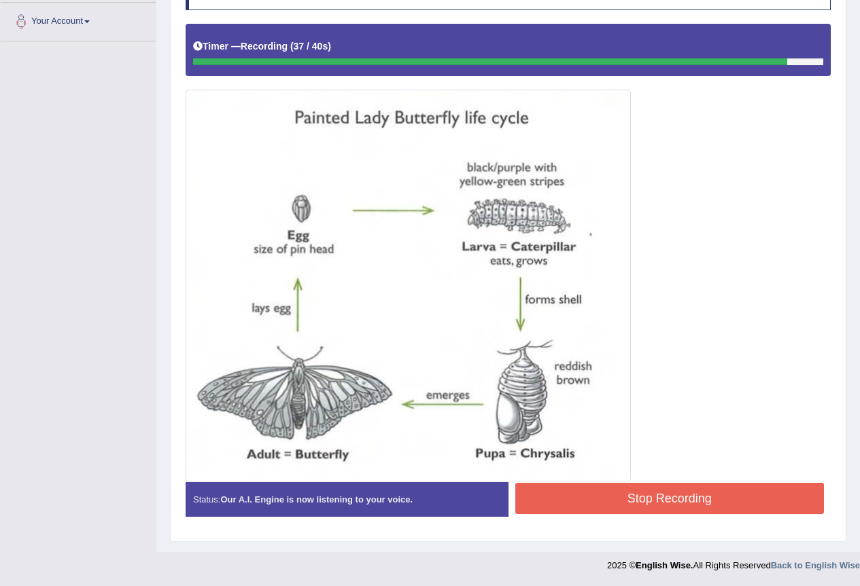
drag, startPoint x: 686, startPoint y: 501, endPoint x: 697, endPoint y: 512, distance: 15.4
click at [692, 501] on button "Stop Recording" at bounding box center [669, 498] width 309 height 31
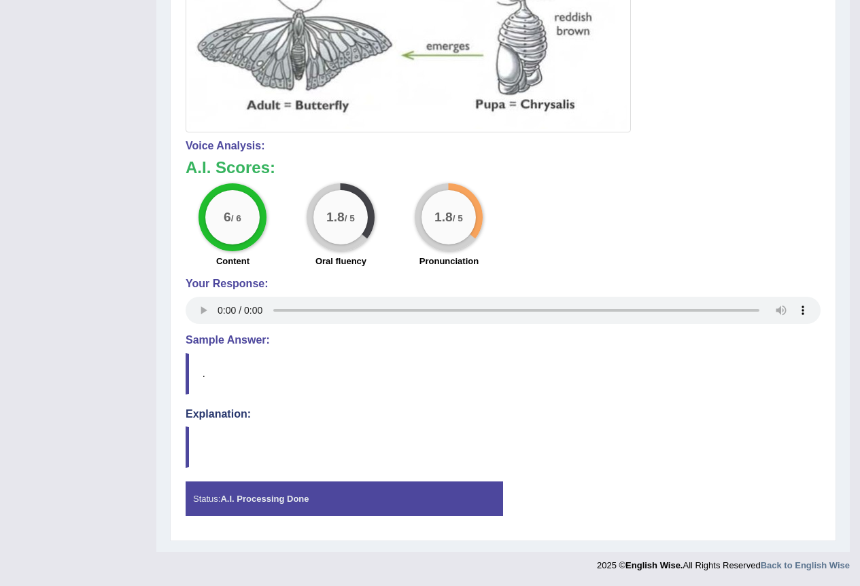
scroll to position [0, 0]
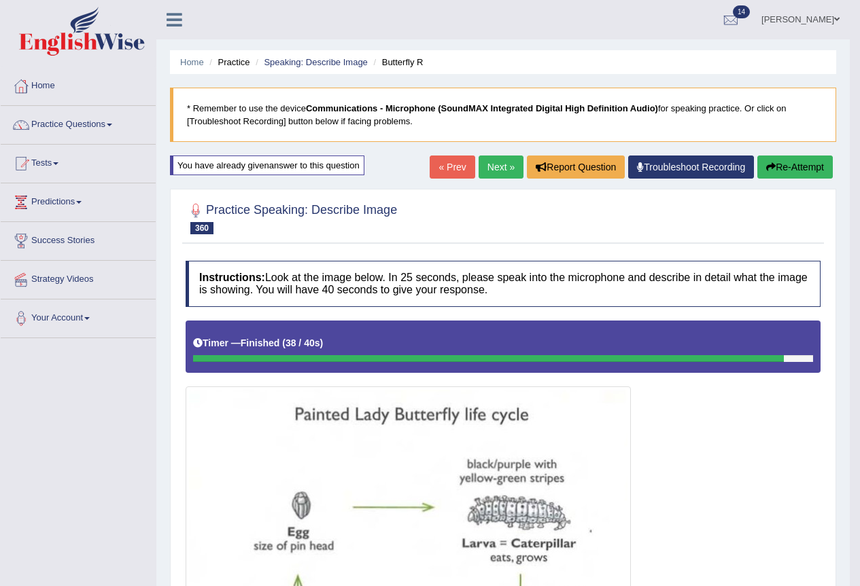
click at [781, 164] on button "Re-Attempt" at bounding box center [794, 167] width 75 height 23
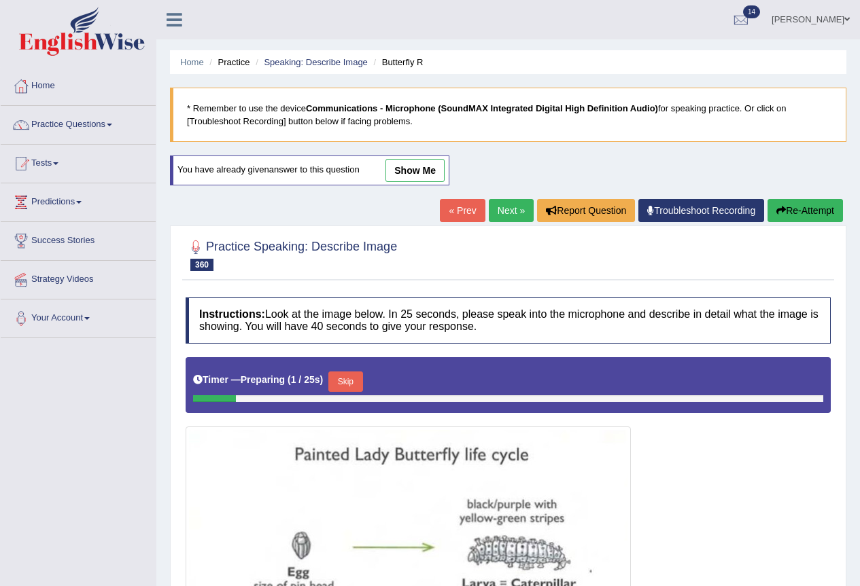
scroll to position [337, 0]
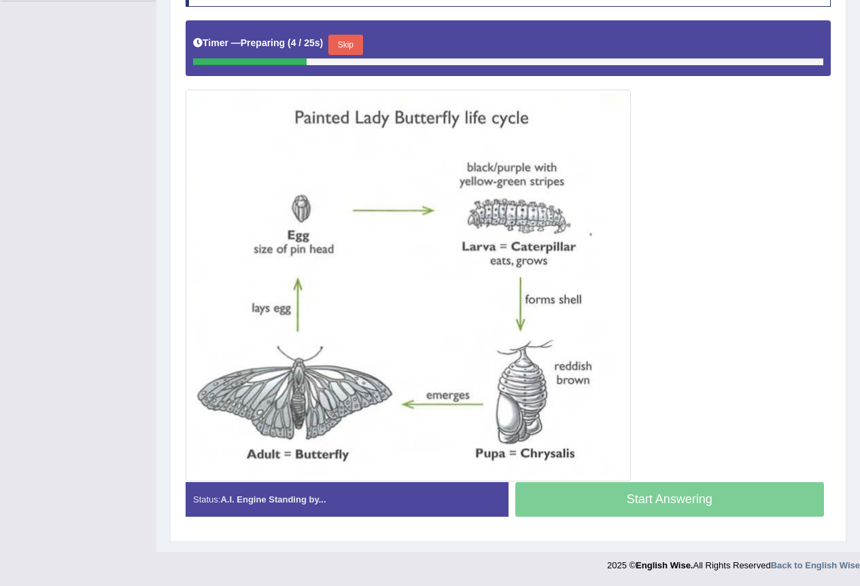
click at [345, 48] on button "Skip" at bounding box center [345, 45] width 34 height 20
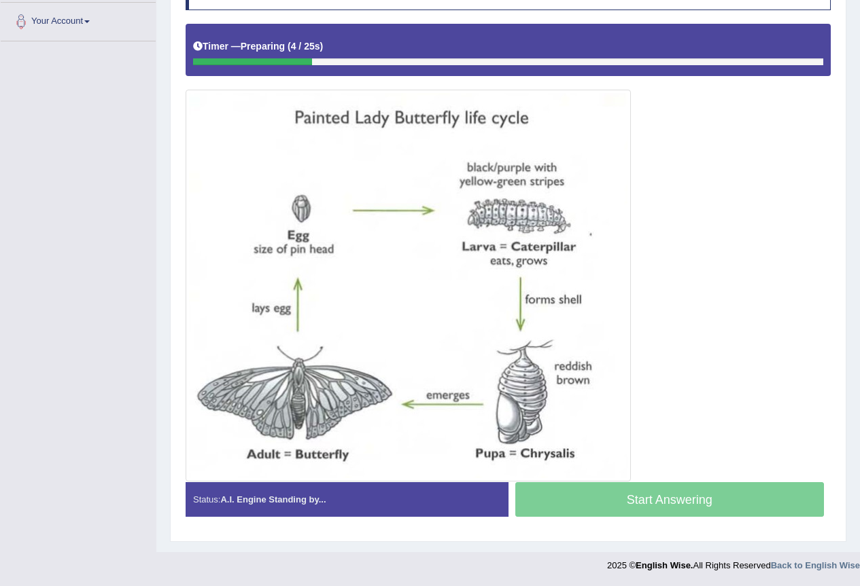
scroll to position [297, 0]
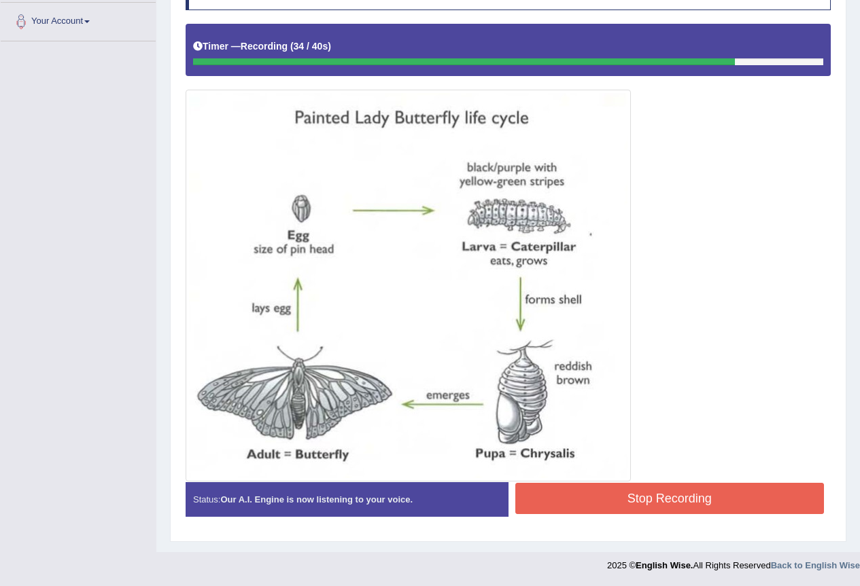
click at [666, 487] on button "Stop Recording" at bounding box center [669, 498] width 309 height 31
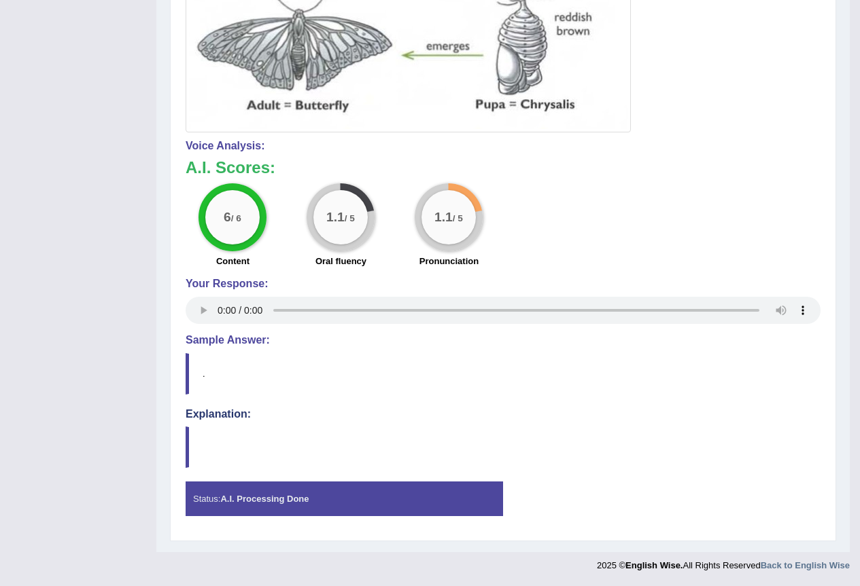
scroll to position [0, 0]
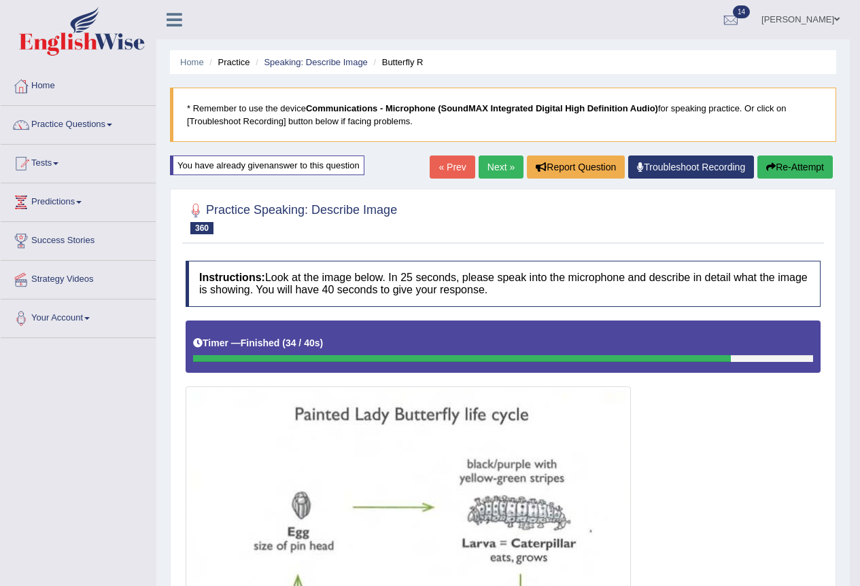
click at [804, 161] on button "Re-Attempt" at bounding box center [794, 167] width 75 height 23
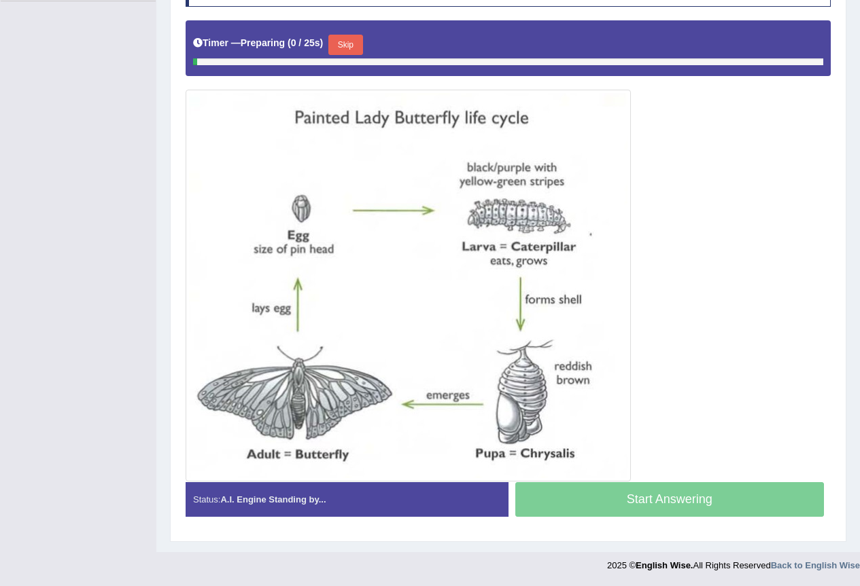
scroll to position [337, 0]
click at [358, 40] on button "Skip" at bounding box center [345, 45] width 34 height 20
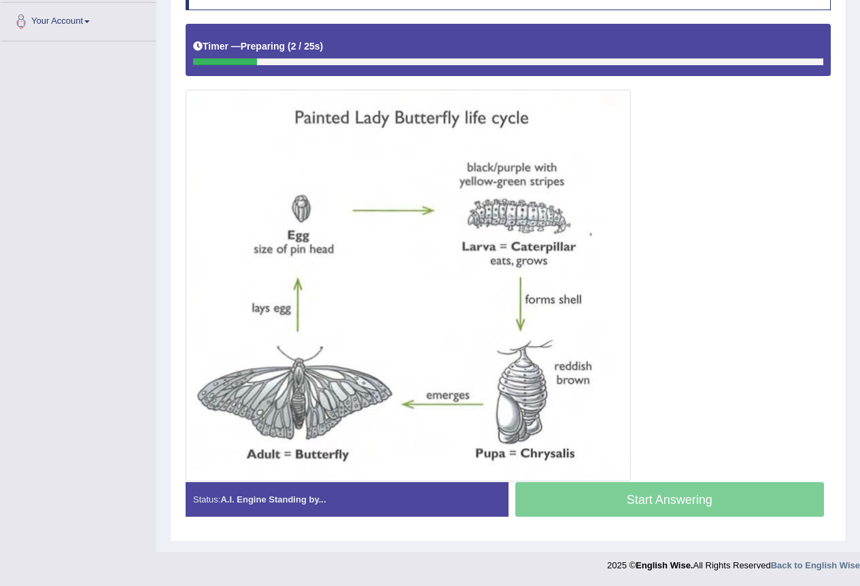
scroll to position [297, 0]
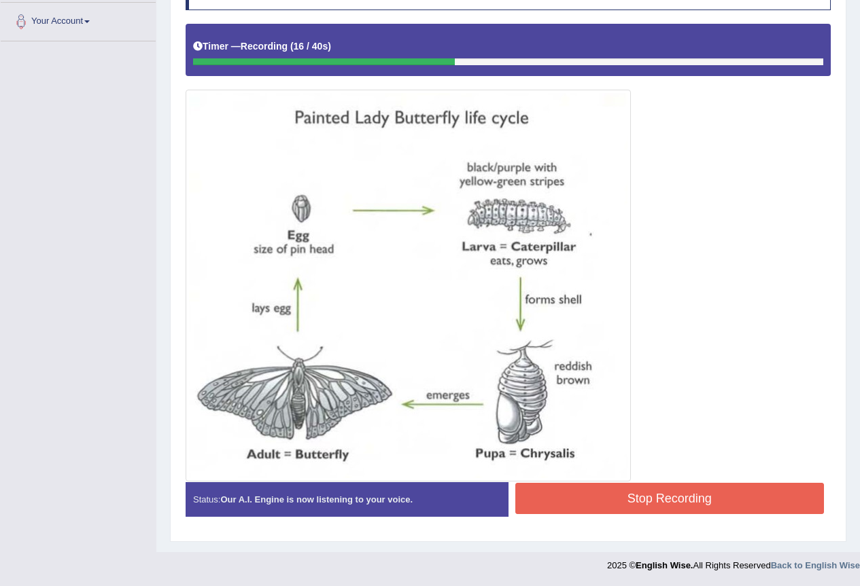
click at [684, 493] on button "Stop Recording" at bounding box center [669, 498] width 309 height 31
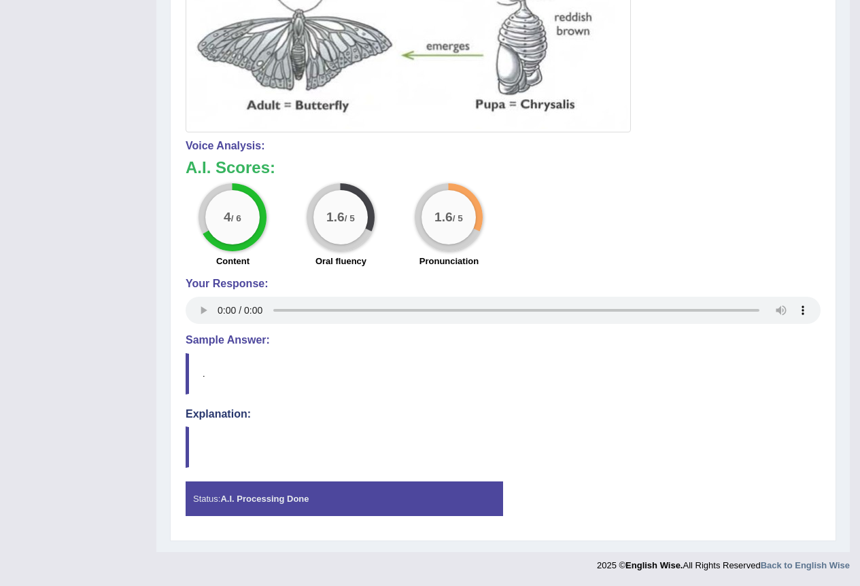
scroll to position [0, 0]
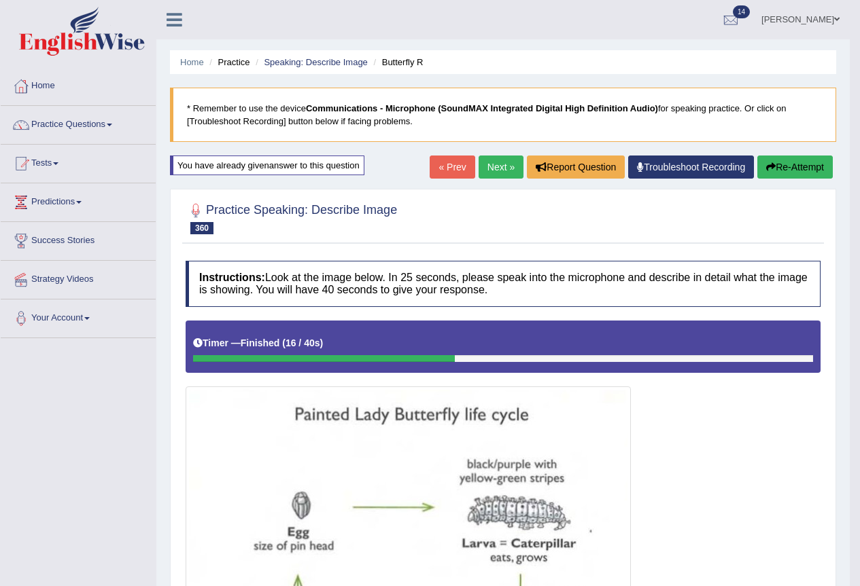
click at [492, 173] on link "Next »" at bounding box center [500, 167] width 45 height 23
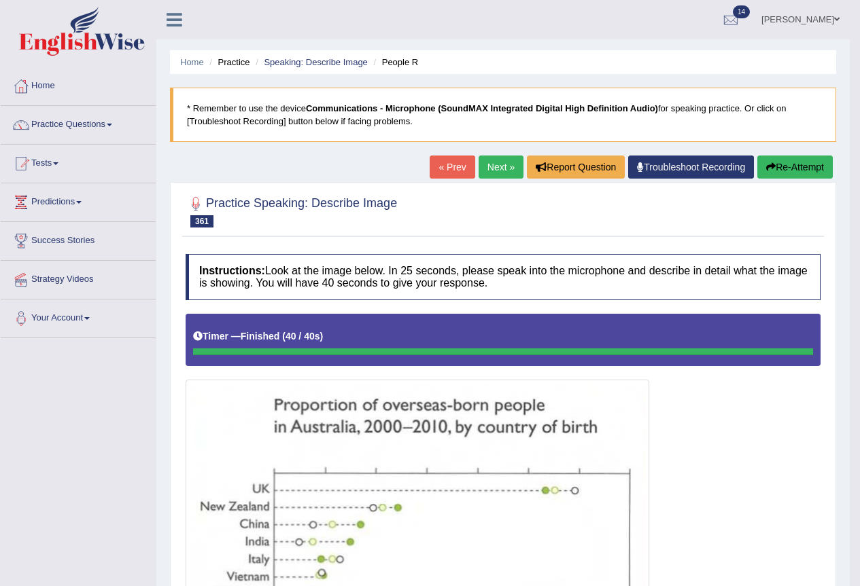
click at [791, 169] on button "Re-Attempt" at bounding box center [794, 167] width 75 height 23
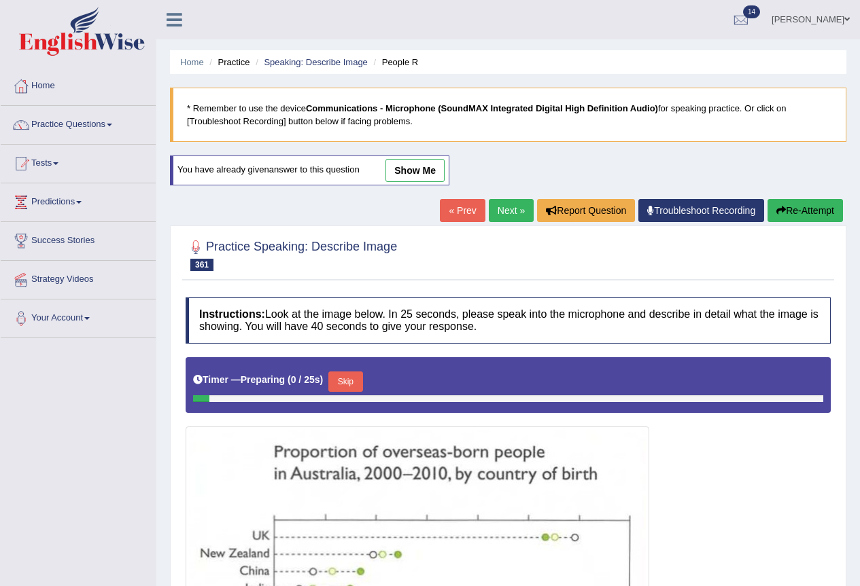
scroll to position [306, 0]
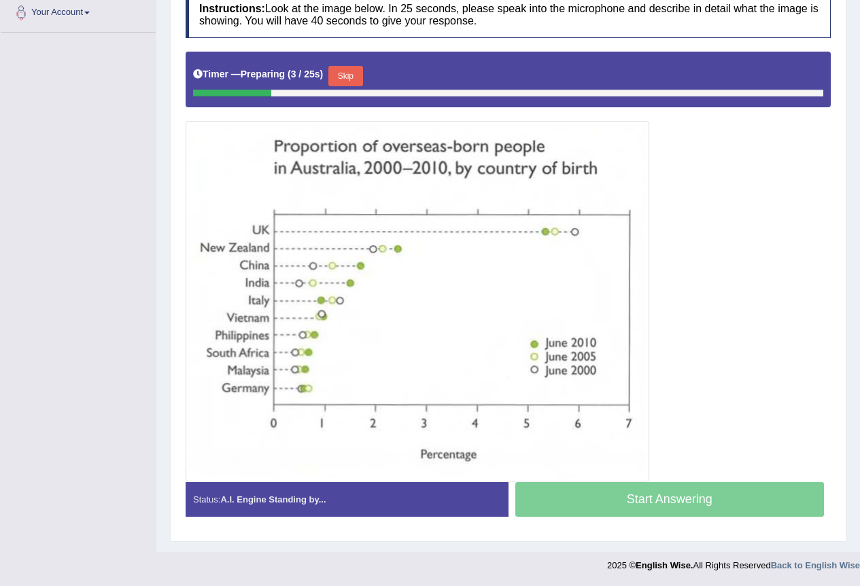
click at [352, 80] on button "Skip" at bounding box center [345, 76] width 34 height 20
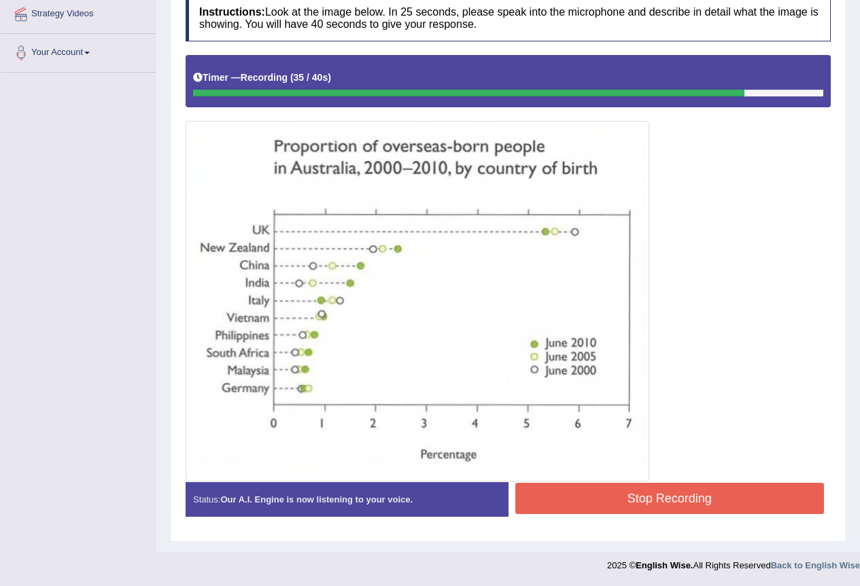
click at [661, 490] on button "Stop Recording" at bounding box center [669, 498] width 309 height 31
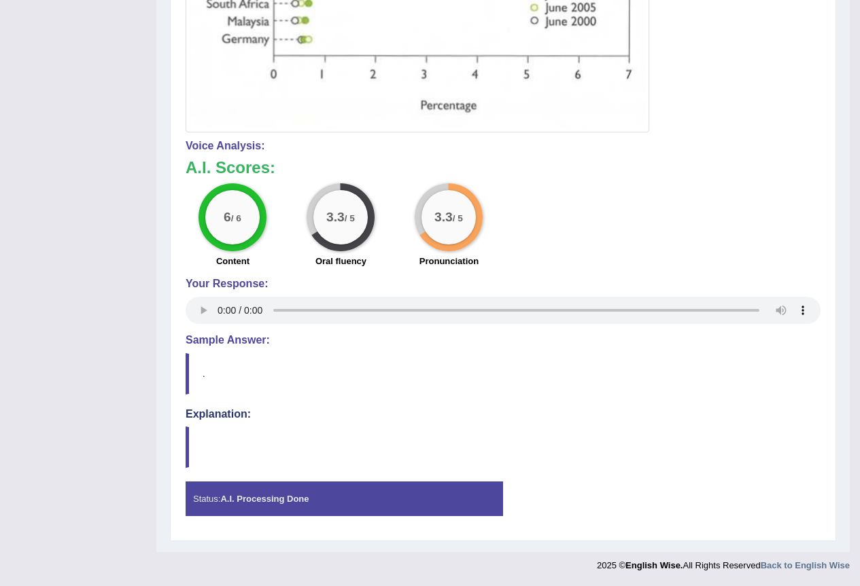
scroll to position [0, 0]
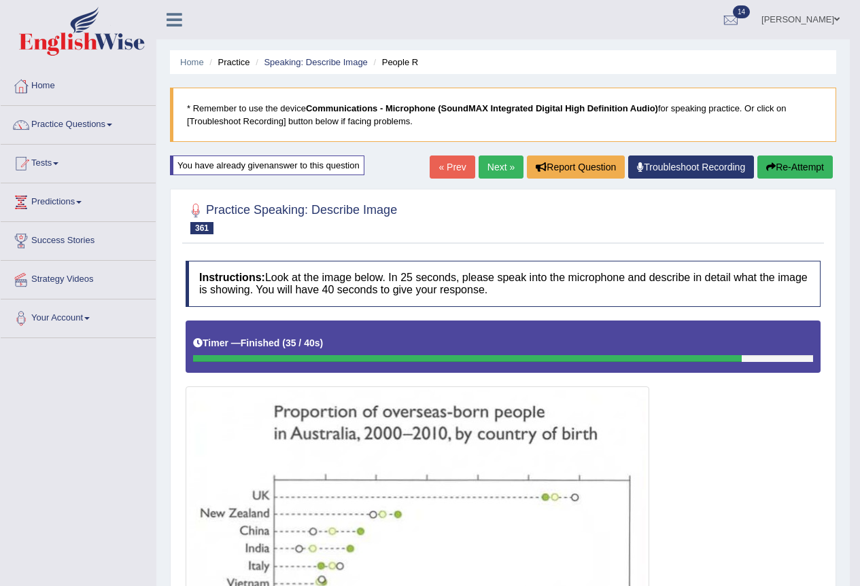
click at [841, 19] on link "Nafisa Hamed" at bounding box center [800, 17] width 99 height 35
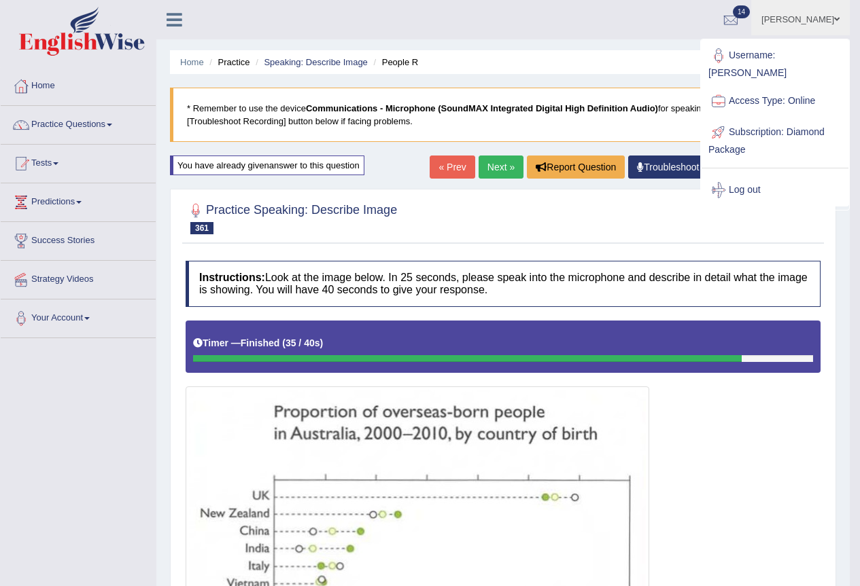
click at [739, 175] on link "Log out" at bounding box center [774, 190] width 147 height 31
